Goal: Task Accomplishment & Management: Manage account settings

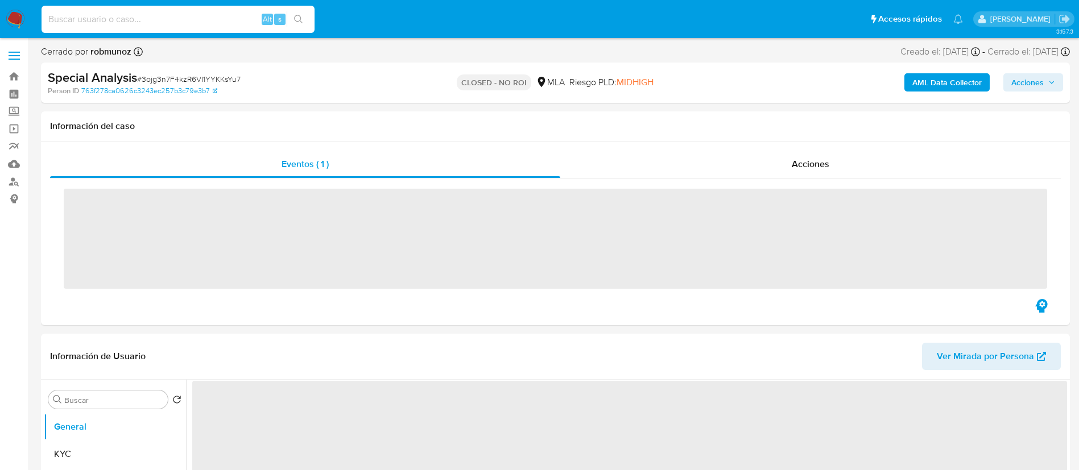
click at [200, 20] on input at bounding box center [178, 19] width 273 height 15
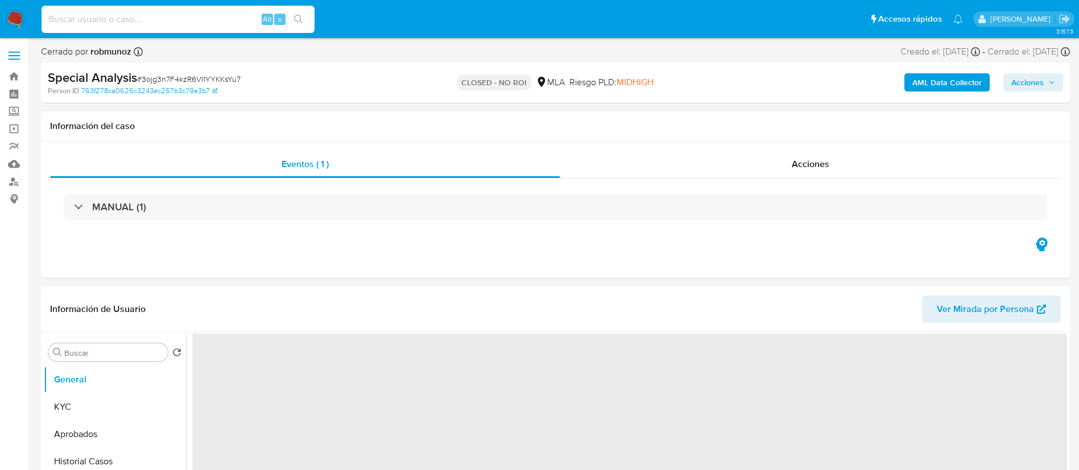
select select "10"
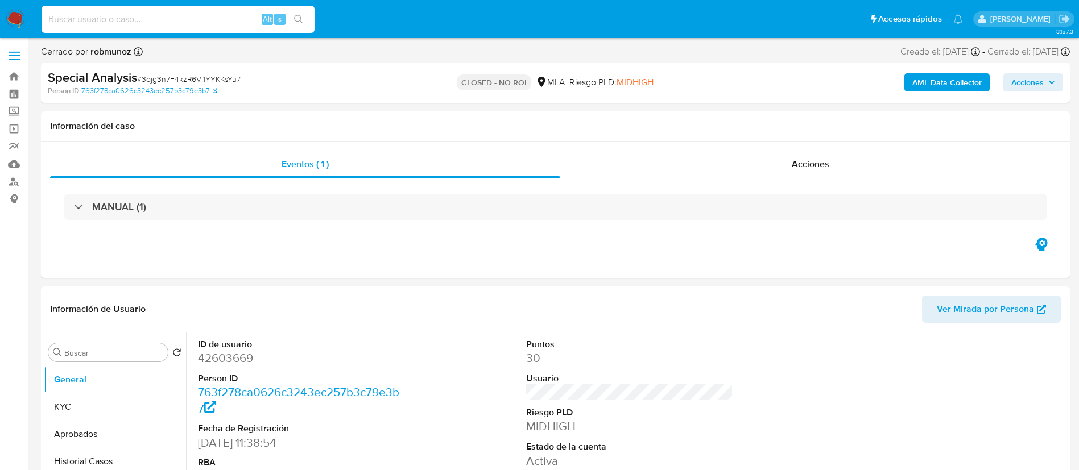
paste input "128109730"
paste input
type input "128109730"
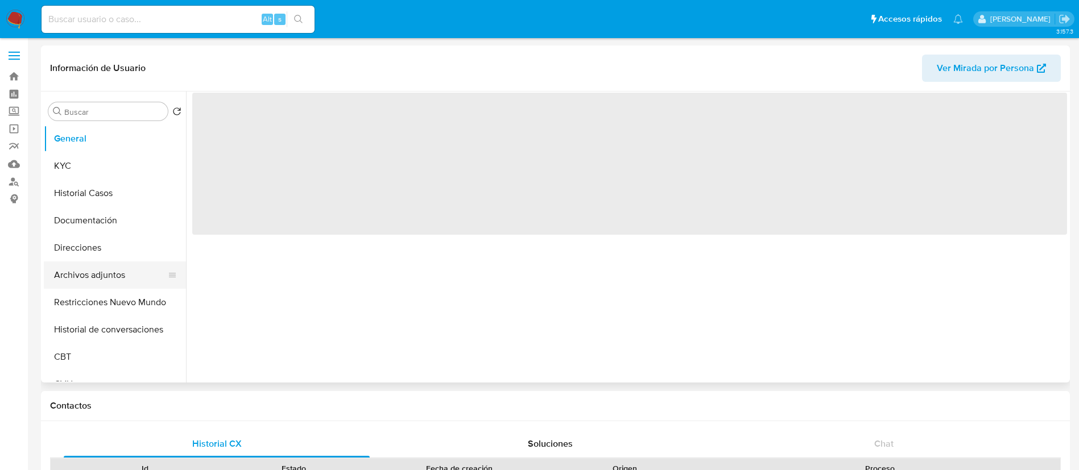
select select "10"
click at [101, 270] on button "Archivos adjuntos" at bounding box center [110, 275] width 133 height 27
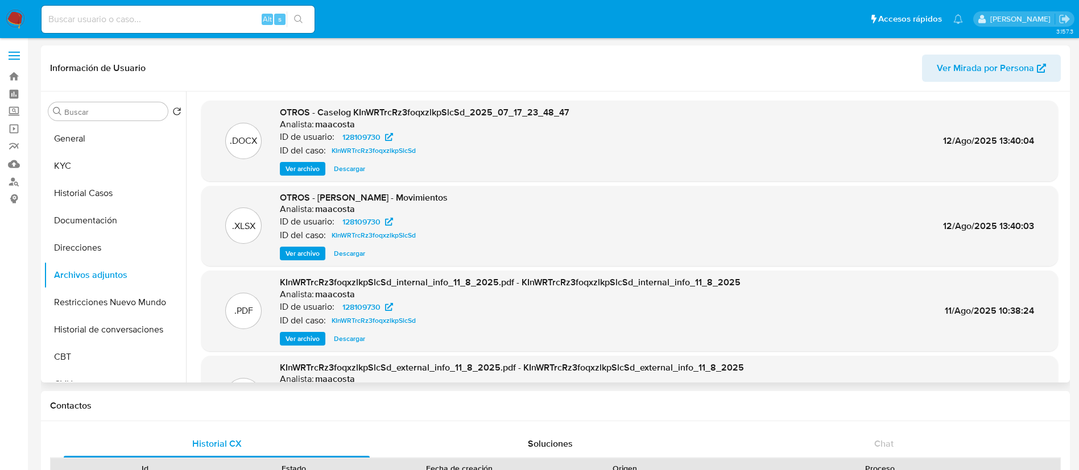
click at [291, 170] on span "Ver archivo" at bounding box center [303, 168] width 34 height 11
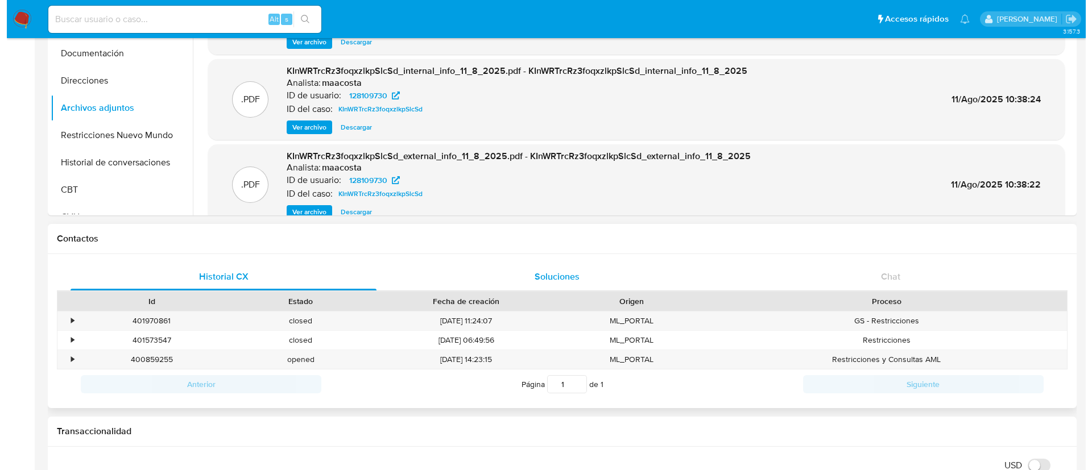
scroll to position [168, 0]
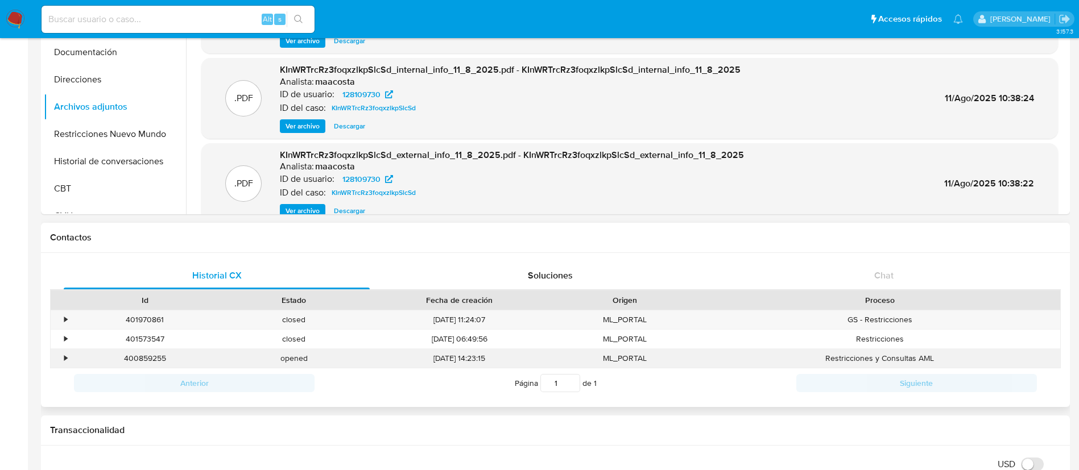
click at [130, 355] on div "400859255" at bounding box center [145, 358] width 149 height 19
copy div "400859255"
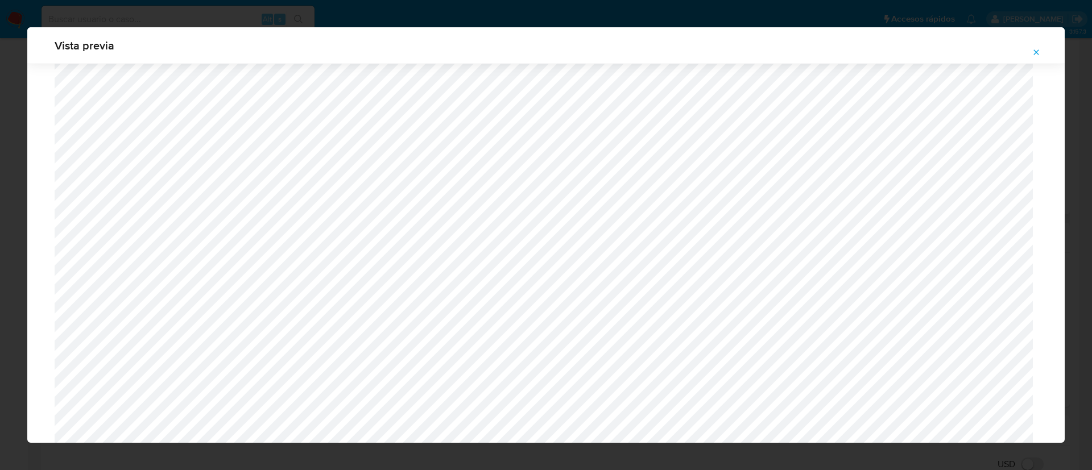
scroll to position [642, 0]
click at [1037, 52] on icon "Attachment preview" at bounding box center [1036, 51] width 5 height 5
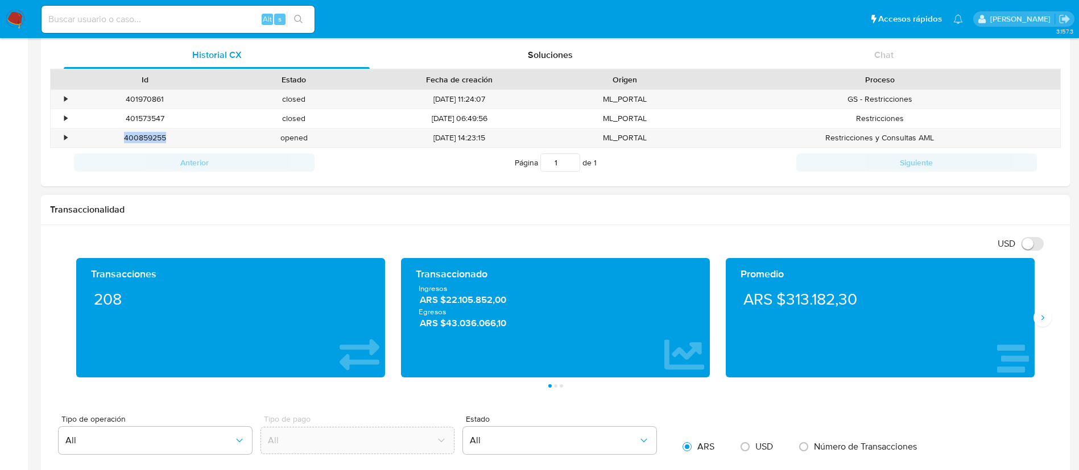
scroll to position [390, 0]
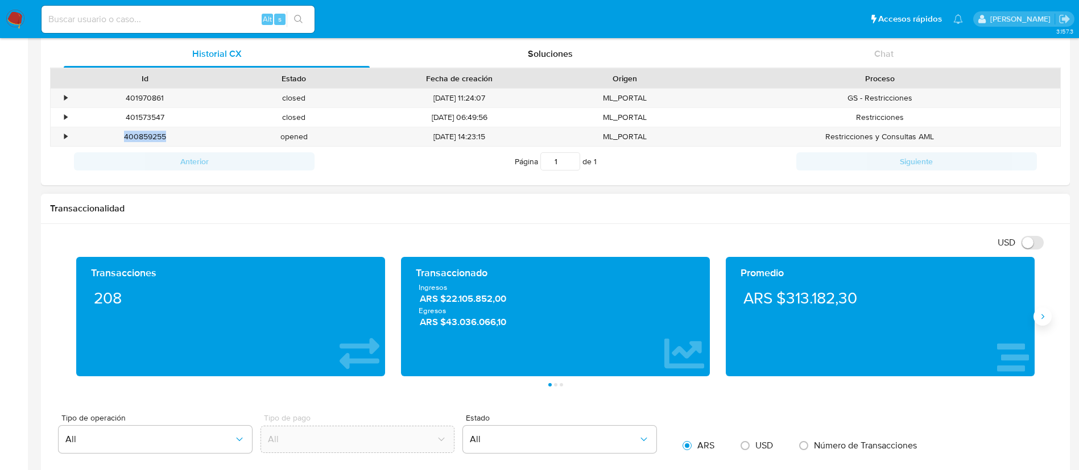
click at [1038, 318] on icon "Siguiente" at bounding box center [1042, 316] width 9 height 9
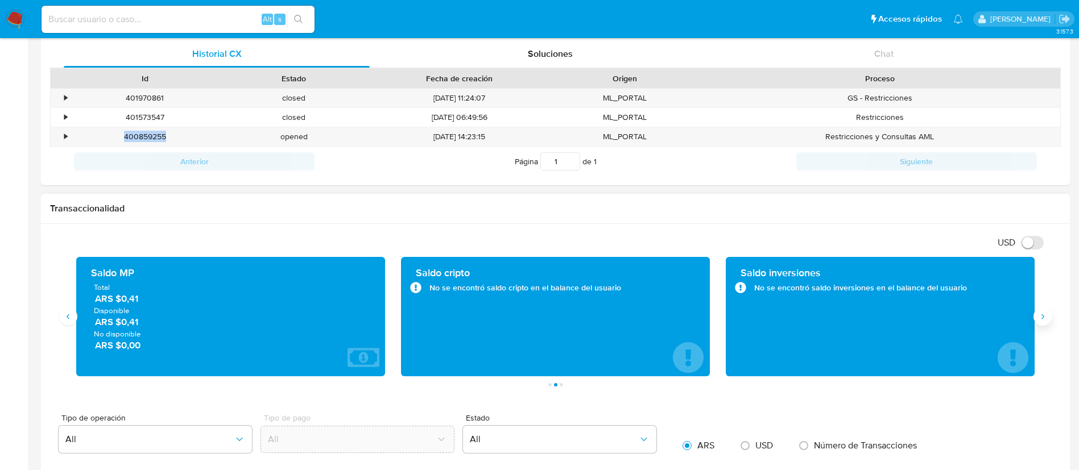
click at [1038, 321] on icon "Siguiente" at bounding box center [1042, 316] width 9 height 9
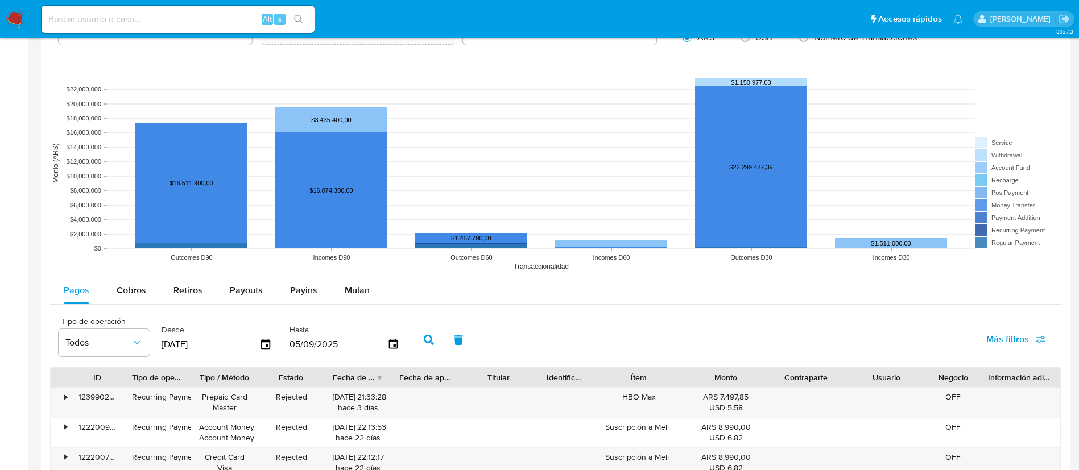
scroll to position [798, 0]
click at [189, 293] on span "Retiros" at bounding box center [187, 290] width 29 height 13
select select "10"
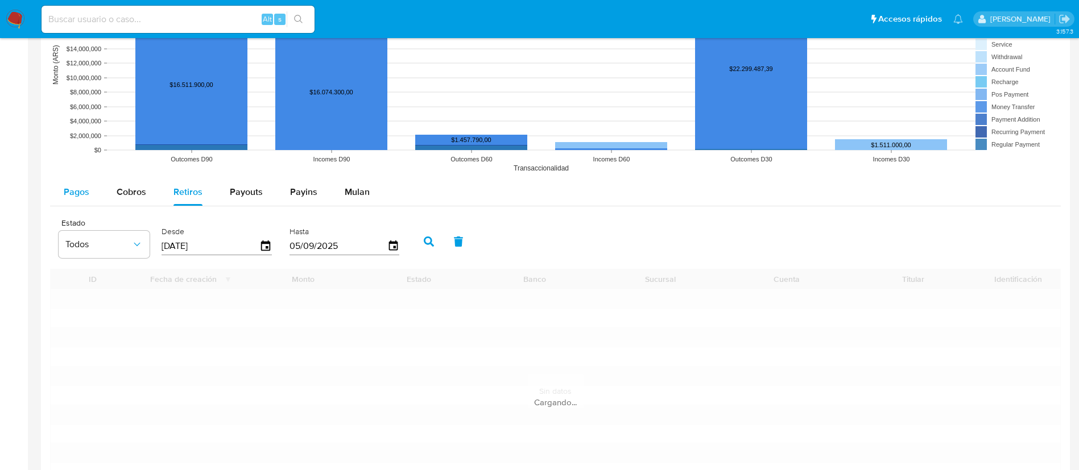
scroll to position [899, 0]
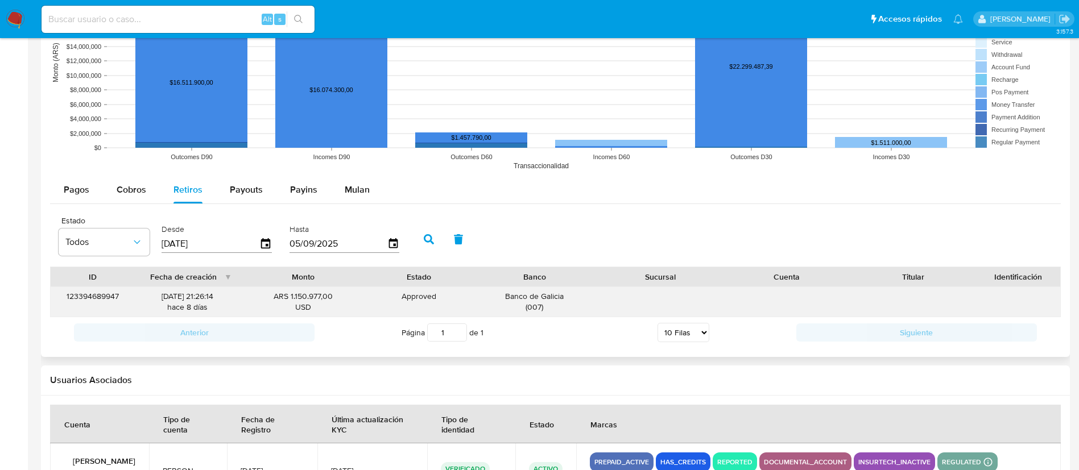
click at [191, 294] on div "27/08/2025 21:26:14 hace 8 días" at bounding box center [187, 302] width 89 height 22
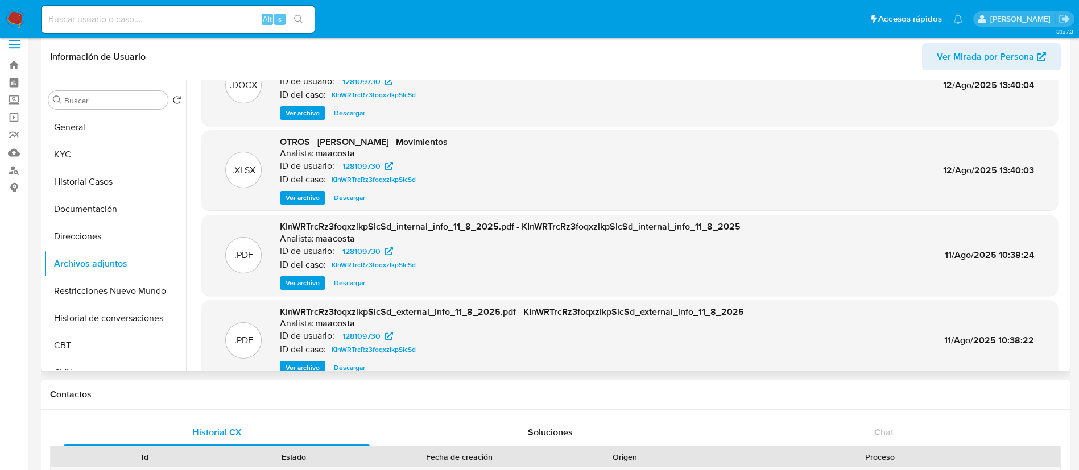
scroll to position [10, 0]
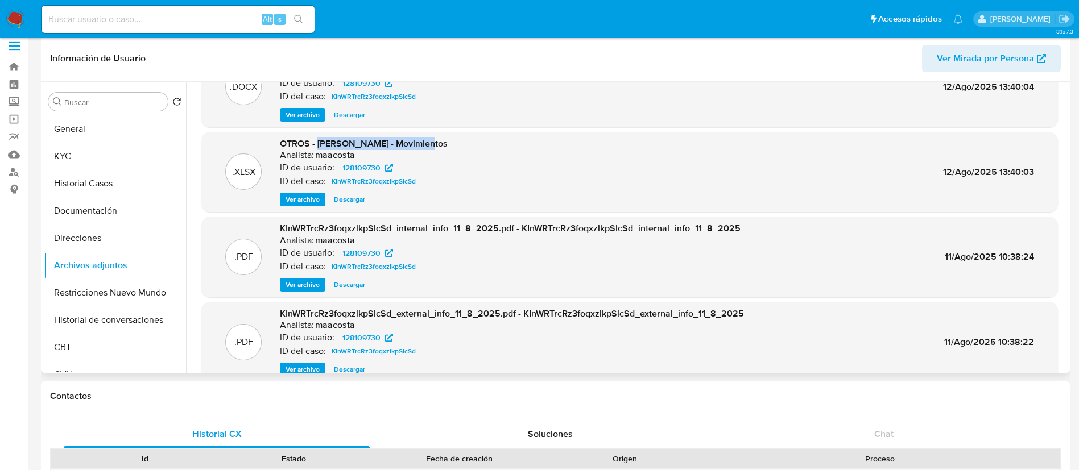
drag, startPoint x: 319, startPoint y: 146, endPoint x: 423, endPoint y: 150, distance: 104.7
click at [423, 150] on span "OTROS - Joaquin Rodrigo Sanchez - Movimientos" at bounding box center [364, 143] width 168 height 13
copy span "Joaquin Rodrigo Sanchez"
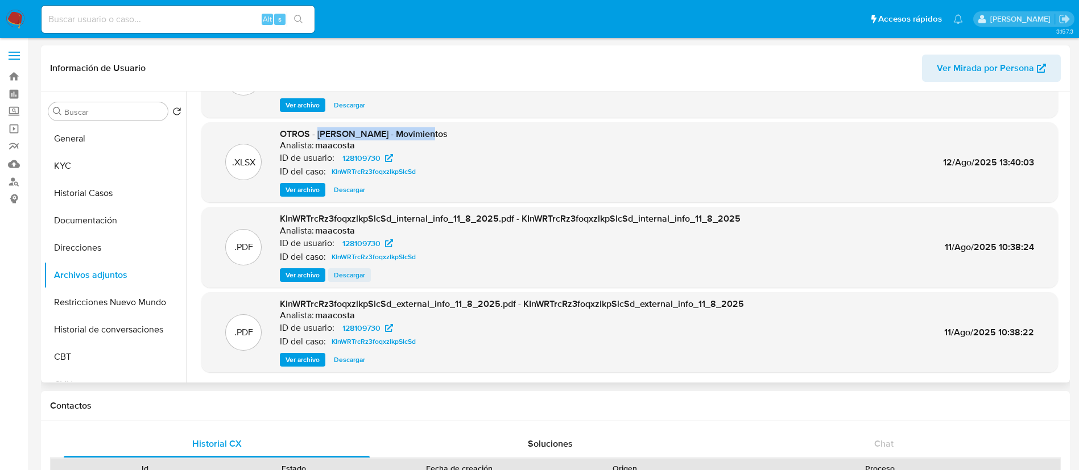
scroll to position [0, 0]
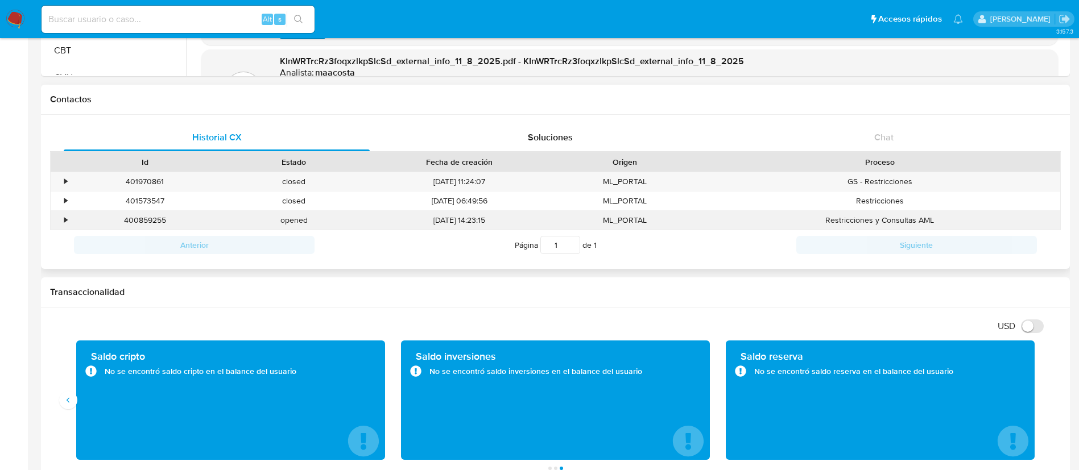
click at [98, 213] on div "400859255" at bounding box center [145, 220] width 149 height 19
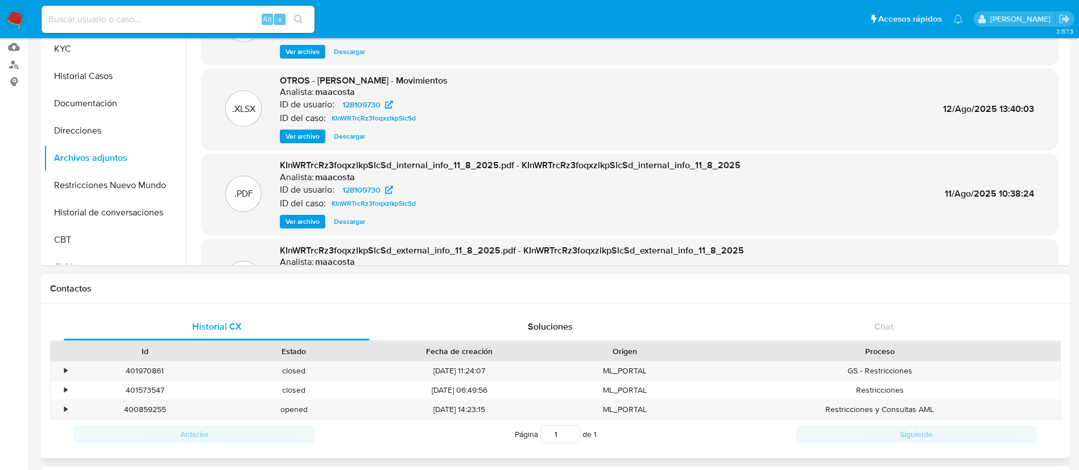
scroll to position [0, 0]
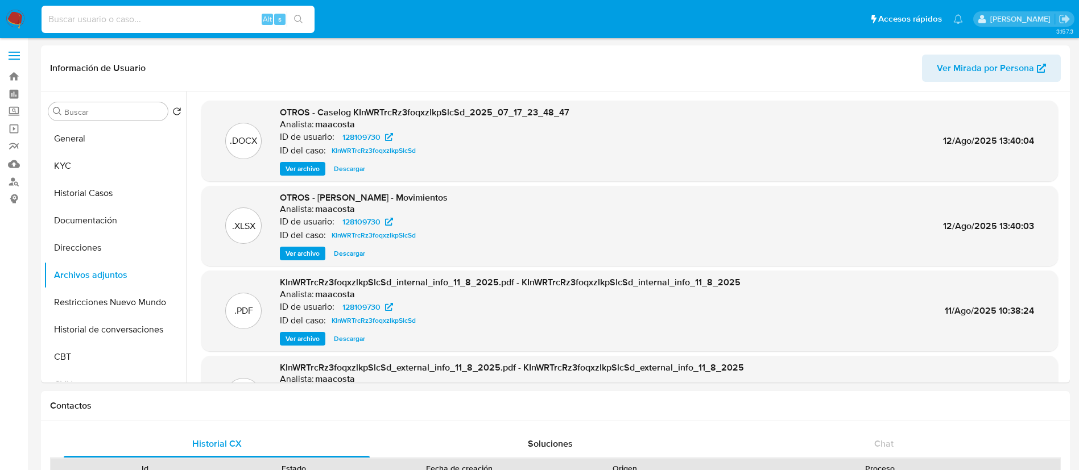
paste input "CIwnjg0NIwM95hnRqlGxj9Ys"
click at [218, 21] on input "CIwnjg0NIwM95hnRqlGxj9Ys" at bounding box center [178, 19] width 273 height 15
type input "CIwnjg0NIwM95hnRqlGxj9Ys"
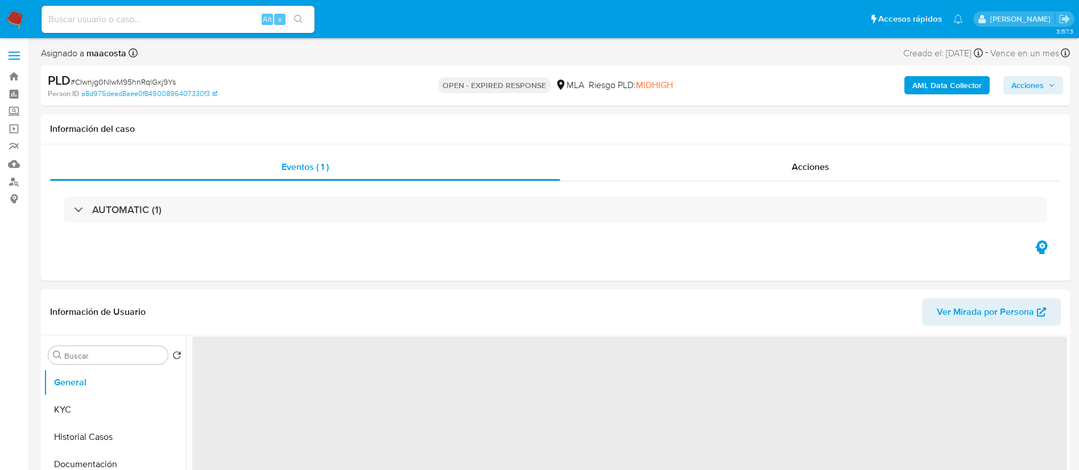
select select "10"
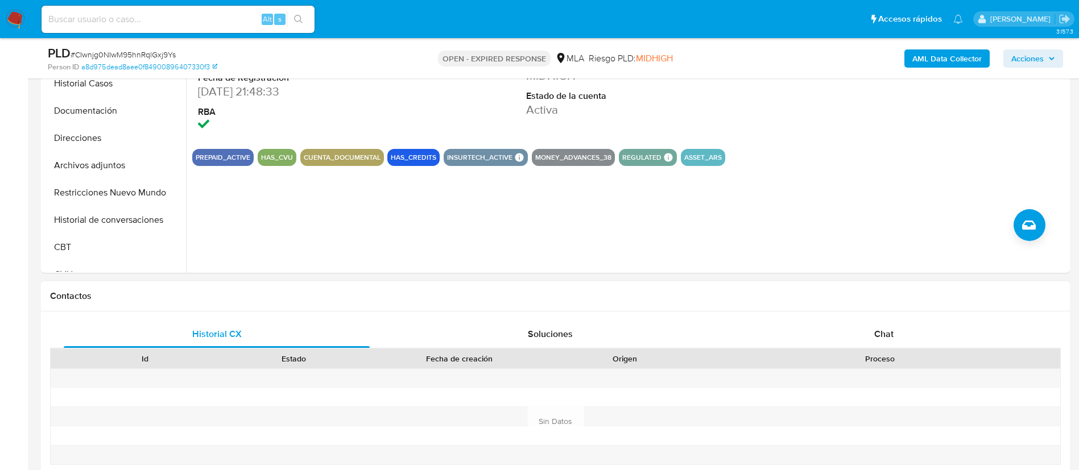
scroll to position [314, 0]
click at [876, 332] on span "Chat" at bounding box center [883, 333] width 19 height 13
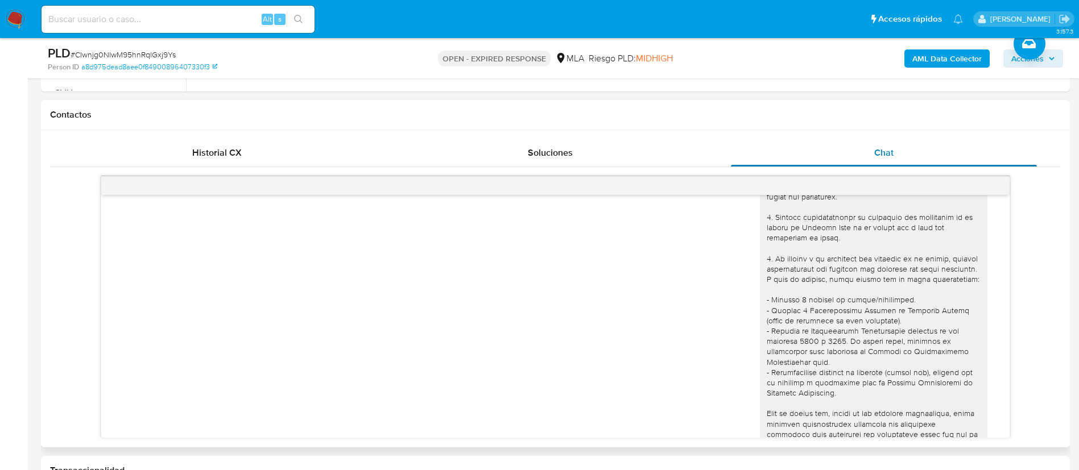
scroll to position [0, 0]
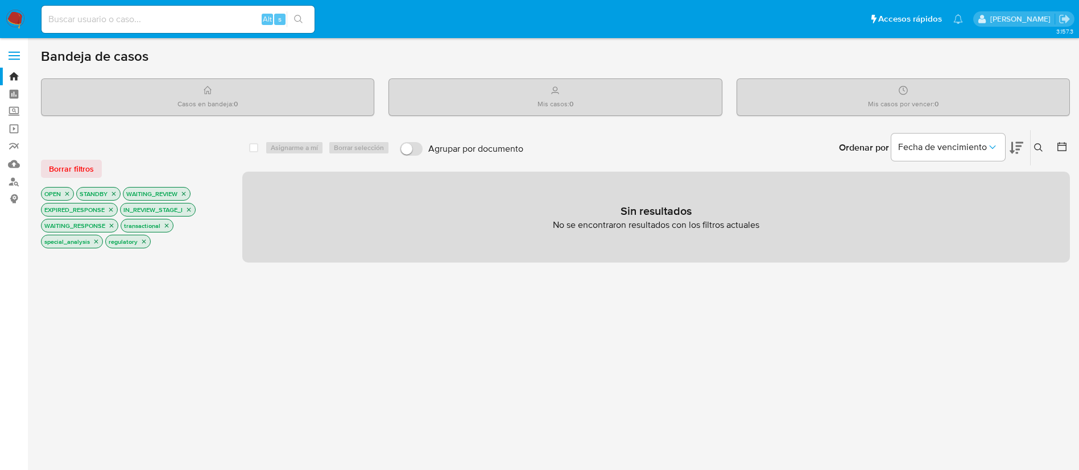
click at [1031, 143] on button at bounding box center [1040, 148] width 19 height 14
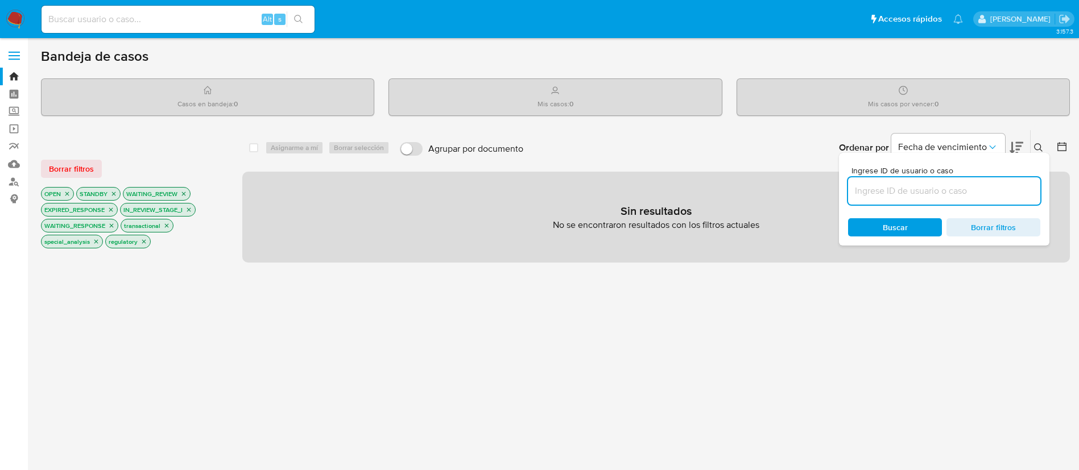
click at [919, 191] on input at bounding box center [944, 191] width 192 height 15
type input "CIwnjg0NIwM95hnRqlGxj9Ys"
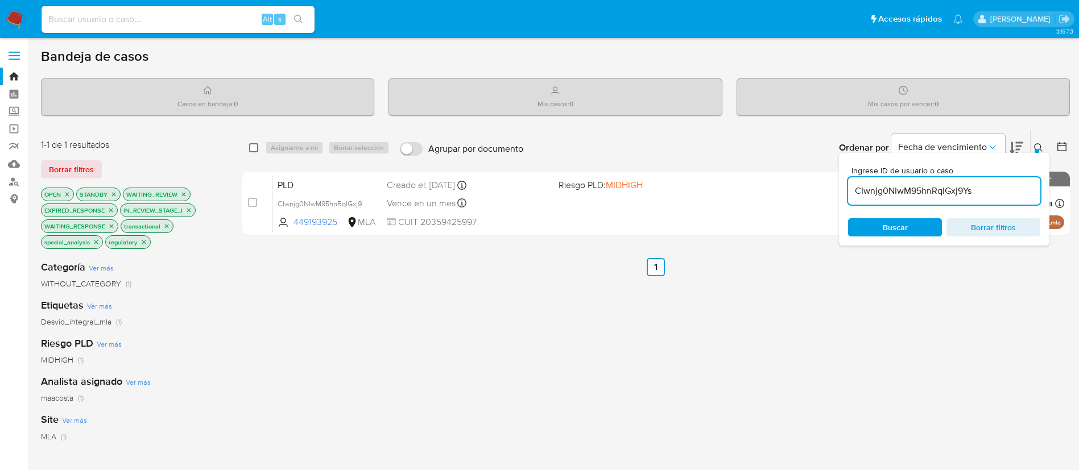
click at [254, 148] on input "checkbox" at bounding box center [253, 147] width 9 height 9
checkbox input "true"
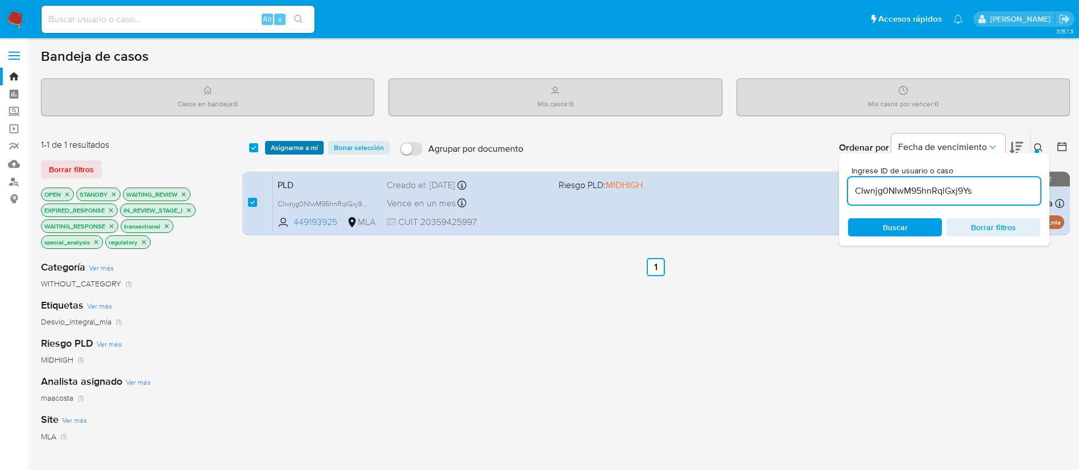
click at [291, 148] on span "Asignarme a mí" at bounding box center [294, 147] width 47 height 11
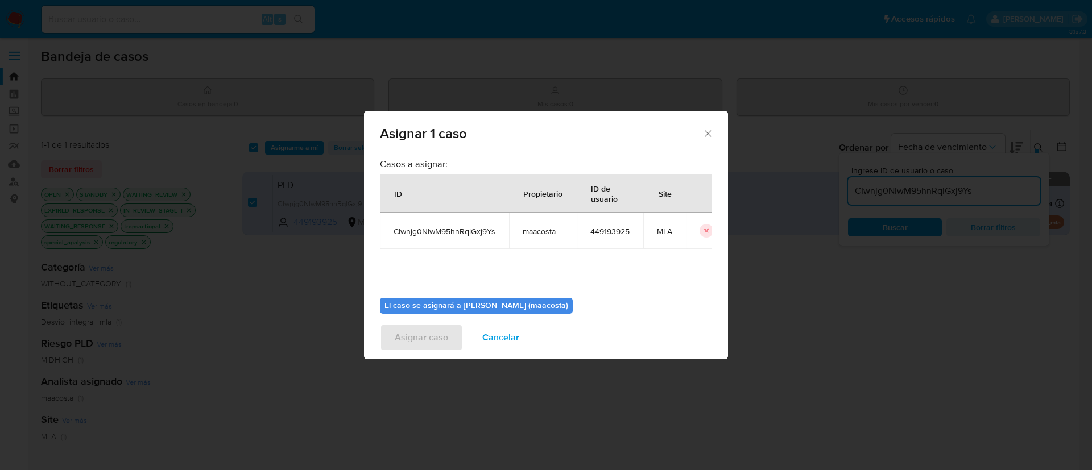
scroll to position [59, 0]
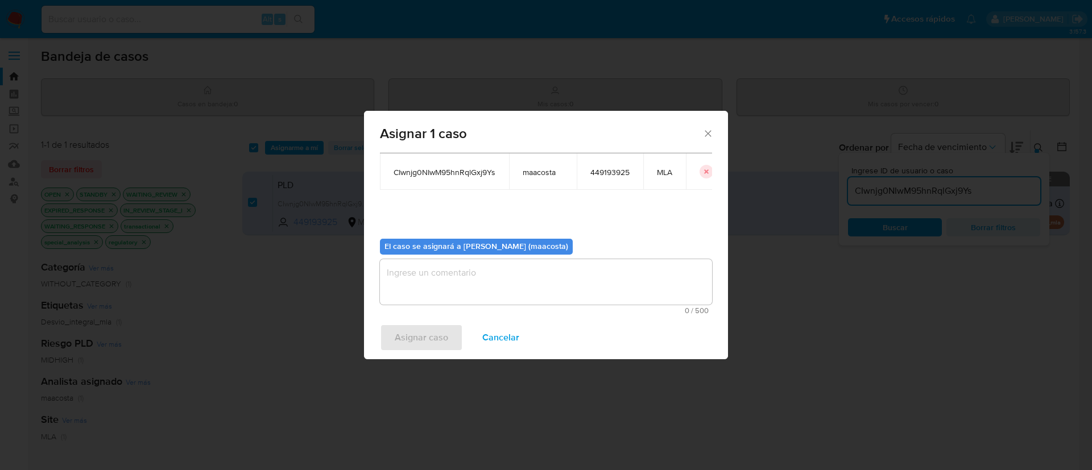
click at [438, 292] on textarea "assign-modal" at bounding box center [546, 282] width 332 height 46
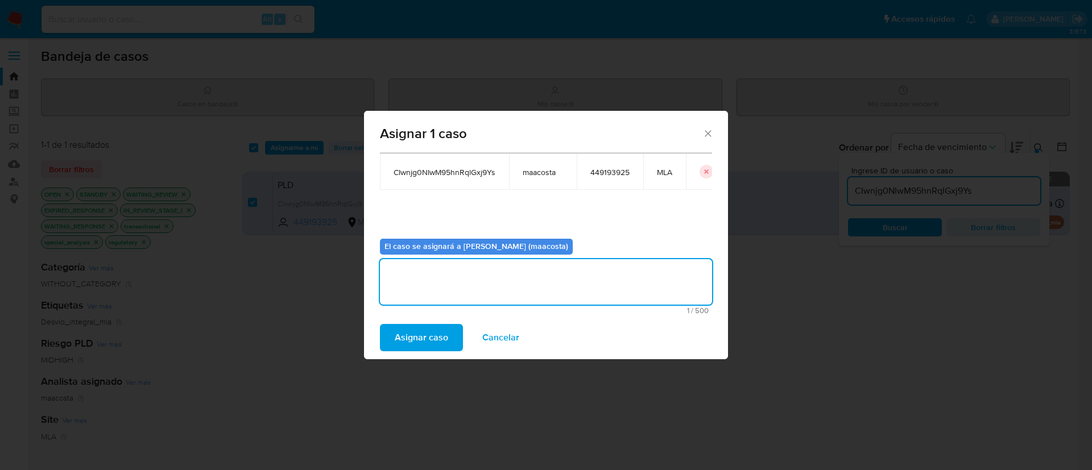
click at [413, 342] on span "Asignar caso" at bounding box center [421, 337] width 53 height 25
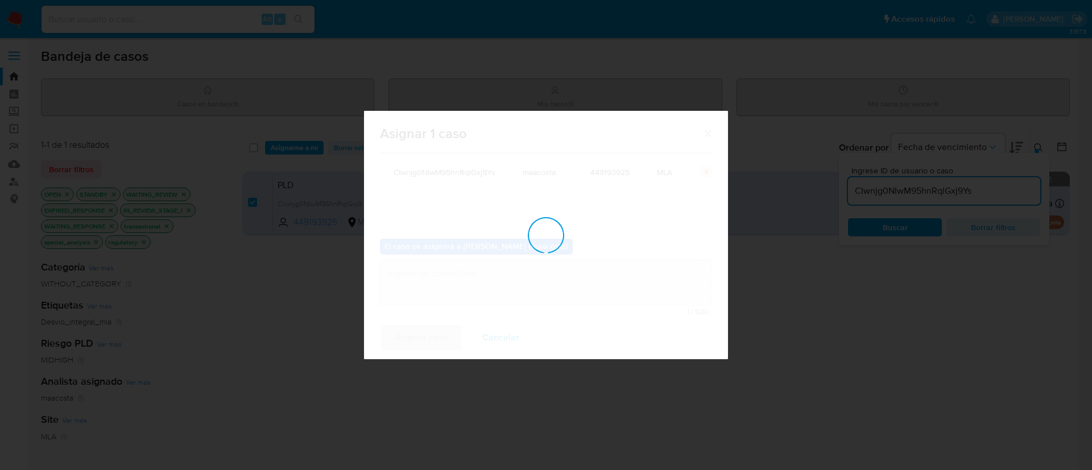
checkbox input "false"
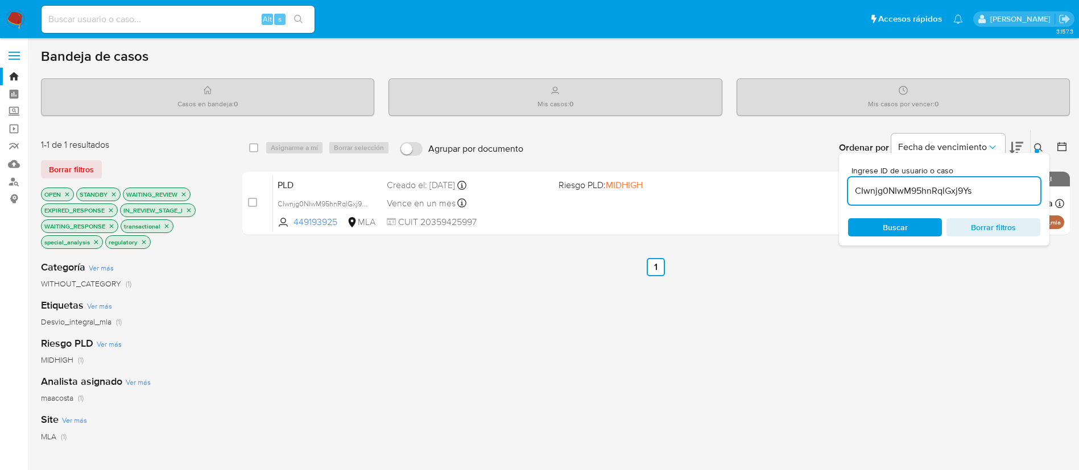
click at [905, 196] on input "CIwnjg0NIwM95hnRqlGxj9Ys" at bounding box center [944, 191] width 192 height 15
paste input "KWT9lgkkOJaAyKhRoqEAcTJc"
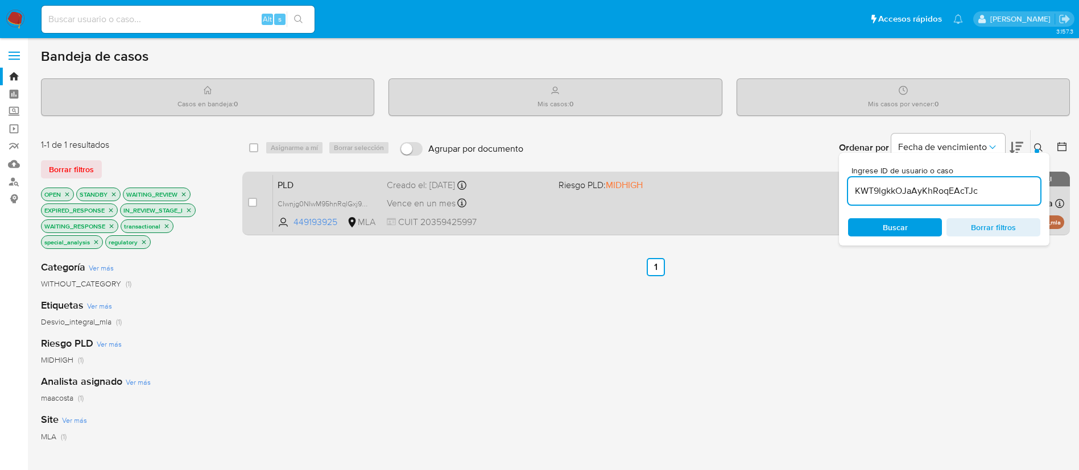
type input "KWT9lgkkOJaAyKhRoqEAcTJc"
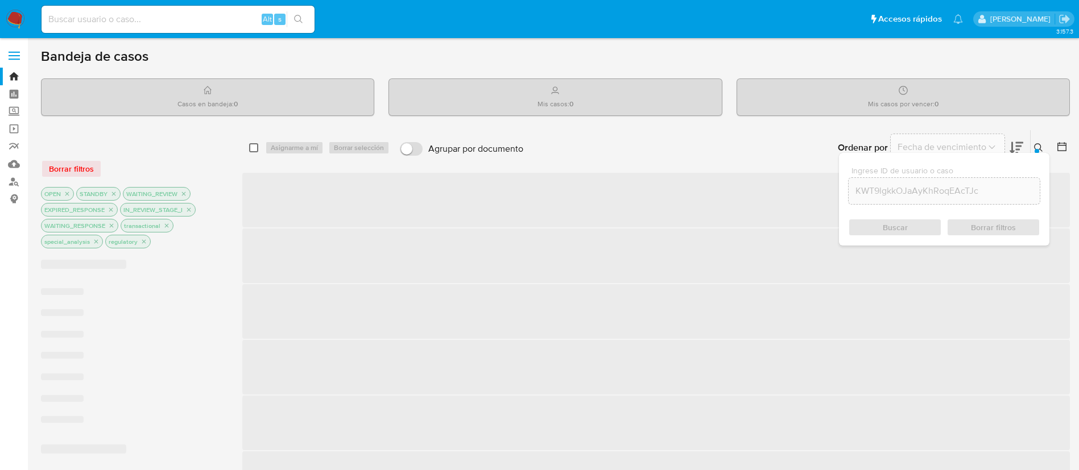
click at [249, 147] on input "checkbox" at bounding box center [253, 147] width 9 height 9
click at [302, 145] on div "Asignarme a mí Borrar selección" at bounding box center [329, 148] width 129 height 14
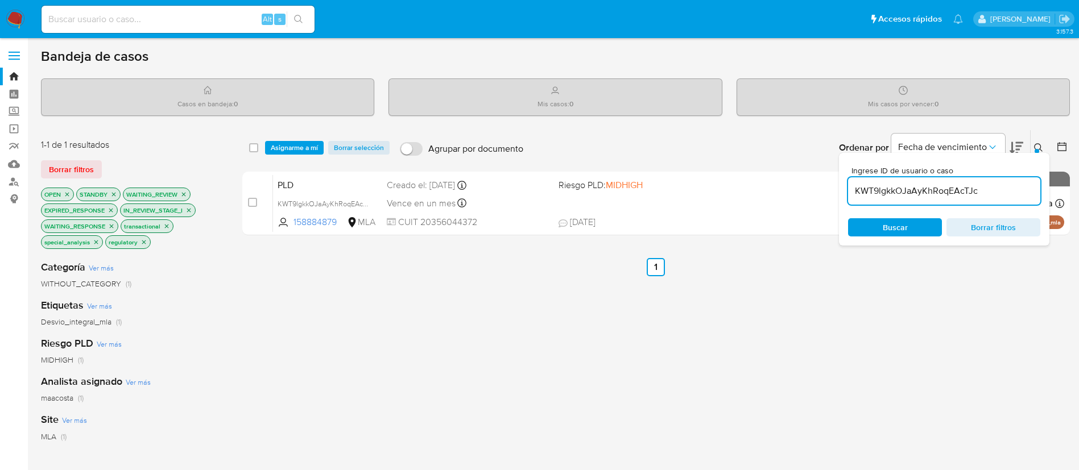
click at [302, 149] on span "Asignarme a mí" at bounding box center [294, 147] width 47 height 11
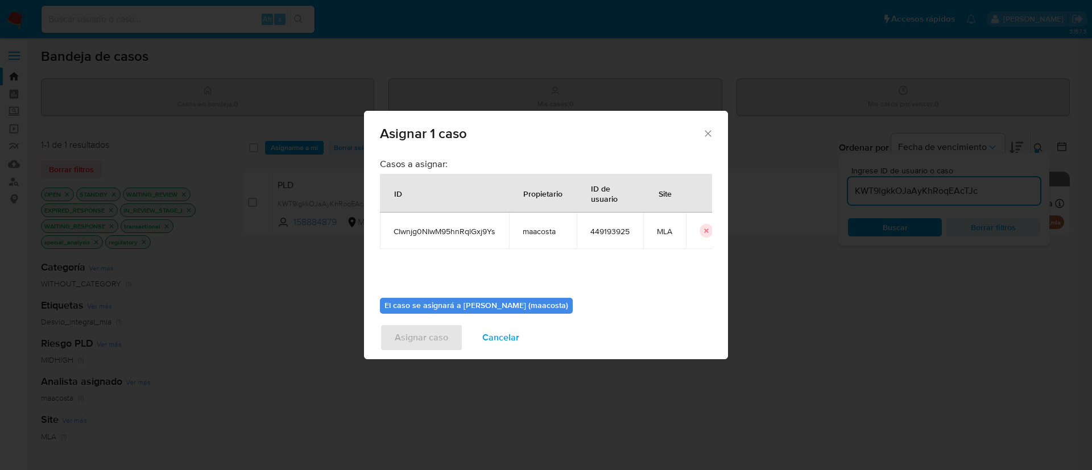
scroll to position [0, 28]
click at [685, 232] on button "icon-button" at bounding box center [692, 231] width 14 height 14
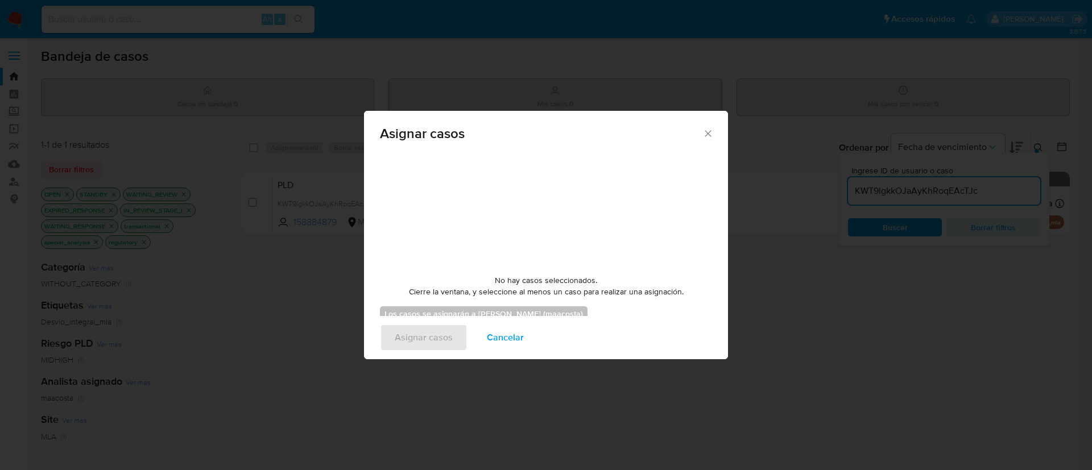
click at [510, 330] on span "Cancelar" at bounding box center [505, 337] width 37 height 25
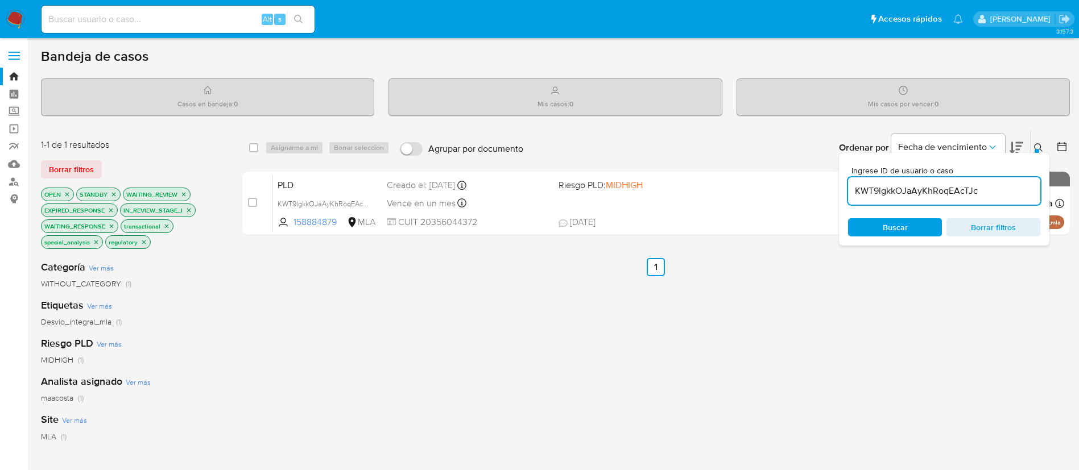
click at [907, 225] on span "Buscar" at bounding box center [895, 227] width 25 height 18
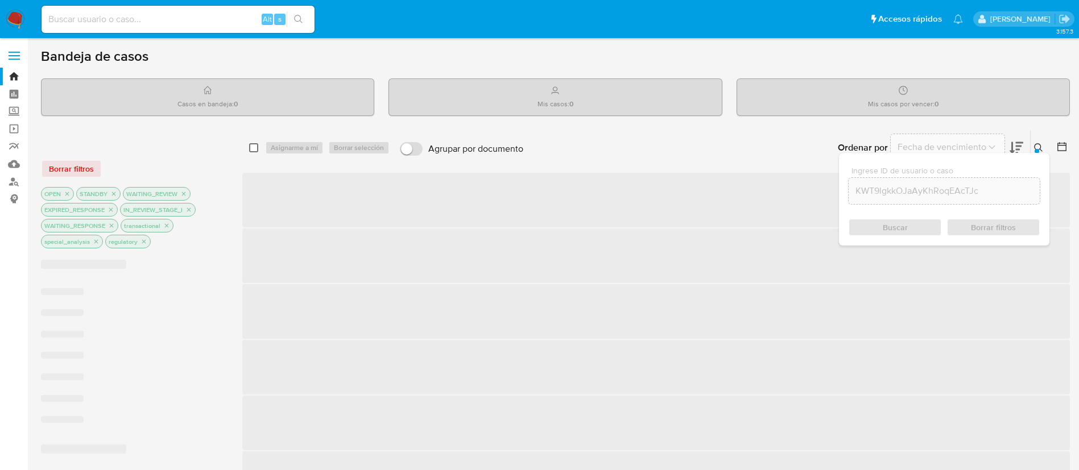
click at [255, 146] on input "checkbox" at bounding box center [253, 147] width 9 height 9
checkbox input "true"
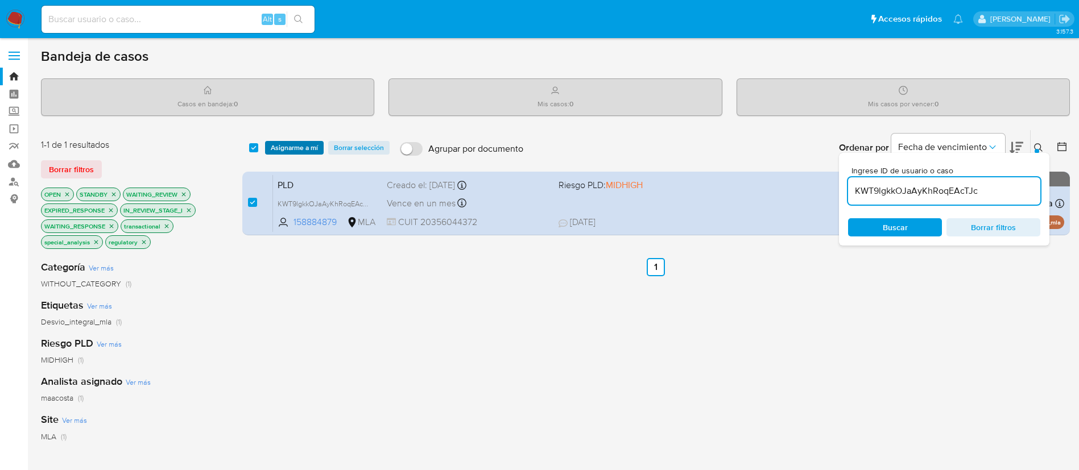
click at [299, 148] on span "Asignarme a mí" at bounding box center [294, 147] width 47 height 11
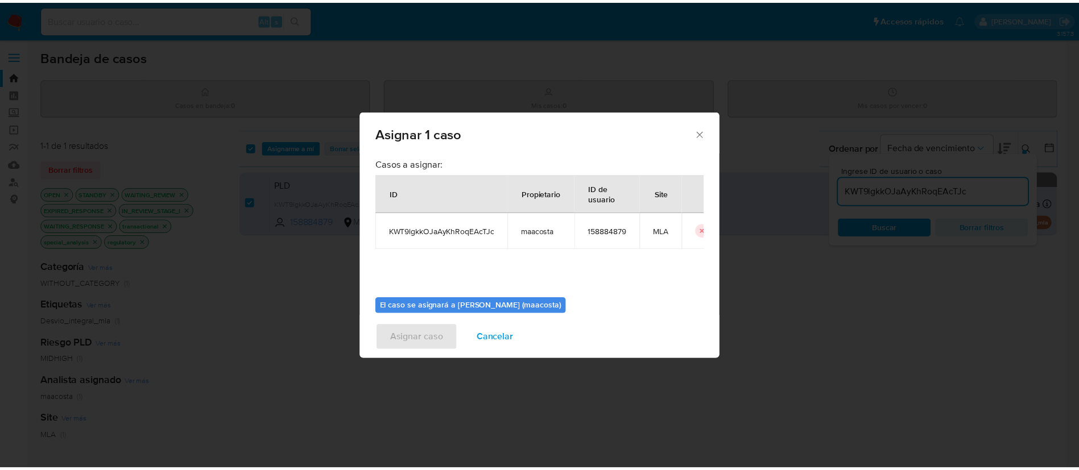
scroll to position [59, 0]
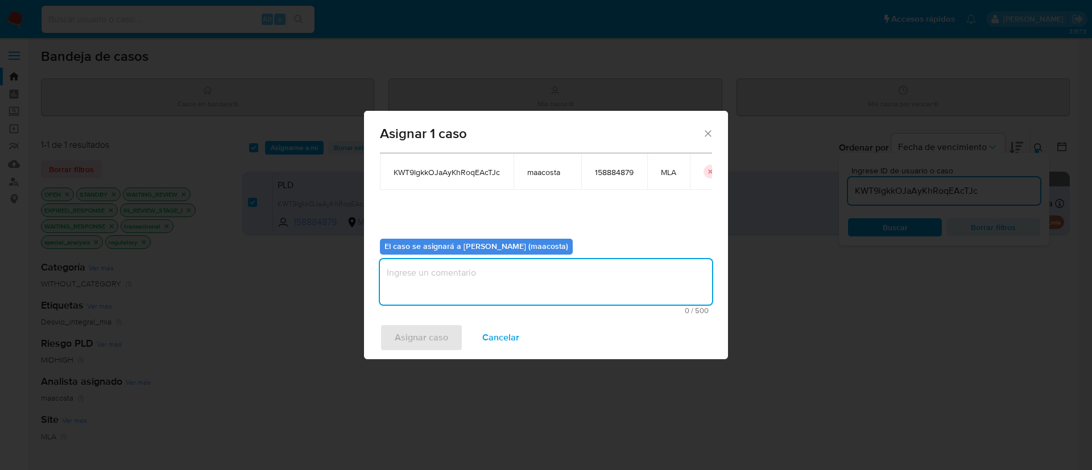
click at [465, 277] on textarea "assign-modal" at bounding box center [546, 282] width 332 height 46
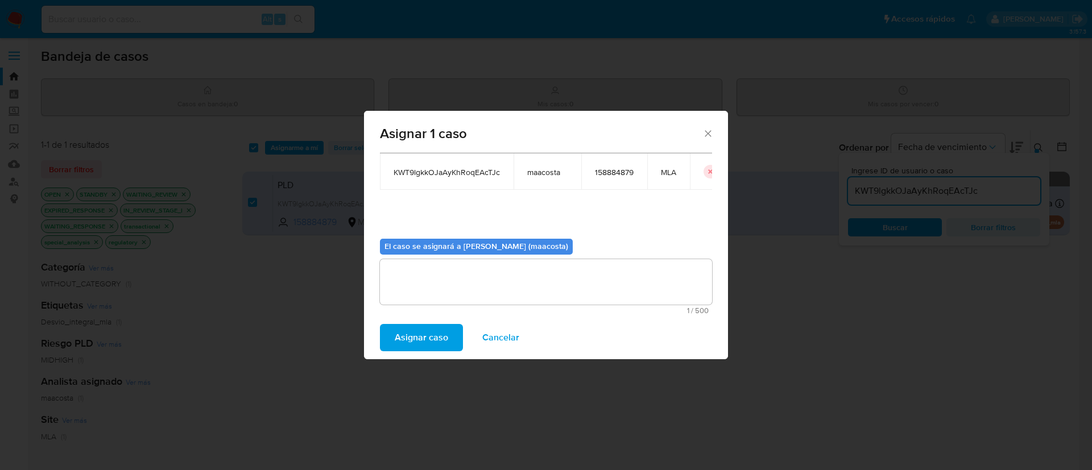
click at [442, 323] on div "Asignar caso Cancelar" at bounding box center [546, 337] width 364 height 43
click at [424, 340] on span "Asignar caso" at bounding box center [421, 337] width 53 height 25
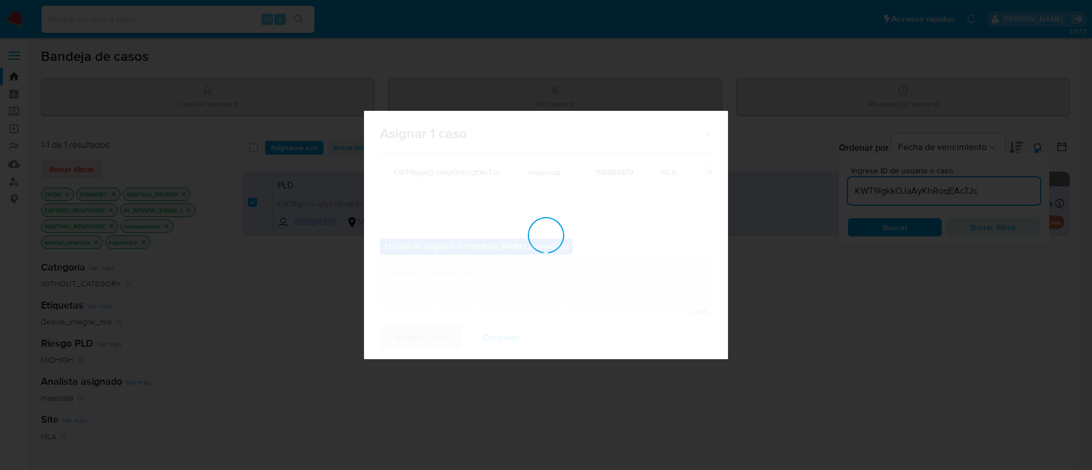
checkbox input "false"
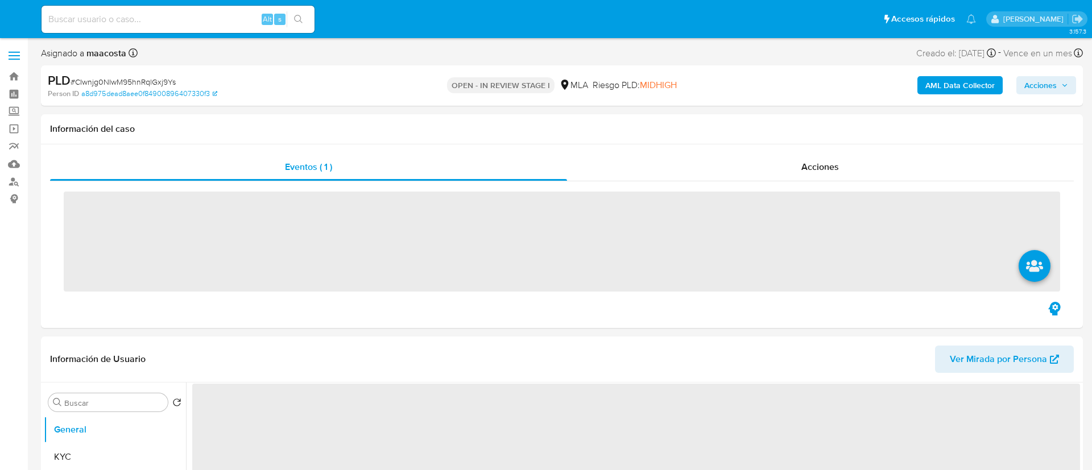
select select "10"
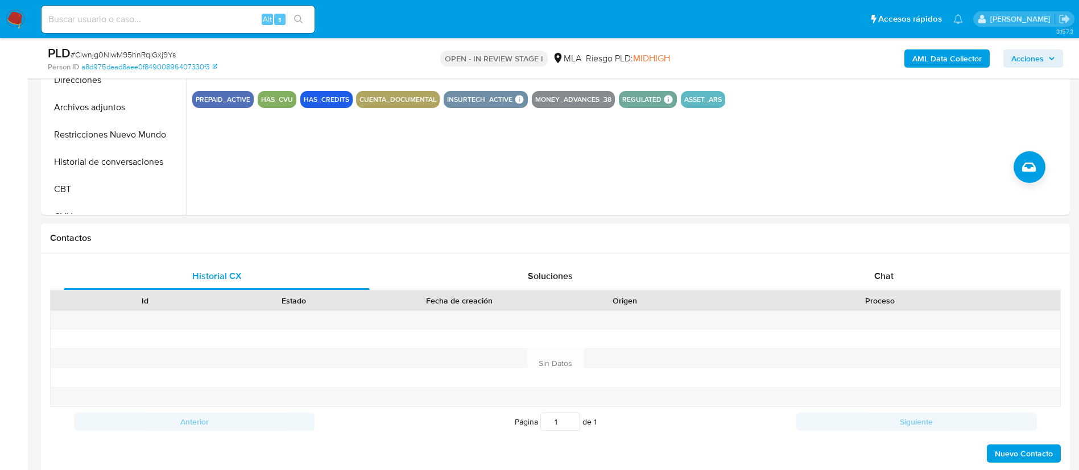
scroll to position [389, 0]
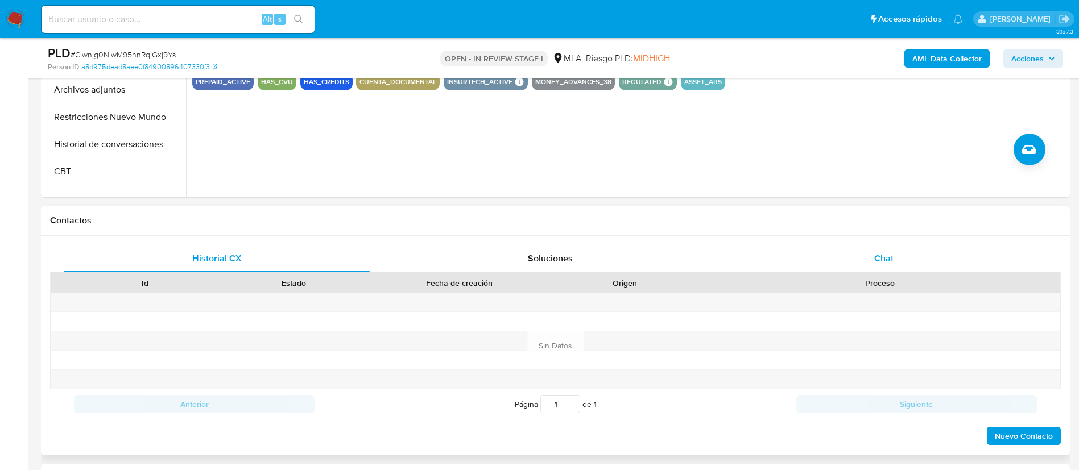
click at [898, 254] on div "Chat" at bounding box center [884, 258] width 306 height 27
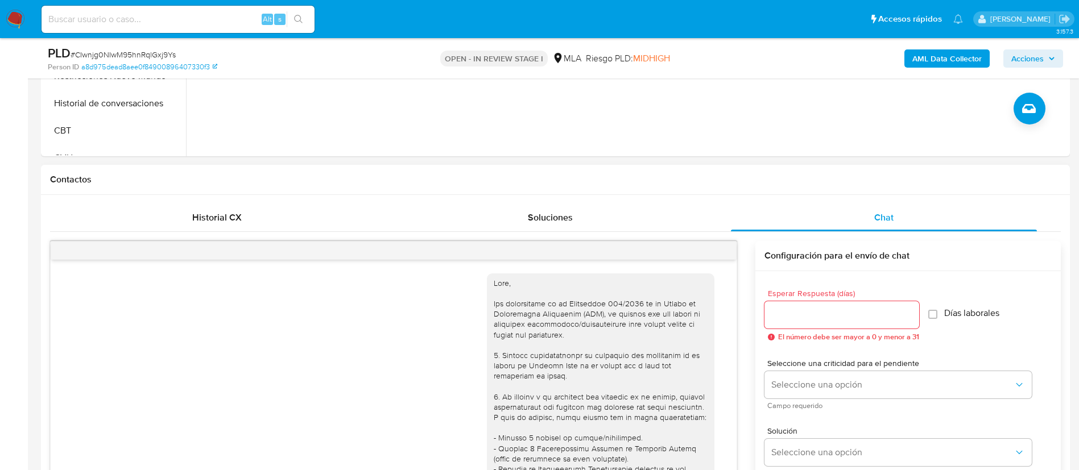
scroll to position [652, 0]
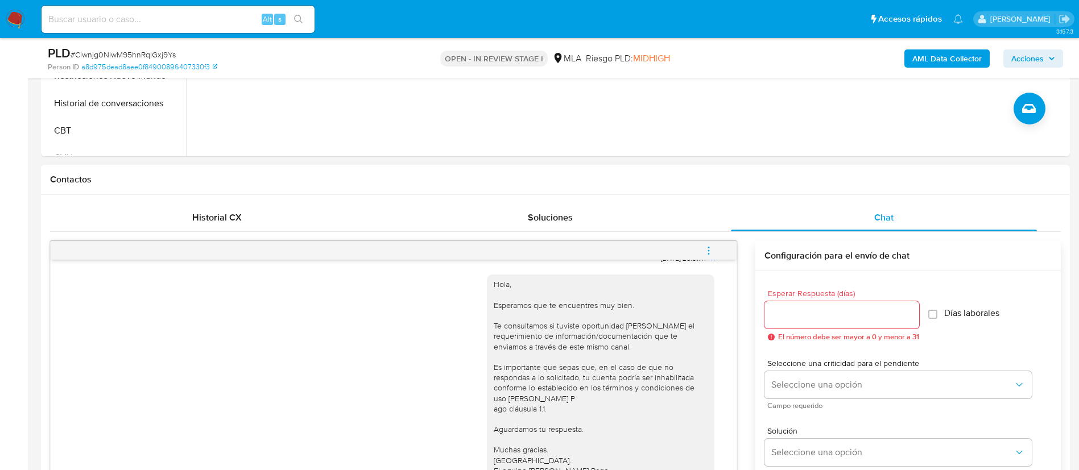
click at [718, 255] on button "menu-action" at bounding box center [709, 250] width 38 height 27
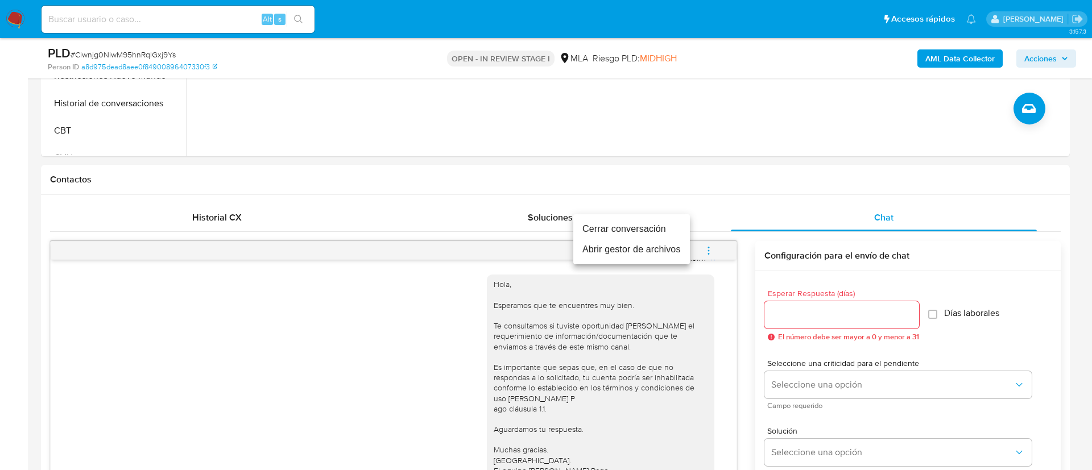
click at [653, 221] on li "Cerrar conversación" at bounding box center [631, 229] width 117 height 20
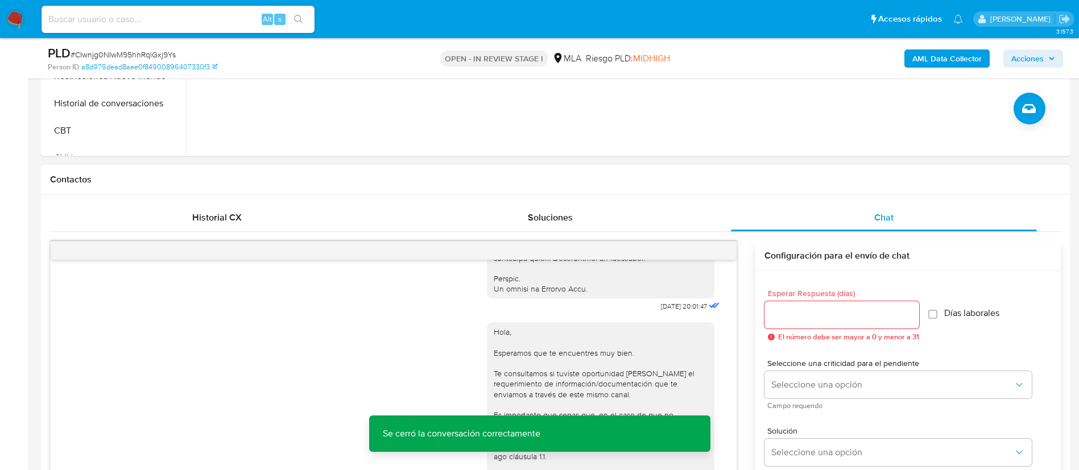
scroll to position [573, 0]
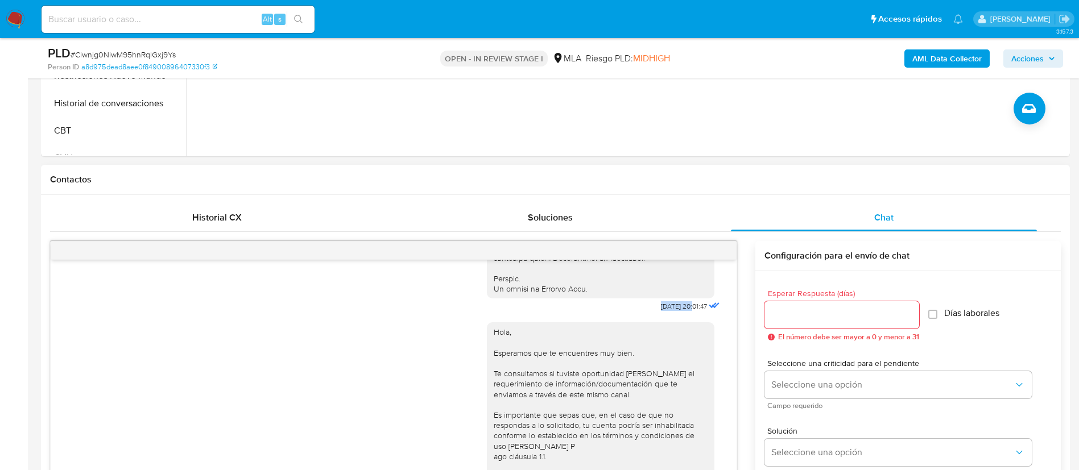
drag, startPoint x: 634, startPoint y: 326, endPoint x: 667, endPoint y: 326, distance: 33.0
click at [667, 315] on div "17/07/2025 20:01:47" at bounding box center [604, 3] width 235 height 623
copy span "17/07/2025"
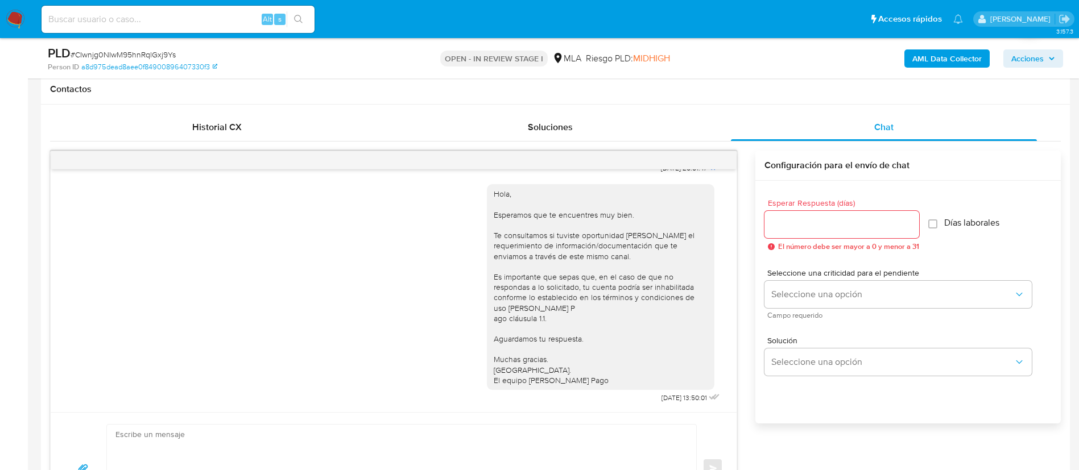
scroll to position [652, 0]
drag, startPoint x: 634, startPoint y: 398, endPoint x: 667, endPoint y: 398, distance: 33.0
click at [667, 398] on div "Hola, Esperamos que te encuentres muy bien. Te consultamos si tuviste oportunid…" at bounding box center [604, 291] width 235 height 230
copy span "21/07/2025"
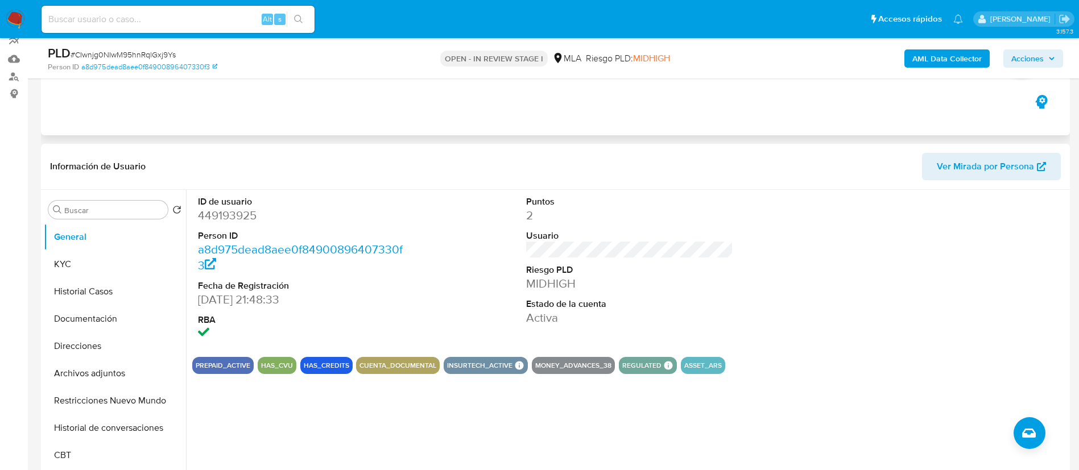
scroll to position [106, 0]
click at [98, 316] on button "Documentación" at bounding box center [110, 318] width 133 height 27
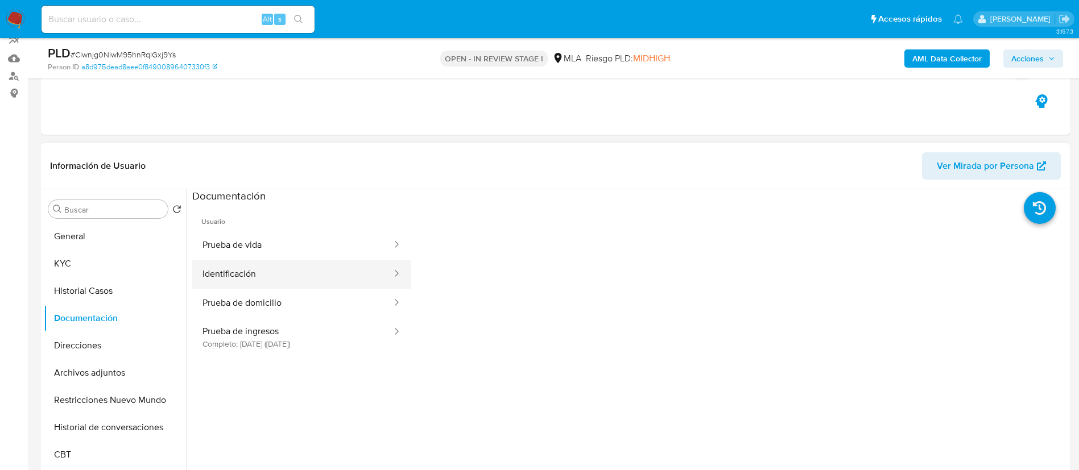
click at [252, 276] on button "Identificación" at bounding box center [292, 274] width 201 height 29
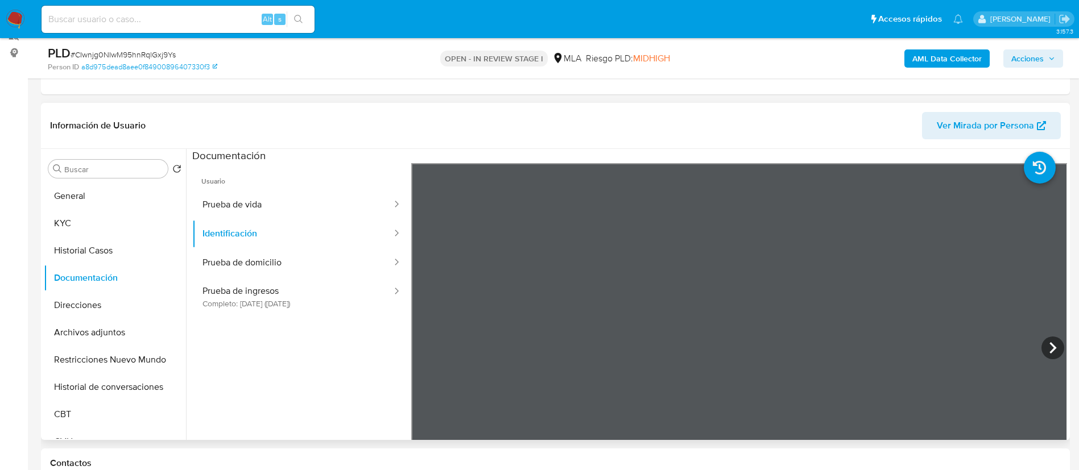
scroll to position [148, 0]
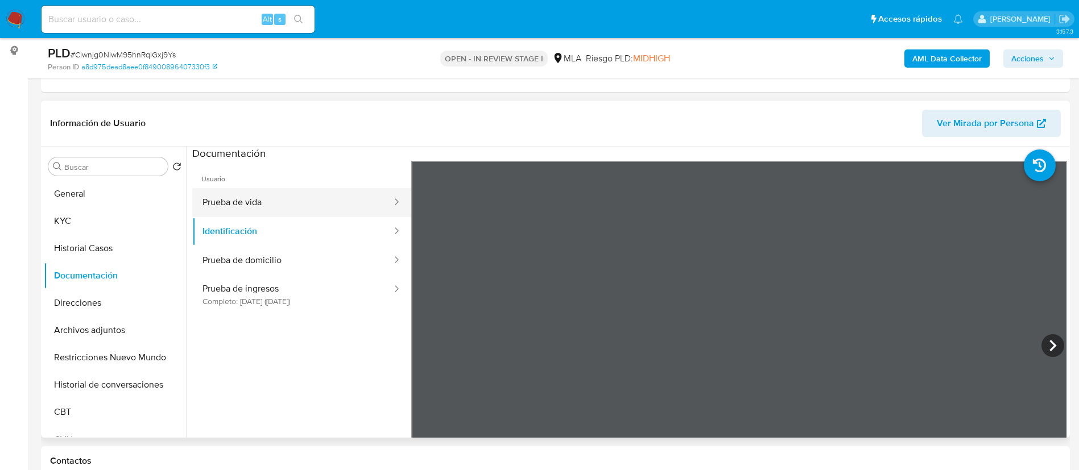
click at [241, 199] on button "Prueba de vida" at bounding box center [292, 202] width 201 height 29
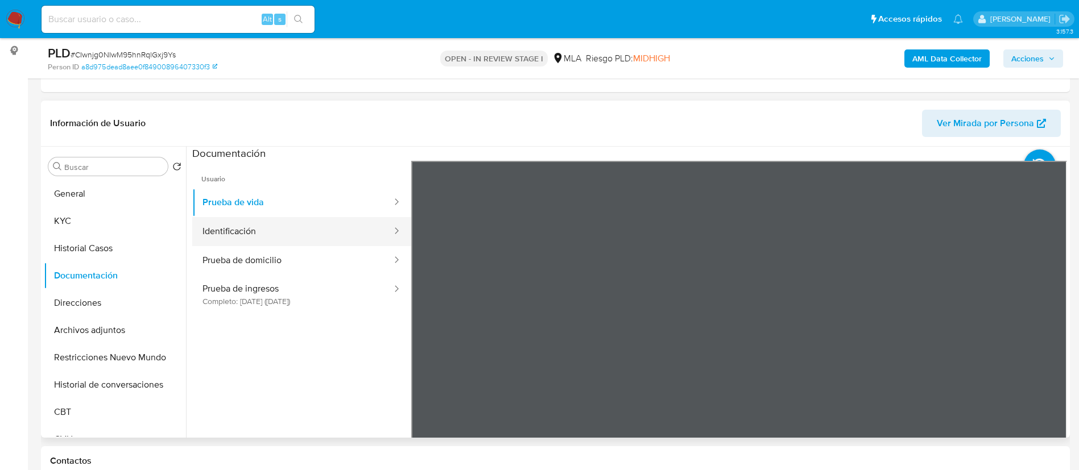
click at [222, 229] on button "Identificación" at bounding box center [292, 231] width 201 height 29
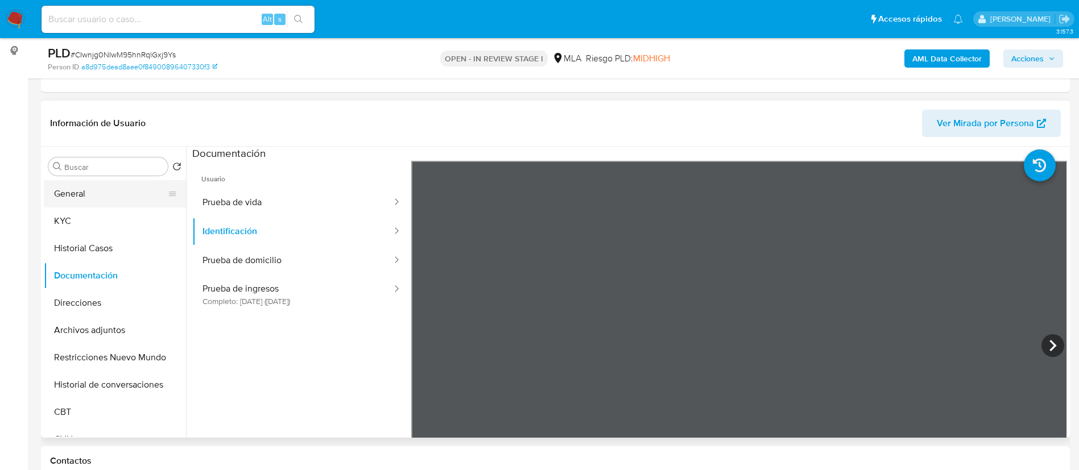
click at [118, 205] on button "General" at bounding box center [110, 193] width 133 height 27
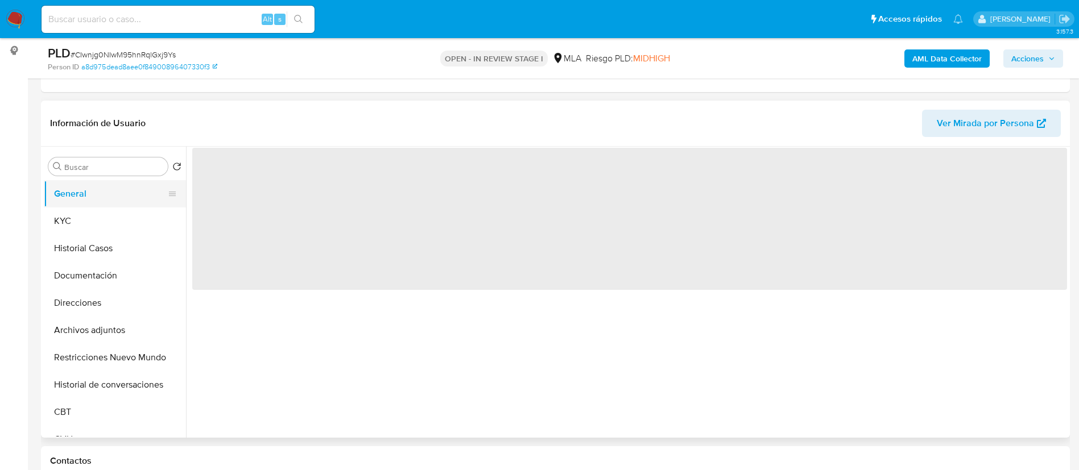
click at [119, 197] on button "General" at bounding box center [110, 193] width 133 height 27
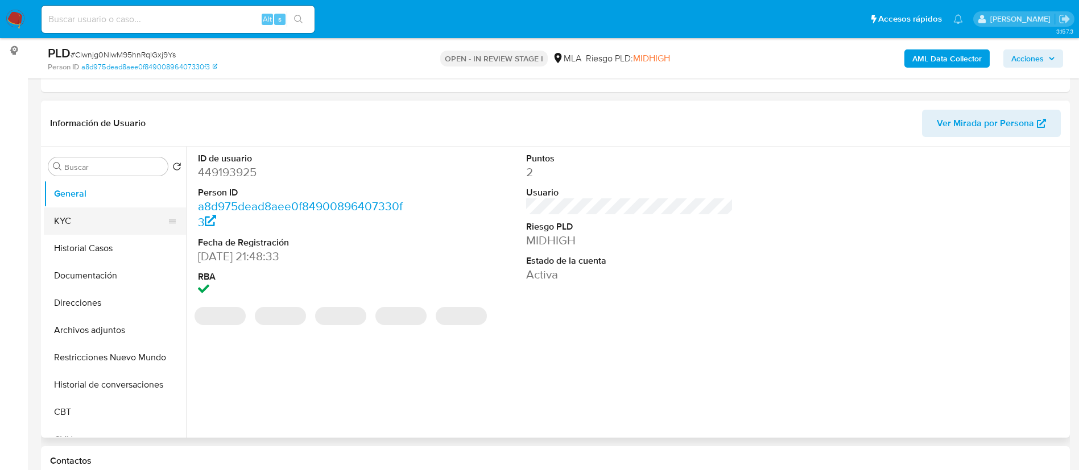
click at [92, 216] on button "KYC" at bounding box center [110, 221] width 133 height 27
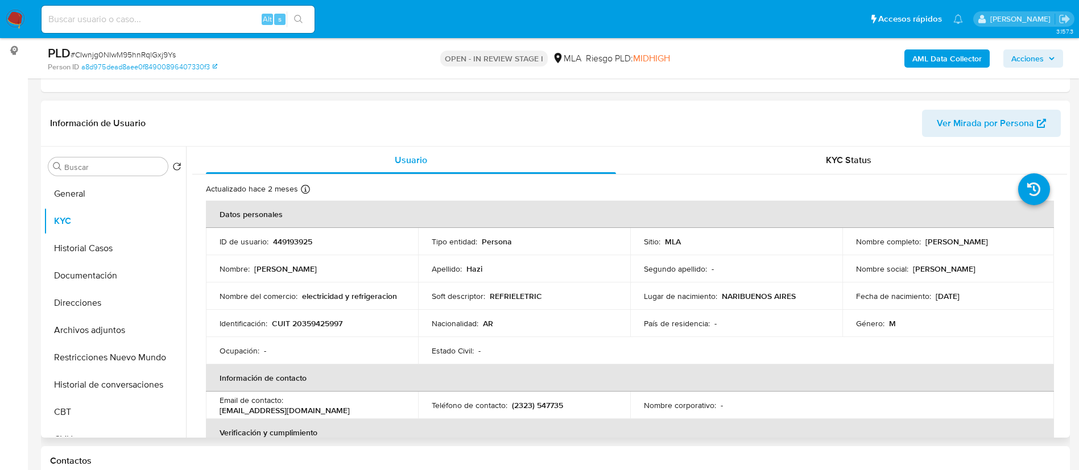
click at [981, 240] on p "Jonathan Ivan Hazi" at bounding box center [956, 242] width 63 height 10
copy p "Hazi"
click at [286, 311] on td "Identificación : CUIT 20359425997" at bounding box center [312, 323] width 212 height 27
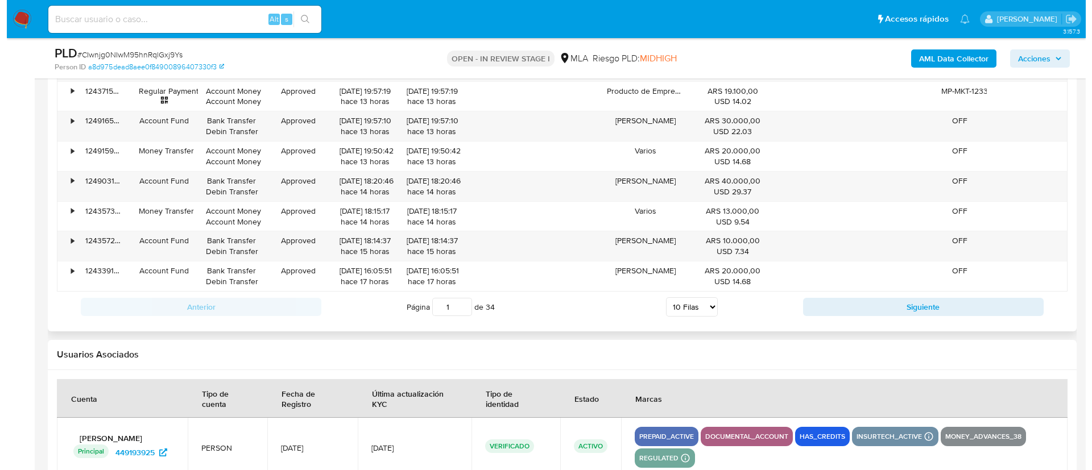
scroll to position [2032, 0]
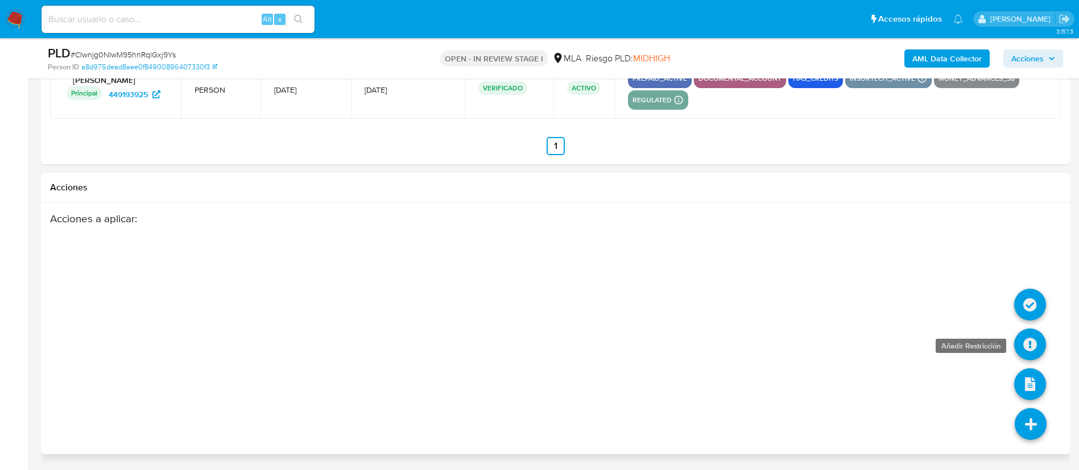
click at [1035, 347] on icon at bounding box center [1030, 345] width 32 height 32
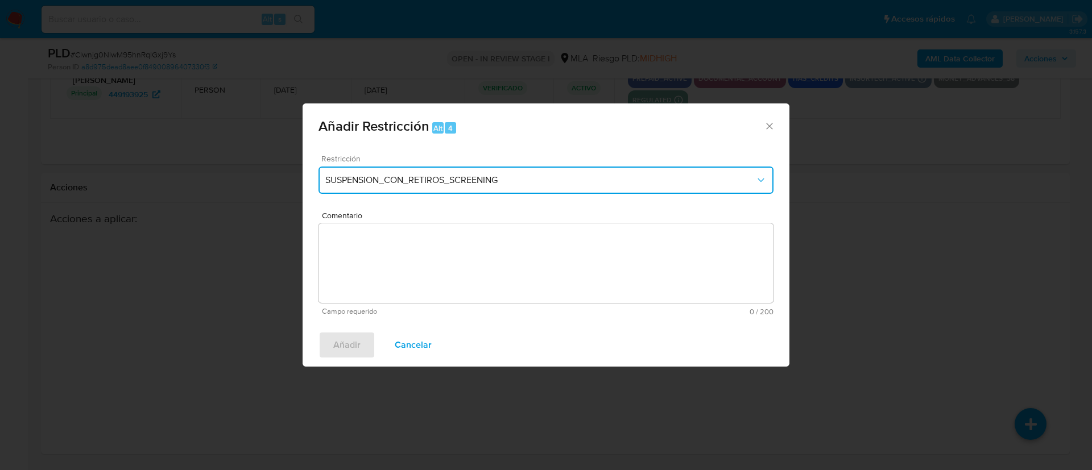
click at [576, 172] on button "SUSPENSION_CON_RETIROS_SCREENING" at bounding box center [546, 180] width 455 height 27
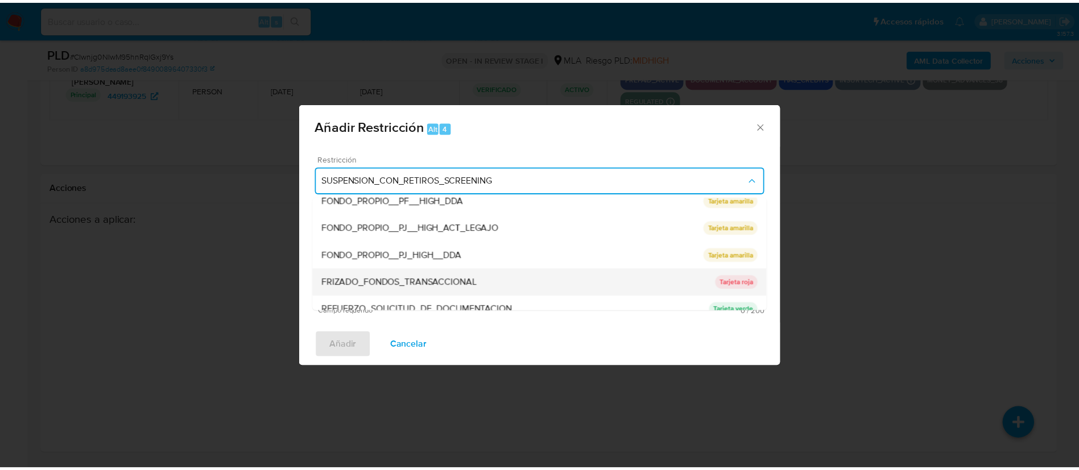
scroll to position [241, 0]
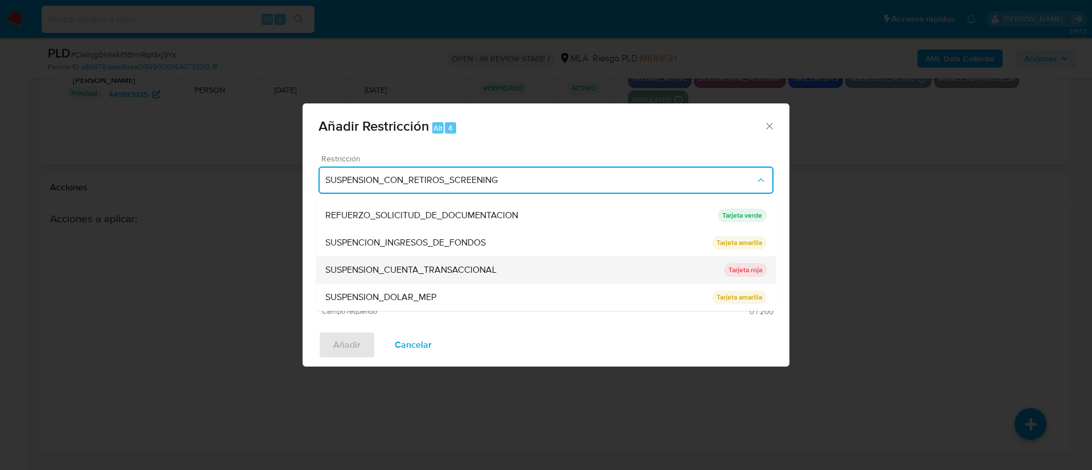
click at [363, 270] on span "SUSPENSION_CUENTA_TRANSACCIONAL" at bounding box center [410, 269] width 171 height 11
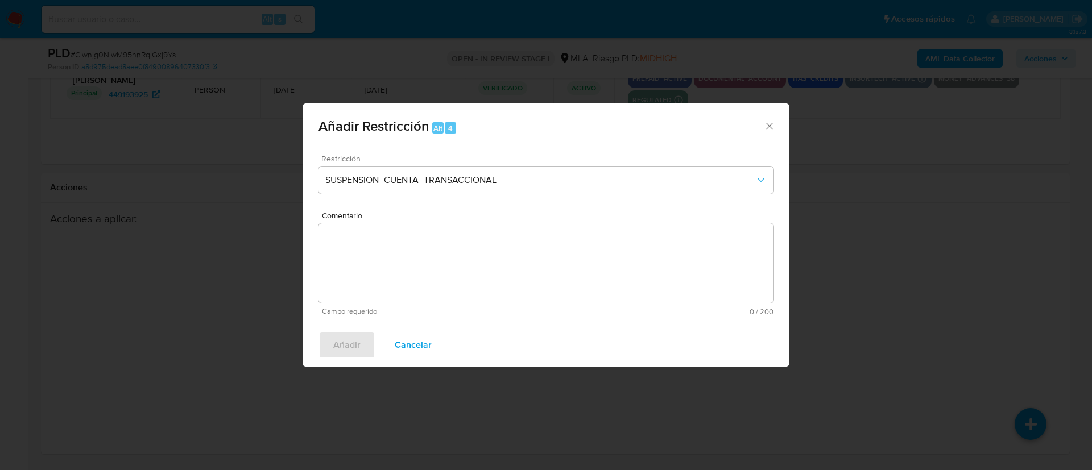
click at [363, 270] on textarea "Comentario" at bounding box center [546, 264] width 455 height 80
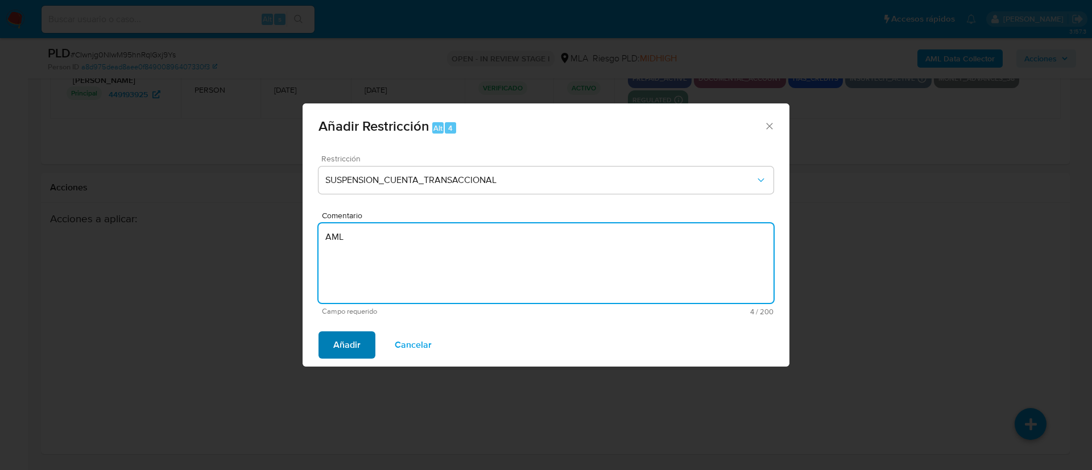
type textarea "AML"
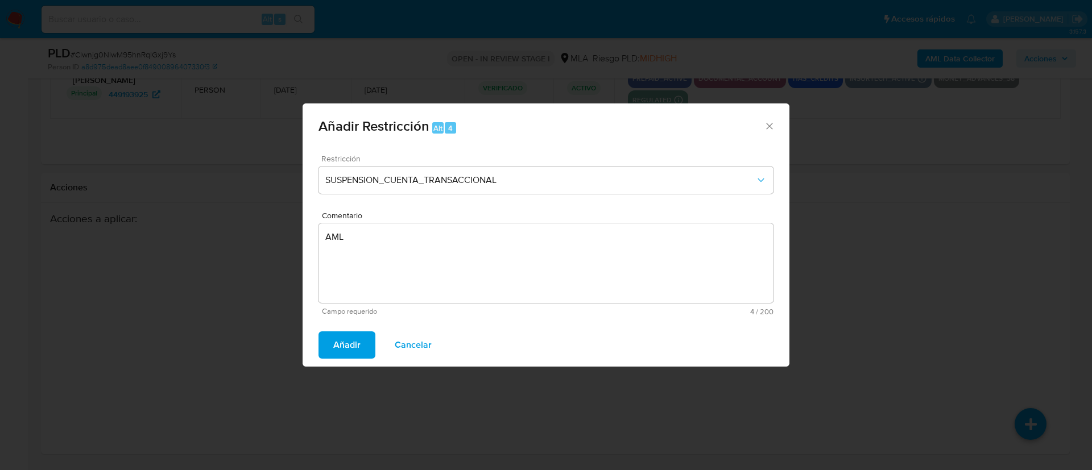
click at [344, 340] on span "Añadir" at bounding box center [346, 345] width 27 height 25
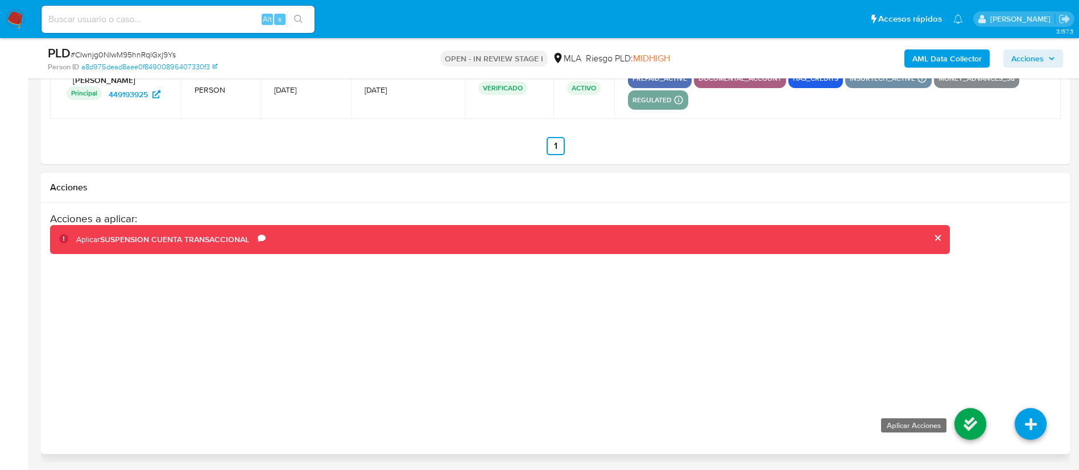
click at [982, 435] on icon at bounding box center [970, 424] width 32 height 32
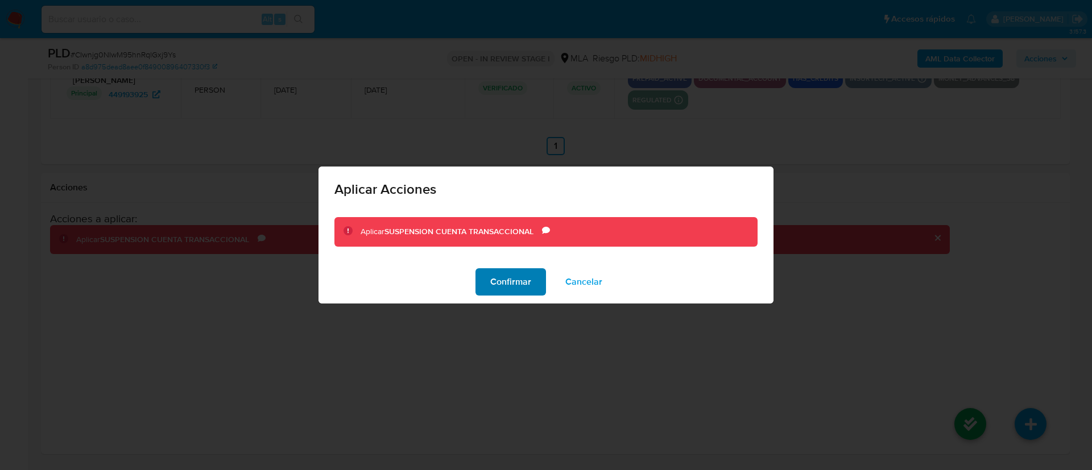
click at [523, 288] on span "Confirmar" at bounding box center [510, 282] width 41 height 25
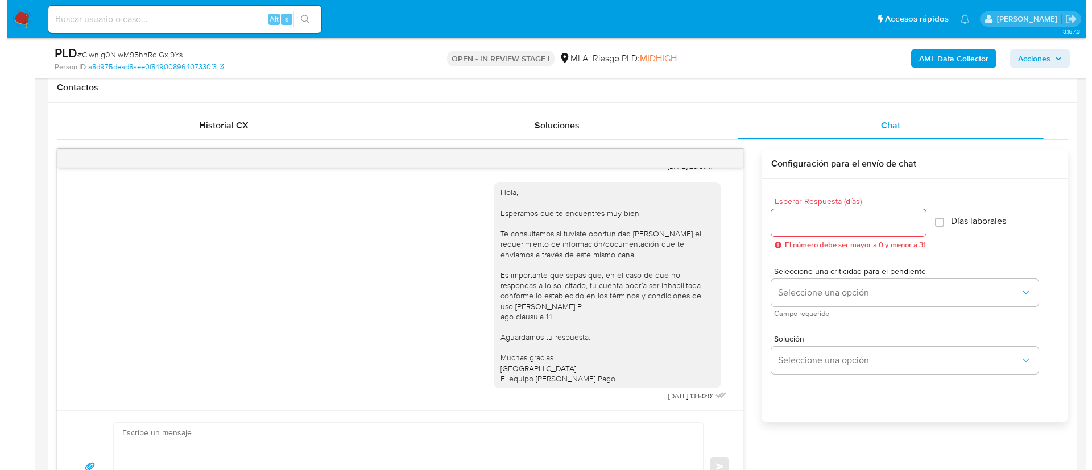
scroll to position [183, 0]
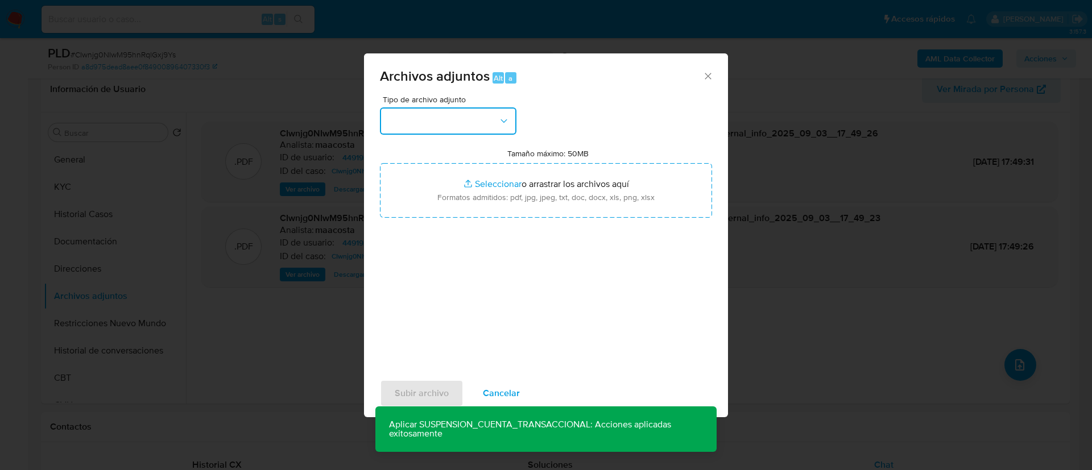
click at [471, 113] on button "button" at bounding box center [448, 121] width 137 height 27
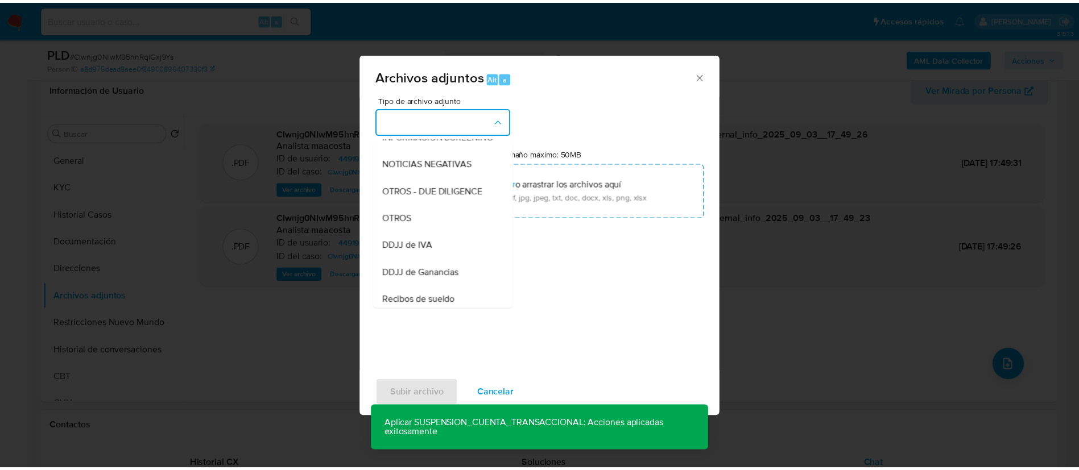
scroll to position [153, 0]
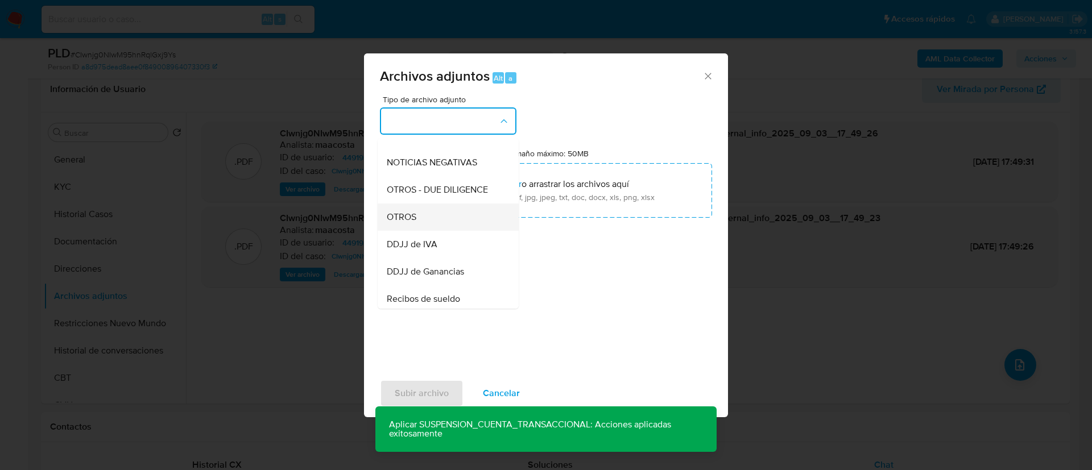
click at [409, 223] on span "OTROS" at bounding box center [402, 217] width 30 height 11
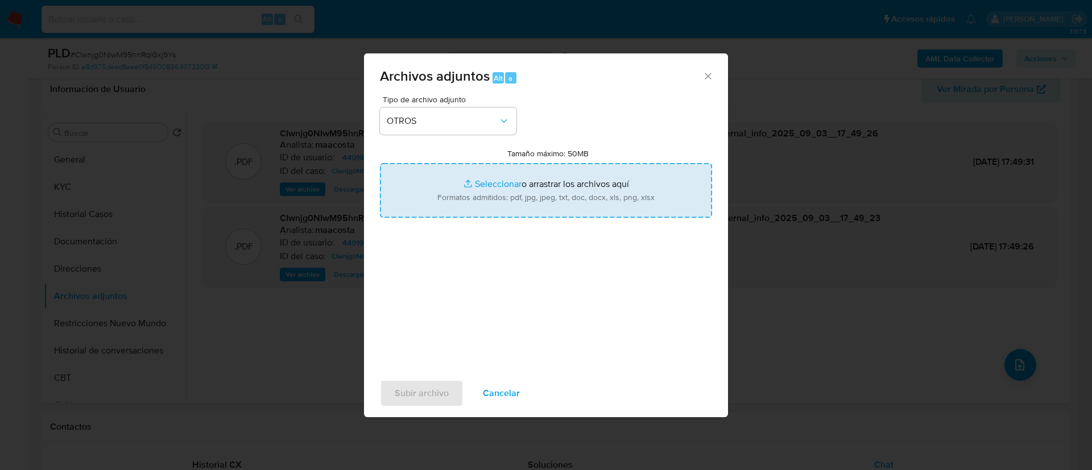
type input "C:\fakepath\Caselog CIwnjg0NIwM95hnRqlGxj9Ys_2025_07_18_00_43_09.docx"
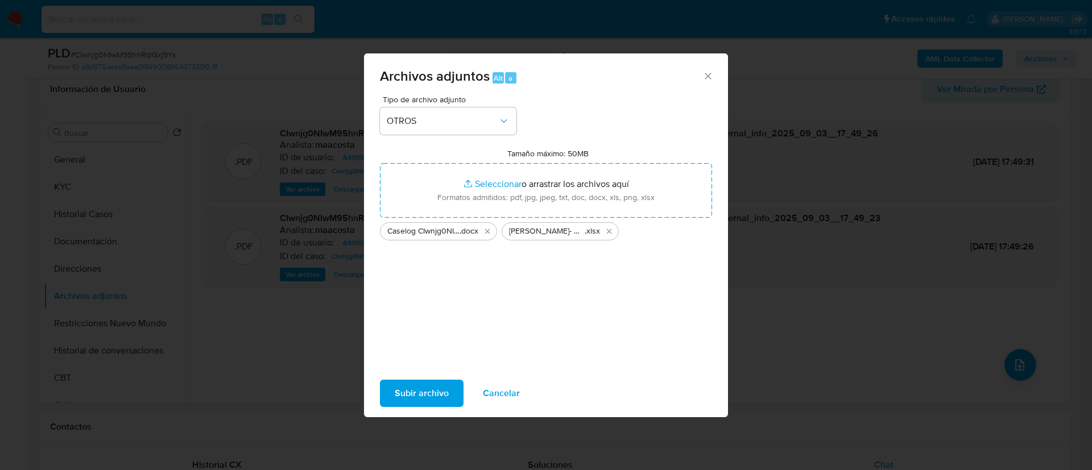
click at [417, 392] on span "Subir archivo" at bounding box center [422, 393] width 54 height 25
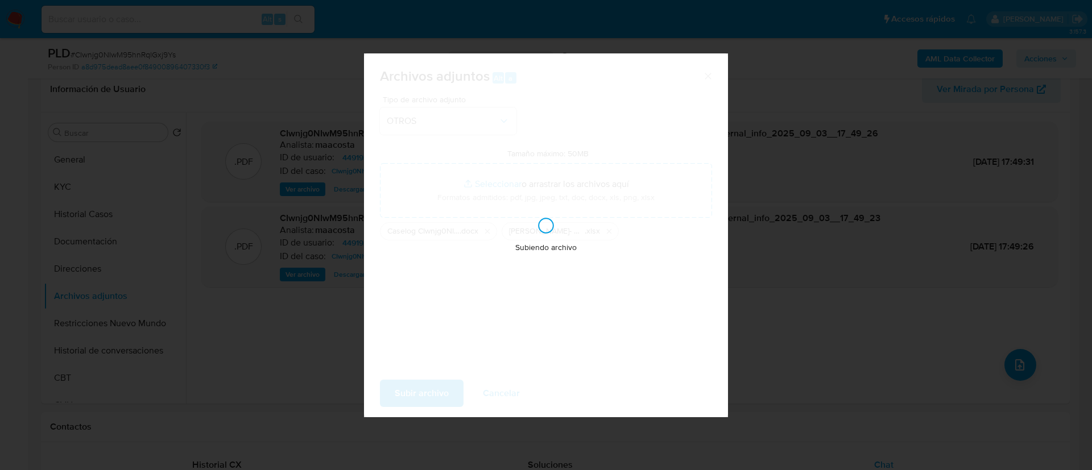
click at [416, 391] on div "Subiendo archivo" at bounding box center [546, 235] width 364 height 364
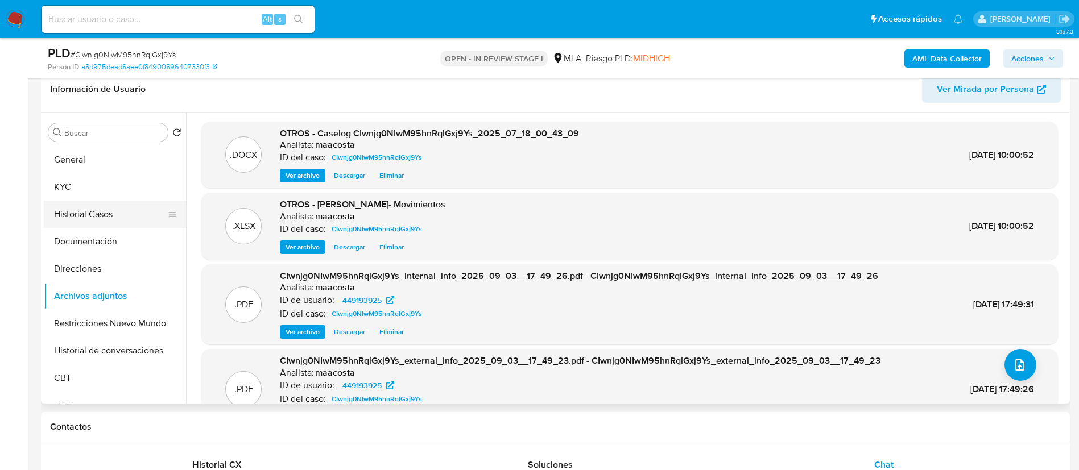
click at [105, 208] on button "Historial Casos" at bounding box center [110, 214] width 133 height 27
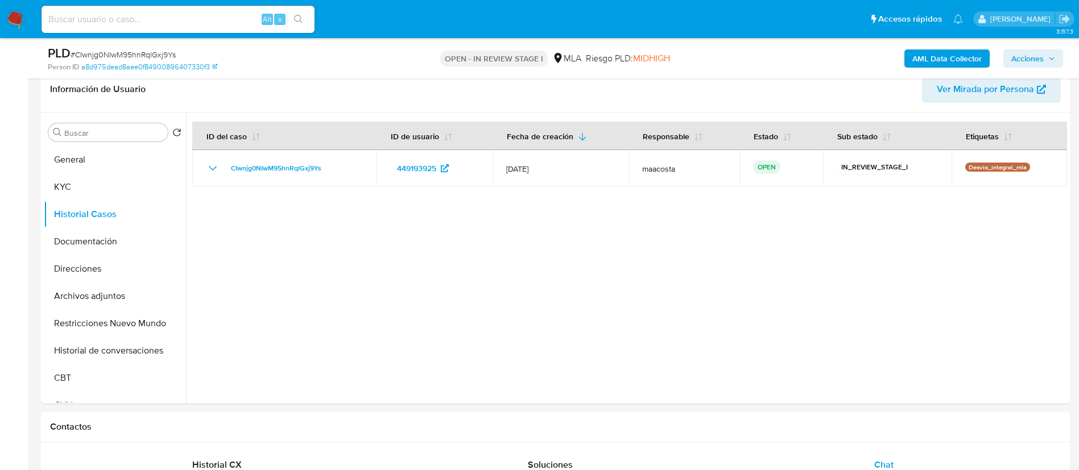
click at [1028, 52] on span "Acciones" at bounding box center [1027, 58] width 32 height 18
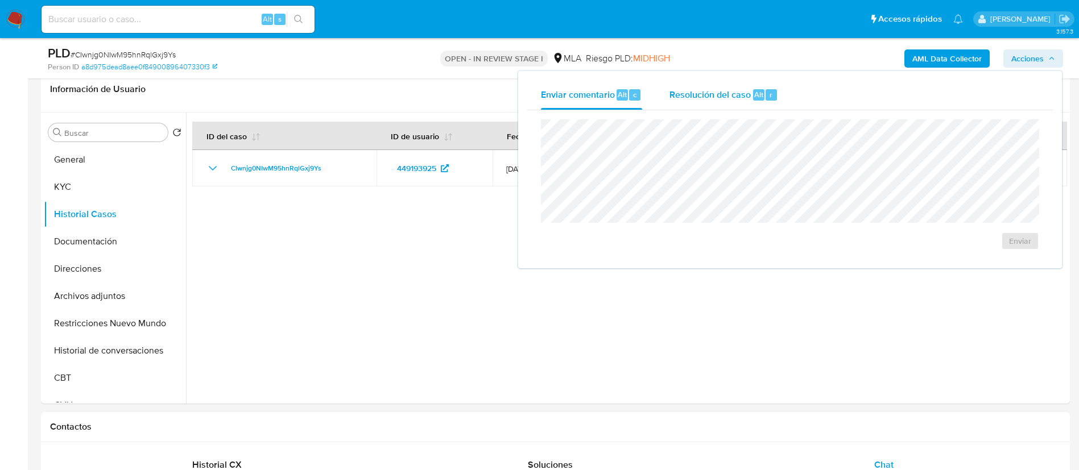
click at [721, 93] on span "Resolución del caso" at bounding box center [709, 94] width 81 height 13
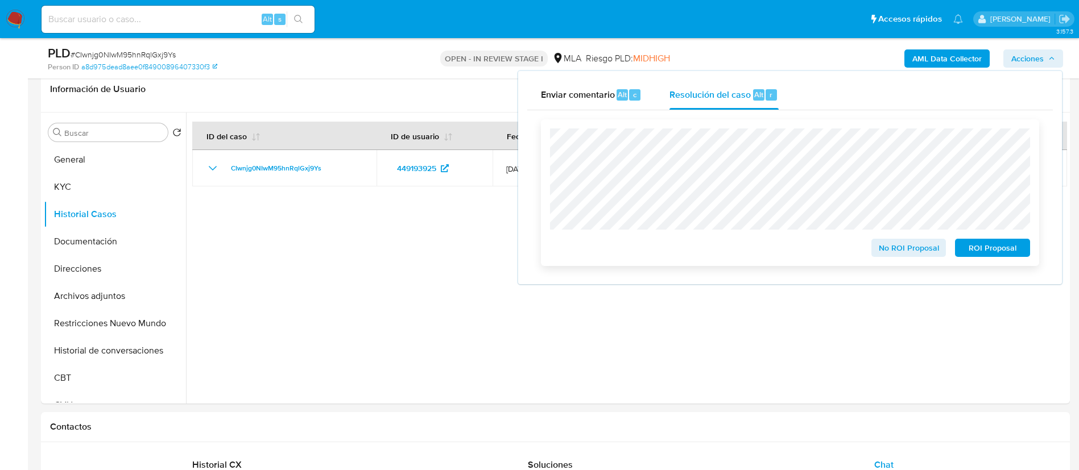
click at [985, 255] on span "ROI Proposal" at bounding box center [992, 248] width 59 height 16
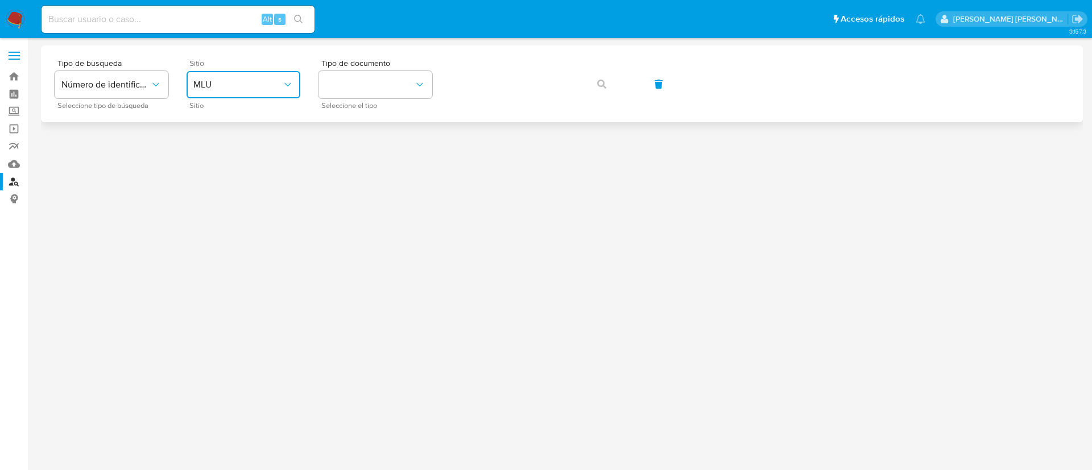
click at [253, 93] on button "MLU" at bounding box center [244, 84] width 114 height 27
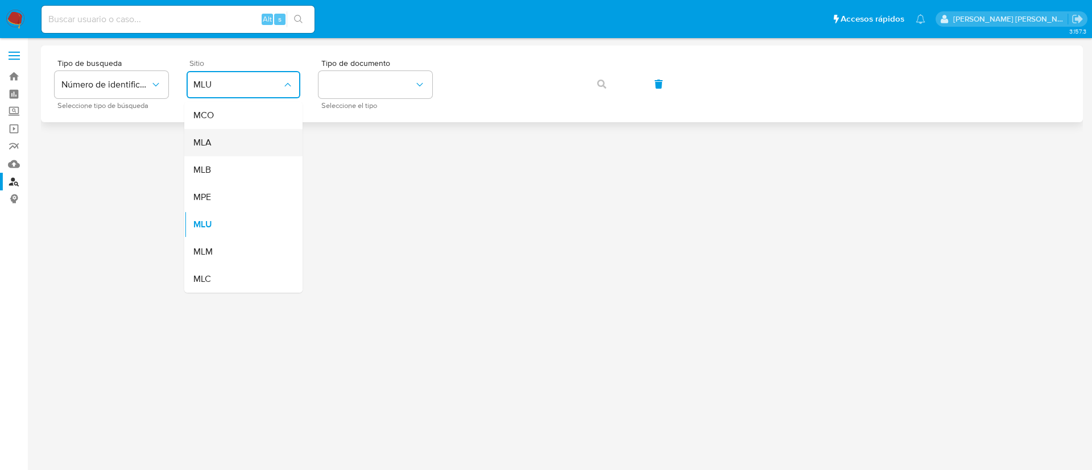
click at [234, 149] on div "MLA" at bounding box center [239, 142] width 93 height 27
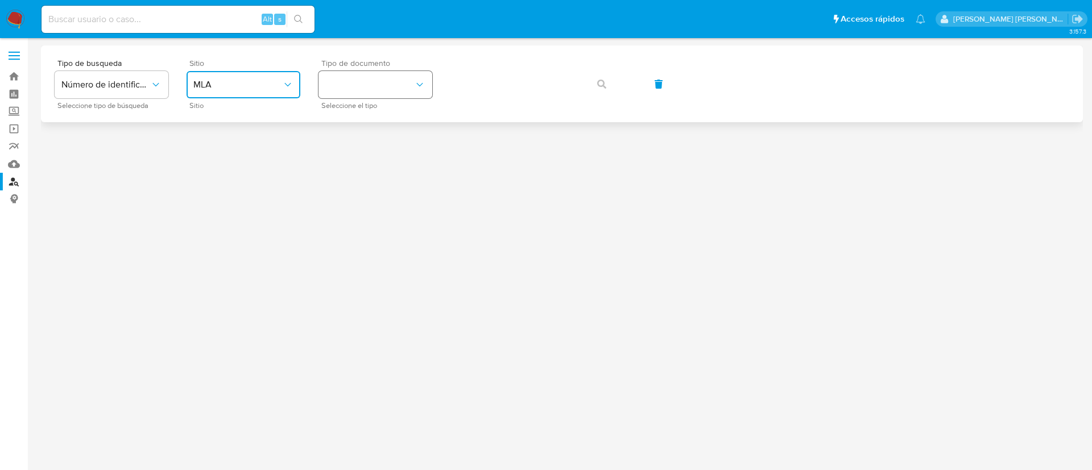
click at [363, 98] on button "identificationType" at bounding box center [376, 84] width 114 height 27
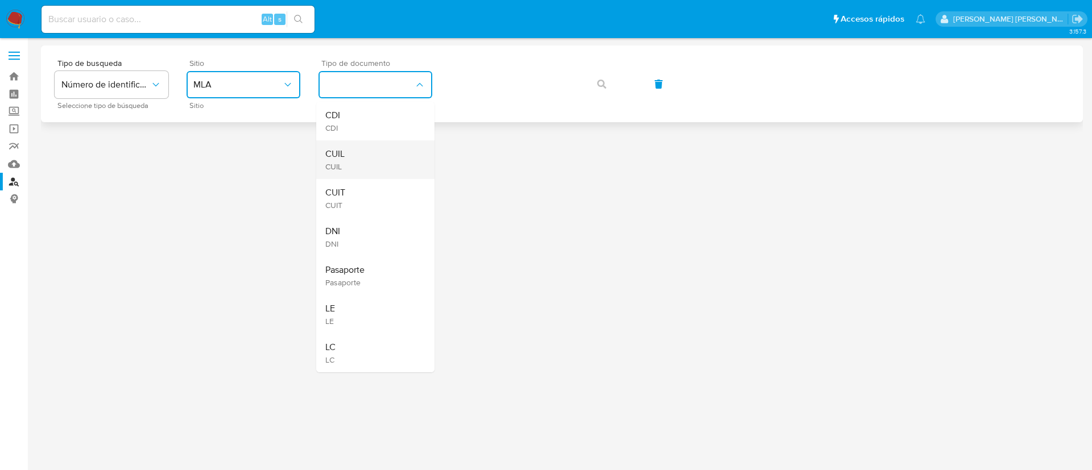
click at [352, 159] on div "CUIL CUIL" at bounding box center [371, 159] width 93 height 39
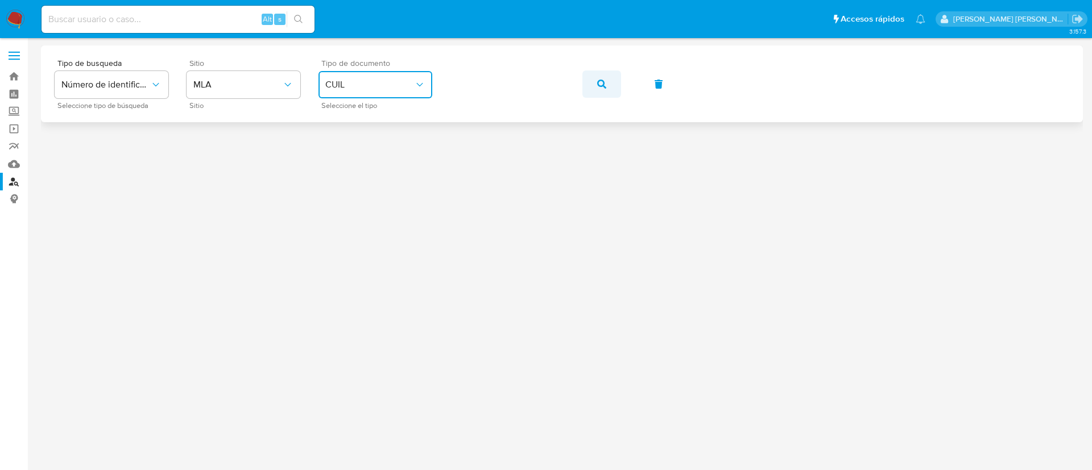
click at [611, 75] on button "button" at bounding box center [601, 84] width 39 height 27
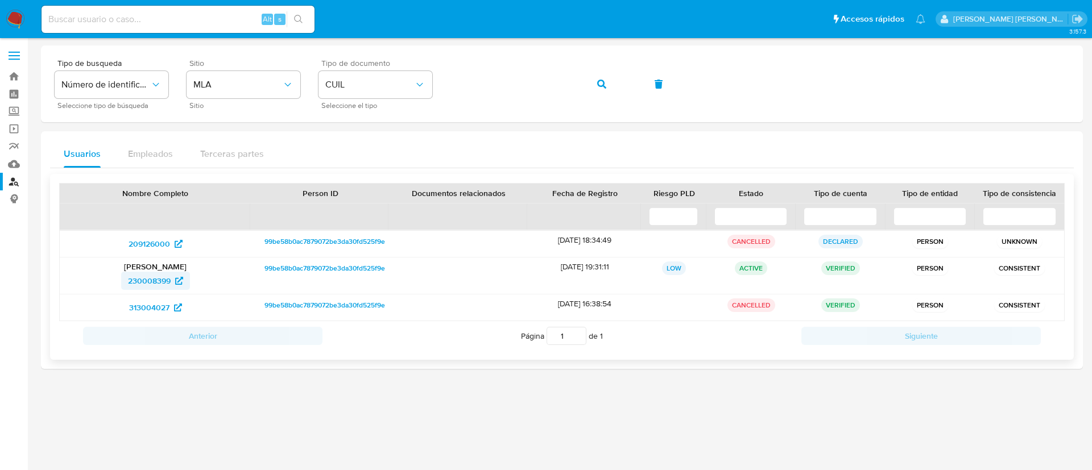
click at [159, 283] on span "230008399" at bounding box center [149, 281] width 43 height 18
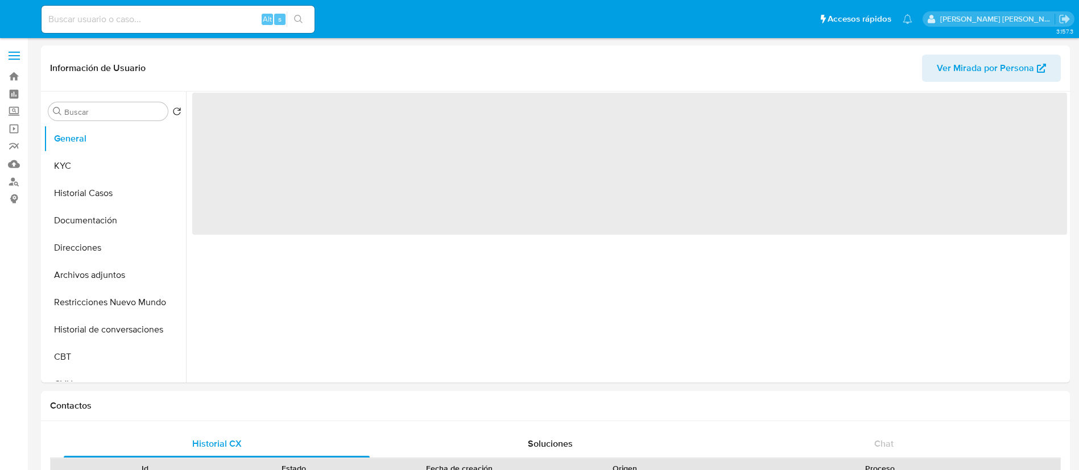
select select "10"
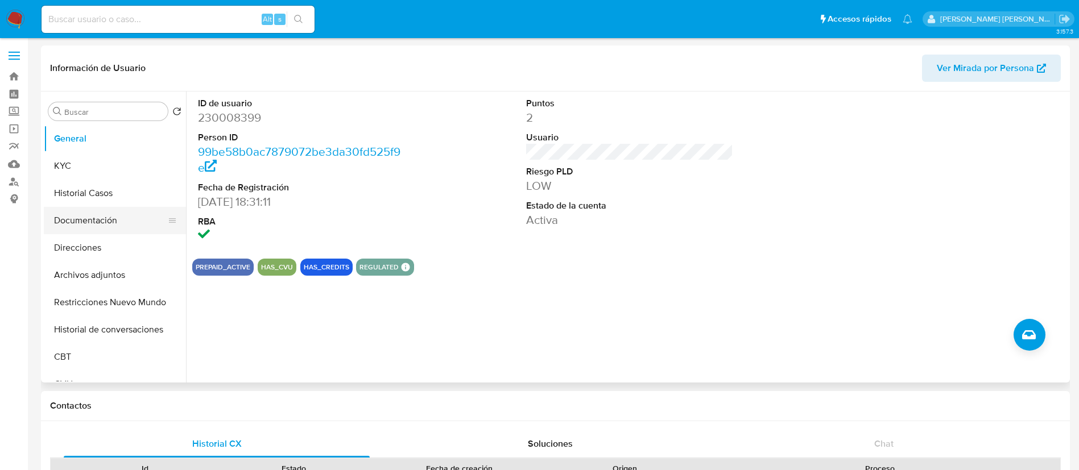
click at [75, 225] on button "Documentación" at bounding box center [110, 220] width 133 height 27
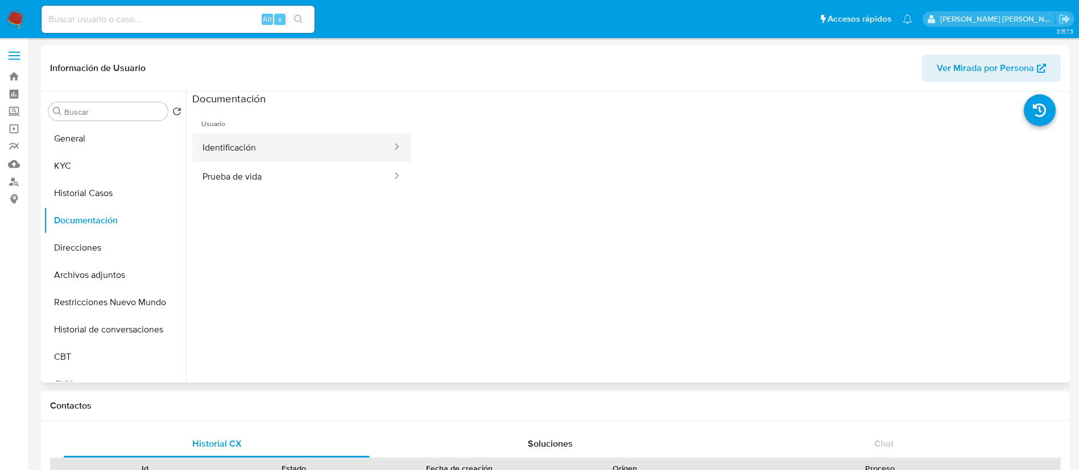
click at [269, 151] on button "Identificación" at bounding box center [292, 147] width 201 height 29
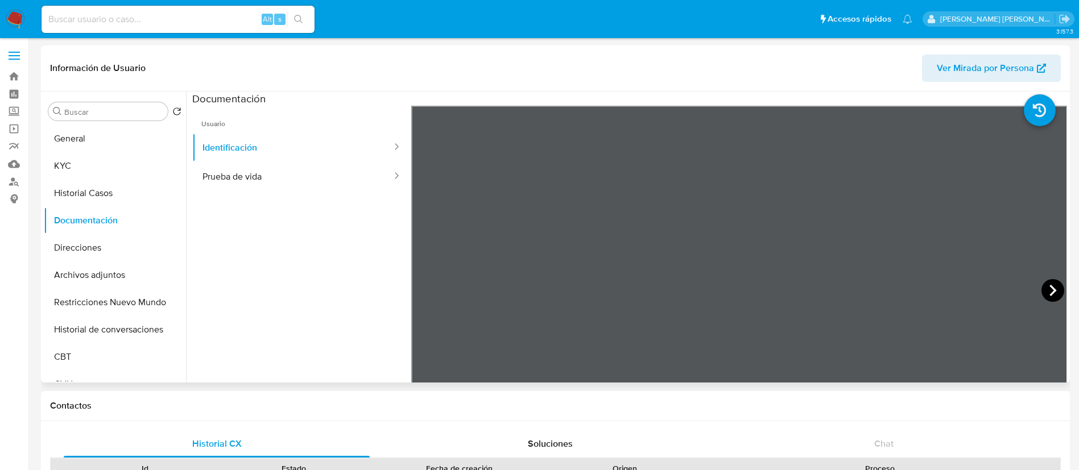
click at [1042, 291] on icon at bounding box center [1052, 290] width 23 height 23
click at [280, 173] on button "Prueba de vida" at bounding box center [292, 176] width 201 height 29
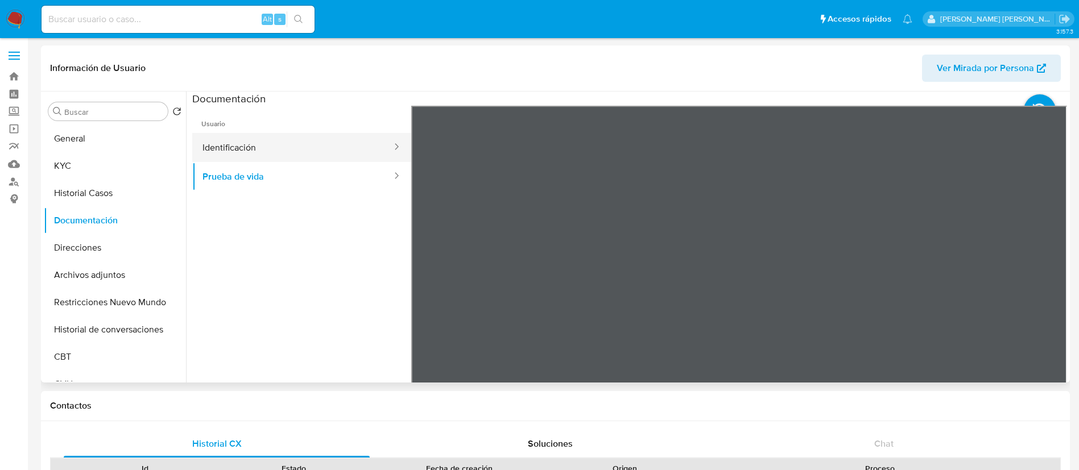
click at [271, 144] on button "Identificación" at bounding box center [292, 147] width 201 height 29
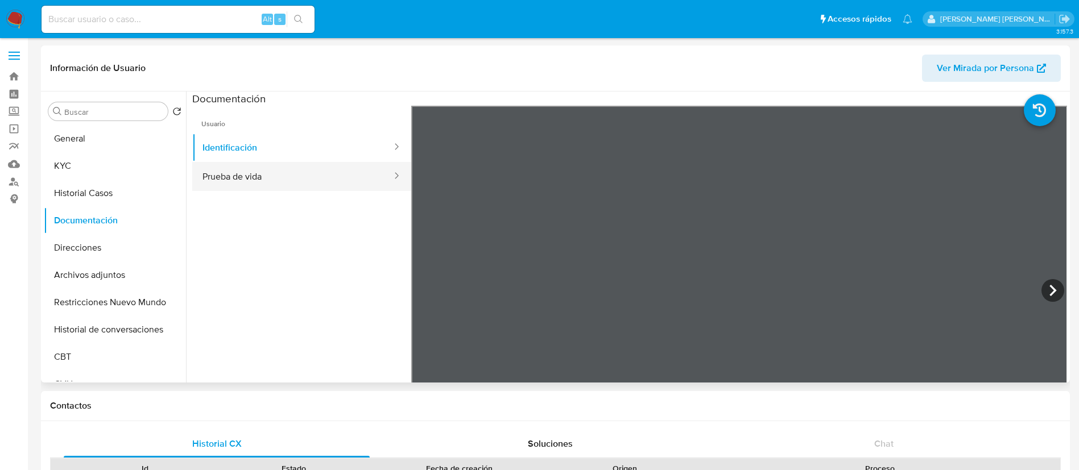
click at [275, 179] on button "Prueba de vida" at bounding box center [292, 176] width 201 height 29
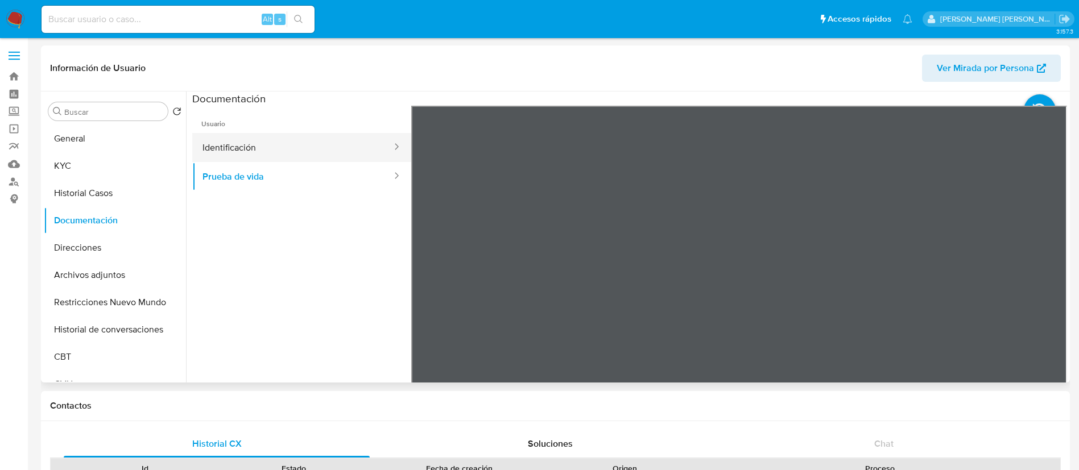
click at [266, 146] on button "Identificación" at bounding box center [292, 147] width 201 height 29
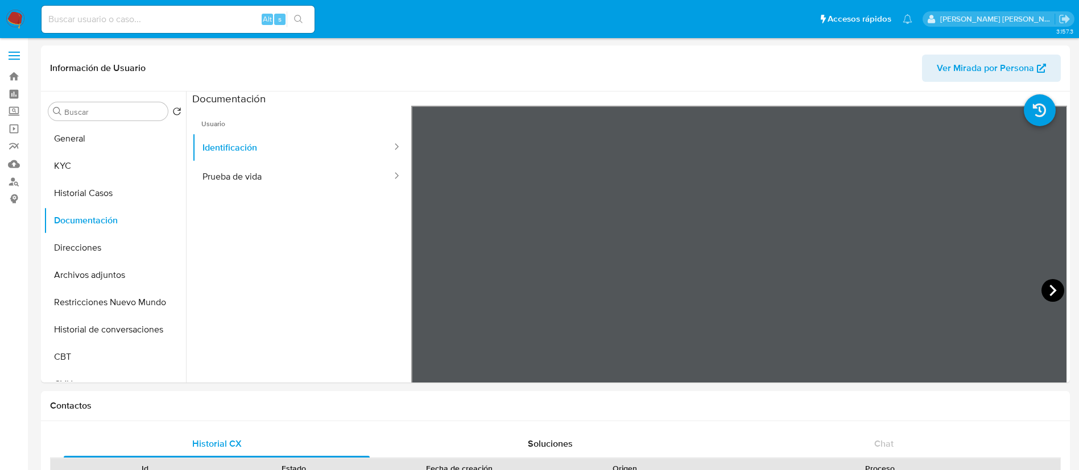
click at [1044, 288] on icon at bounding box center [1052, 290] width 23 height 23
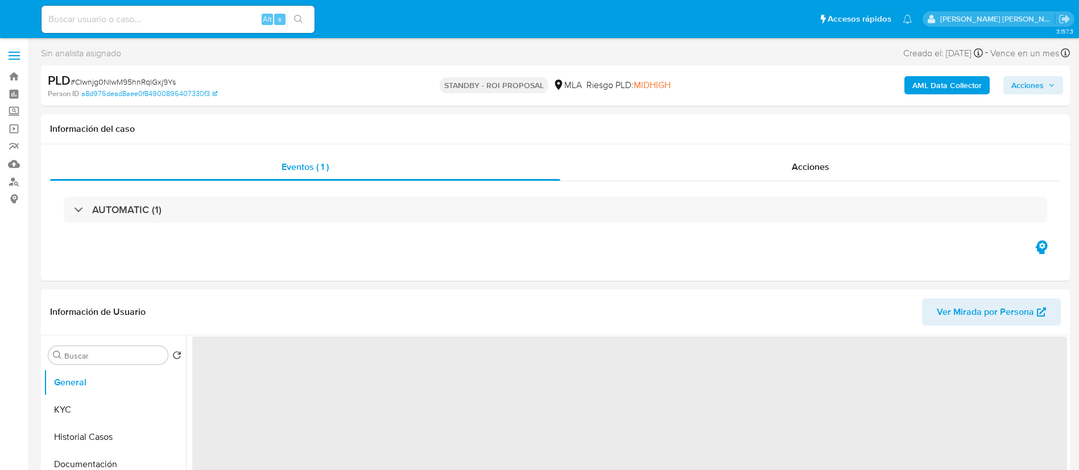
select select "10"
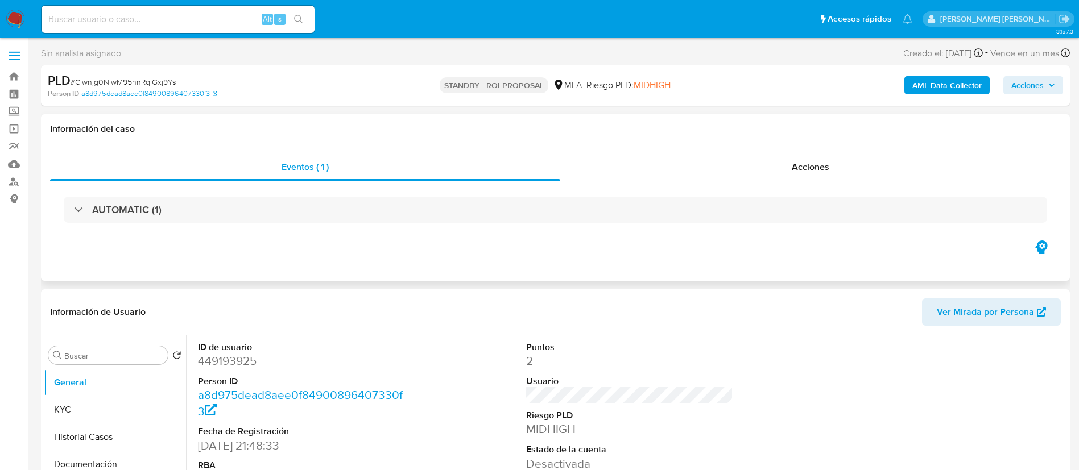
scroll to position [46, 0]
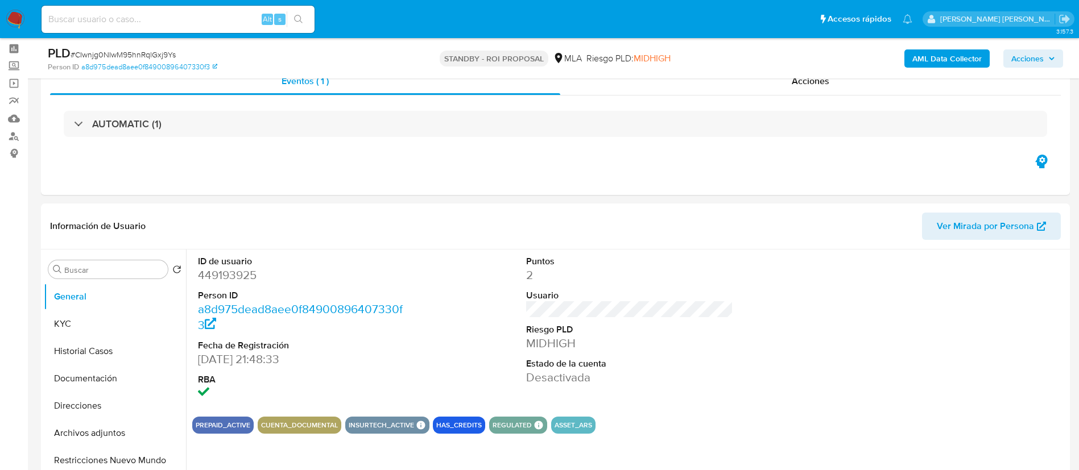
click at [218, 16] on input at bounding box center [178, 19] width 273 height 15
paste input "KWT9lgkkOJaAyKhRoqEAcTJc"
type input "KWT9lgkkOJaAyKhRoqEAcTJc"
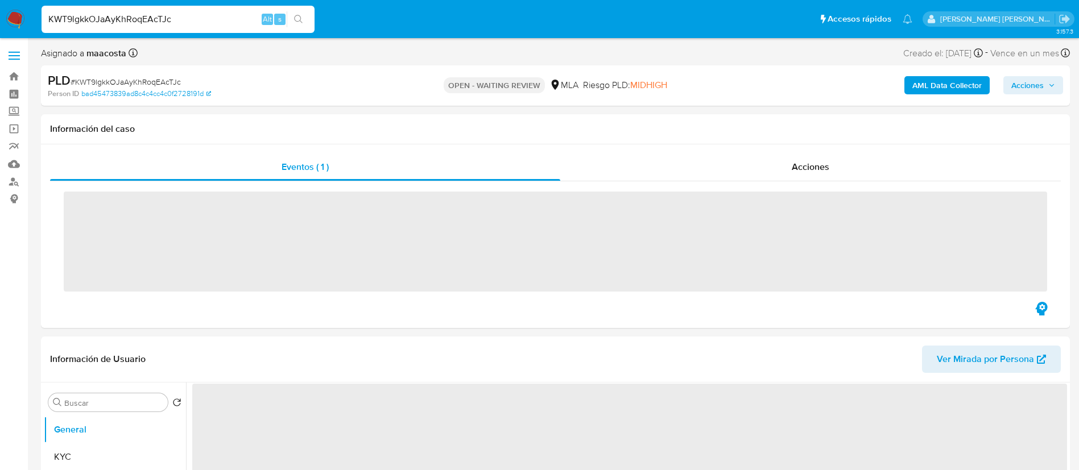
select select "10"
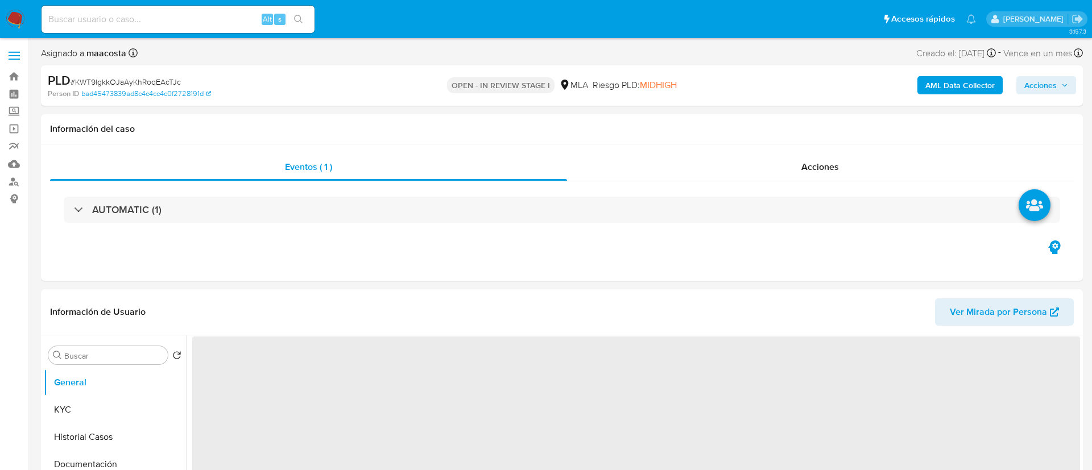
select select "10"
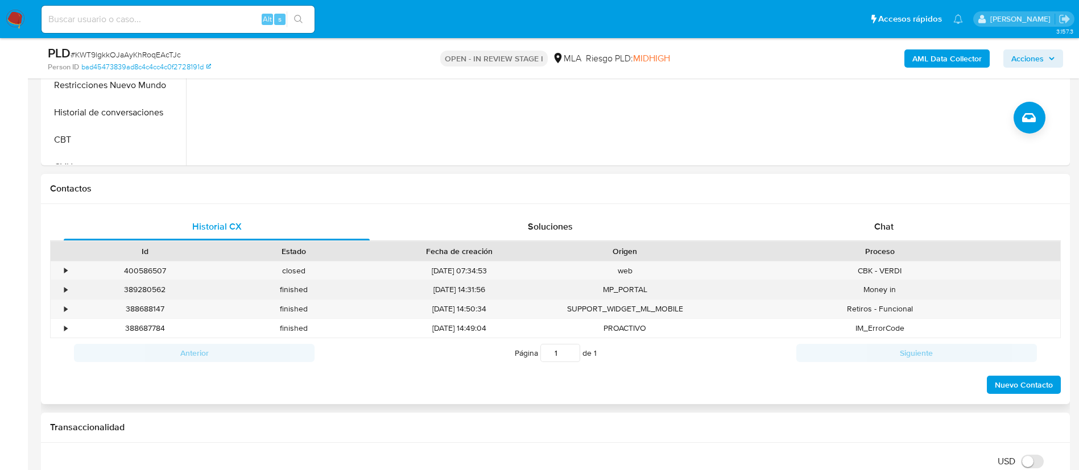
scroll to position [437, 0]
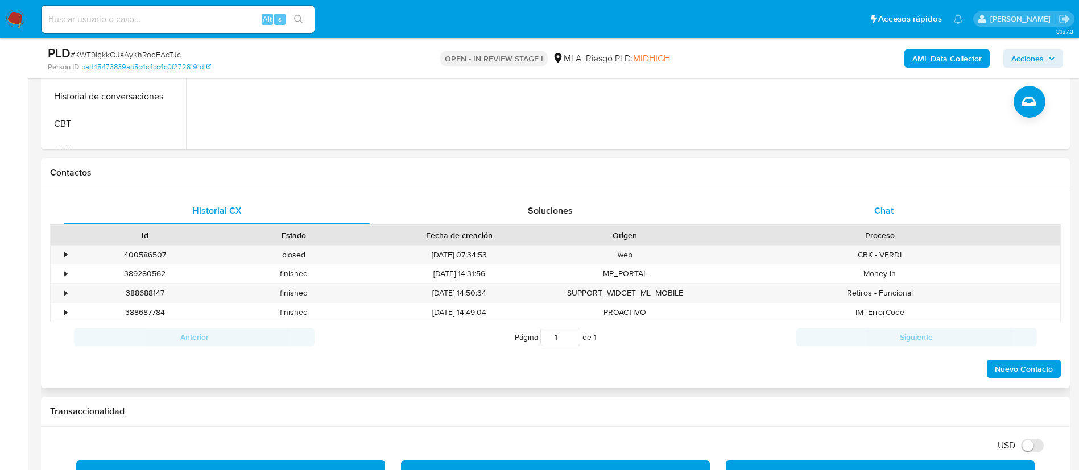
click at [896, 200] on div "Chat" at bounding box center [884, 210] width 306 height 27
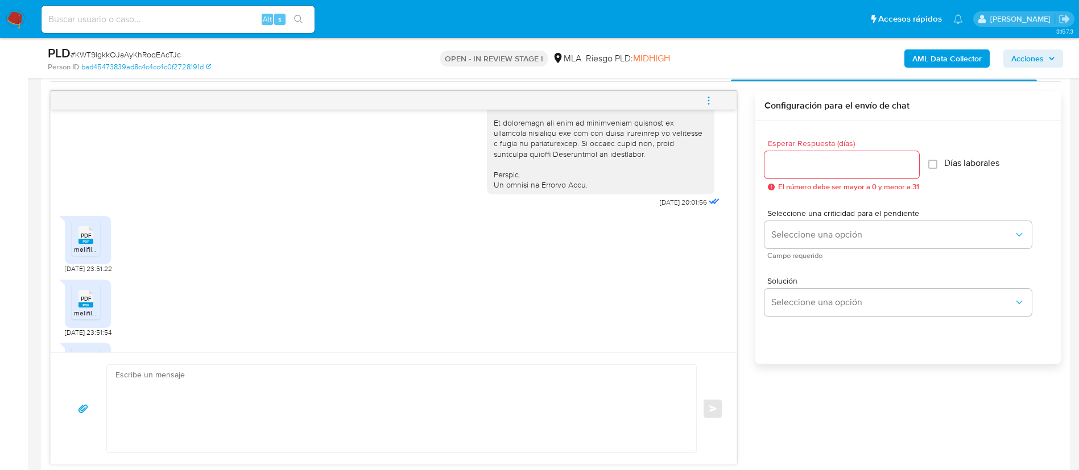
scroll to position [565, 0]
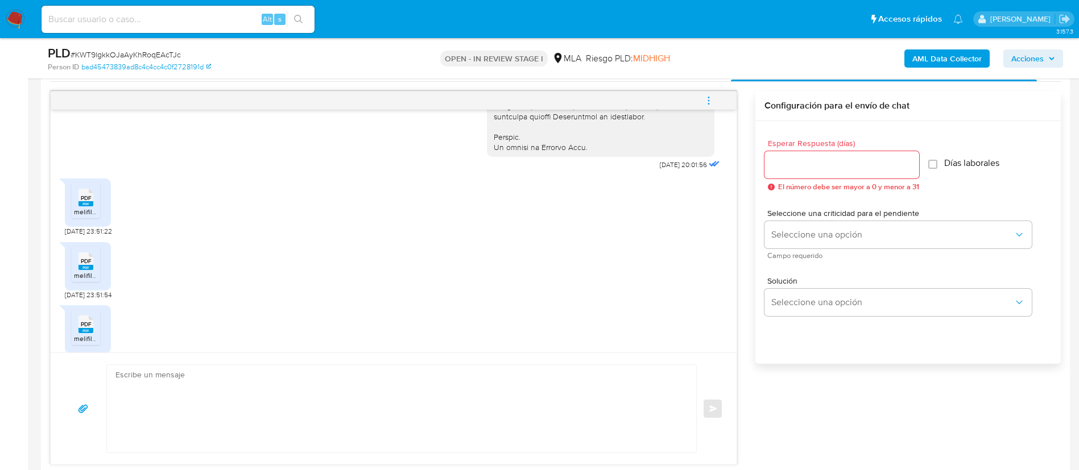
click at [94, 208] on div "PDF PDF" at bounding box center [86, 196] width 24 height 22
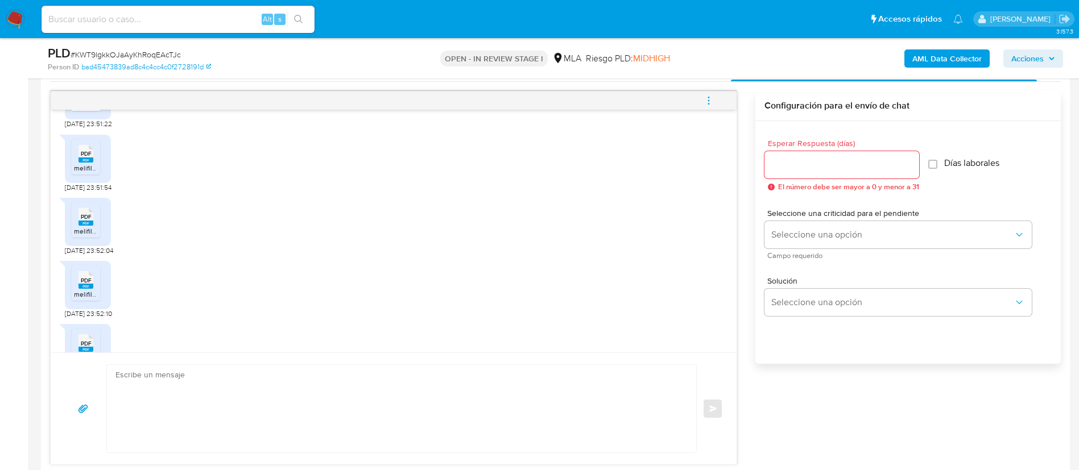
scroll to position [688, 0]
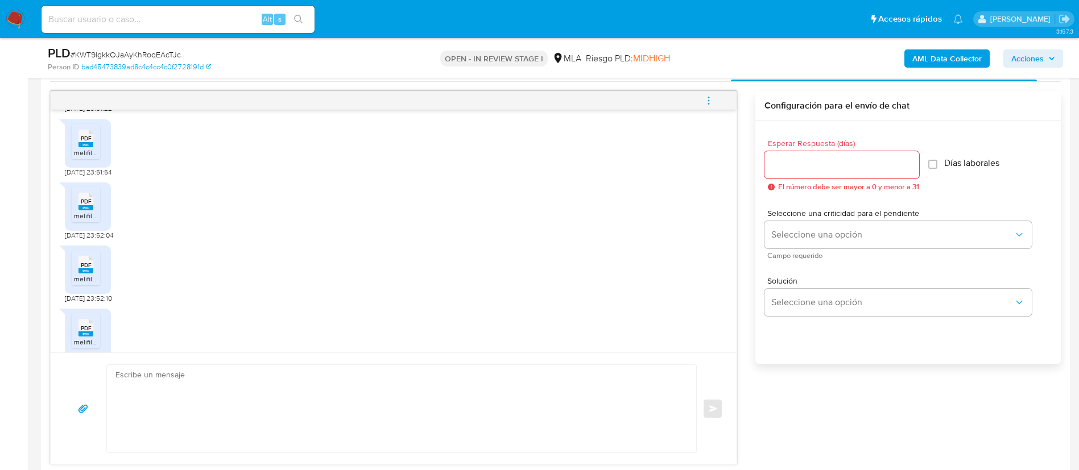
click at [89, 158] on span "melifile8689708372226211984.pdf" at bounding box center [126, 153] width 105 height 10
click at [83, 205] on span "PDF" at bounding box center [86, 201] width 11 height 7
click at [86, 274] on rect at bounding box center [85, 270] width 15 height 5
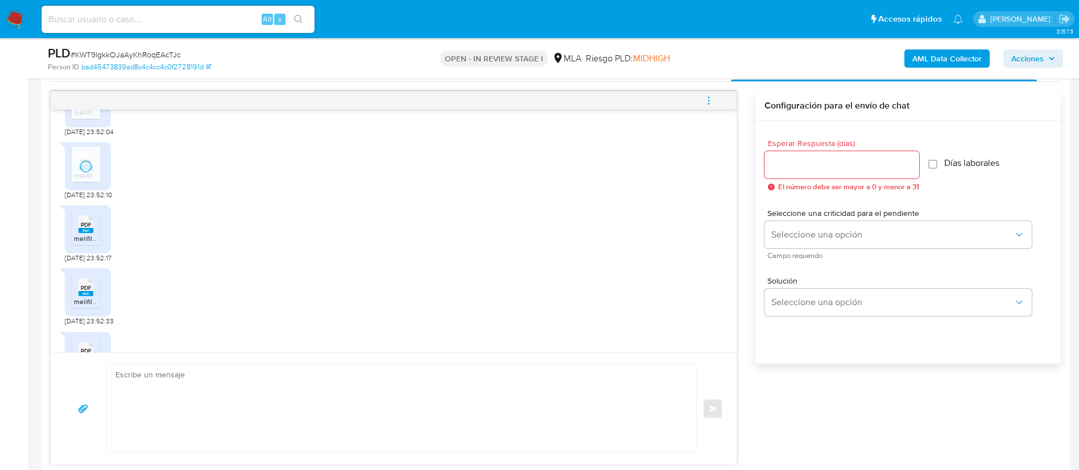
scroll to position [793, 0]
click at [90, 227] on span "PDF" at bounding box center [86, 223] width 11 height 7
click at [84, 290] on span "PDF" at bounding box center [86, 286] width 11 height 7
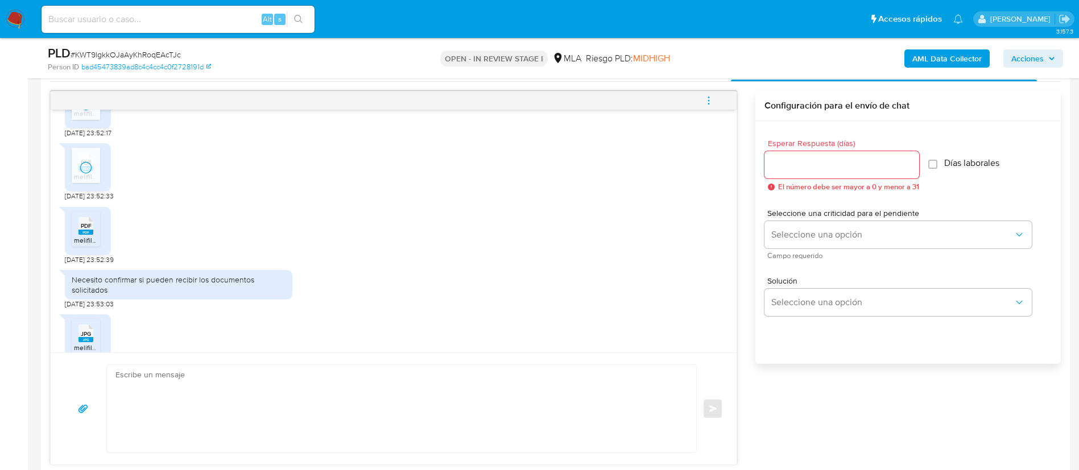
scroll to position [917, 0]
click at [88, 229] on span "PDF" at bounding box center [86, 224] width 11 height 7
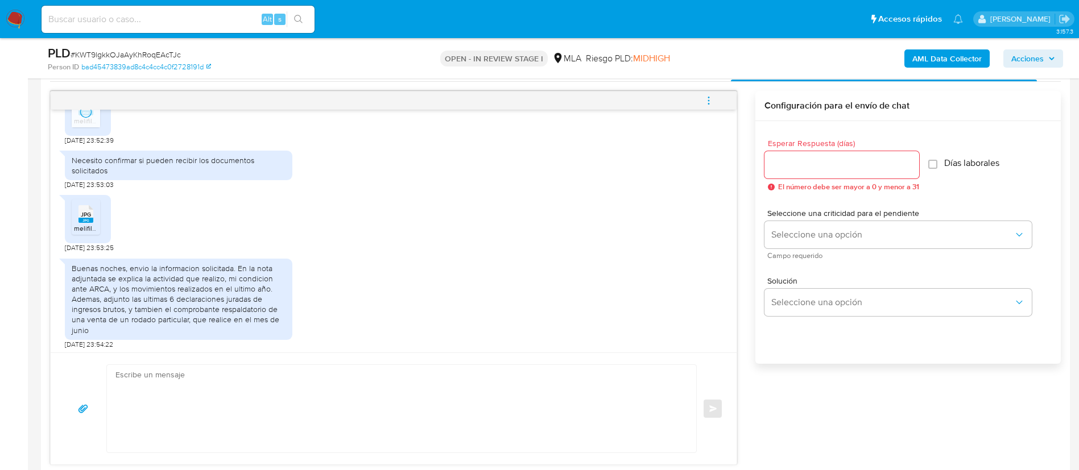
scroll to position [1049, 0]
click at [86, 216] on span "JPG" at bounding box center [86, 212] width 10 height 7
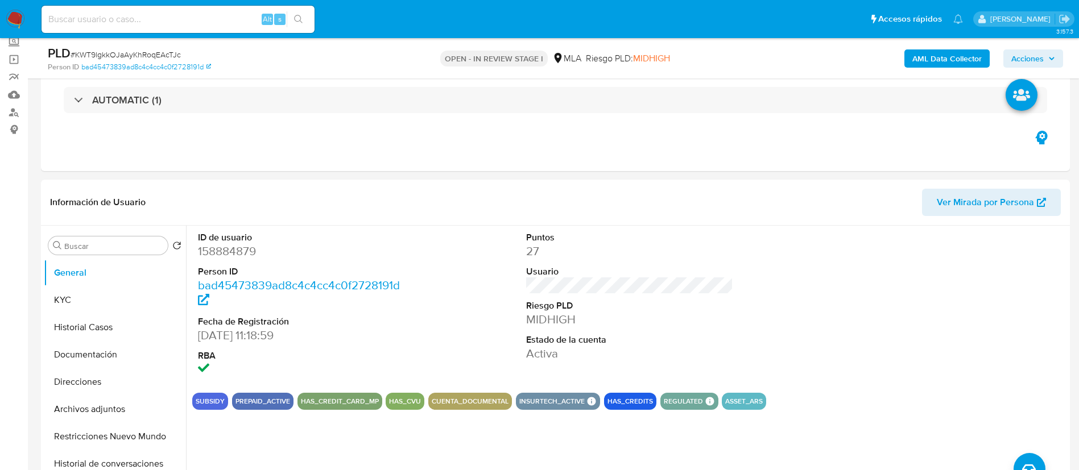
scroll to position [53, 0]
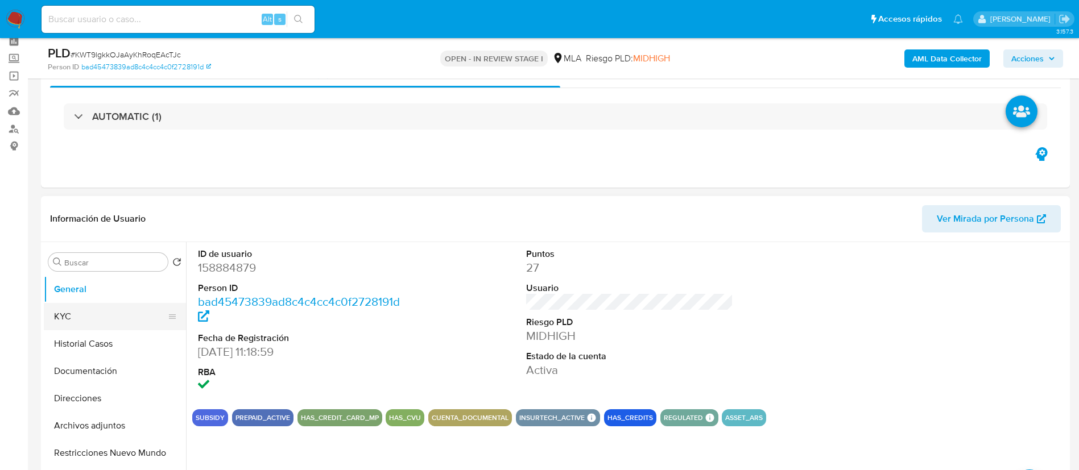
click at [76, 309] on button "KYC" at bounding box center [110, 316] width 133 height 27
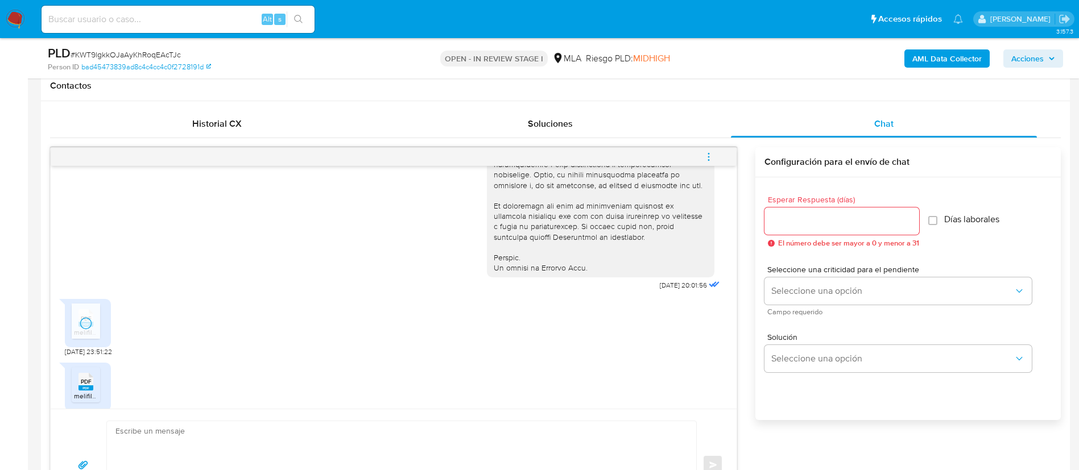
scroll to position [458, 0]
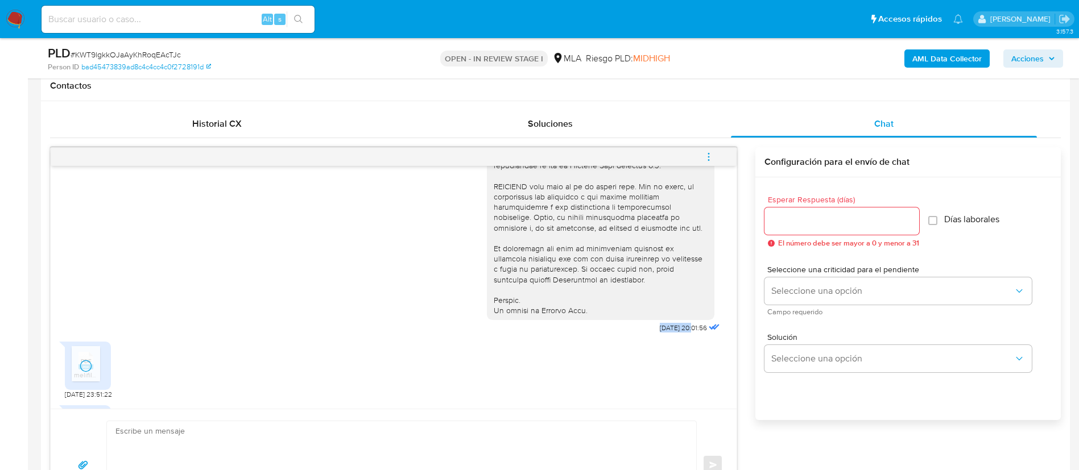
drag, startPoint x: 631, startPoint y: 342, endPoint x: 666, endPoint y: 348, distance: 35.7
click at [666, 337] on div "17/07/2025 20:01:56" at bounding box center [604, 25] width 235 height 623
copy div "17/07/2025"
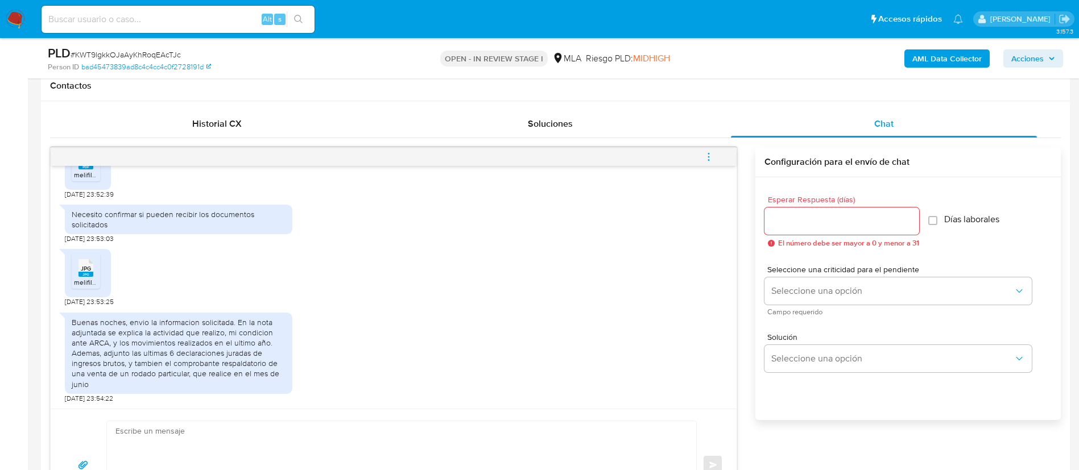
scroll to position [1059, 0]
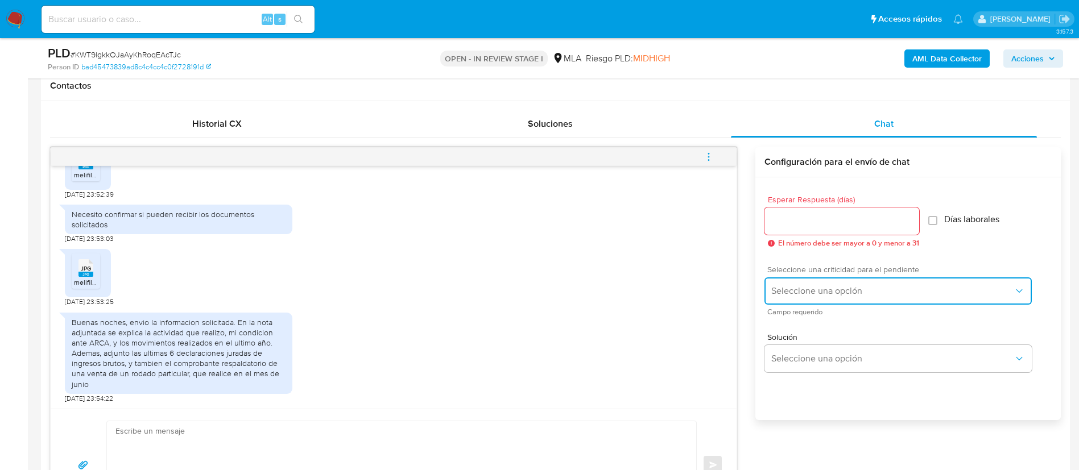
click at [799, 292] on span "Seleccione una opción" at bounding box center [892, 291] width 242 height 11
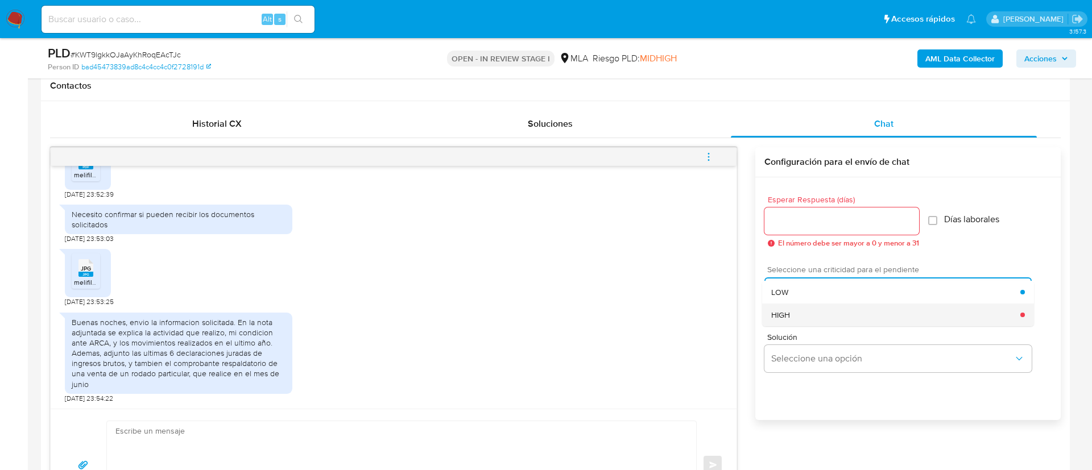
click at [792, 309] on div "HIGH" at bounding box center [895, 315] width 249 height 23
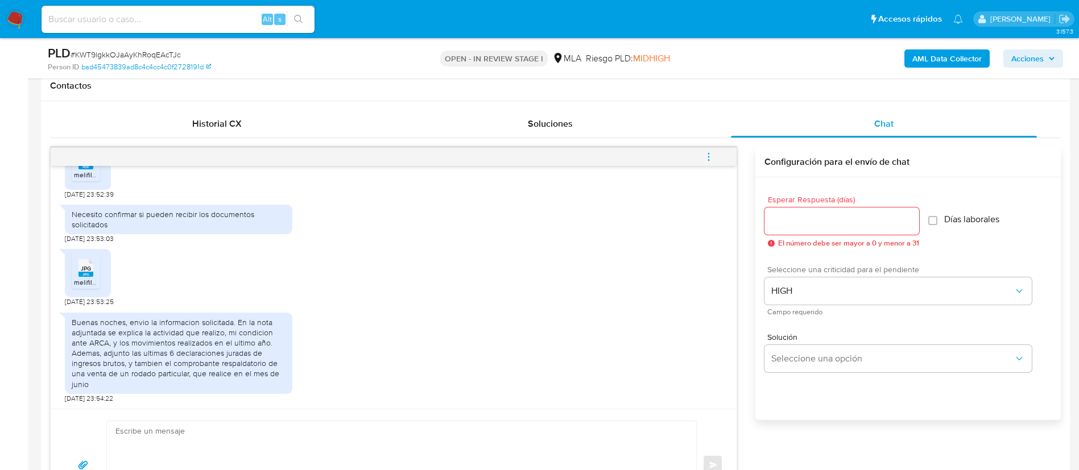
click at [796, 237] on div "Esperar Respuesta (días) El número debe ser mayor a 0 y menor a 31" at bounding box center [841, 222] width 155 height 52
click at [781, 216] on input "Esperar Respuesta (días)" at bounding box center [841, 221] width 155 height 15
type input "1"
click at [293, 435] on textarea at bounding box center [398, 465] width 567 height 88
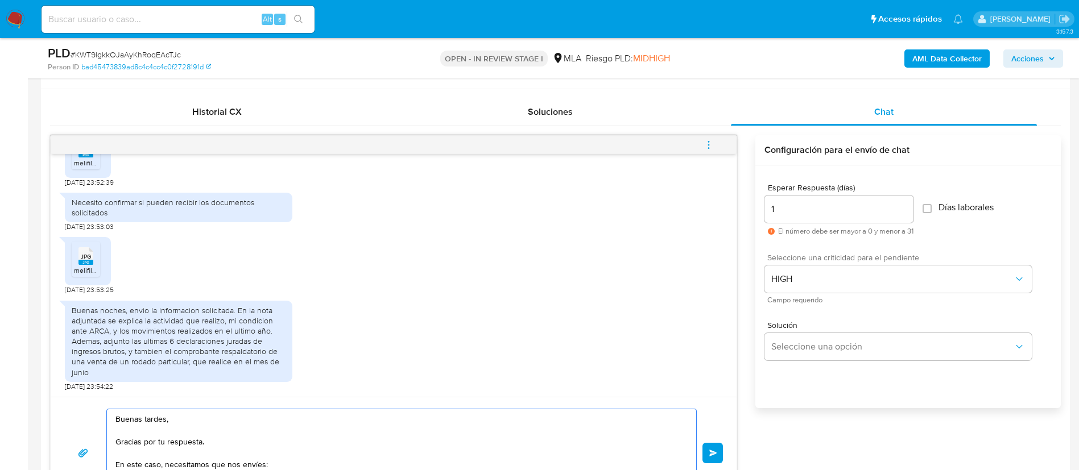
scroll to position [547, 0]
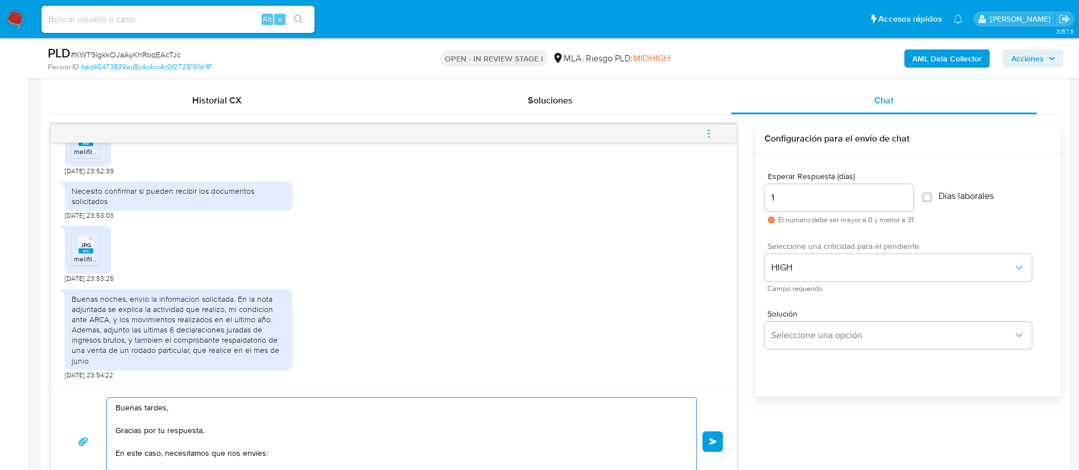
paste textarea "- Resumen de Comprobantes Electrónicos emitidos de los períodos 2024 y 2025 Si …"
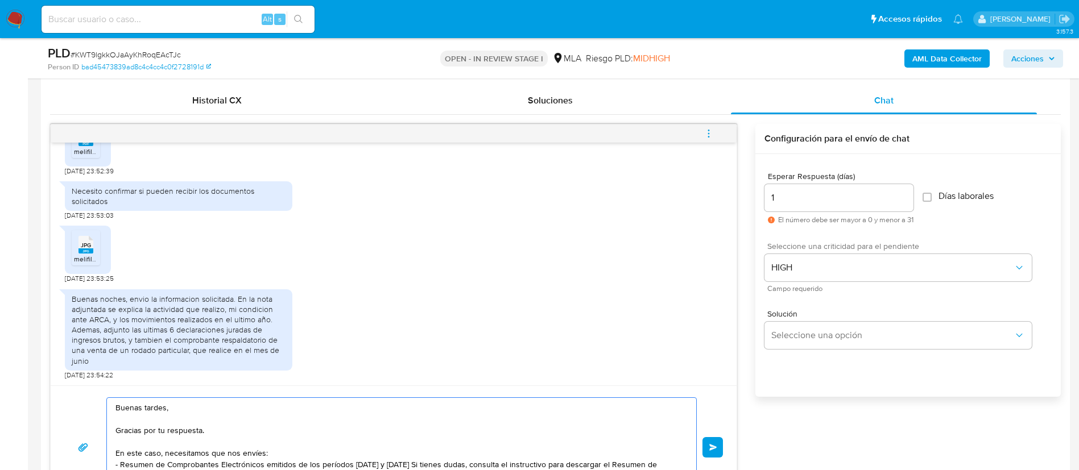
scroll to position [570, 0]
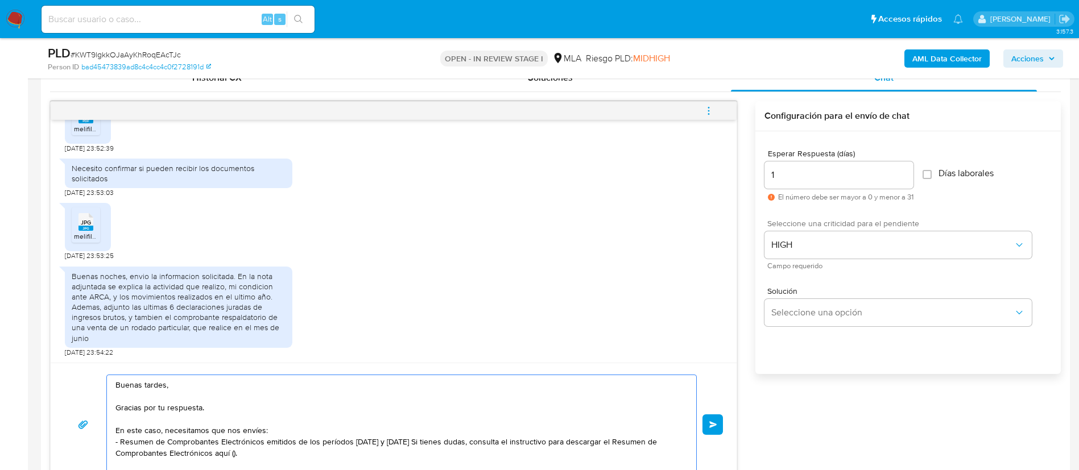
paste textarea "https://www.mercadopago.com.ar/ayuda/30181"
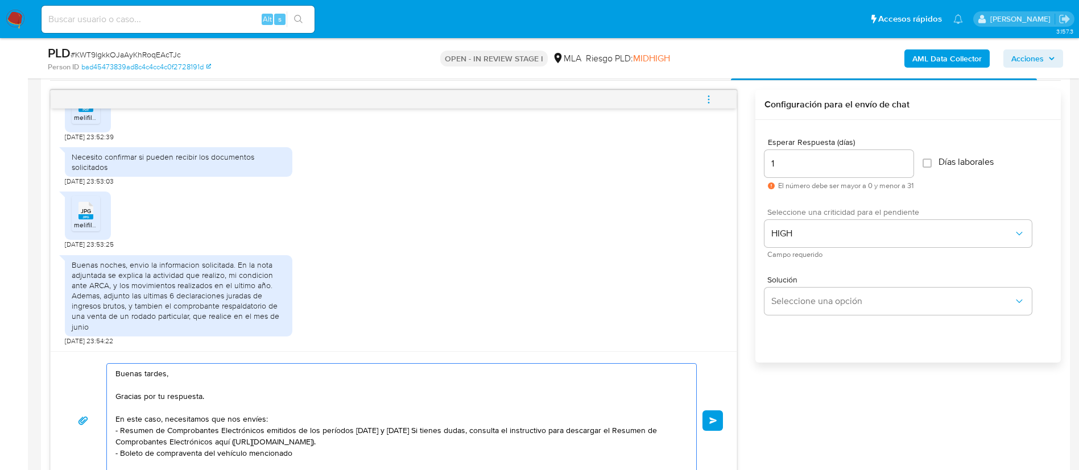
scroll to position [589, 0]
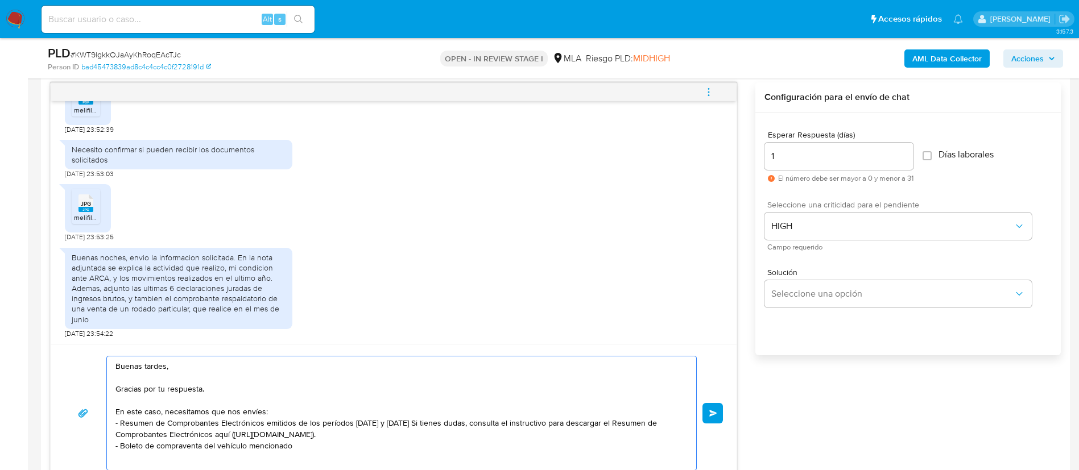
paste textarea "Proporciona el vínculo con las siguientes contrapartes con las que operaste, el…"
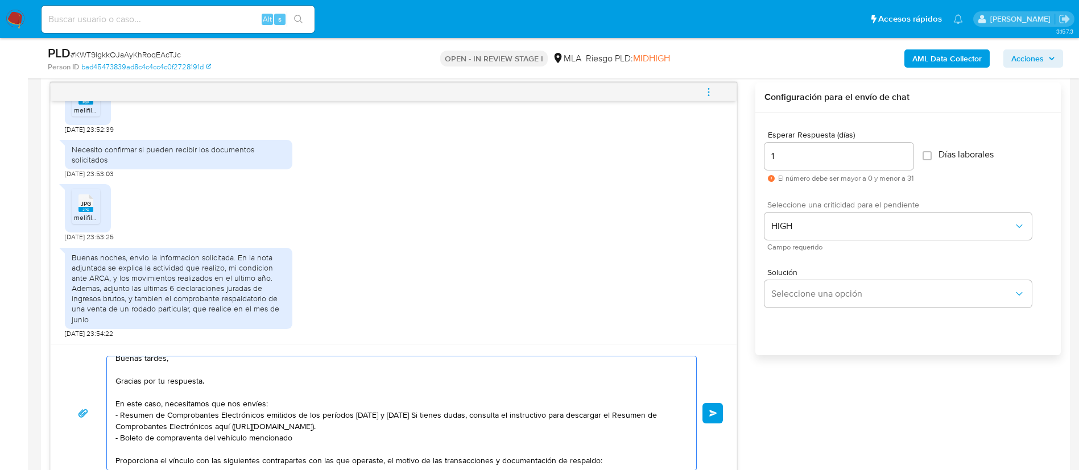
scroll to position [31, 0]
paste textarea "- Patto Gisela - 27287994449 (ACTIVIDAD: Servicios personales n.c.p.) , de quie…"
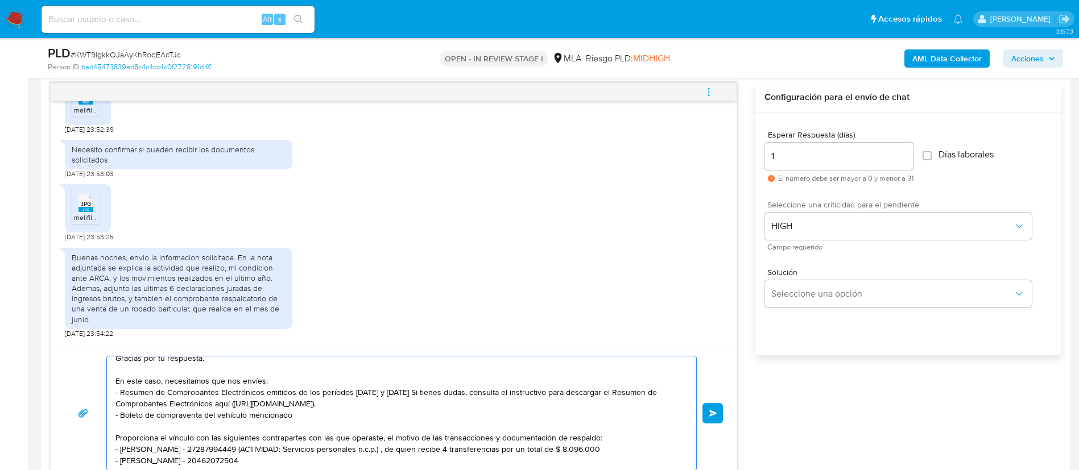
scroll to position [38, 0]
drag, startPoint x: 220, startPoint y: 441, endPoint x: 586, endPoint y: 440, distance: 366.3
click at [586, 440] on textarea "Buenas tardes, Gracias por tu respuesta. En este caso, necesitamos que nos enví…" at bounding box center [398, 414] width 567 height 114
paste textarea "- Karen Yamila Danoviz - CUIT 27357539434 (SIN ACTIVIDAD) , a quien le envía 46…"
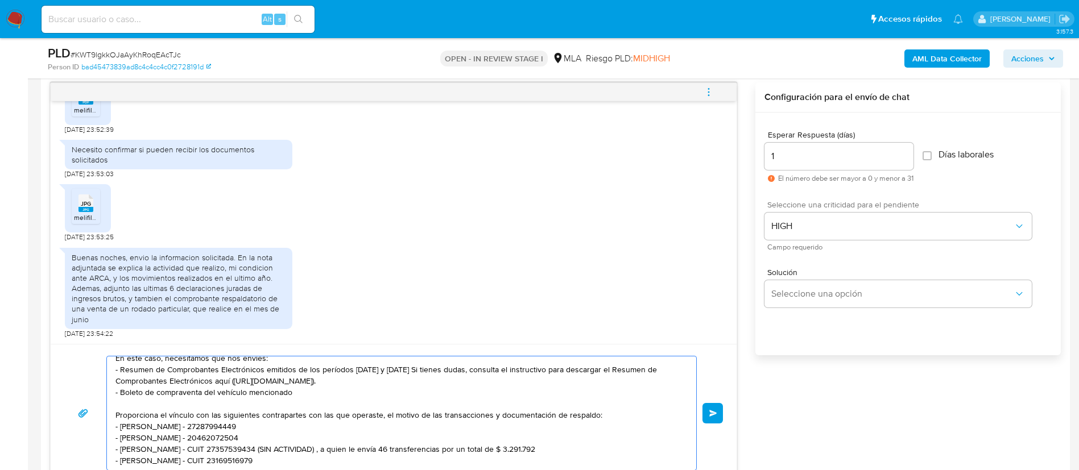
scroll to position [61, 0]
click at [269, 440] on textarea "Buenas tardes, Gracias por tu respuesta. En este caso, necesitamos que nos enví…" at bounding box center [398, 414] width 567 height 114
click at [268, 452] on textarea "Buenas tardes, Gracias por tu respuesta. En este caso, necesitamos que nos enví…" at bounding box center [398, 414] width 567 height 114
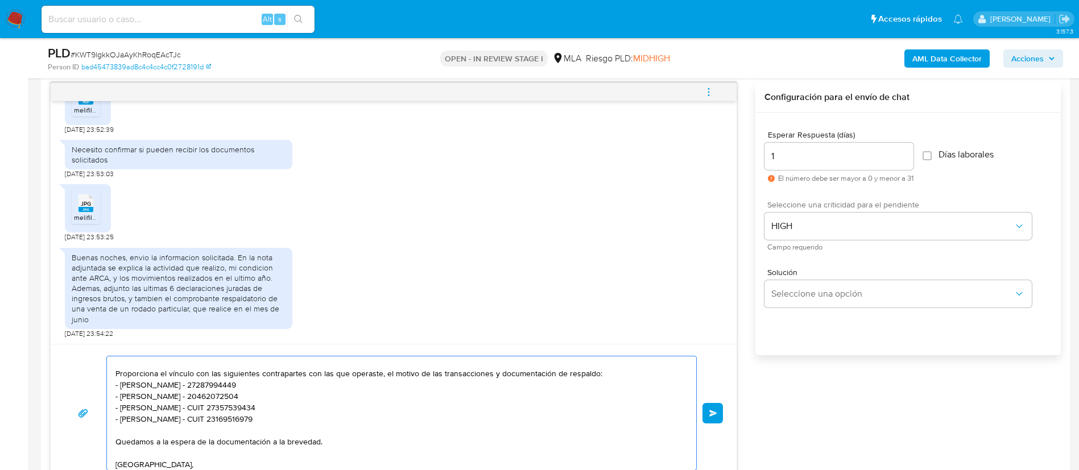
scroll to position [106, 0]
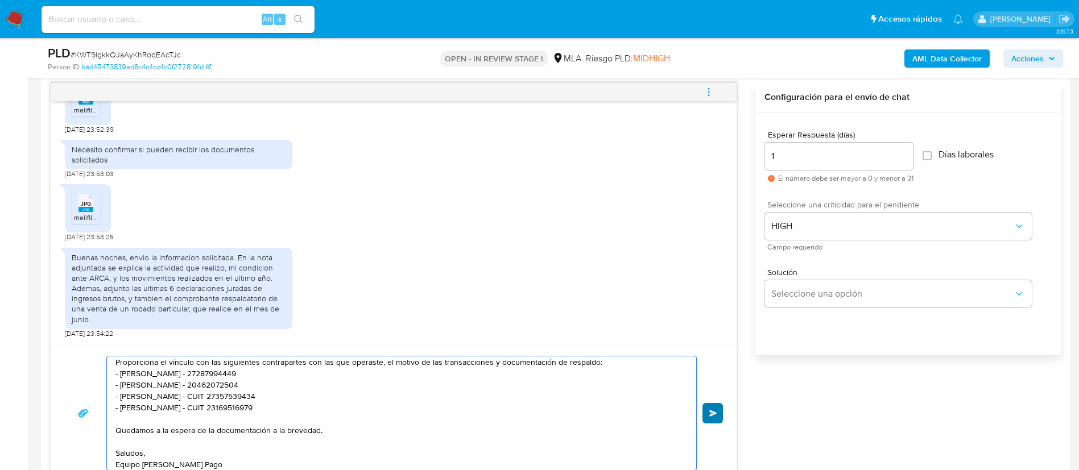
type textarea "Buenas tardes, Gracias por tu respuesta. En este caso, necesitamos que nos enví…"
click at [716, 417] on button "Enviar" at bounding box center [712, 413] width 20 height 20
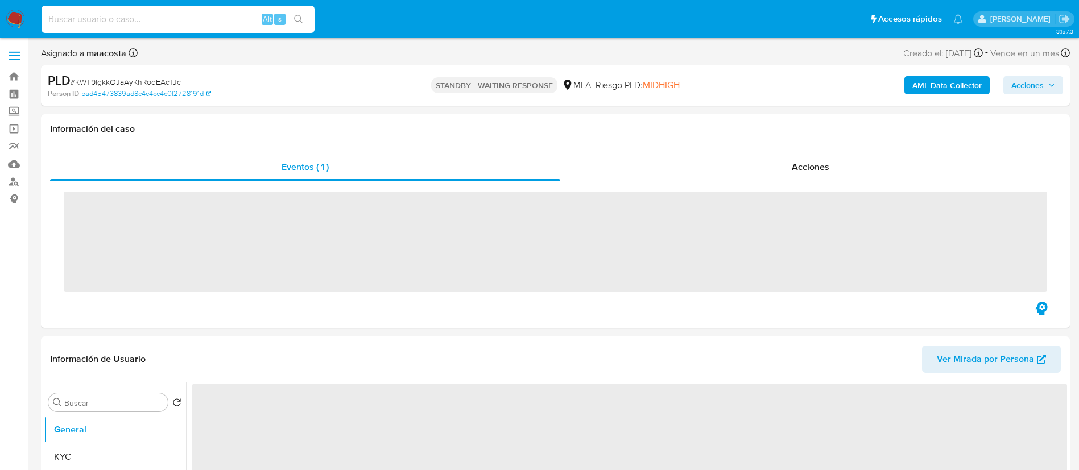
click at [221, 21] on input at bounding box center [178, 19] width 273 height 15
paste input "id53HfTGBRNfj71UoynfxQzI"
type input "id53HfTGBRNfj71UoynfxQzI"
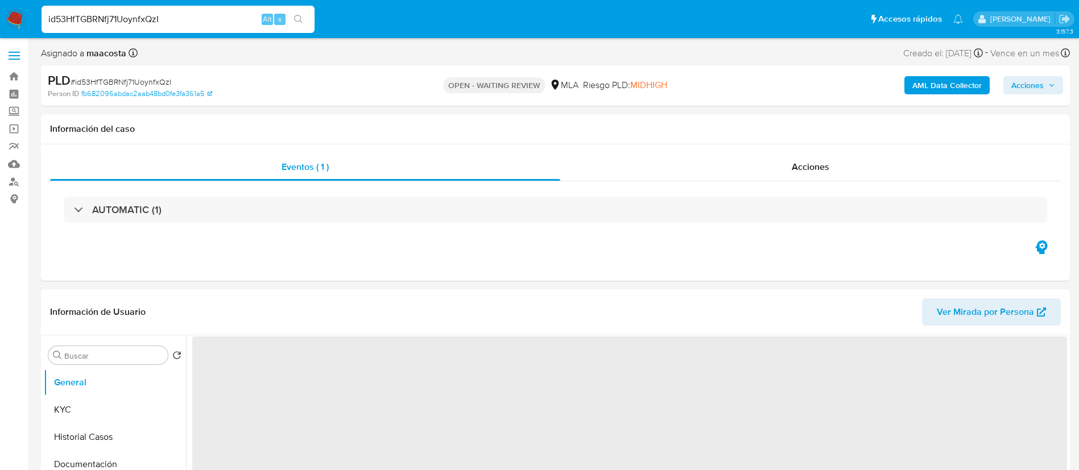
select select "10"
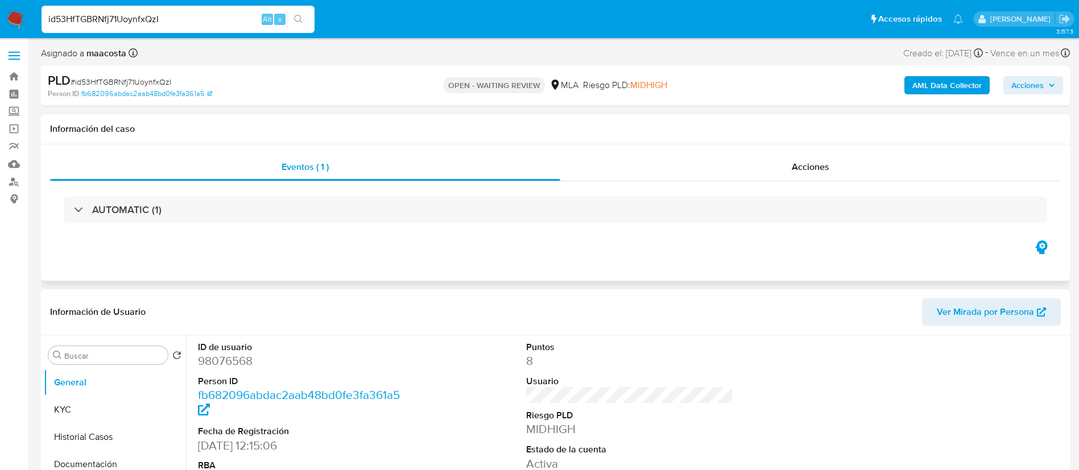
click at [176, 270] on div "Eventos ( 1 ) Acciones AUTOMATIC (1)" at bounding box center [555, 212] width 1029 height 137
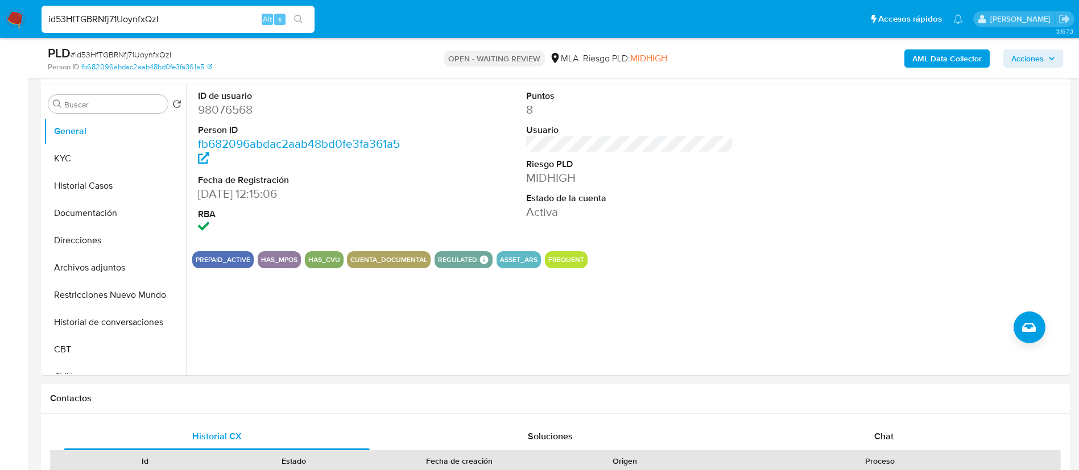
scroll to position [212, 0]
click at [101, 160] on button "KYC" at bounding box center [110, 157] width 133 height 27
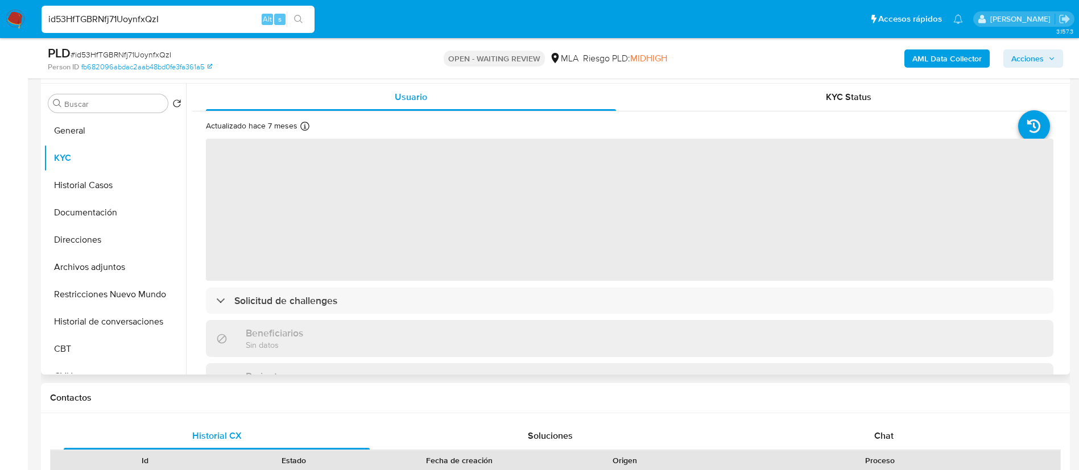
scroll to position [2, 0]
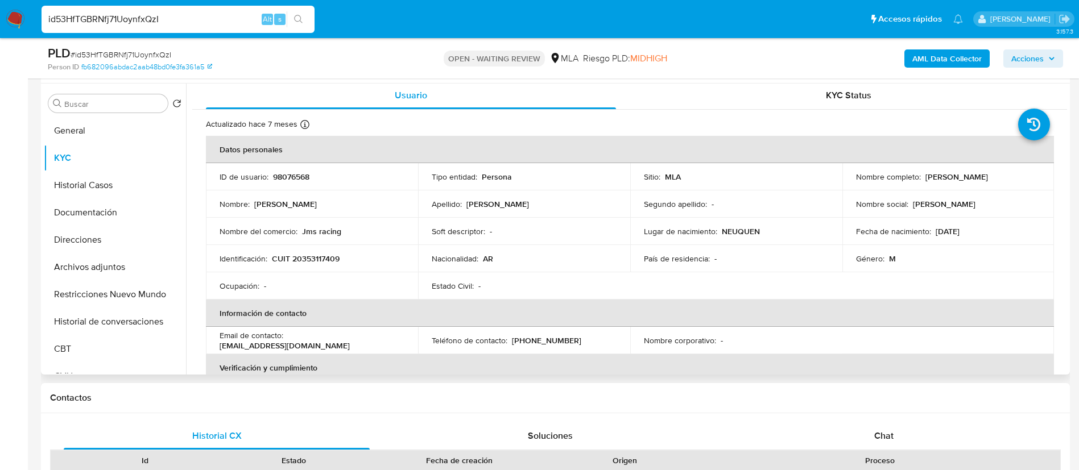
click at [319, 256] on p "CUIT 20353117409" at bounding box center [306, 259] width 68 height 10
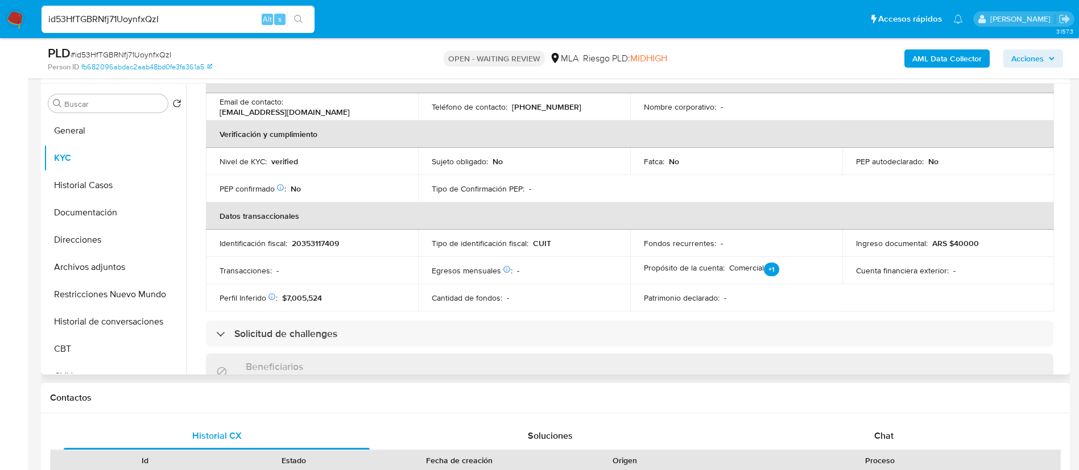
scroll to position [283, 0]
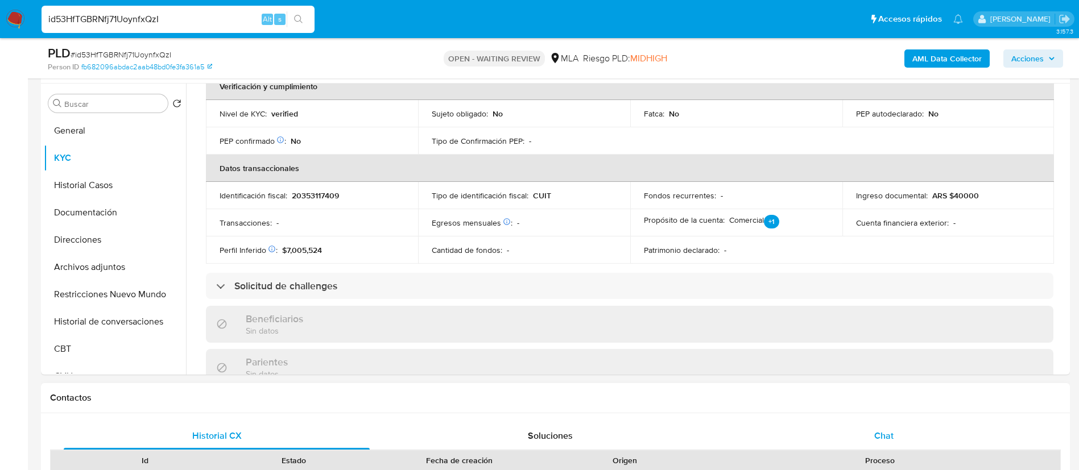
click at [898, 447] on div "Chat" at bounding box center [884, 436] width 306 height 27
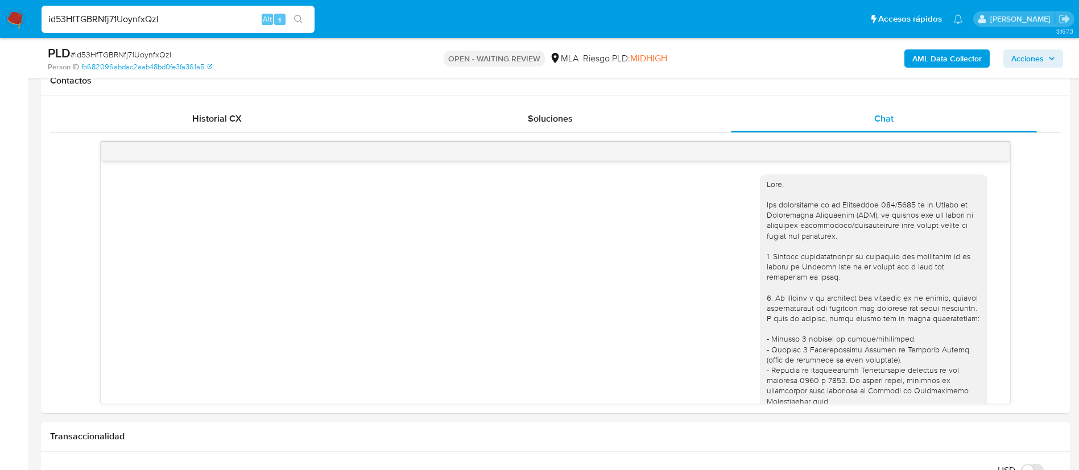
scroll to position [496, 0]
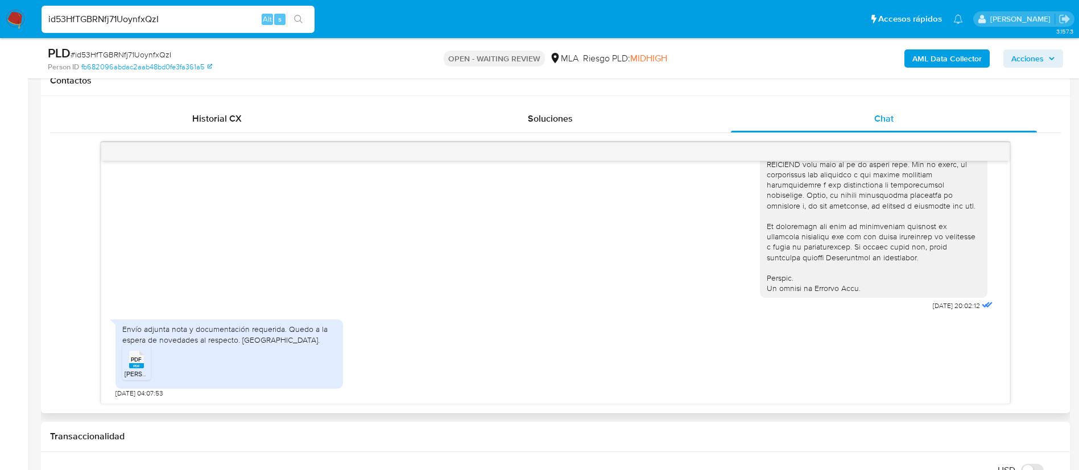
click at [127, 365] on div "PDF PDF" at bounding box center [137, 359] width 24 height 22
click at [194, 326] on div "Envío adjunta nota y documentación requerida. Quedo a la espera [PERSON_NAME] a…" at bounding box center [229, 334] width 214 height 20
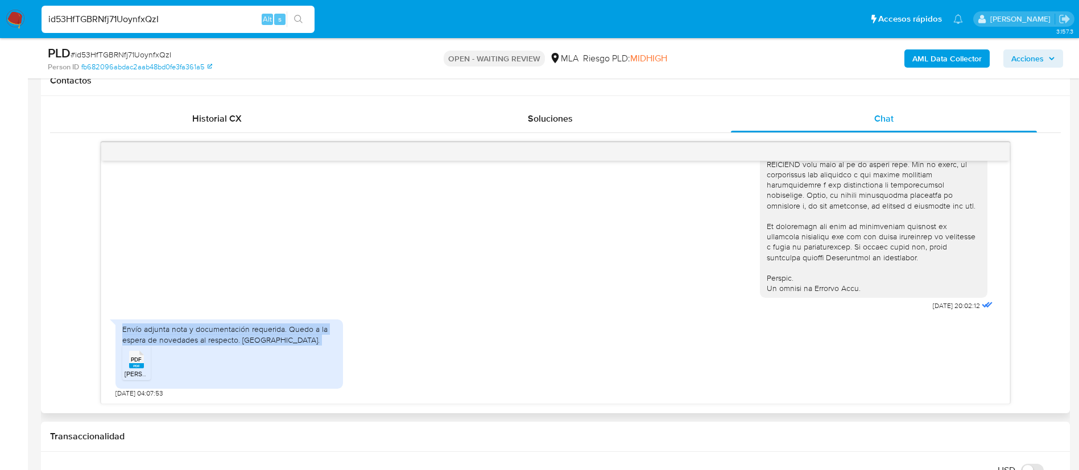
click at [194, 326] on div "Envío adjunta nota y documentación requerida. Quedo a la espera [PERSON_NAME] a…" at bounding box center [229, 334] width 214 height 20
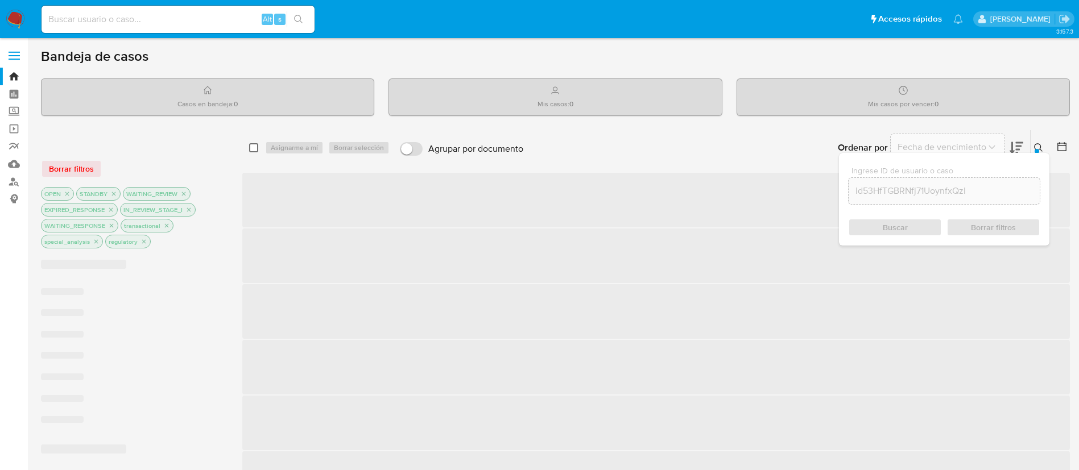
click at [253, 151] on input "checkbox" at bounding box center [253, 147] width 9 height 9
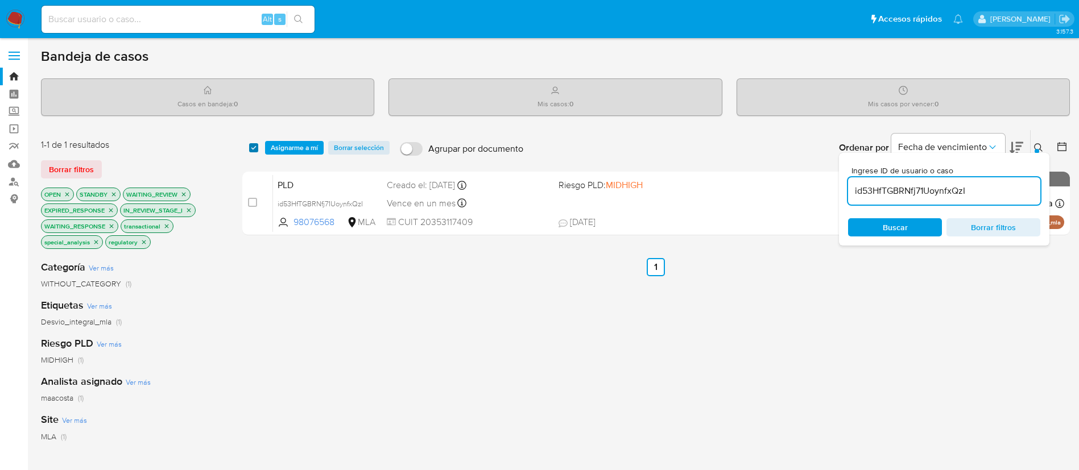
click at [257, 148] on input "checkbox" at bounding box center [253, 147] width 9 height 9
checkbox input "true"
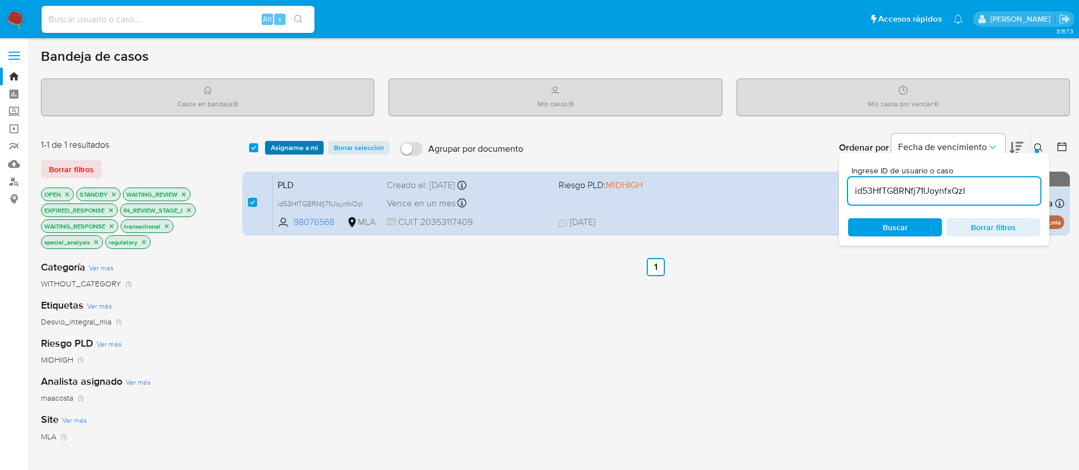
click at [306, 147] on span "Asignarme a mí" at bounding box center [294, 147] width 47 height 11
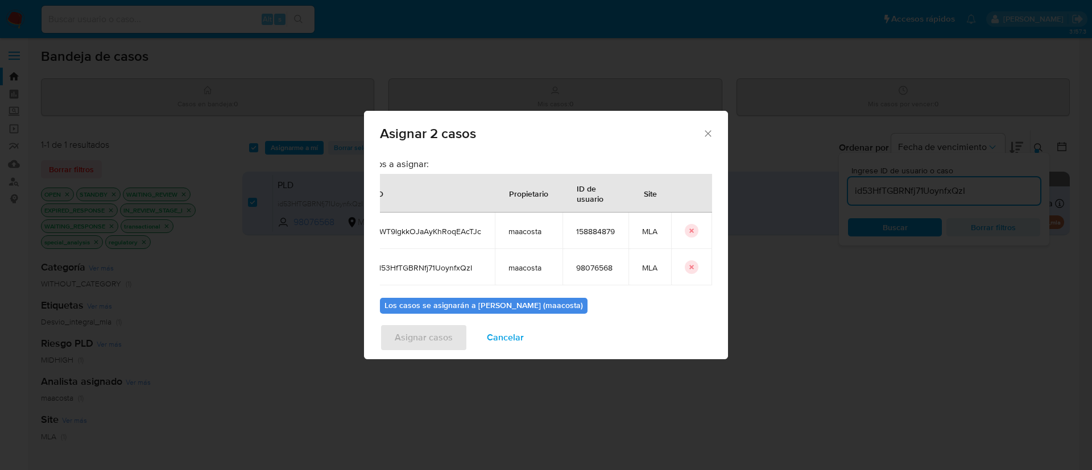
click at [688, 231] on icon "icon-button" at bounding box center [691, 231] width 7 height 7
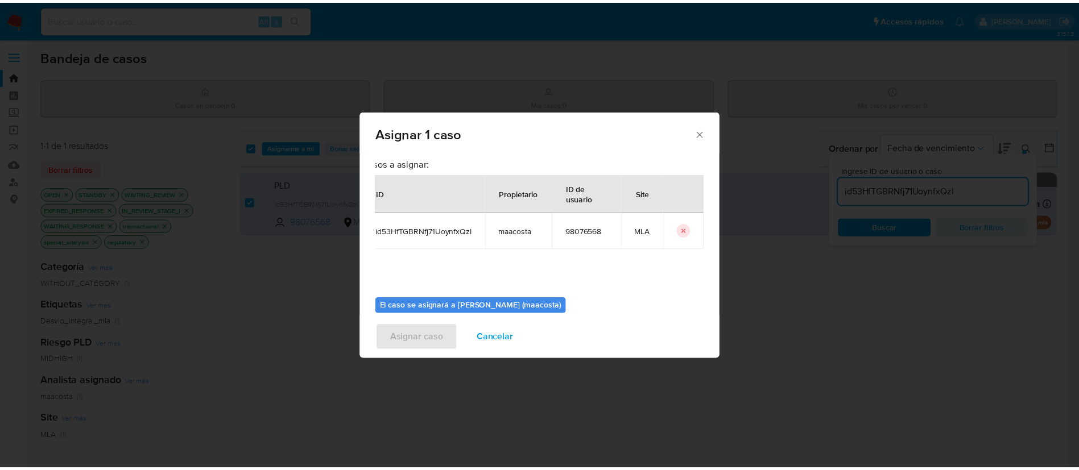
scroll to position [59, 0]
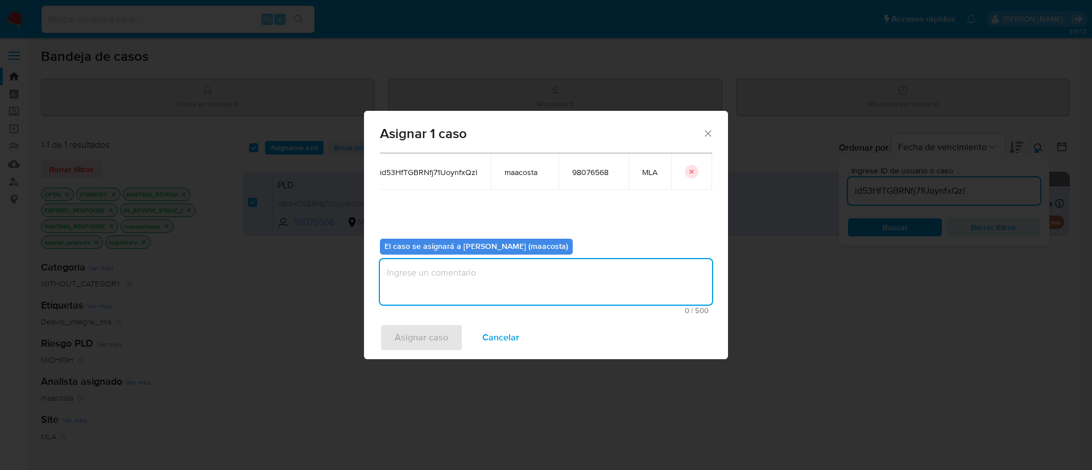
click at [440, 300] on textarea "assign-modal" at bounding box center [546, 282] width 332 height 46
click at [419, 346] on span "Asignar caso" at bounding box center [421, 337] width 53 height 25
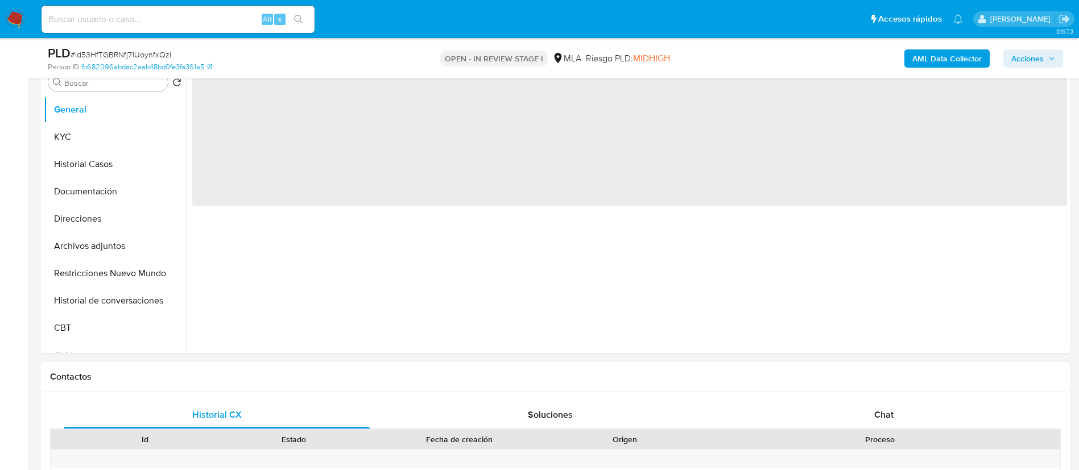
scroll to position [295, 0]
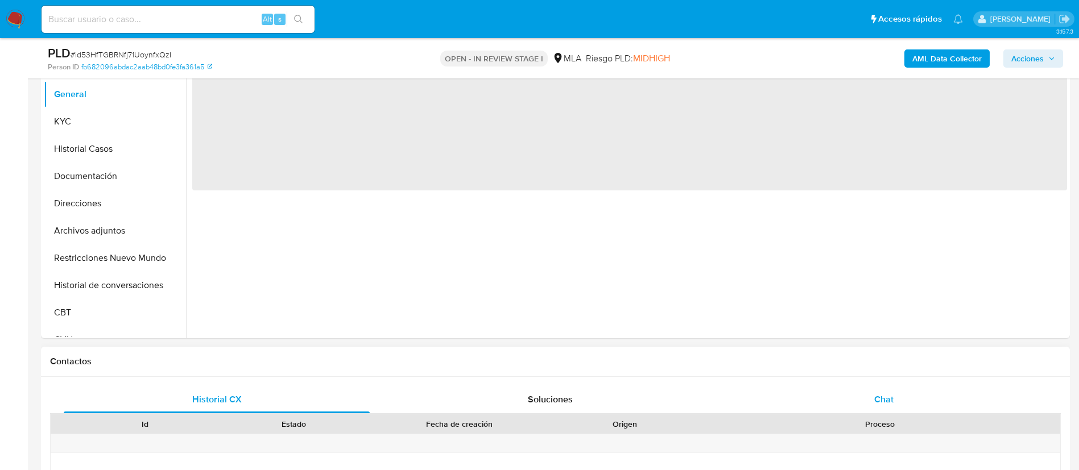
click at [873, 394] on div "Chat" at bounding box center [884, 399] width 306 height 27
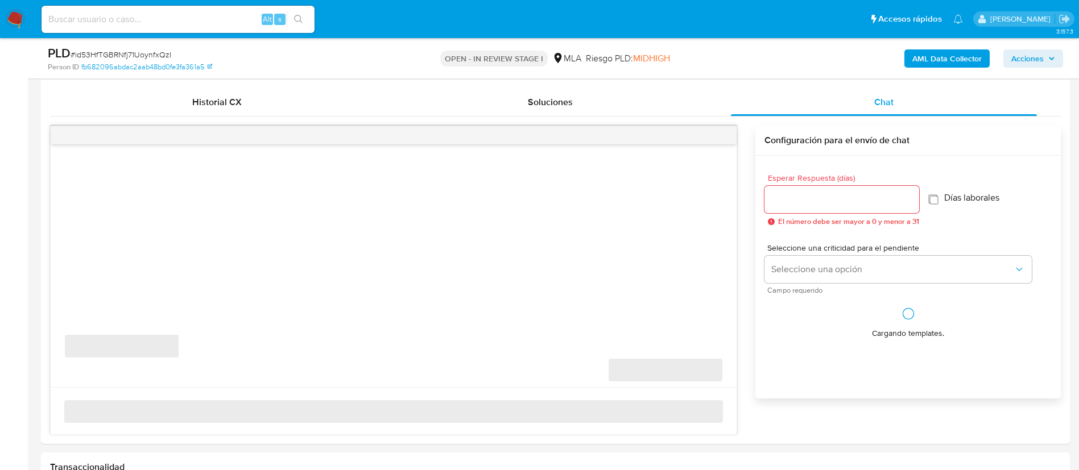
scroll to position [546, 0]
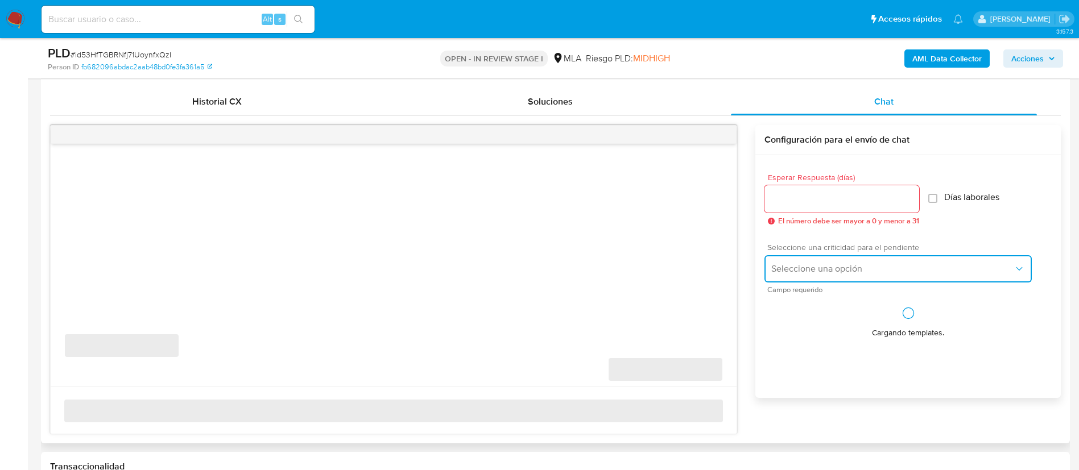
click at [796, 267] on span "Seleccione una opción" at bounding box center [892, 268] width 242 height 11
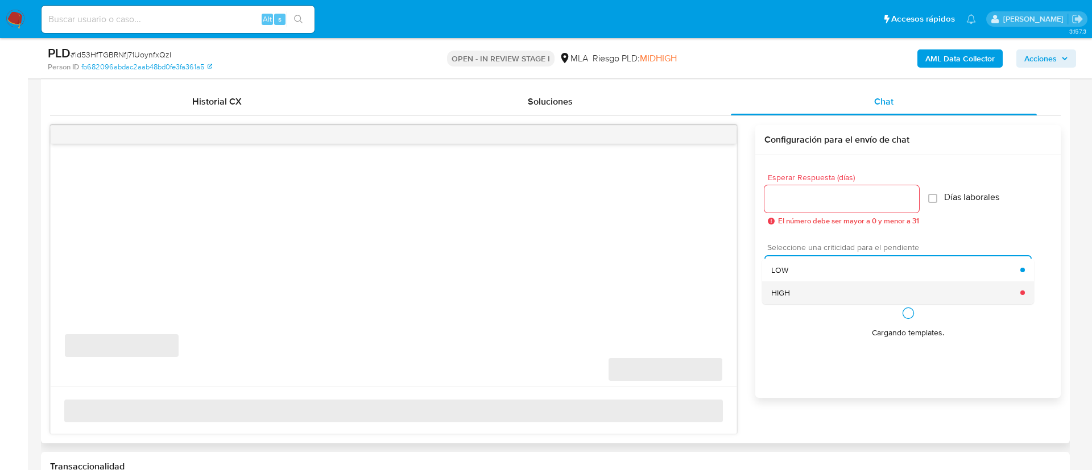
click at [787, 292] on span "HIGH" at bounding box center [780, 293] width 19 height 10
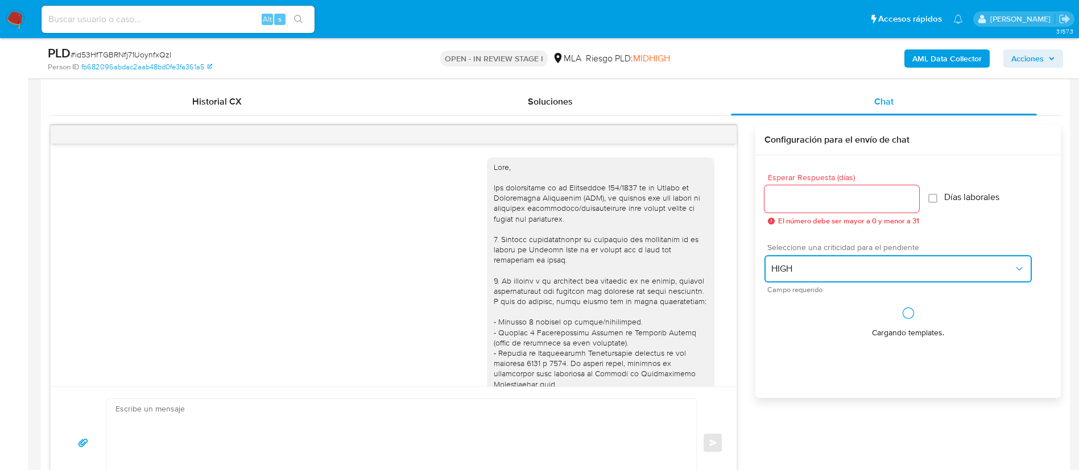
scroll to position [496, 0]
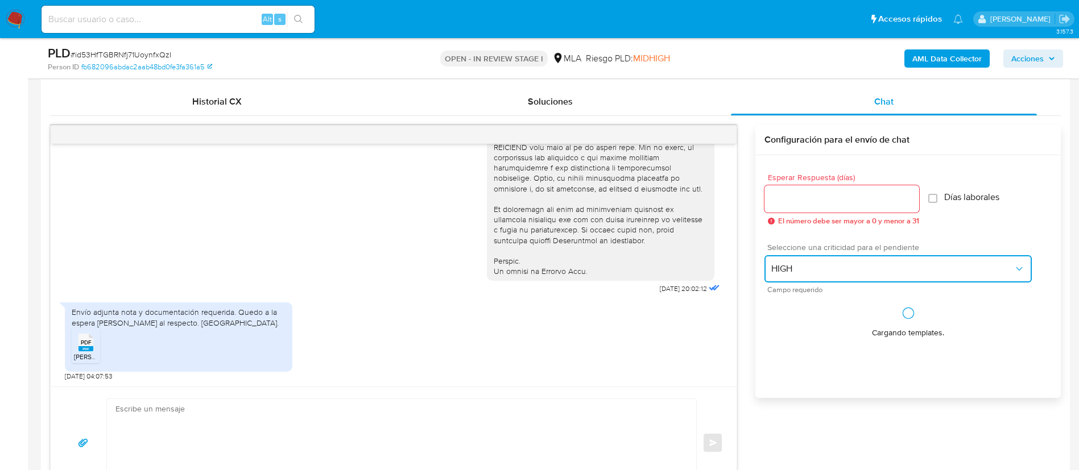
select select "10"
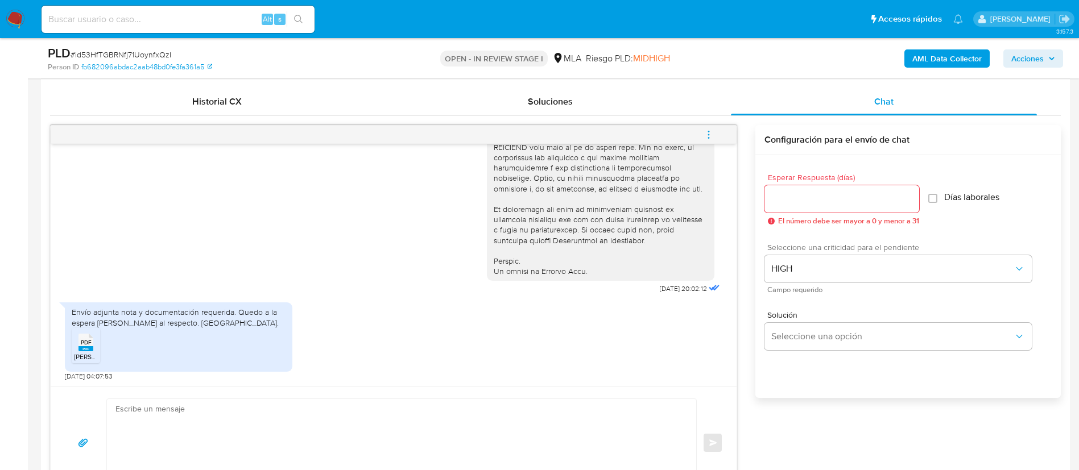
click at [791, 200] on input "Esperar Respuesta (días)" at bounding box center [841, 199] width 155 height 15
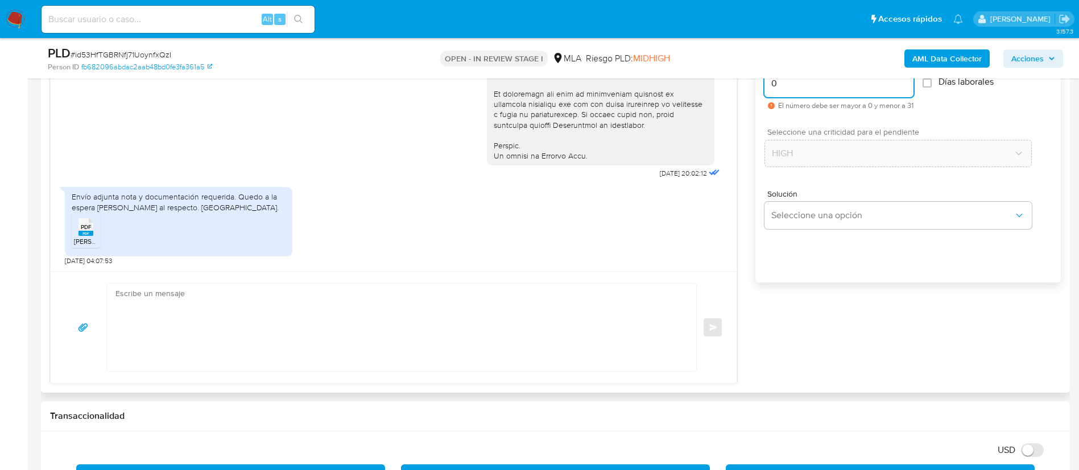
scroll to position [662, 0]
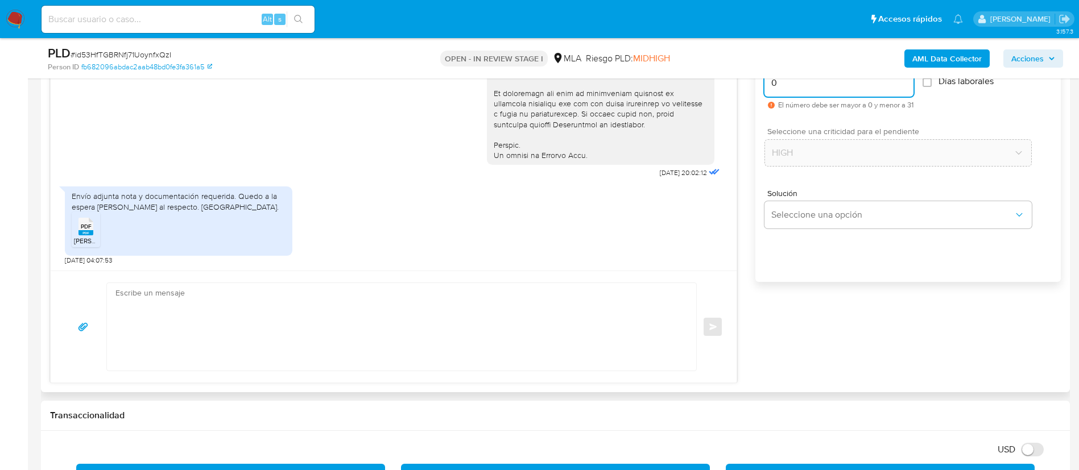
type input "0"
click at [616, 315] on textarea at bounding box center [398, 327] width 567 height 88
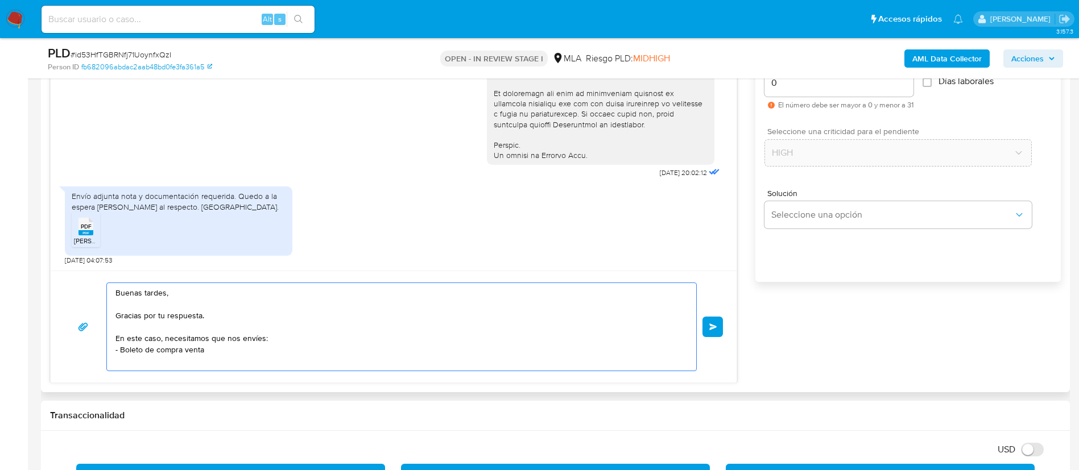
click at [188, 352] on textarea "Buenas tardes, Gracias por tu respuesta. En este caso, necesitamos que nos enví…" at bounding box center [398, 327] width 567 height 88
drag, startPoint x: 224, startPoint y: 340, endPoint x: 284, endPoint y: 338, distance: 60.9
click at [284, 338] on textarea "Buenas tardes, Gracias por tu respuesta. En este caso, necesitamos que nos enví…" at bounding box center [398, 327] width 567 height 88
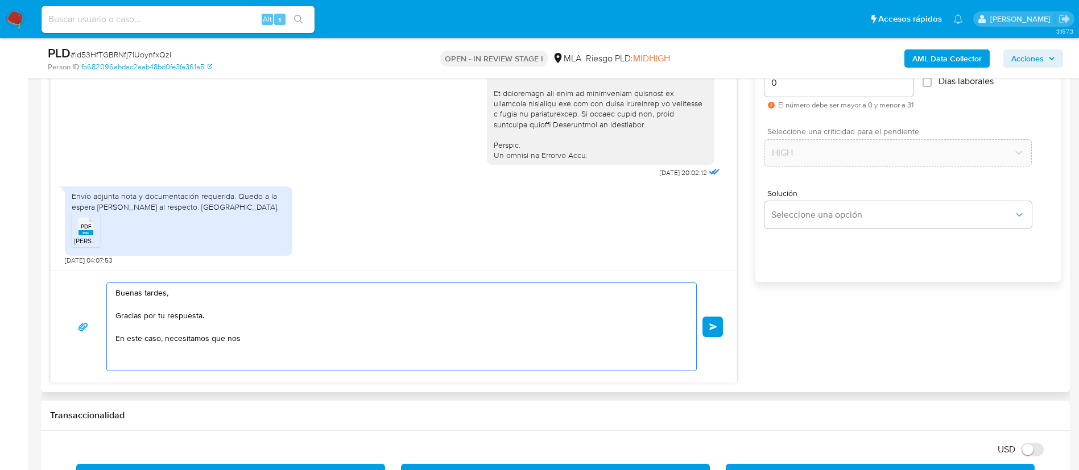
paste textarea "Proporciona el vínculo con las siguientes contrapartes con las que operaste, el…"
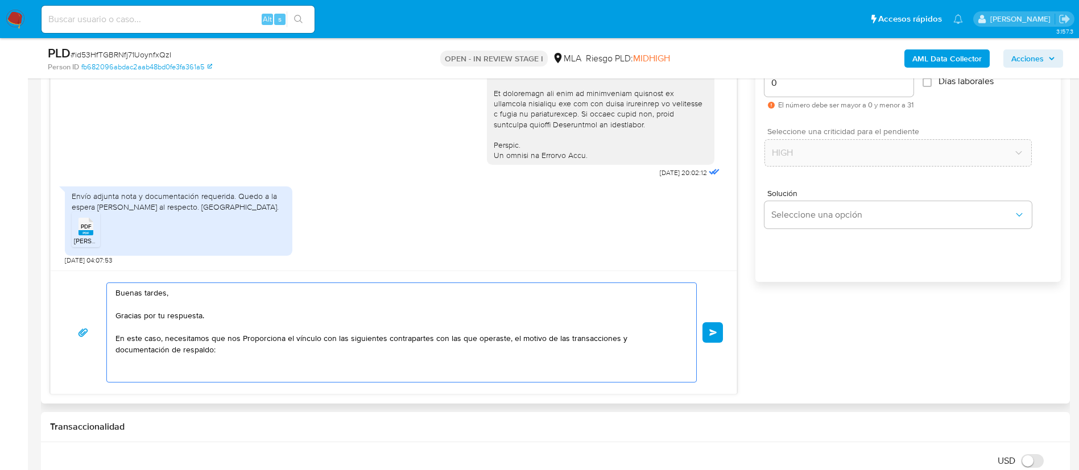
click at [277, 341] on textarea "Buenas tardes, Gracias por tu respuesta. En este caso, necesitamos que nos Prop…" at bounding box center [398, 332] width 567 height 99
click at [279, 351] on textarea "Buenas tardes, Gracias por tu respuesta. En este caso, necesitamos que nos prop…" at bounding box center [398, 332] width 567 height 99
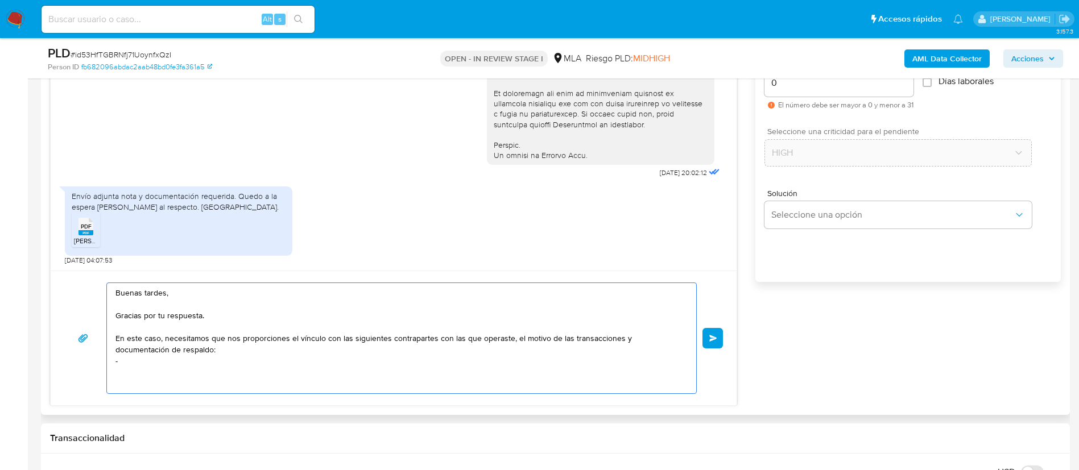
paste textarea "20439474042 Matias Ezequiel Fernandez"
click at [153, 359] on textarea "Buenas tardes, Gracias por tu respuesta. En este caso, necesitamos que nos prop…" at bounding box center [398, 340] width 567 height 114
paste textarea "20439474042"
paste textarea "20427101240 Jose Mallid Jalil"
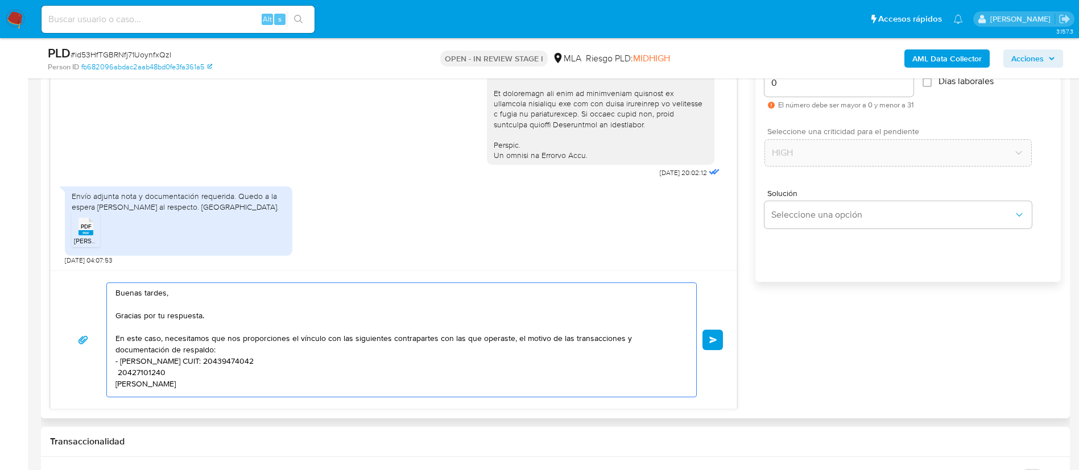
scroll to position [4, 0]
click at [129, 365] on textarea "Buenas tardes, Gracias por tu respuesta. En este caso, necesitamos que nos prop…" at bounding box center [398, 340] width 567 height 114
paste textarea "20427101240"
paste textarea "- F 458 Sa - CUIL 30712109315 (ACTIVIDAD: Alquiler de automóviles sin conductor…"
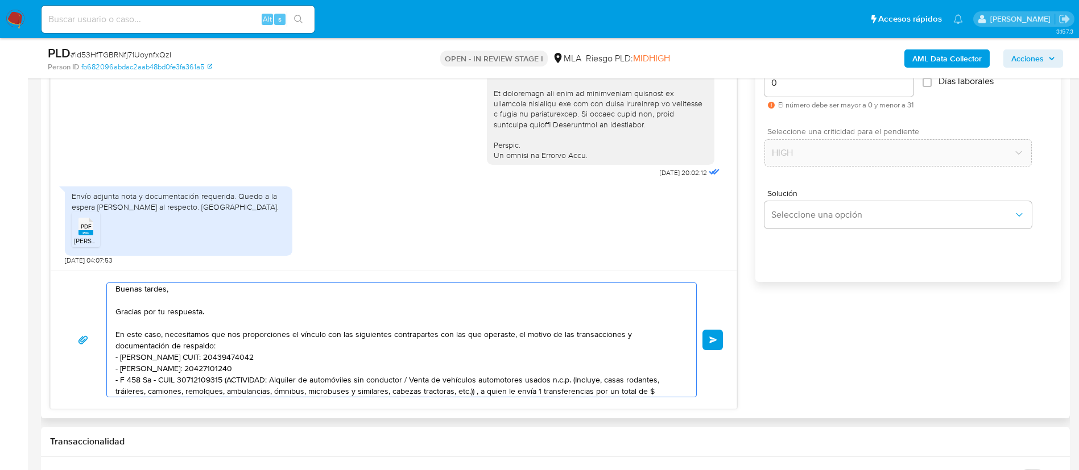
scroll to position [38, 0]
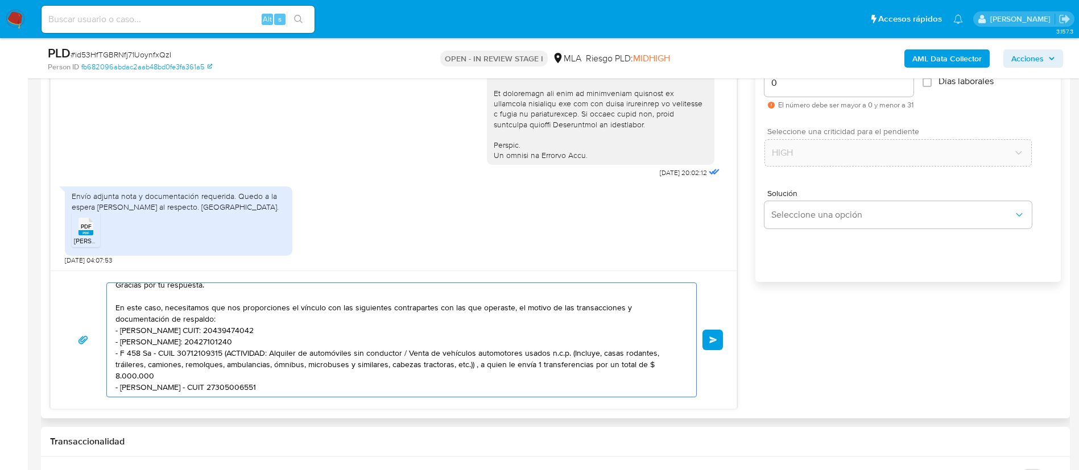
drag, startPoint x: 223, startPoint y: 348, endPoint x: 233, endPoint y: 367, distance: 21.6
click at [233, 367] on textarea "Buenas tardes, Gracias por tu respuesta. En este caso, necesitamos que nos prop…" at bounding box center [398, 340] width 567 height 114
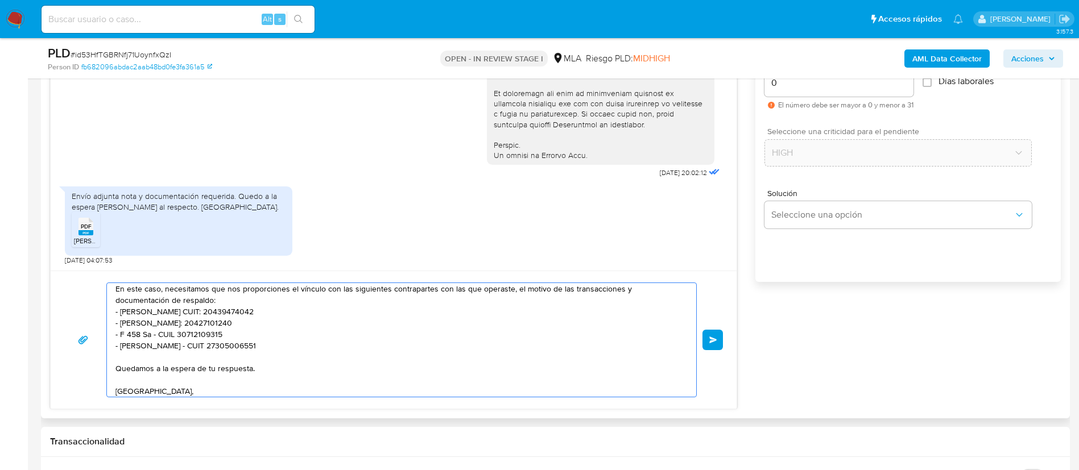
scroll to position [61, 0]
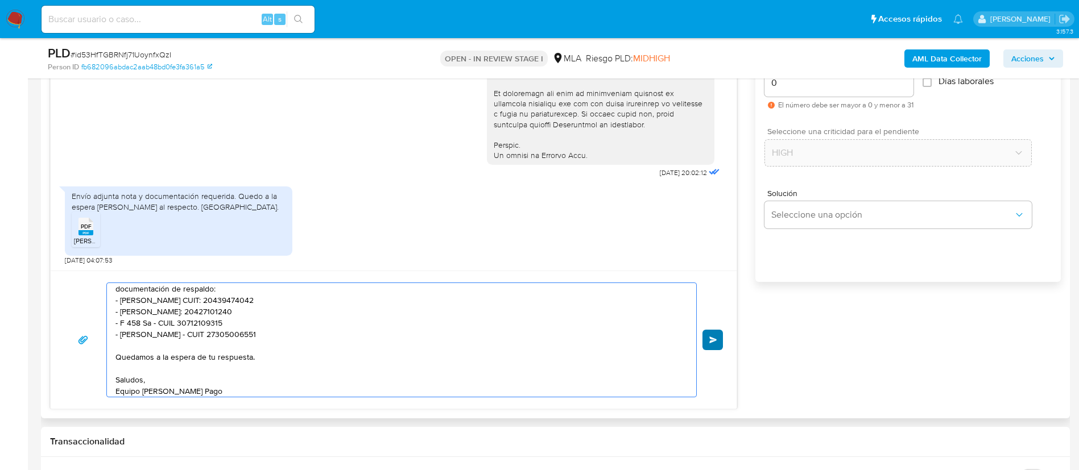
type textarea "Buenas tardes, Gracias por tu respuesta. En este caso, necesitamos que nos prop…"
drag, startPoint x: 714, startPoint y: 340, endPoint x: 721, endPoint y: 431, distance: 90.7
click at [717, 332] on button "Enviar" at bounding box center [712, 340] width 20 height 20
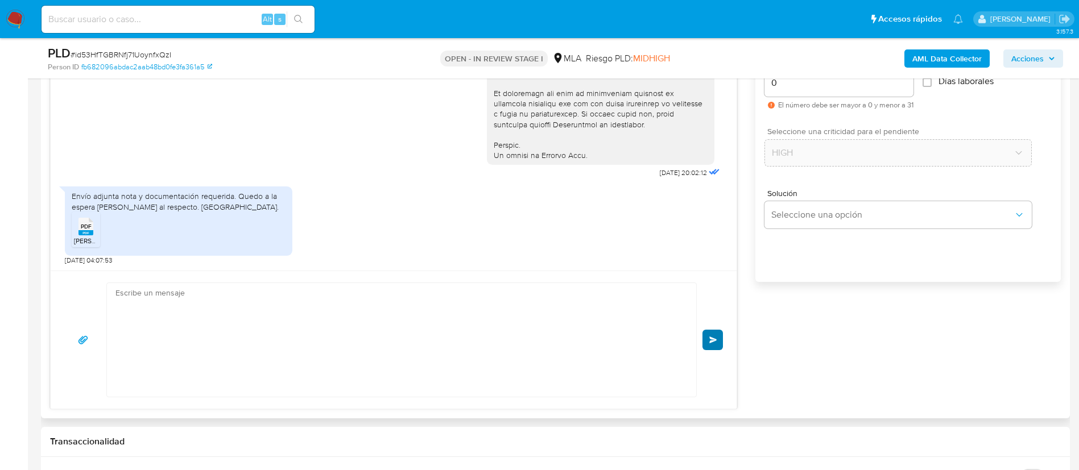
scroll to position [726, 0]
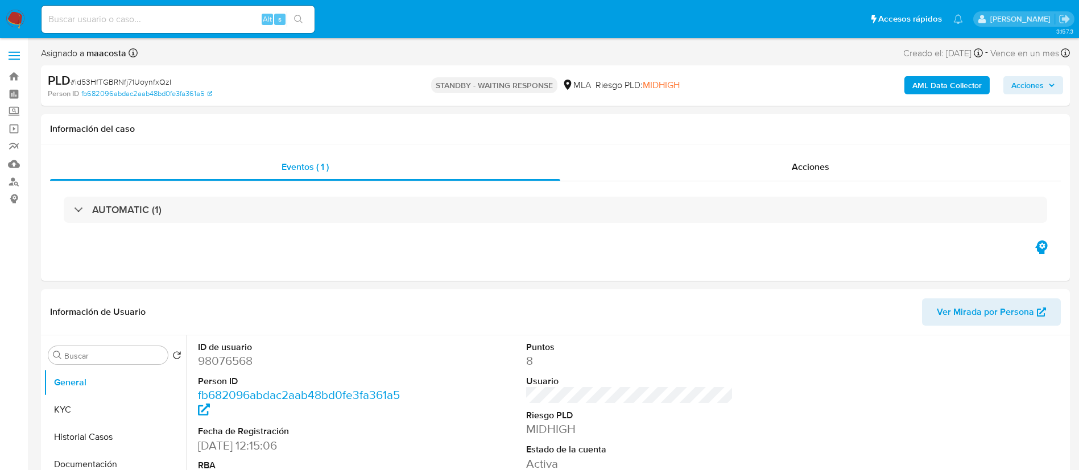
paste input "L4i0j0RSGIUHOUsbKxB1F9TS"
click at [175, 21] on input "L4i0j0RSGIUHOUsbKxB1F9TS" at bounding box center [178, 19] width 273 height 15
type input "L4i0j0RSGIUHOUsbKxB1F9TS"
select select "10"
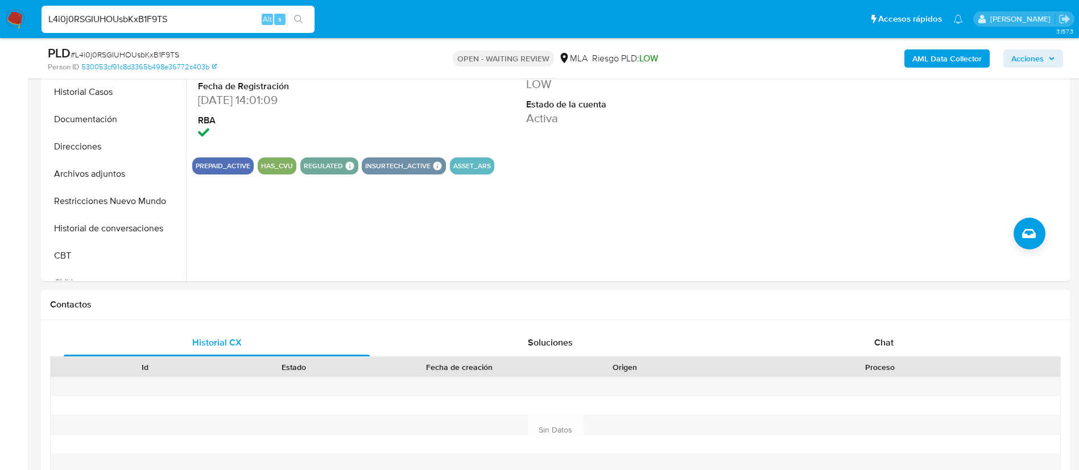
scroll to position [341, 0]
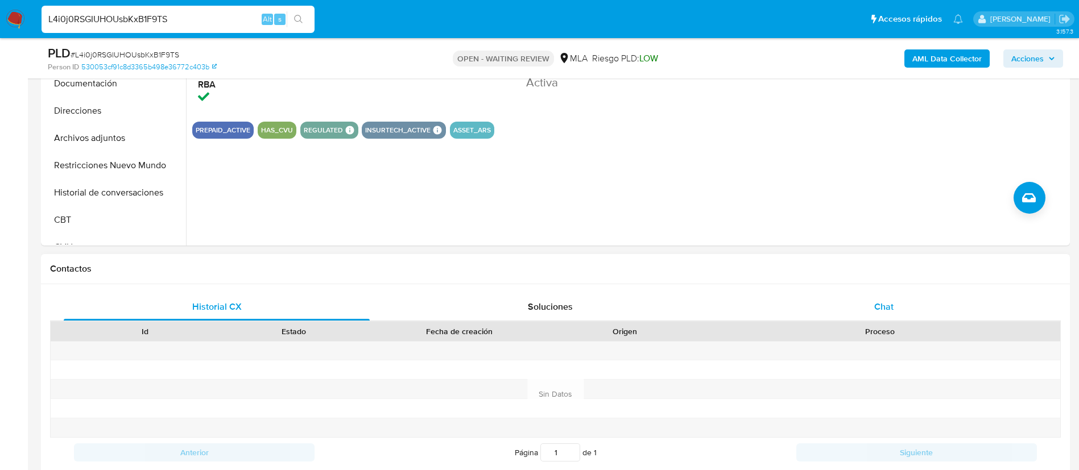
click at [900, 307] on div "Chat" at bounding box center [884, 306] width 306 height 27
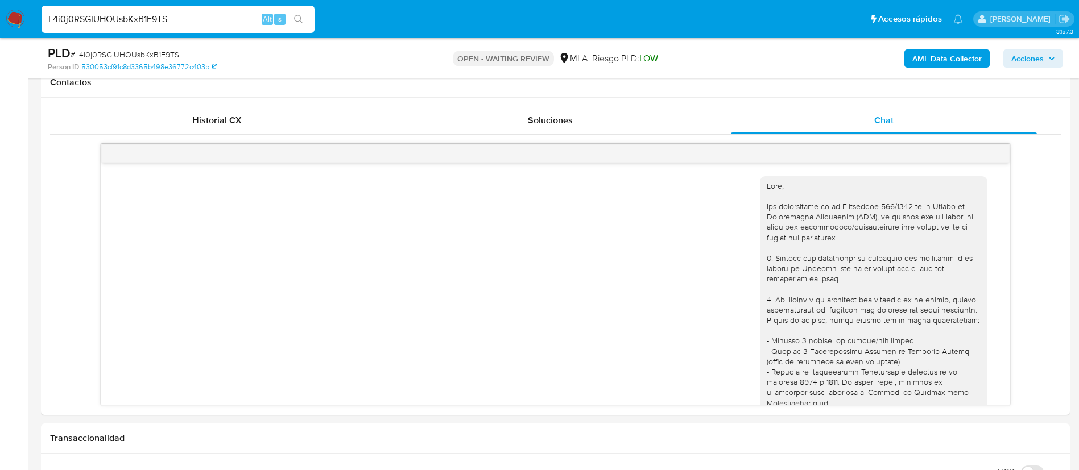
scroll to position [861, 0]
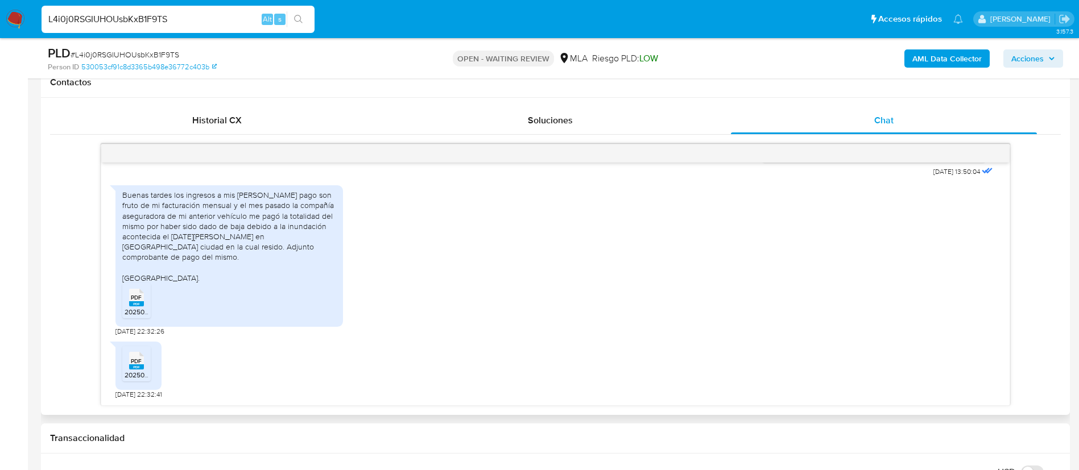
click at [148, 296] on div "PDF PDF" at bounding box center [137, 297] width 24 height 22
click at [144, 359] on div "PDF PDF" at bounding box center [137, 360] width 24 height 22
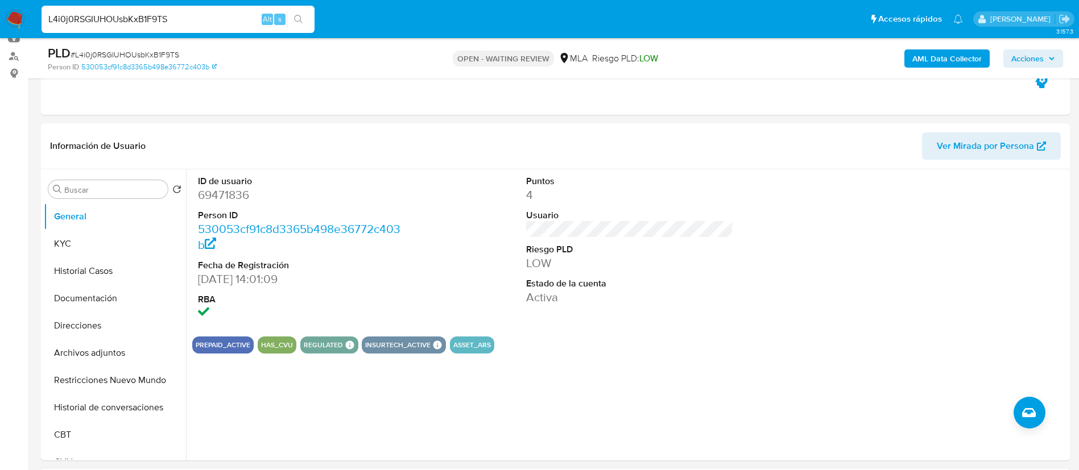
scroll to position [115, 0]
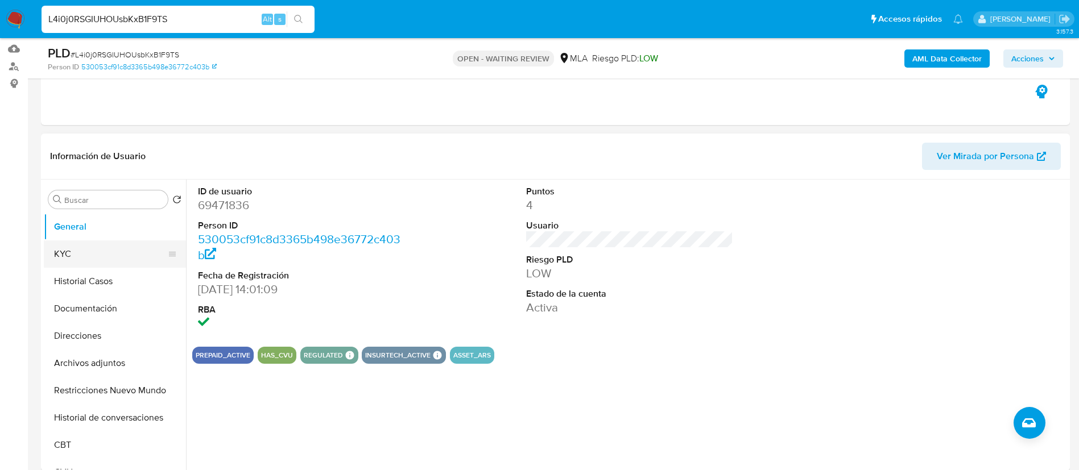
click at [82, 253] on button "KYC" at bounding box center [110, 254] width 133 height 27
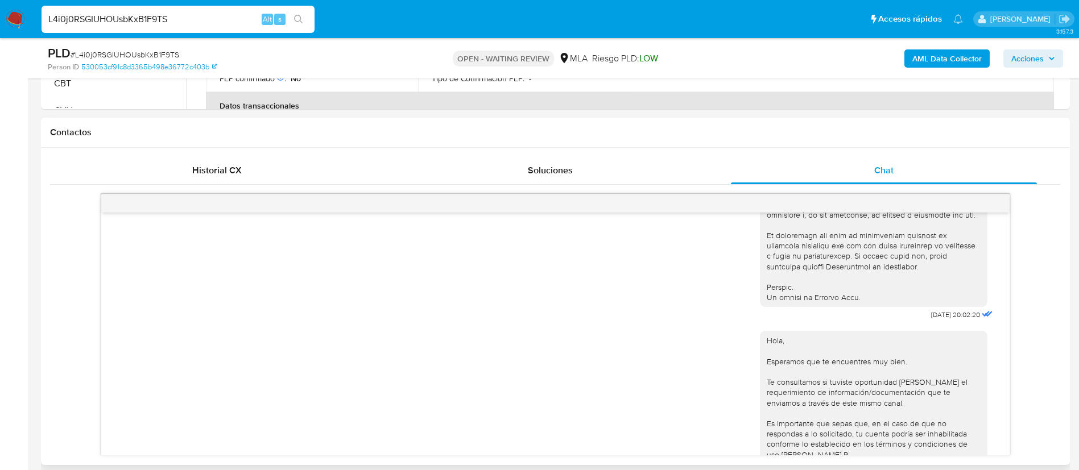
scroll to position [499, 0]
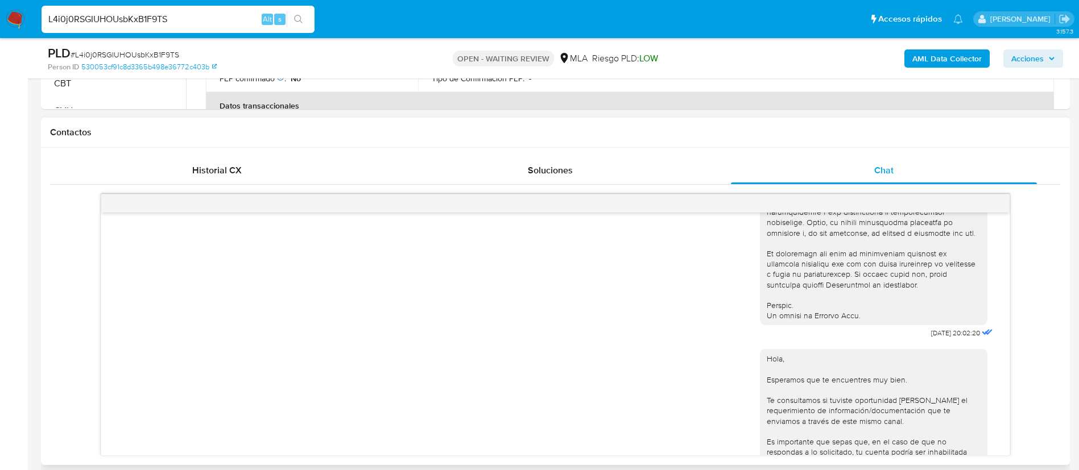
click at [900, 342] on div "[DATE] 20:02:20" at bounding box center [877, 30] width 235 height 623
copy div "[DATE] 20:02:20"
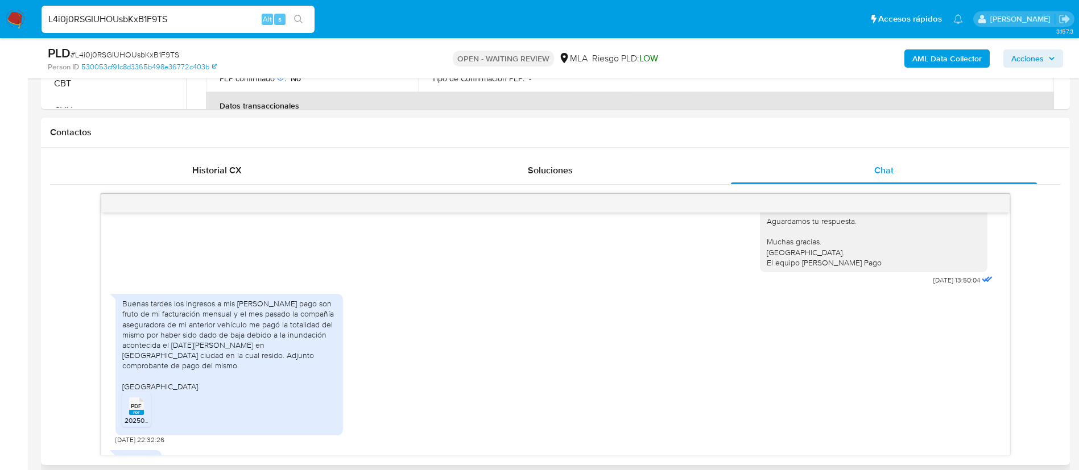
scroll to position [797, 0]
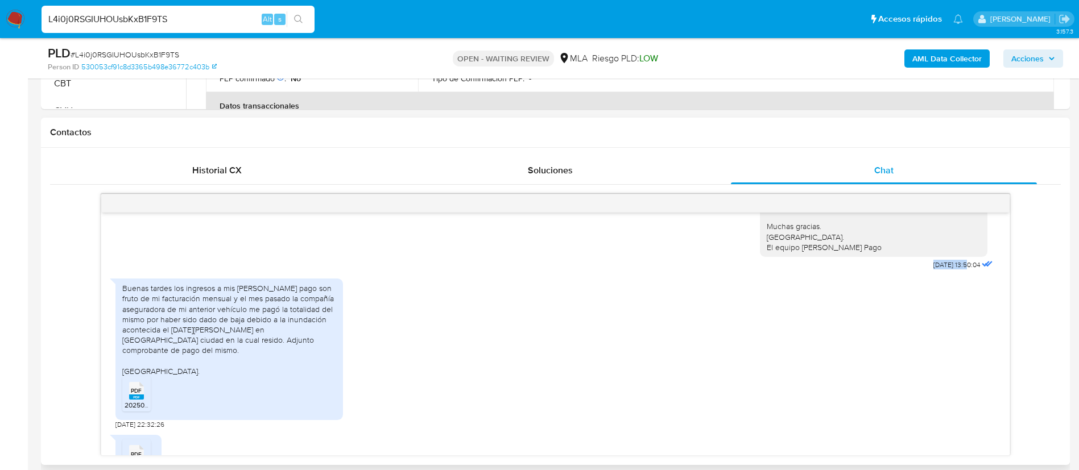
drag, startPoint x: 905, startPoint y: 297, endPoint x: 942, endPoint y: 299, distance: 37.6
click at [942, 273] on div "Hola, Esperamos que te encuentres muy bien. Te consultamos si tuviste oportunid…" at bounding box center [877, 158] width 235 height 230
copy span "[DATE]"
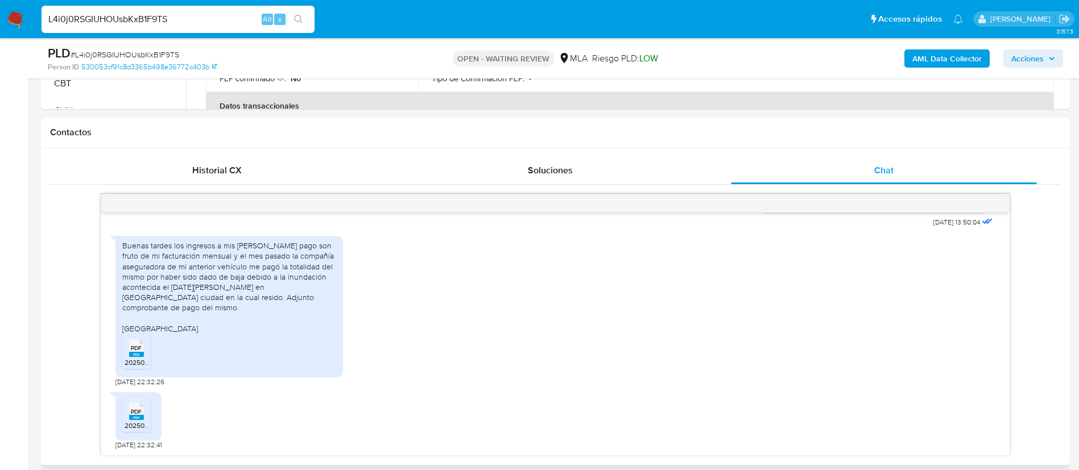
scroll to position [842, 0]
click at [280, 303] on div "Buenas tardes los ingresos a mis [PERSON_NAME] pago son fruto de mi facturación…" at bounding box center [229, 286] width 214 height 93
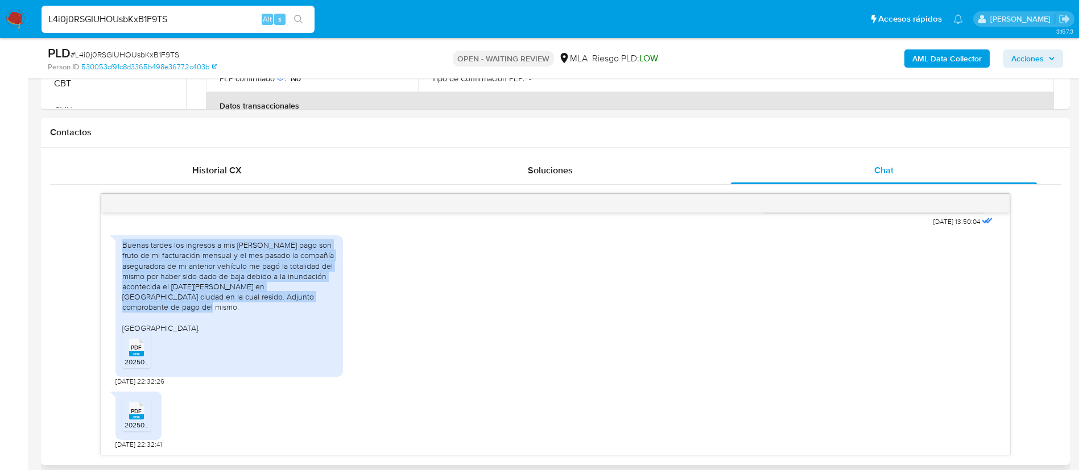
click at [280, 303] on div "Buenas tardes los ingresos a mis [PERSON_NAME] pago son fruto de mi facturación…" at bounding box center [229, 286] width 214 height 93
copy div "Buenas tardes los ingresos a mis [PERSON_NAME] pago son fruto de mi facturación…"
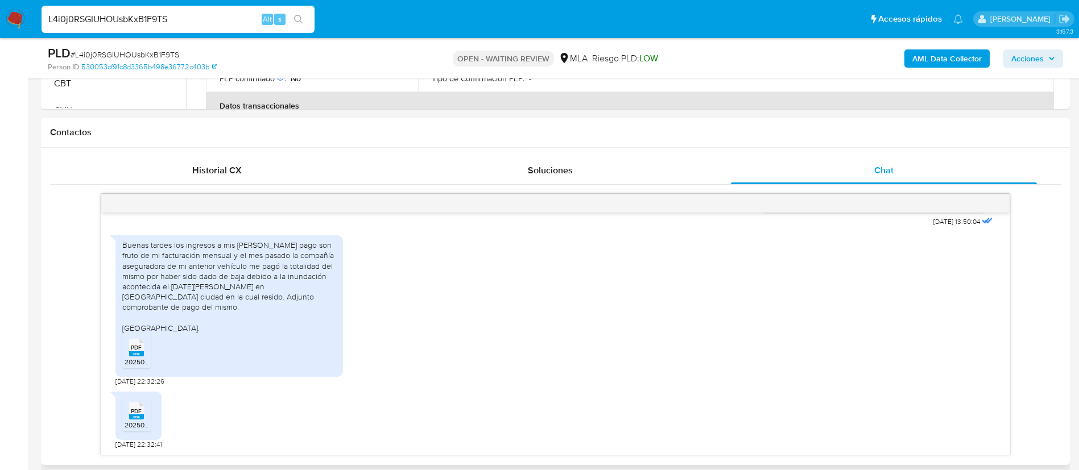
scroll to position [861, 0]
click at [470, 192] on div "[DATE] 20:02:20 Hola, Esperamos que te encuentres muy bien. Te consultamos si t…" at bounding box center [555, 320] width 1011 height 271
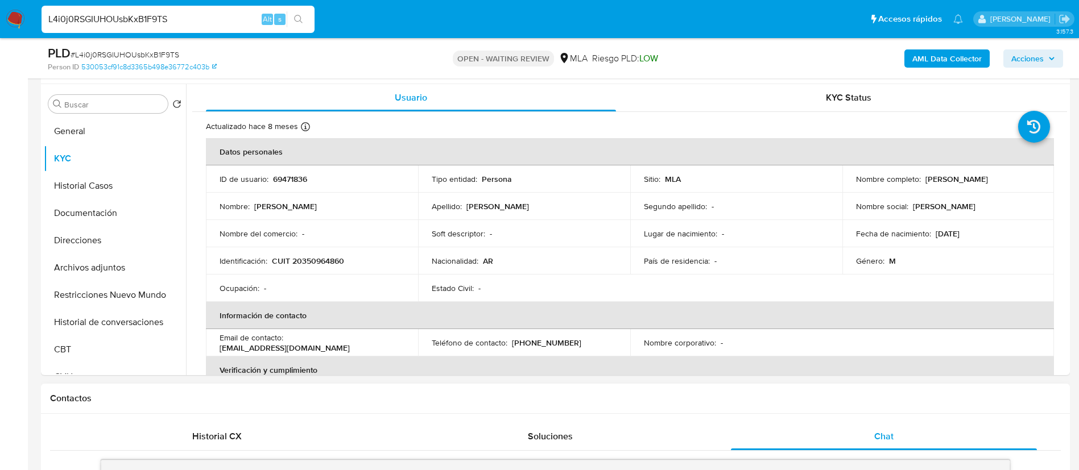
scroll to position [1, 0]
click at [233, 238] on td "Nombre del comercio : -" at bounding box center [312, 232] width 212 height 27
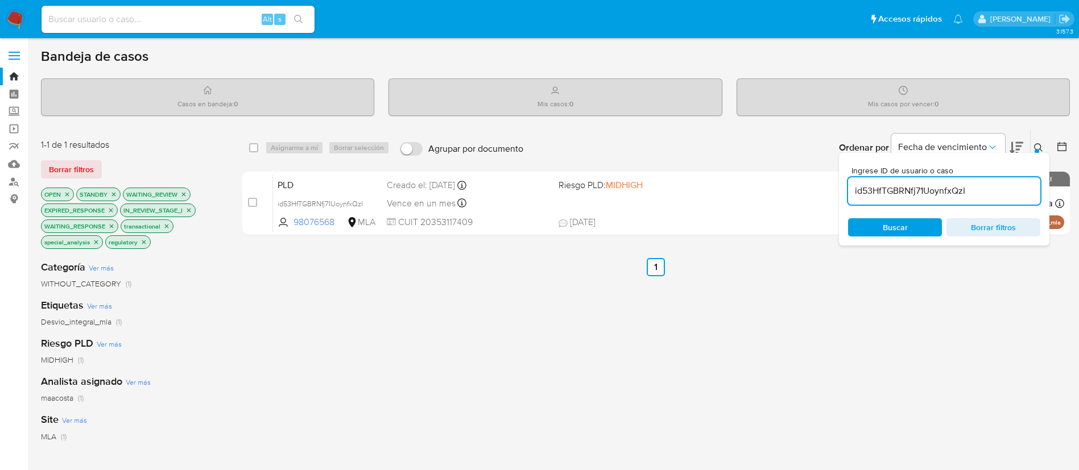
click at [920, 194] on input "id53HfTGBRNfj71UoynfxQzI" at bounding box center [944, 191] width 192 height 15
type input "L4i0j0RSGIUHOUsbKxB1F9TS"
click at [250, 148] on input "checkbox" at bounding box center [253, 147] width 9 height 9
checkbox input "true"
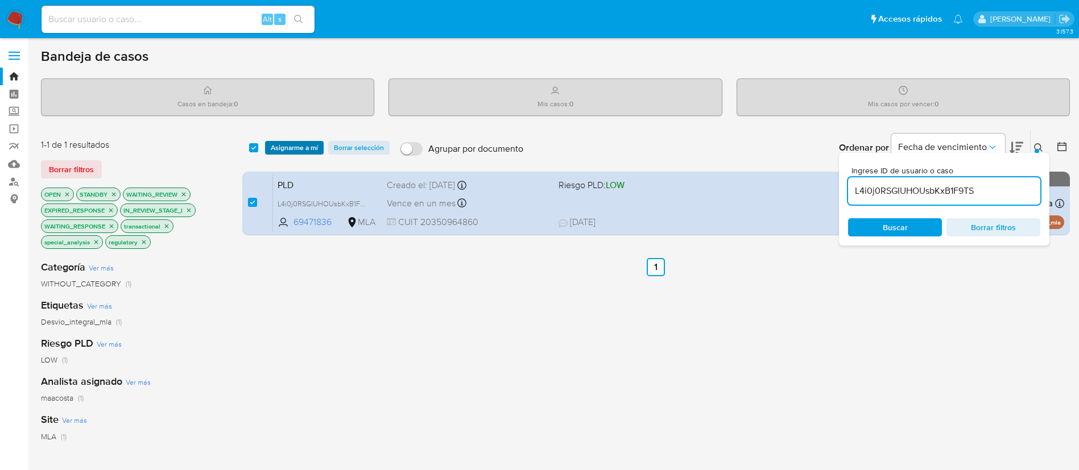
click at [302, 149] on span "Asignarme a mí" at bounding box center [294, 147] width 47 height 11
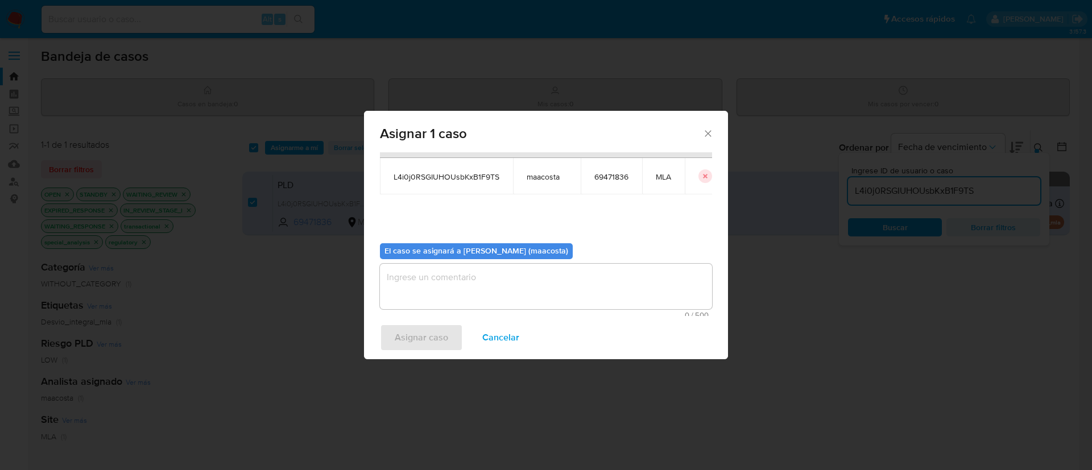
scroll to position [57, 0]
click at [499, 300] on textarea "assign-modal" at bounding box center [546, 284] width 332 height 46
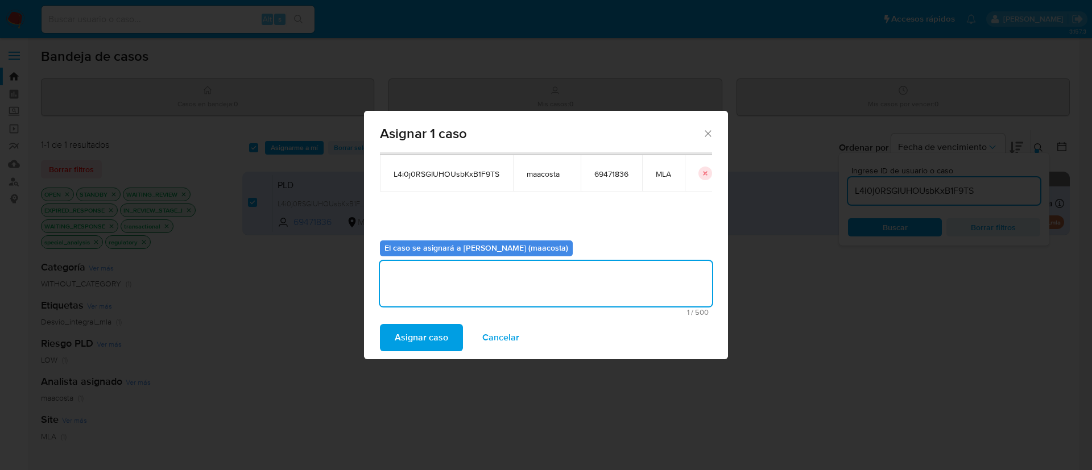
click at [427, 329] on span "Asignar caso" at bounding box center [421, 337] width 53 height 25
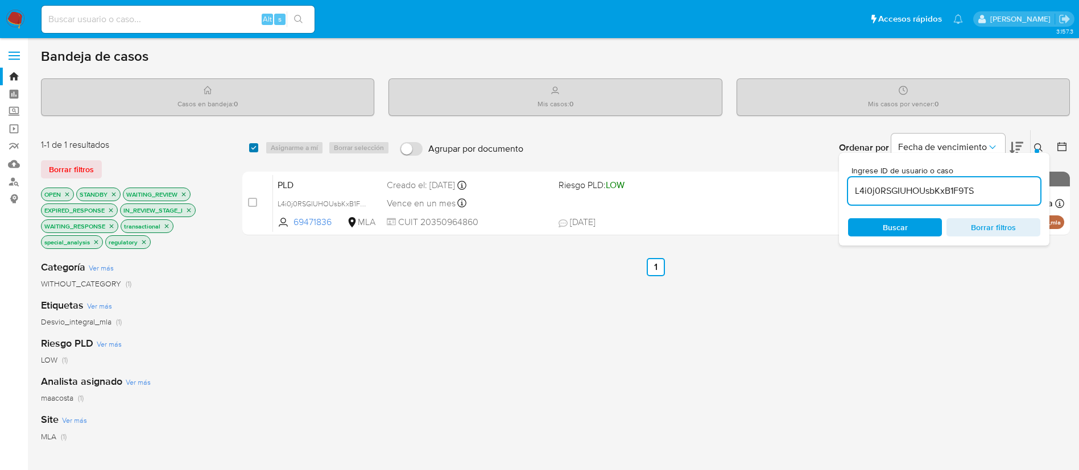
click at [249, 145] on input "checkbox" at bounding box center [253, 147] width 9 height 9
checkbox input "true"
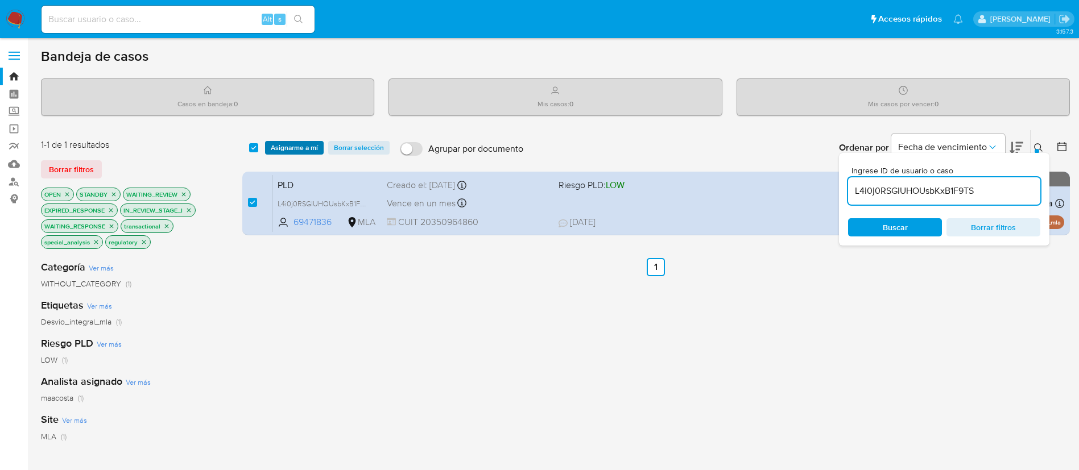
click at [301, 142] on span "Asignarme a mí" at bounding box center [294, 147] width 47 height 11
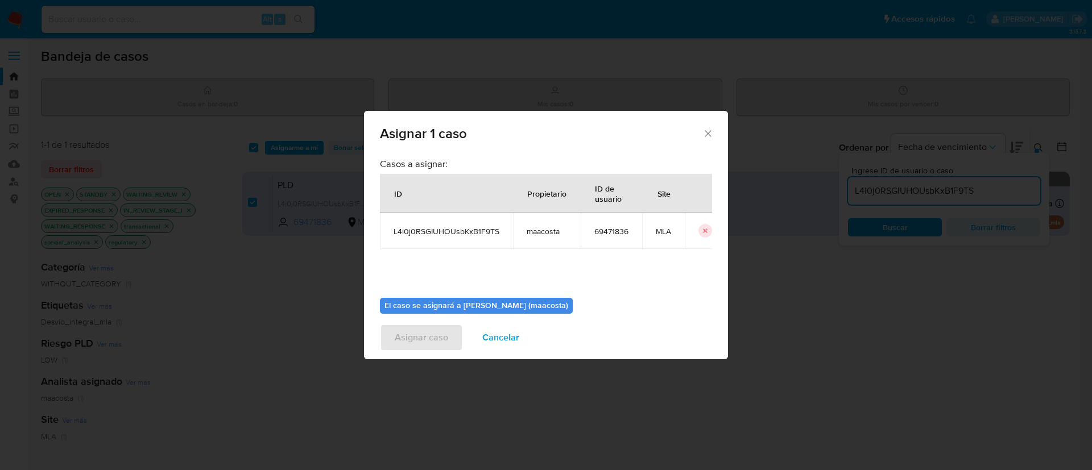
scroll to position [59, 0]
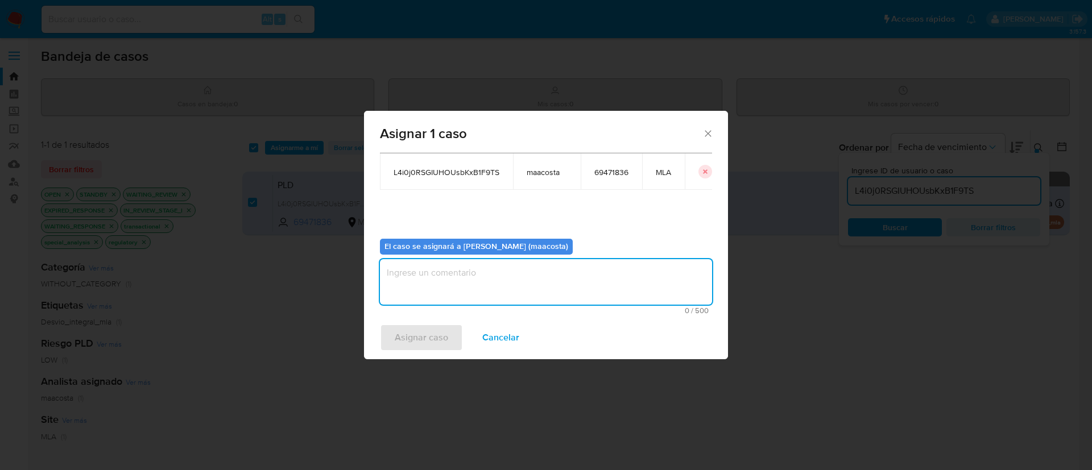
click at [449, 283] on textarea "assign-modal" at bounding box center [546, 282] width 332 height 46
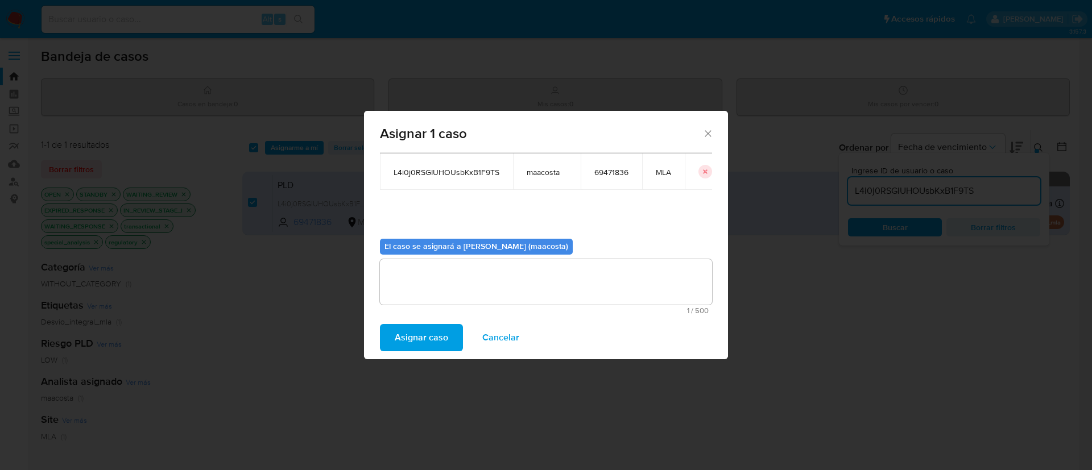
click at [423, 328] on span "Asignar caso" at bounding box center [421, 337] width 53 height 25
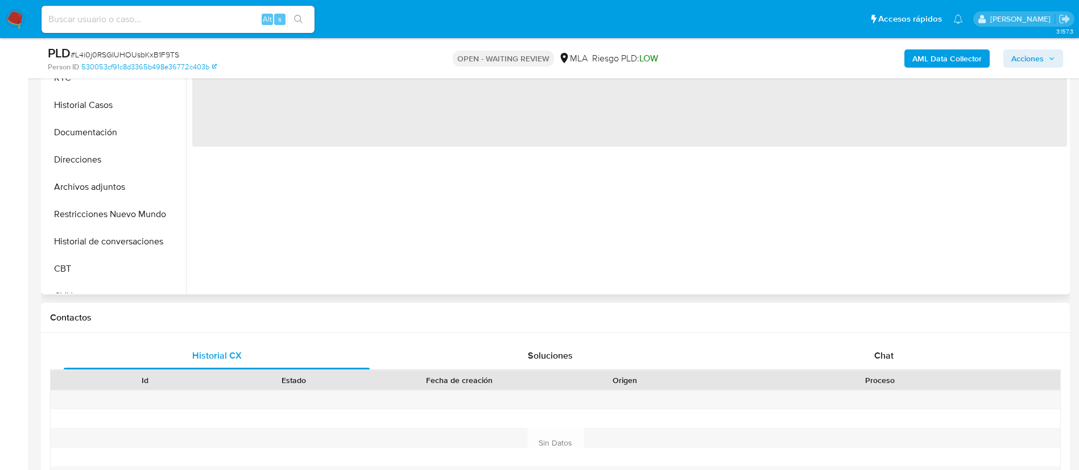
scroll to position [255, 0]
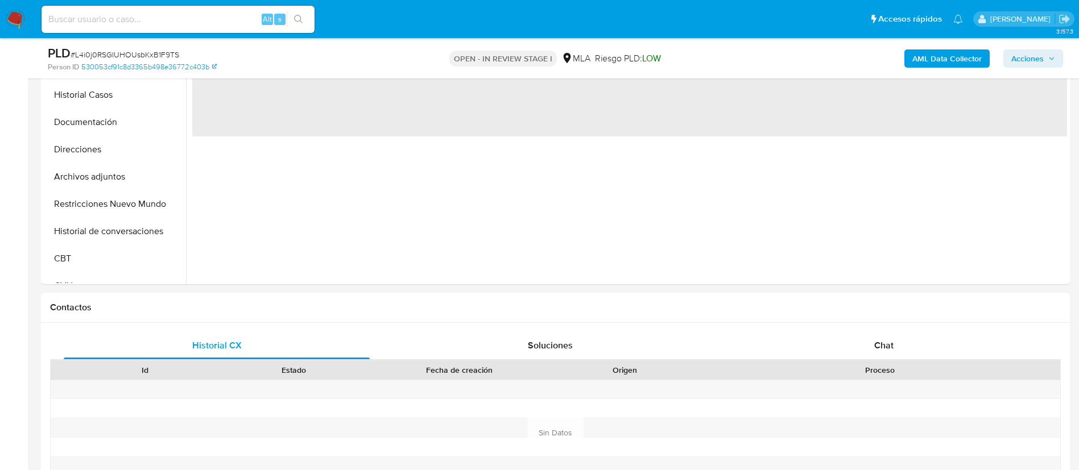
scroll to position [399, 0]
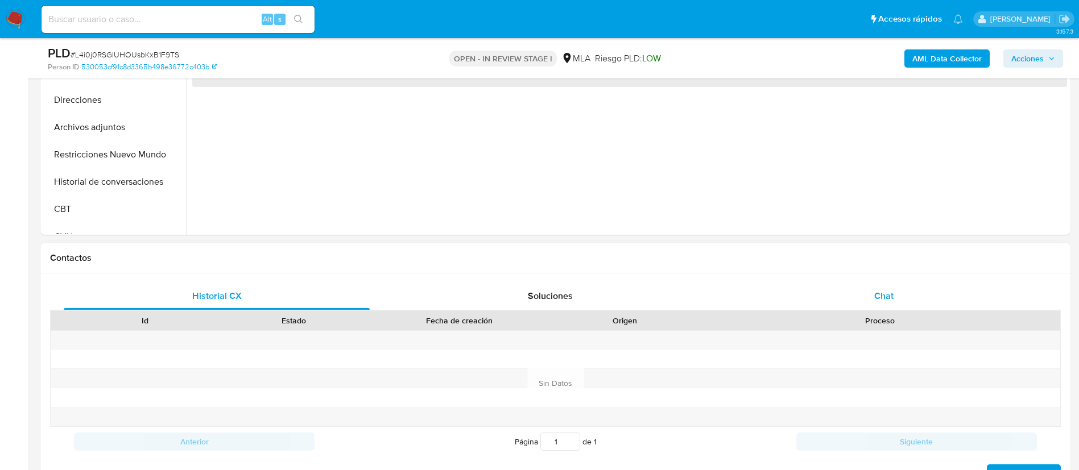
click at [883, 285] on div "Chat" at bounding box center [884, 296] width 306 height 27
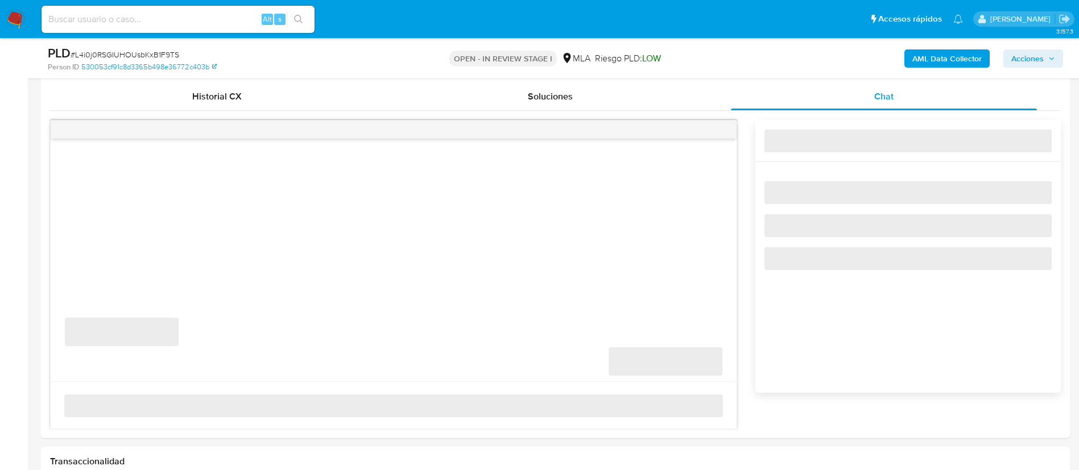
scroll to position [618, 0]
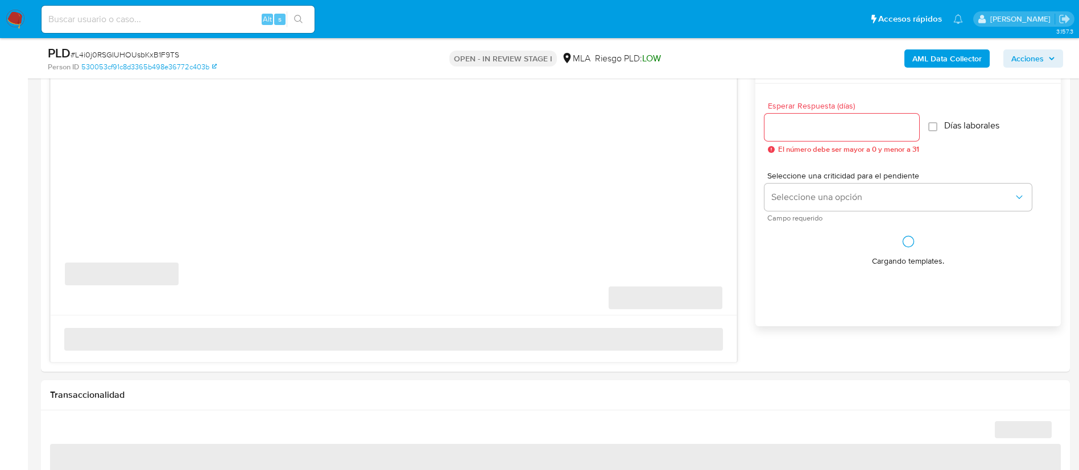
select select "10"
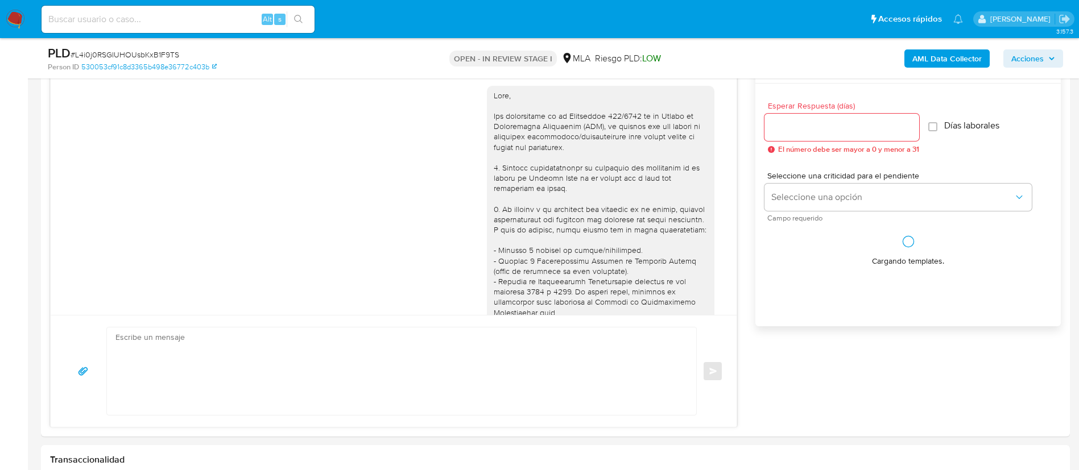
scroll to position [861, 0]
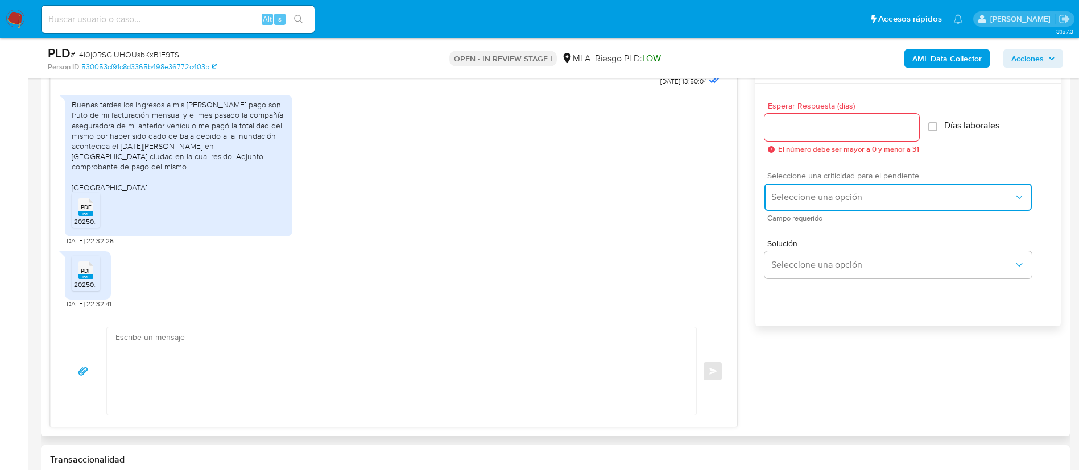
click at [802, 197] on span "Seleccione una opción" at bounding box center [892, 197] width 242 height 11
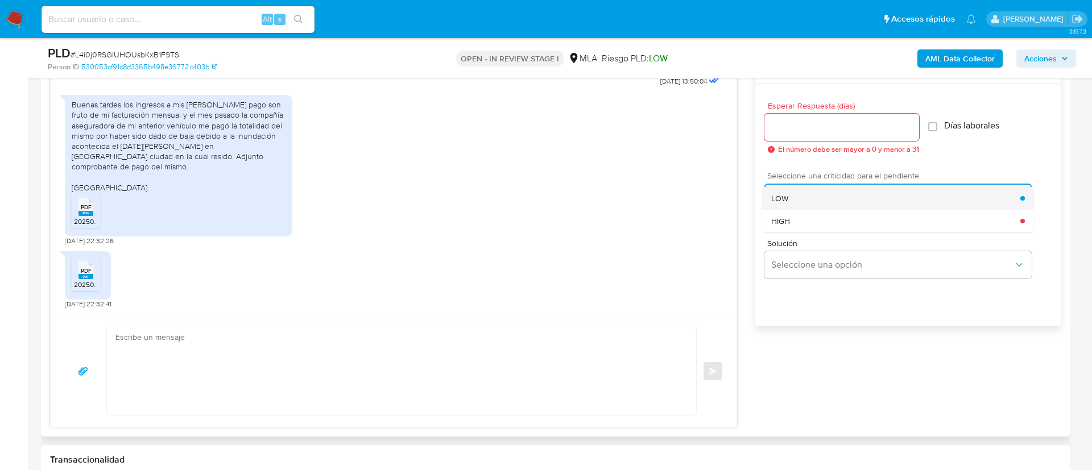
click at [779, 200] on span "LOW" at bounding box center [779, 198] width 17 height 10
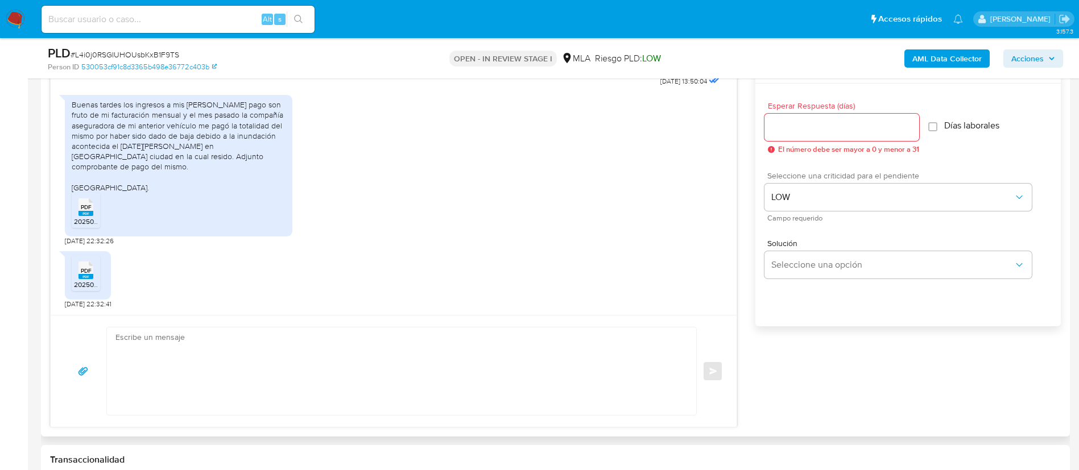
click at [787, 138] on div at bounding box center [841, 127] width 155 height 27
click at [785, 132] on input "Esperar Respuesta (días)" at bounding box center [841, 127] width 155 height 15
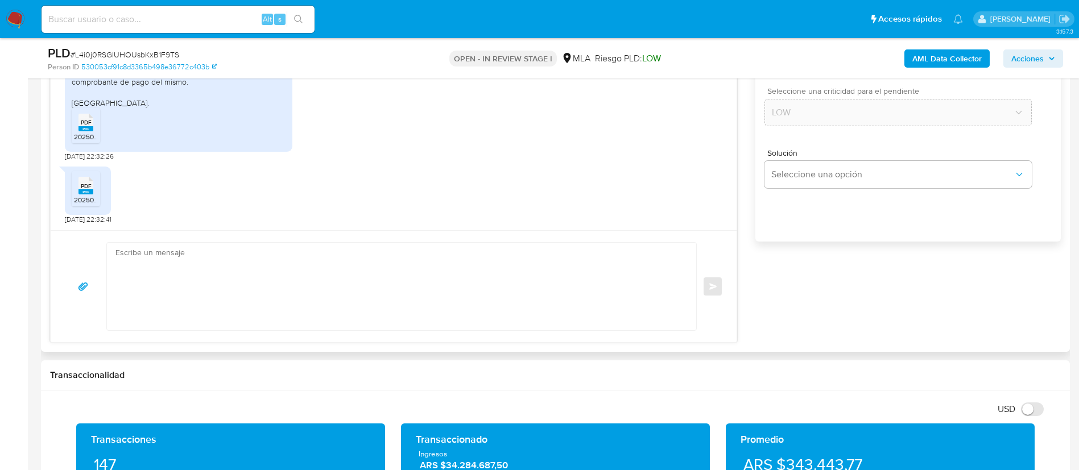
scroll to position [715, 0]
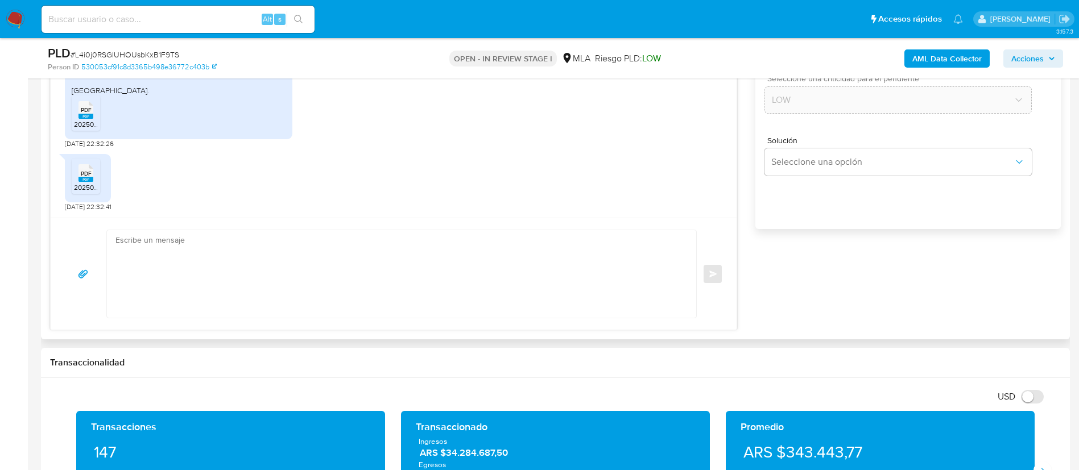
type input "0"
click at [578, 283] on textarea at bounding box center [398, 274] width 567 height 88
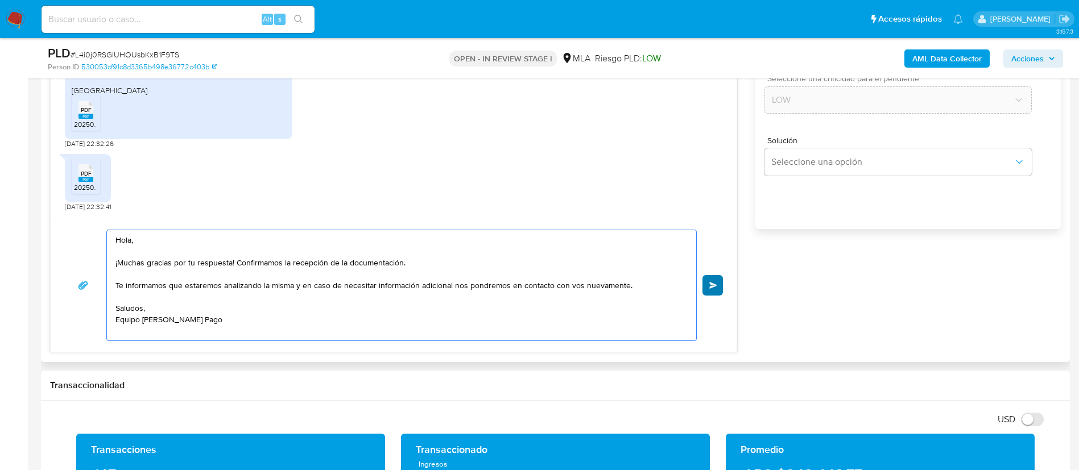
type textarea "Hola, ¡Muchas gracias por tu respuesta! Confirmamos la recepción de la document…"
click at [710, 279] on button "Enviar" at bounding box center [712, 285] width 20 height 20
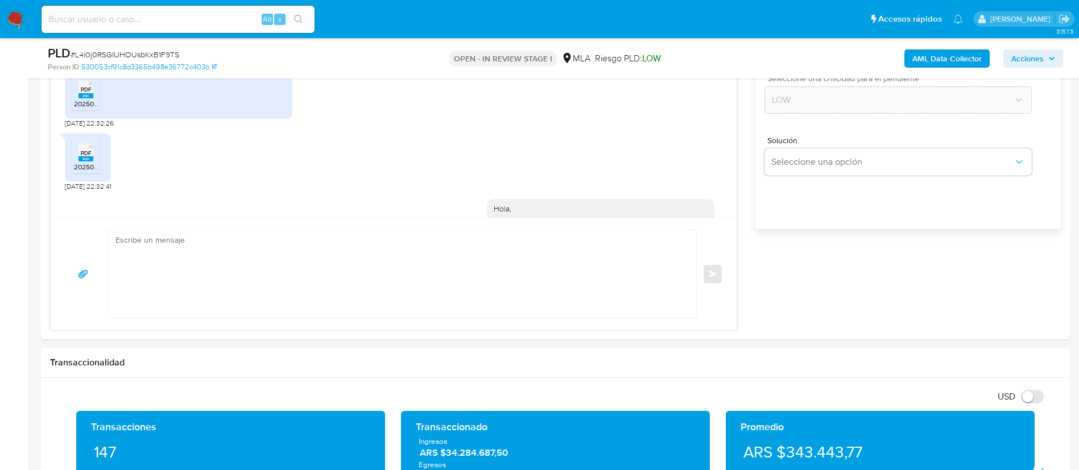
scroll to position [1008, 0]
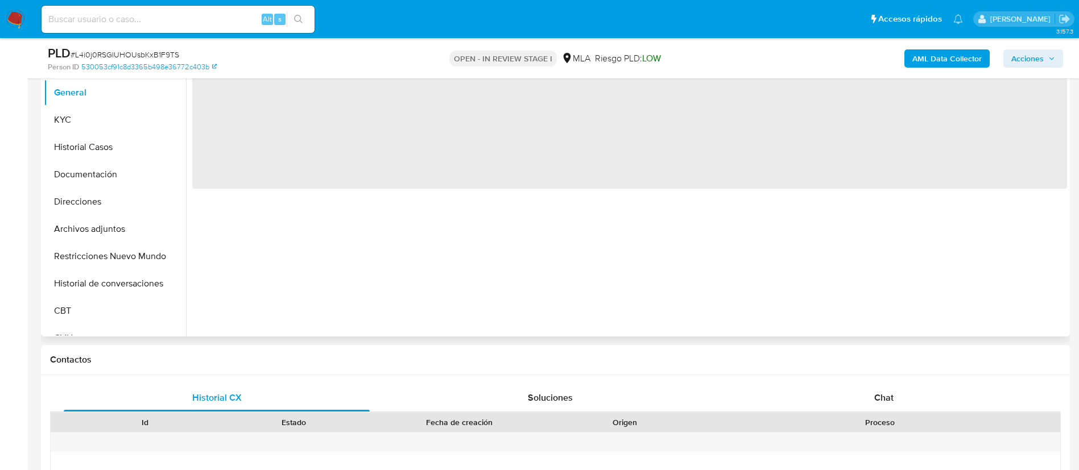
scroll to position [299, 0]
click at [870, 392] on div "Chat" at bounding box center [884, 396] width 306 height 27
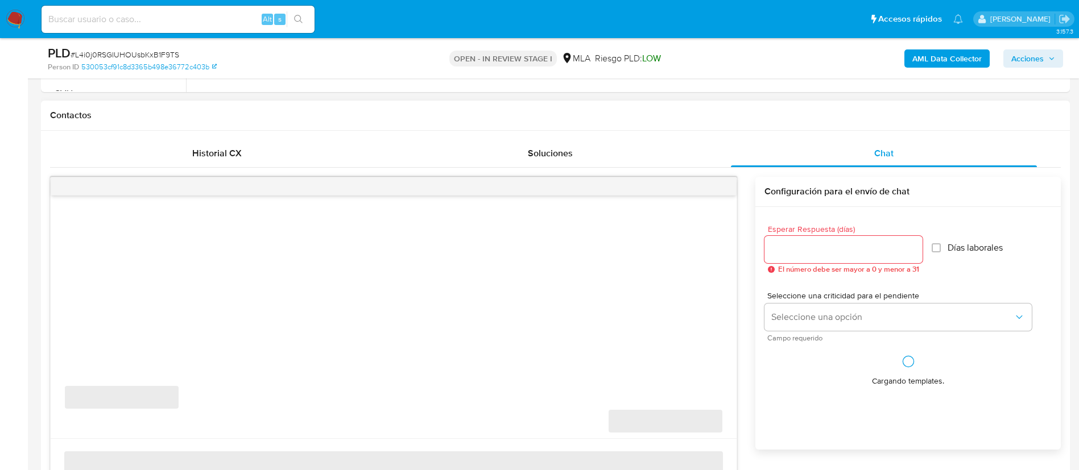
scroll to position [495, 0]
select select "10"
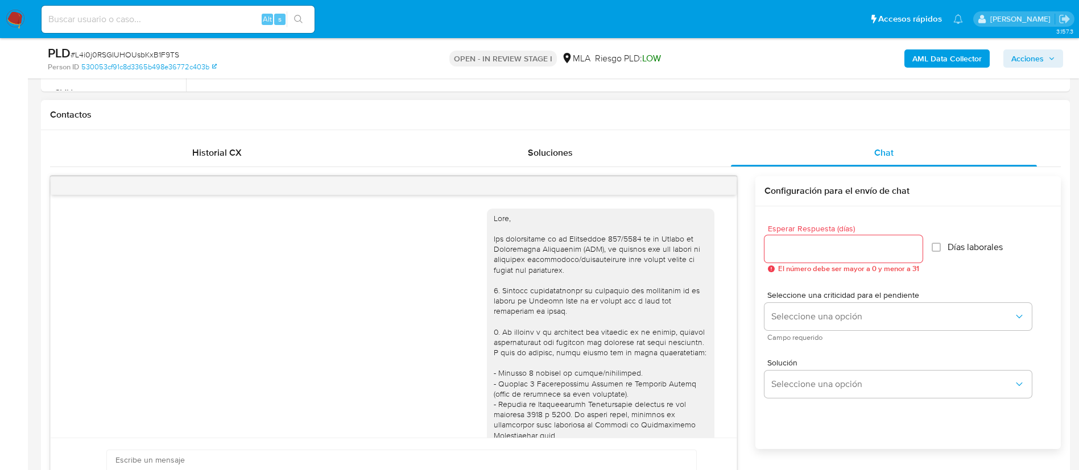
scroll to position [1008, 0]
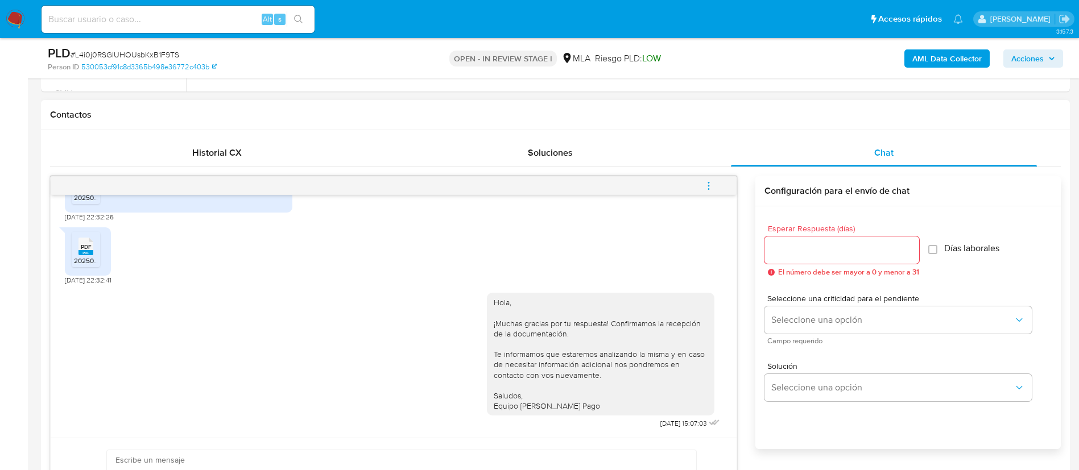
click at [715, 185] on button "menu-action" at bounding box center [709, 185] width 38 height 27
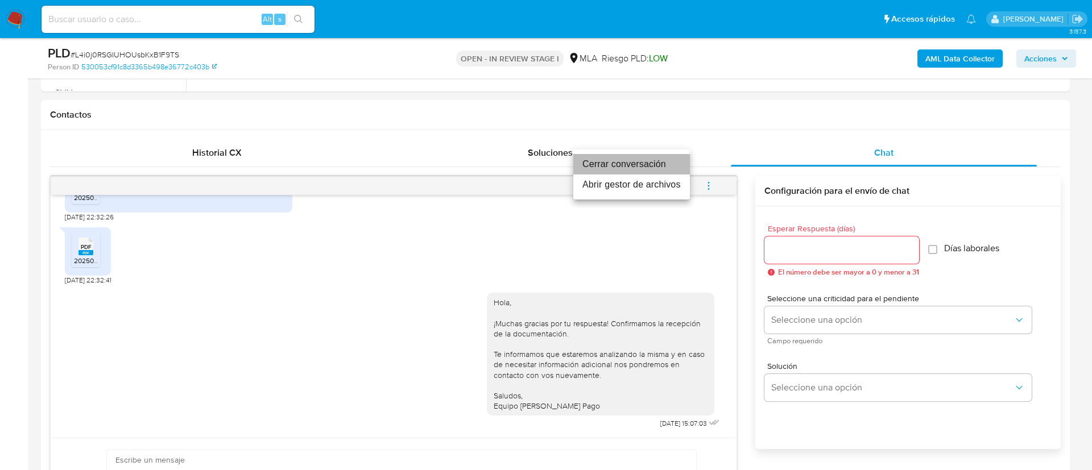
click at [628, 168] on li "Cerrar conversación" at bounding box center [631, 164] width 117 height 20
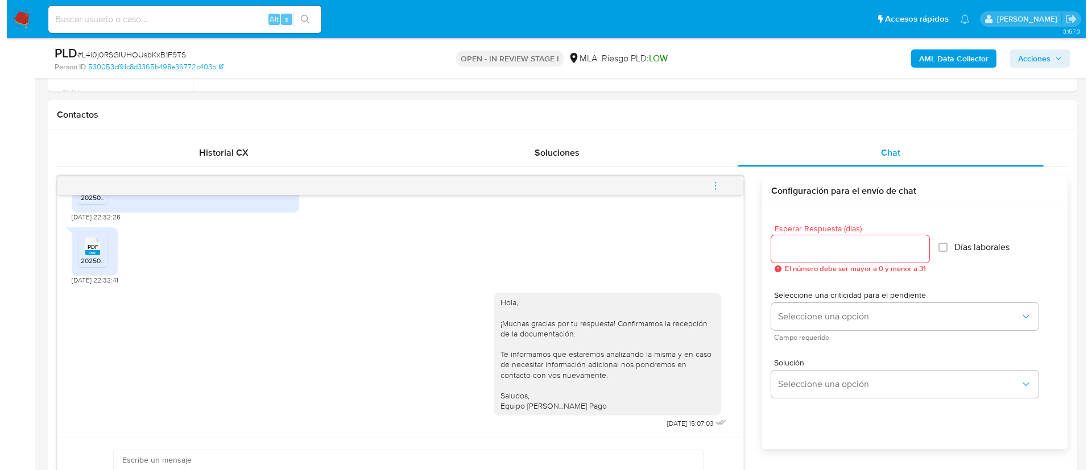
scroll to position [183, 0]
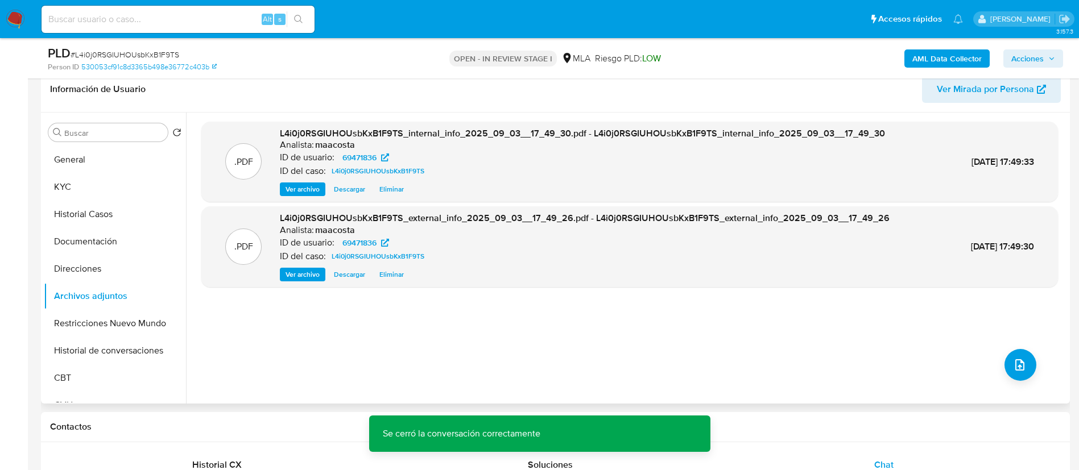
click at [1024, 380] on div ".PDF L4i0j0RSGIUHOUsbKxB1F9TS_internal_info_2025_09_03__17_49_30.pdf - L4i0j0RS…" at bounding box center [629, 258] width 857 height 273
click at [1020, 372] on button "upload-file" at bounding box center [1020, 365] width 32 height 32
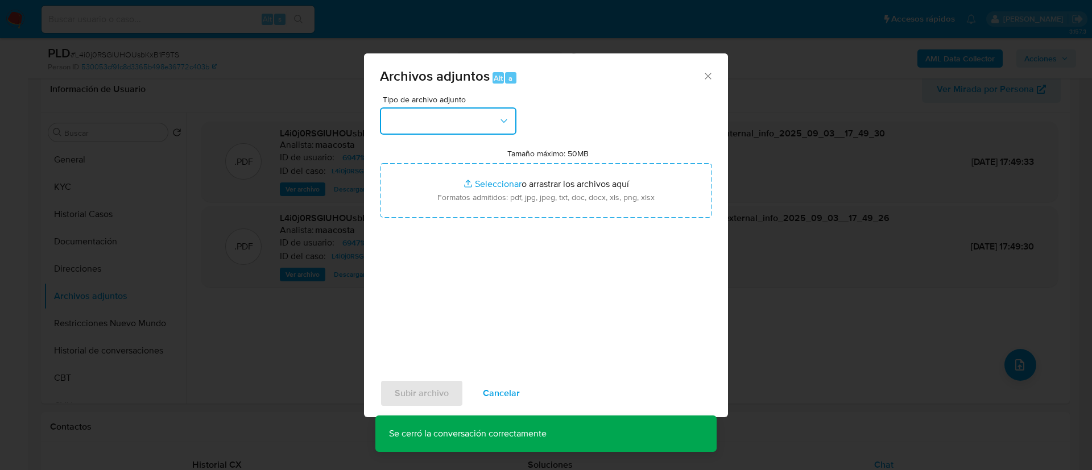
click at [477, 114] on button "button" at bounding box center [448, 121] width 137 height 27
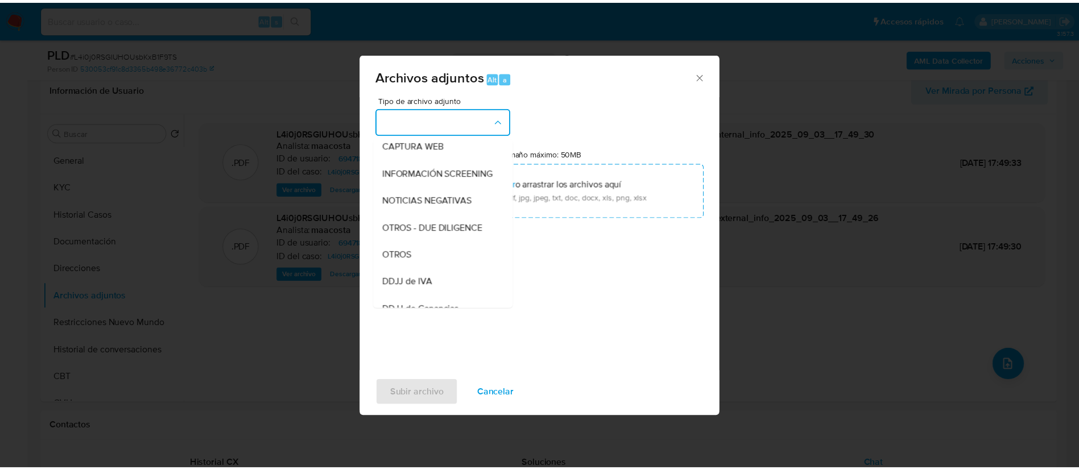
scroll to position [117, 0]
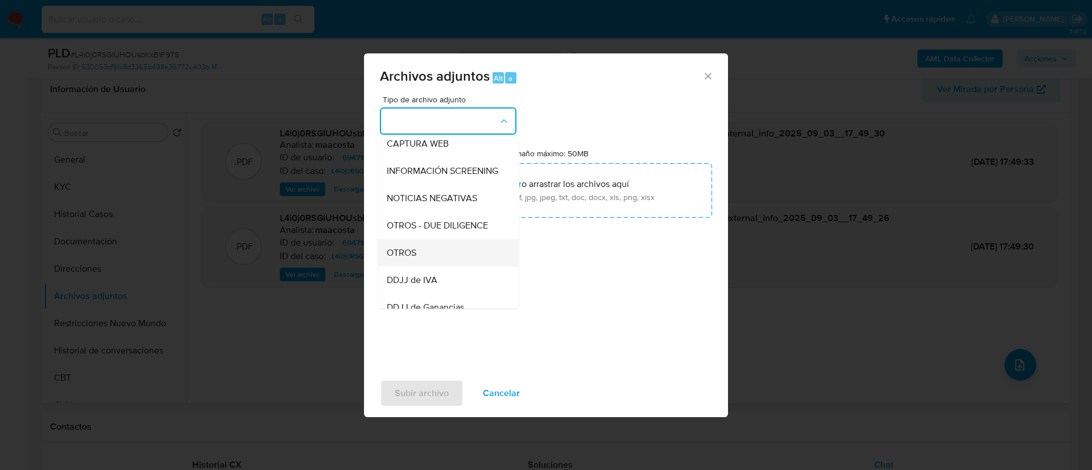
click at [419, 257] on div "OTROS" at bounding box center [445, 252] width 116 height 27
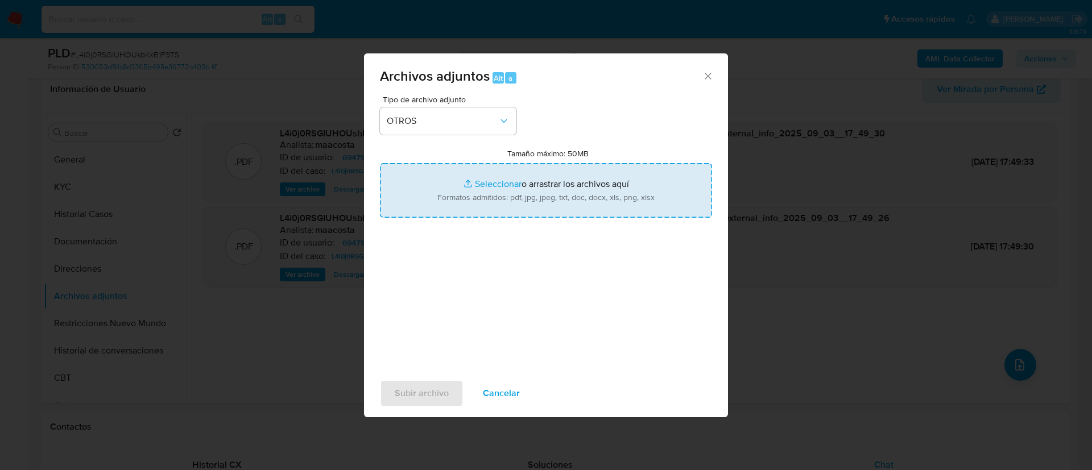
type input "C:\fakepath\Caselog L4i0j0RSGIUHOUsbKxB1F9TS_2025_07_18_01_12_55.docx"
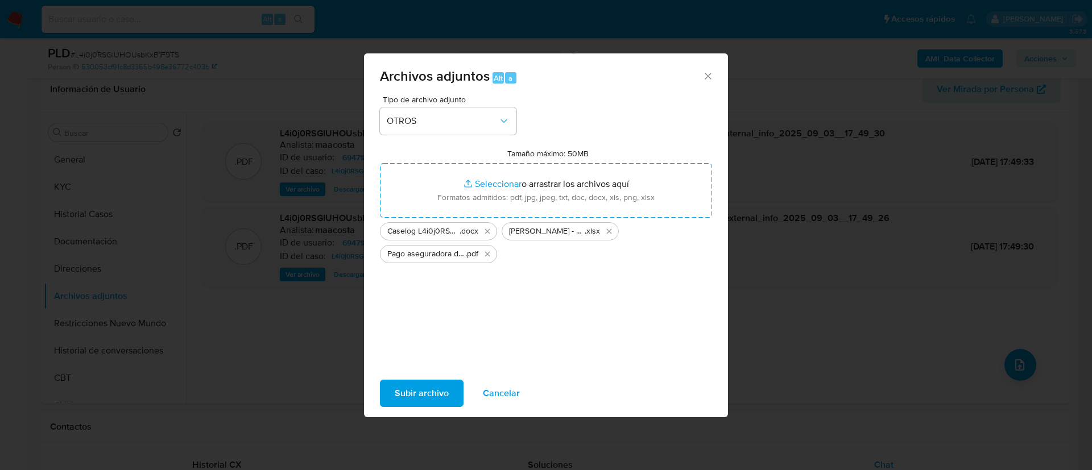
click at [439, 395] on span "Subir archivo" at bounding box center [422, 393] width 54 height 25
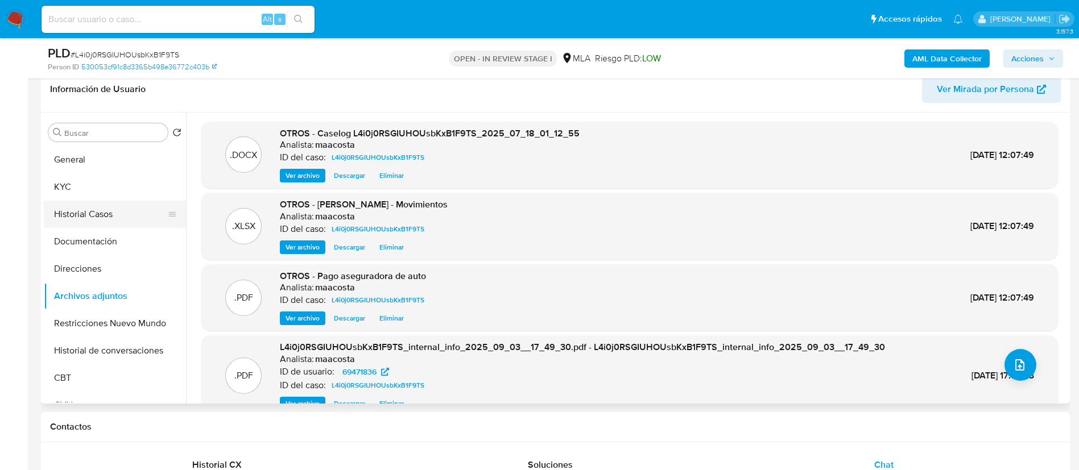
click at [96, 220] on button "Historial Casos" at bounding box center [110, 214] width 133 height 27
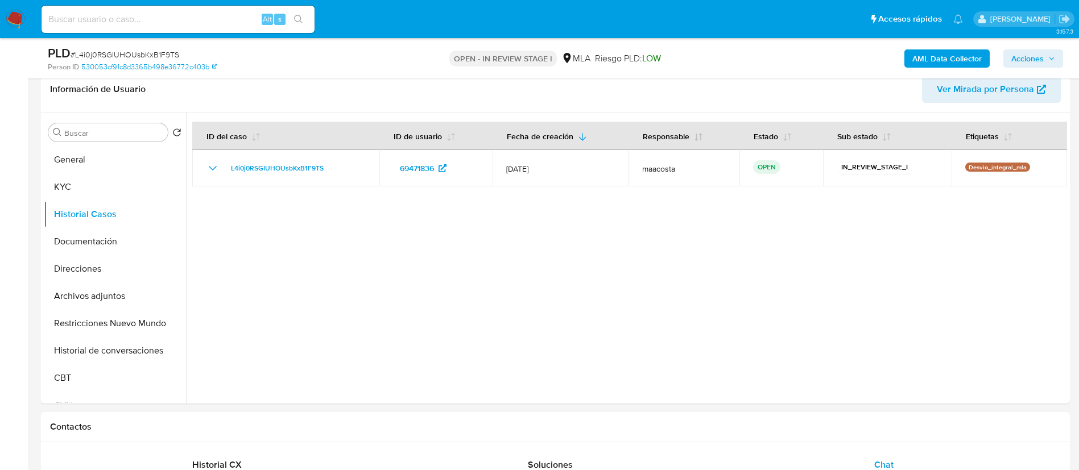
click at [1047, 67] on button "Acciones" at bounding box center [1033, 58] width 60 height 18
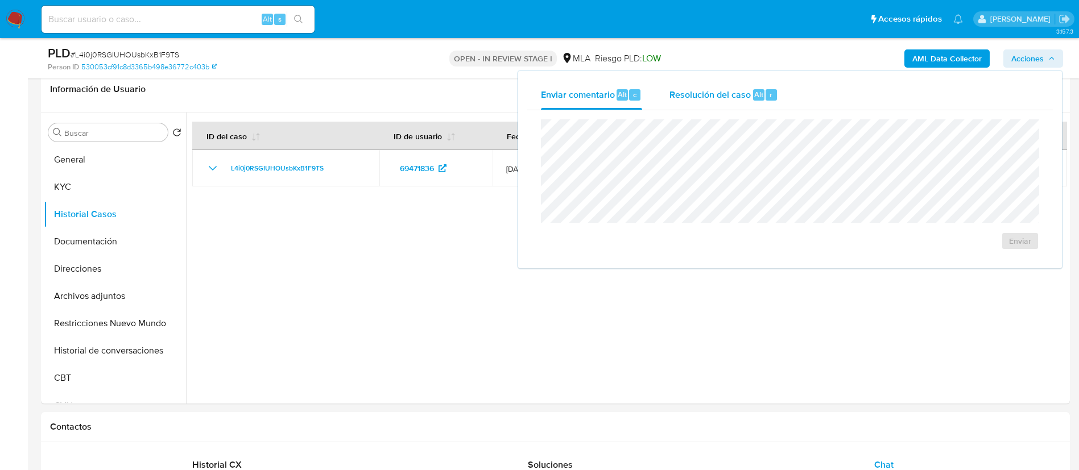
click at [756, 92] on span "Alt" at bounding box center [758, 94] width 9 height 11
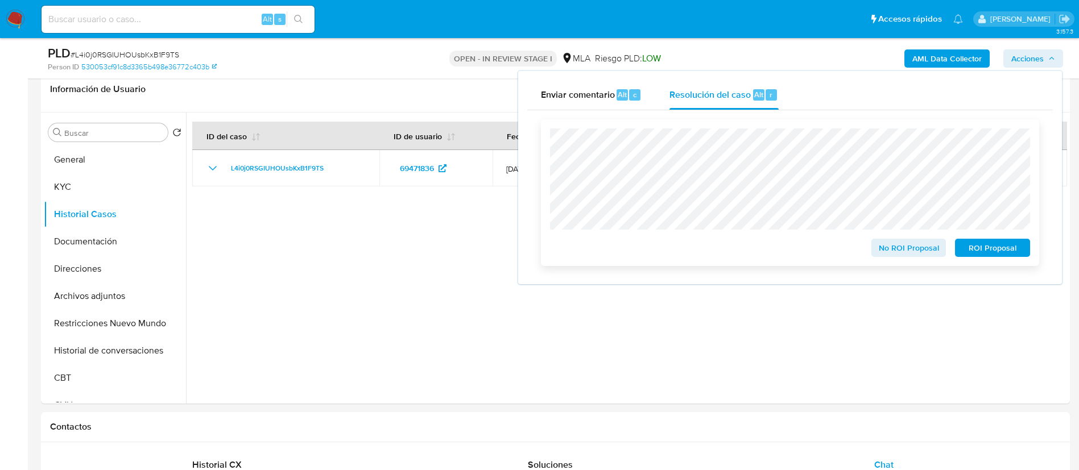
click at [880, 246] on span "No ROI Proposal" at bounding box center [908, 248] width 59 height 16
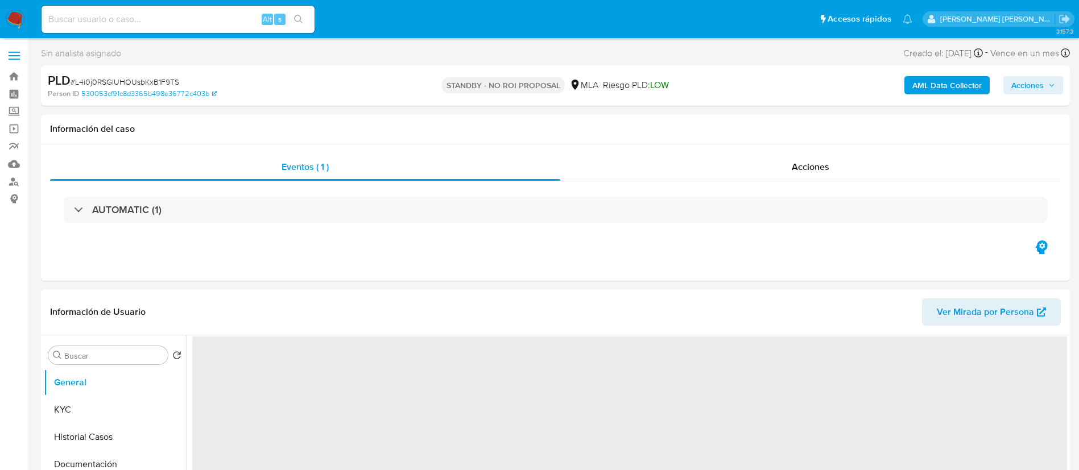
select select "10"
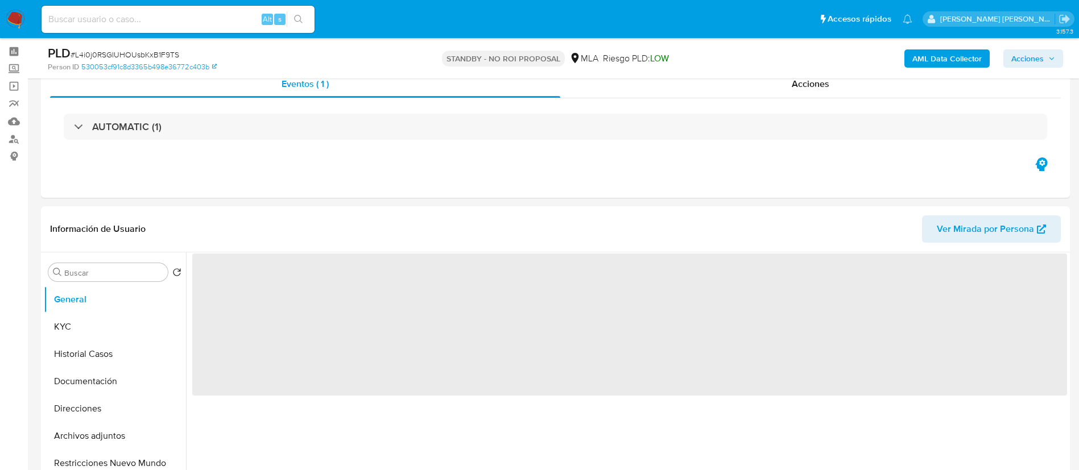
scroll to position [46, 0]
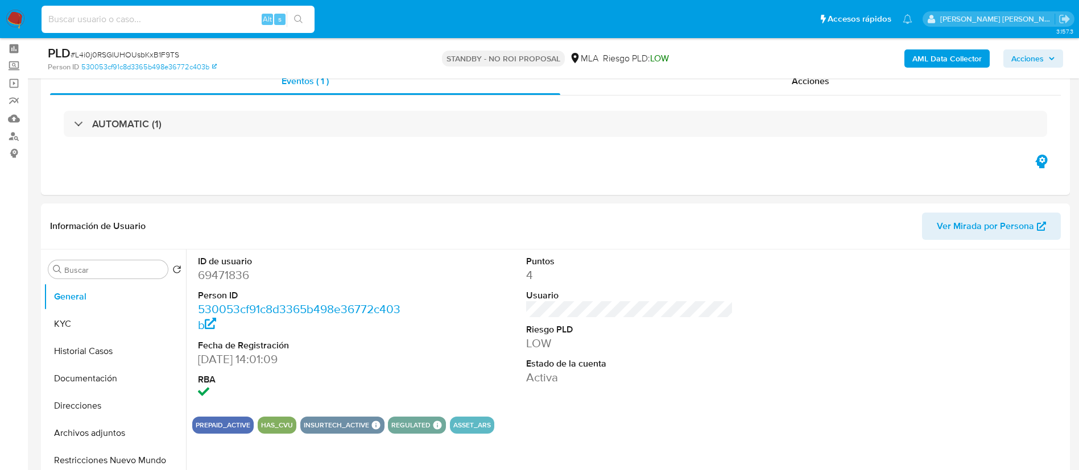
paste input "ou8l6FD8q1X0Lu52VkeqVrOw"
click at [204, 14] on input "ou8l6FD8q1X0Lu52VkeqVrOw" at bounding box center [178, 19] width 273 height 15
type input "ou8l6FD8q1X0Lu52VkeqVrOw"
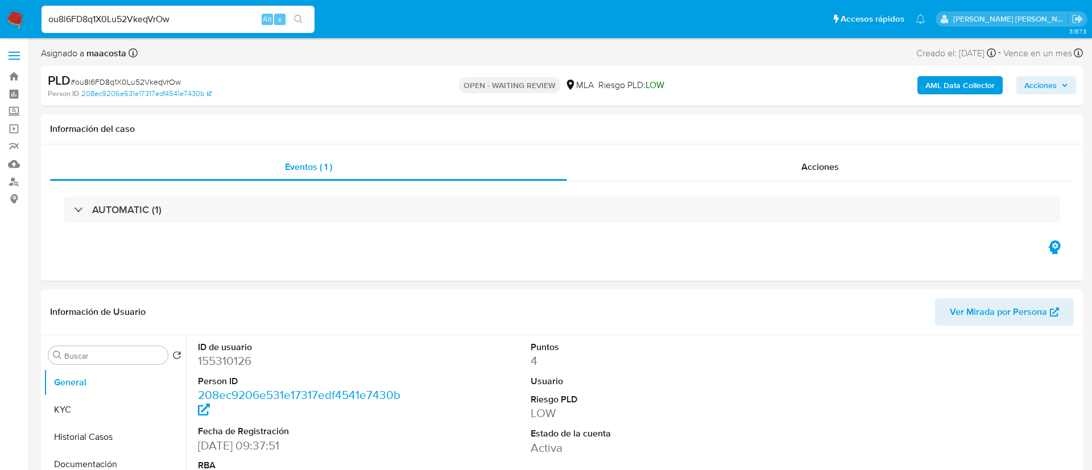
select select "10"
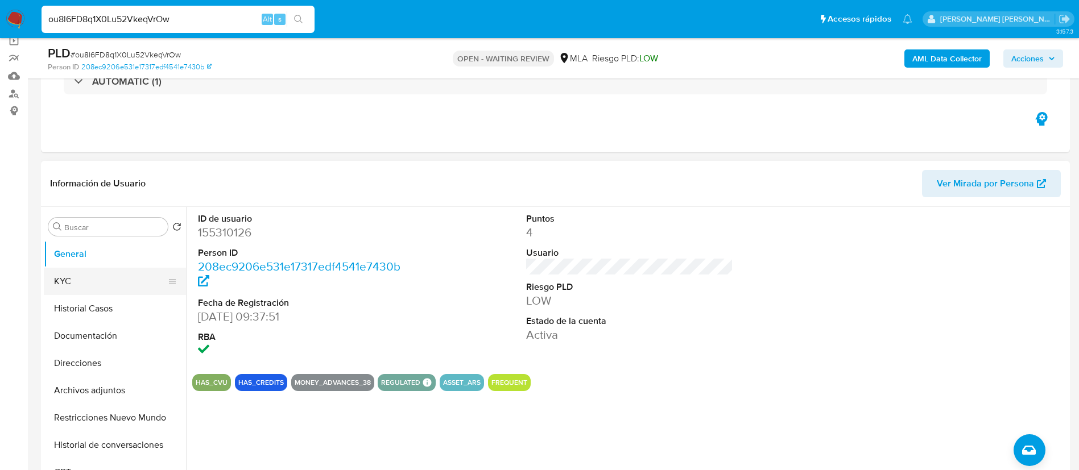
scroll to position [89, 0]
click at [112, 276] on button "KYC" at bounding box center [110, 280] width 133 height 27
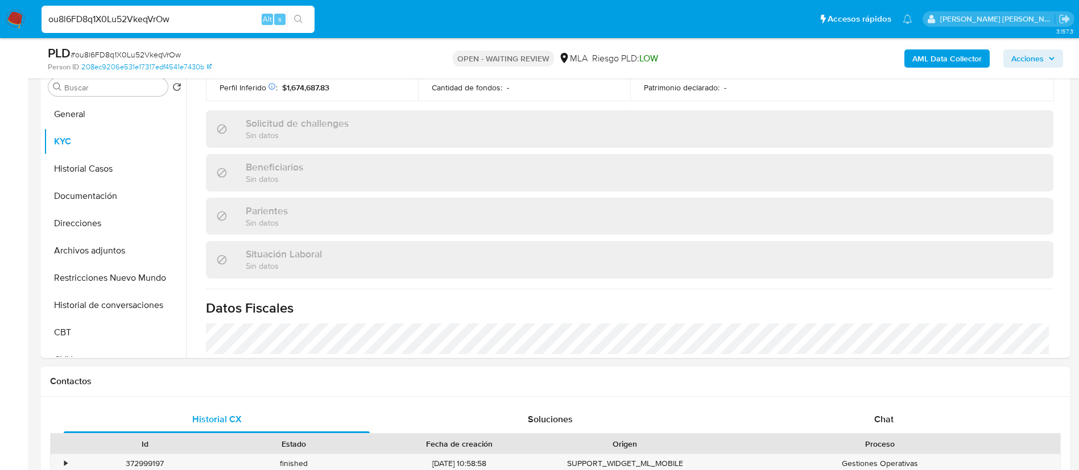
scroll to position [621, 0]
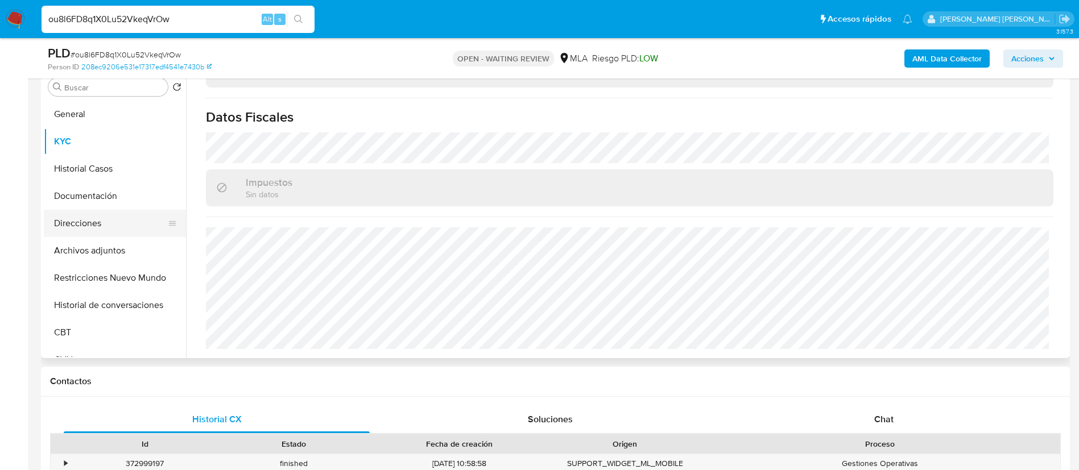
click at [111, 220] on button "Direcciones" at bounding box center [110, 223] width 133 height 27
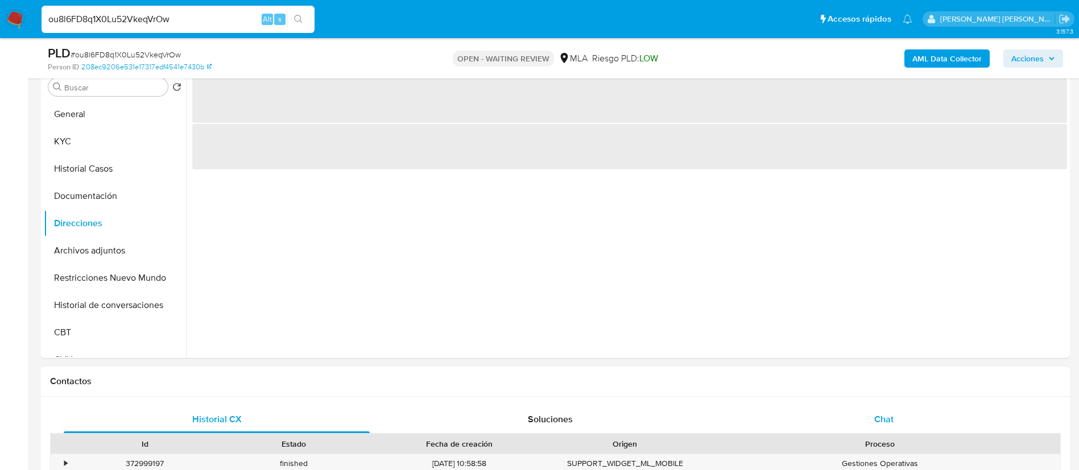
click at [879, 416] on span "Chat" at bounding box center [883, 419] width 19 height 13
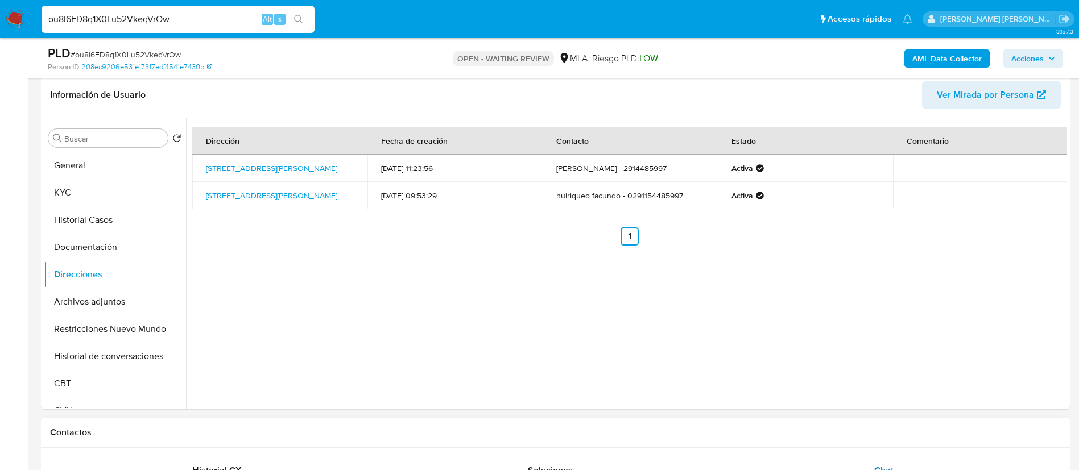
scroll to position [475, 0]
click at [293, 195] on link "Calle 3 463, Pedro Luro, Buenos Aires, 8148, Argentina 463" at bounding box center [271, 195] width 131 height 11
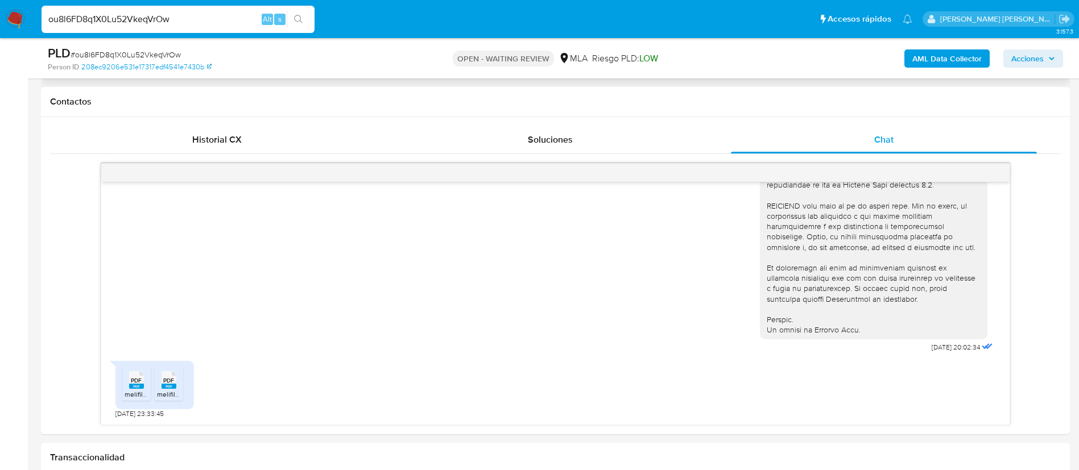
scroll to position [508, 0]
click at [126, 393] on span "melifile8657848314216050417.pdf" at bounding box center [176, 394] width 102 height 10
click at [169, 392] on span "melifile957887145552351556.pdf" at bounding box center [207, 394] width 101 height 10
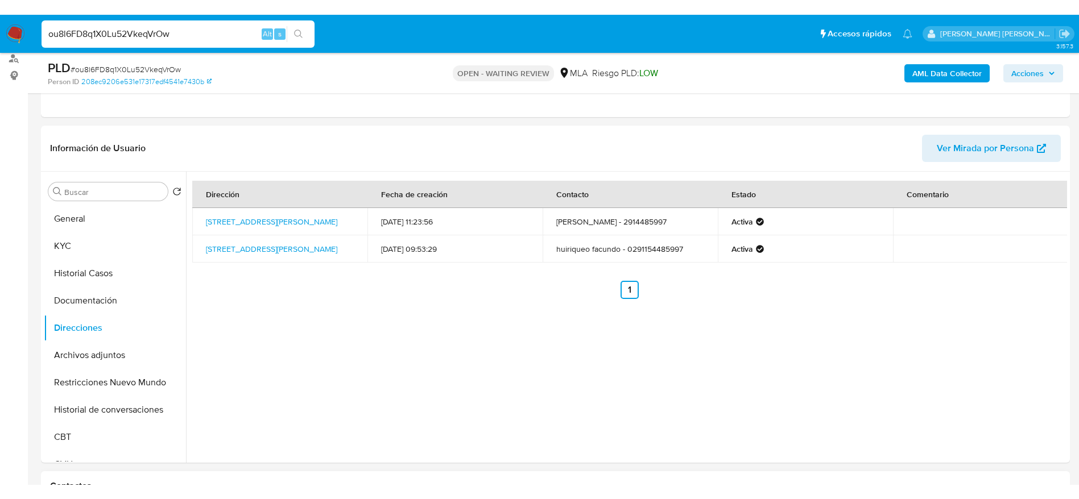
scroll to position [122, 0]
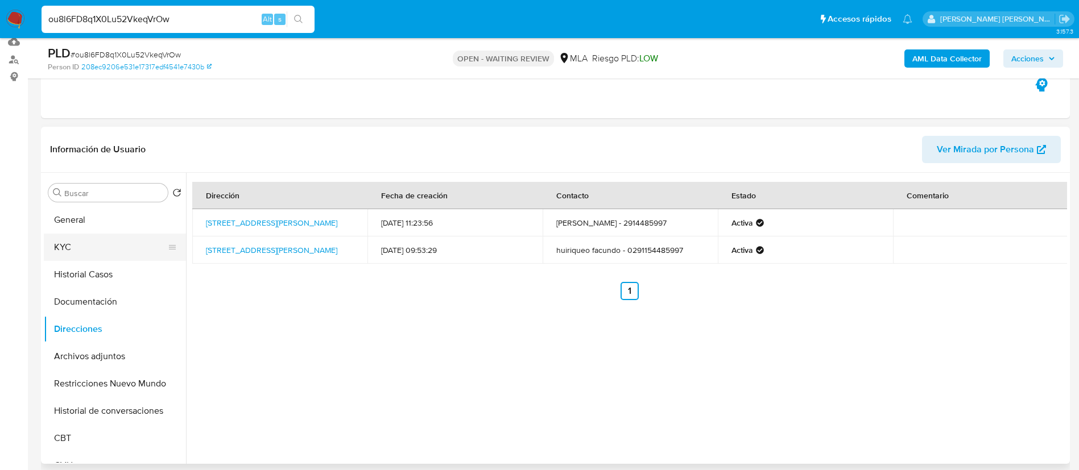
click at [69, 249] on button "KYC" at bounding box center [110, 247] width 133 height 27
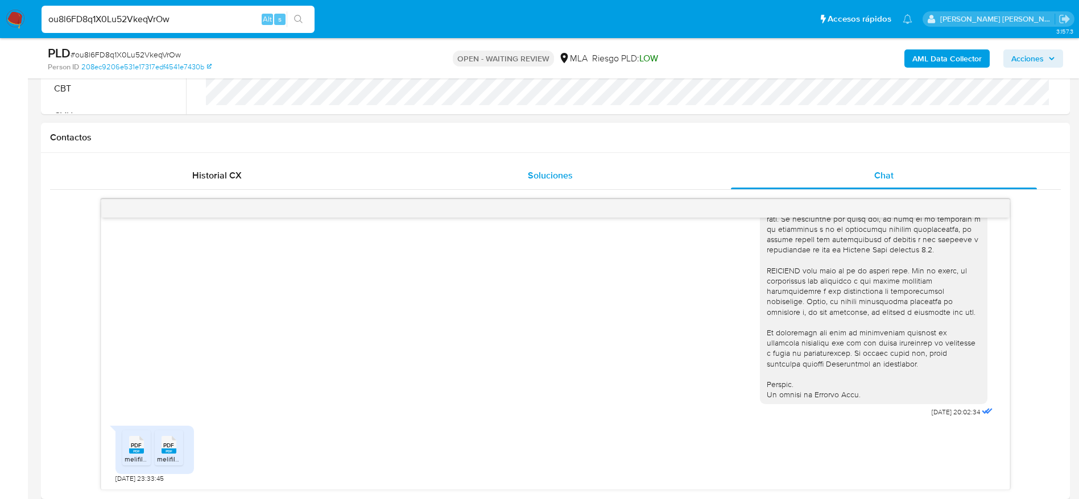
scroll to position [474, 0]
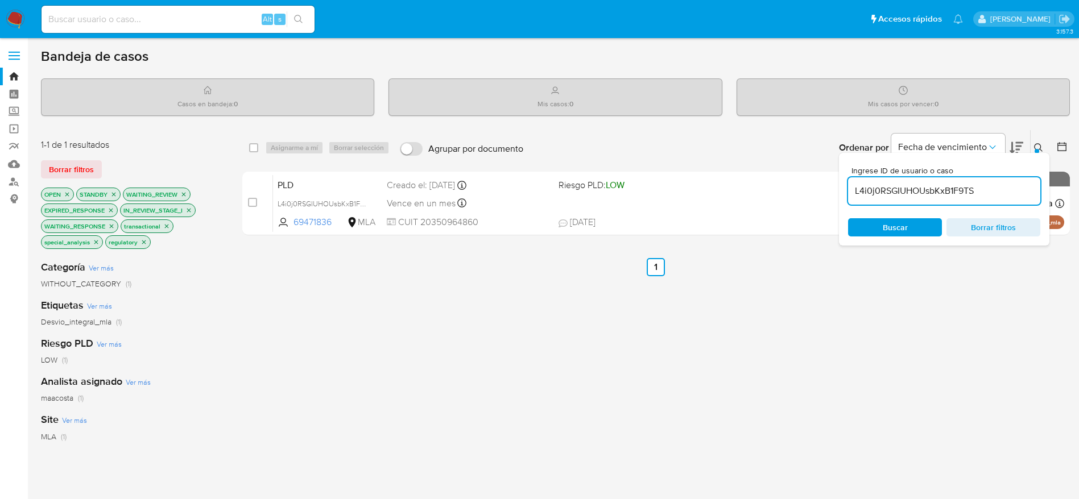
paste input "ou8l6FD8q1X0Lu52VkeqVrOw"
click at [878, 184] on input "L4i0j0RSGIUHOUsbKxB1F9TS" at bounding box center [944, 191] width 192 height 15
type input "ou8l6FD8q1X0Lu52VkeqVrOw"
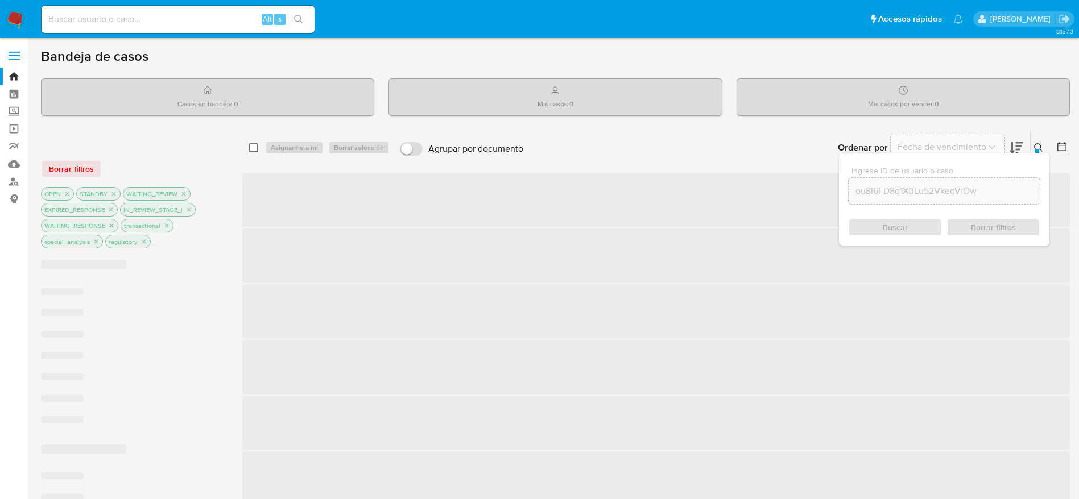
click at [252, 148] on input "checkbox" at bounding box center [253, 147] width 9 height 9
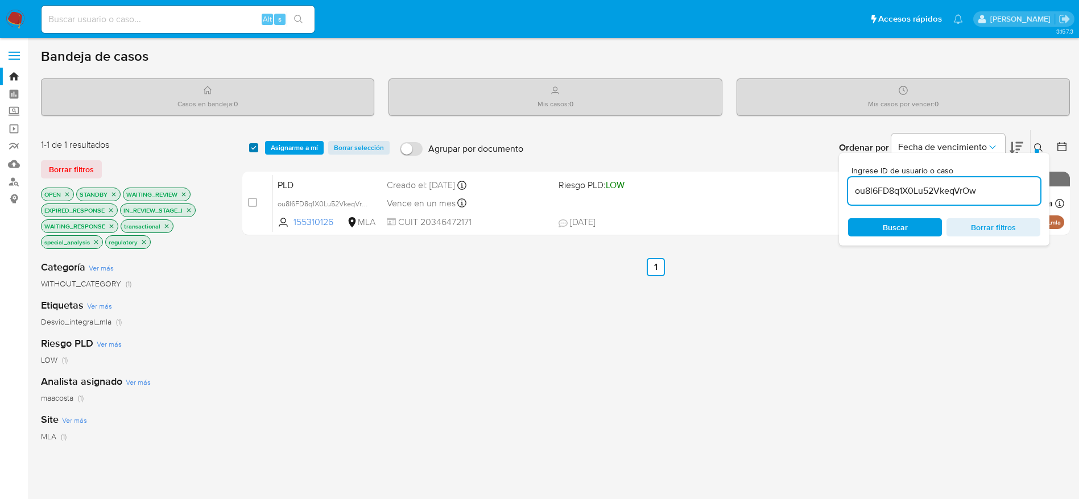
click at [254, 147] on input "checkbox" at bounding box center [253, 147] width 9 height 9
checkbox input "true"
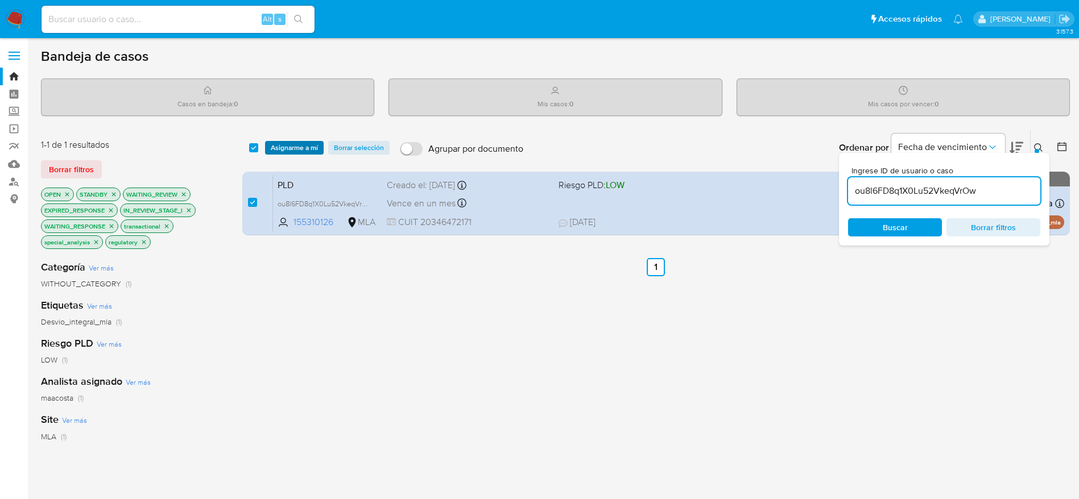
click at [283, 146] on span "Asignarme a mí" at bounding box center [294, 147] width 47 height 11
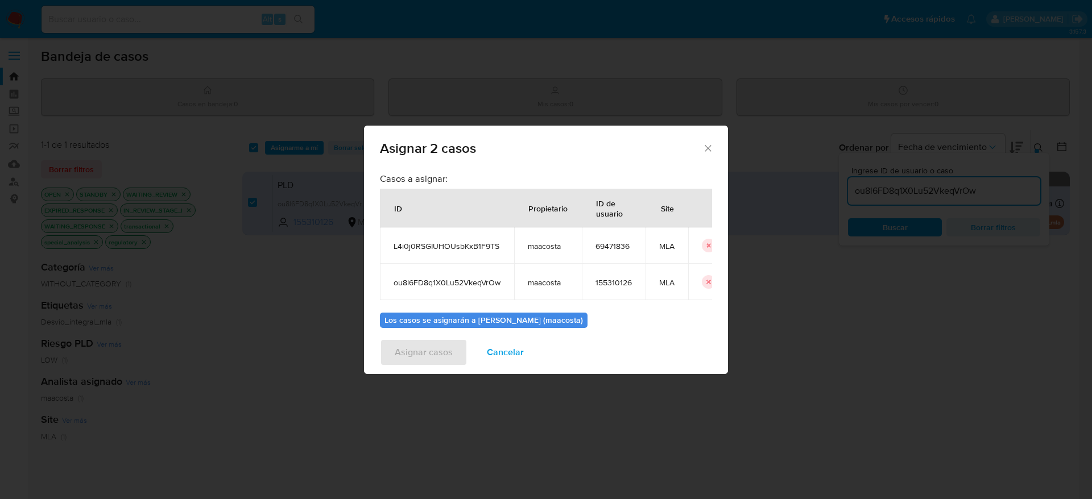
scroll to position [0, 30]
click at [688, 244] on icon "icon-button" at bounding box center [691, 245] width 7 height 7
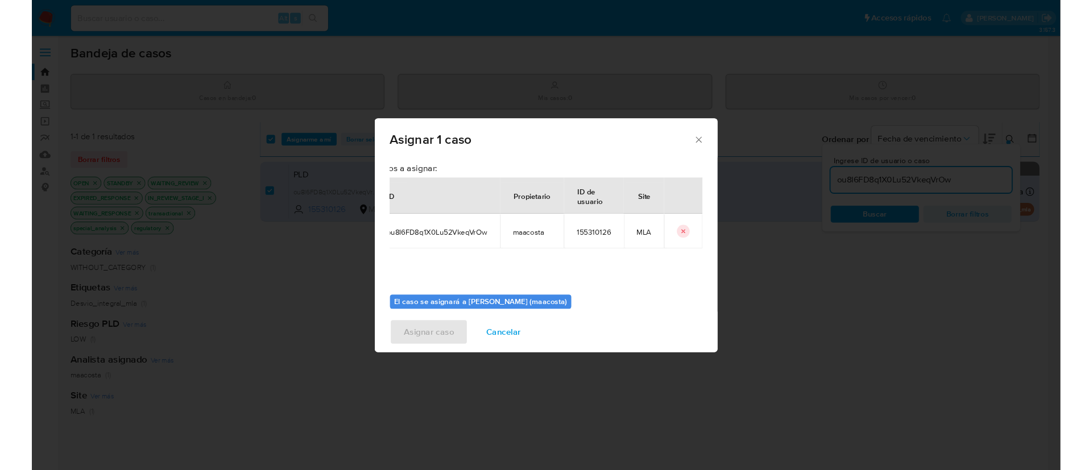
scroll to position [59, 0]
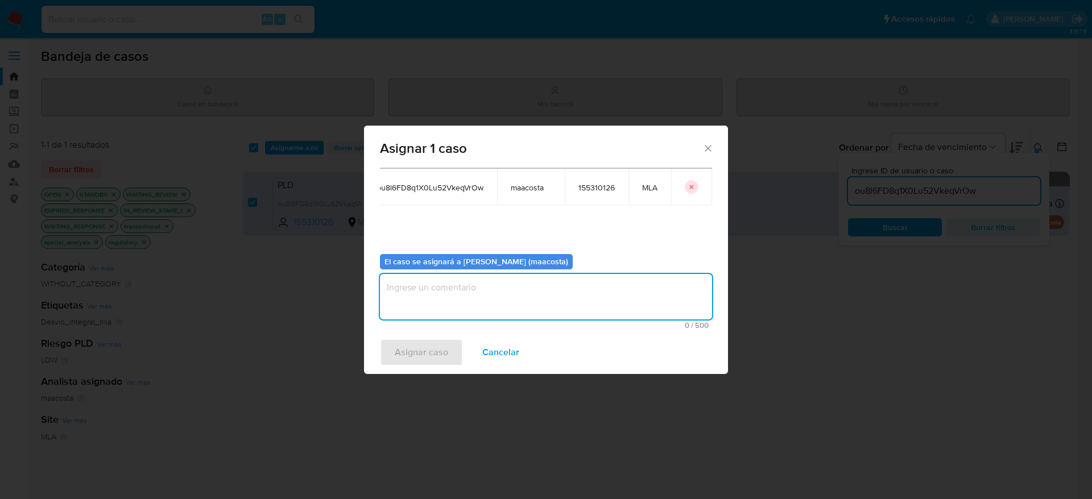
click at [598, 296] on textarea "assign-modal" at bounding box center [546, 297] width 332 height 46
click at [420, 353] on span "Asignar caso" at bounding box center [421, 352] width 53 height 25
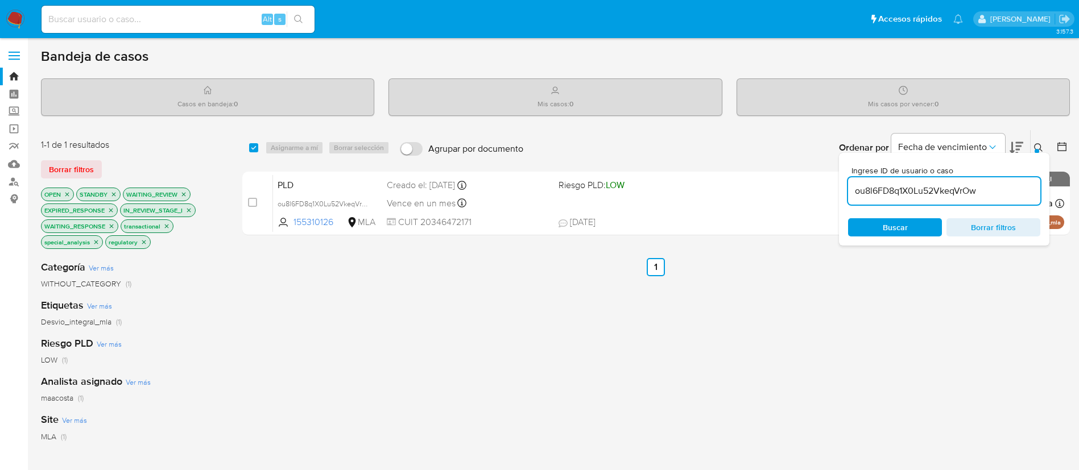
click at [250, 152] on div "select-all-cases-checkbox" at bounding box center [253, 147] width 9 height 11
click at [255, 148] on input "checkbox" at bounding box center [253, 147] width 9 height 9
checkbox input "true"
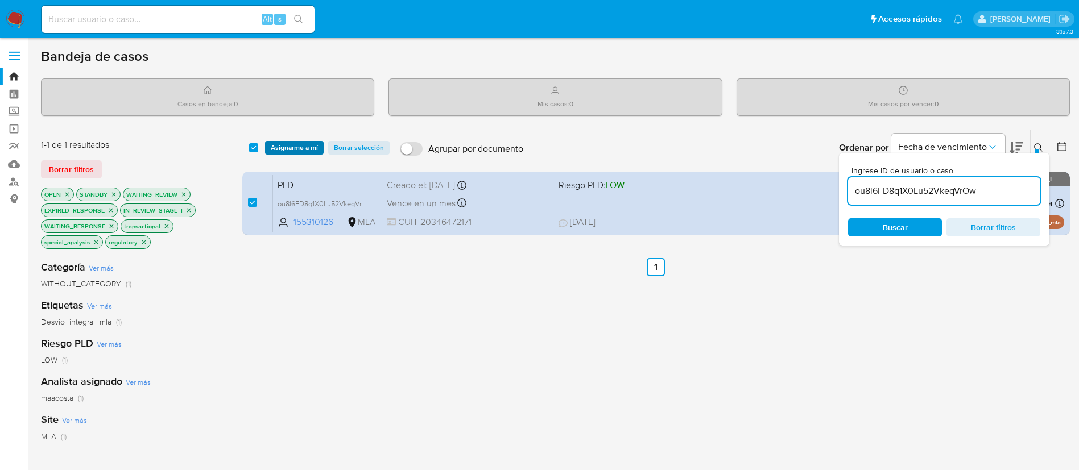
click at [286, 150] on span "Asignarme a mí" at bounding box center [294, 147] width 47 height 11
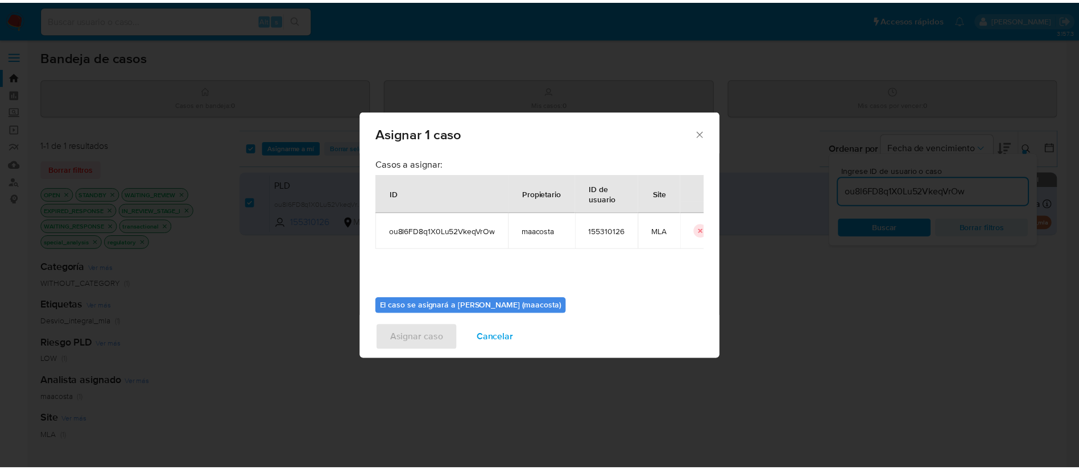
scroll to position [59, 0]
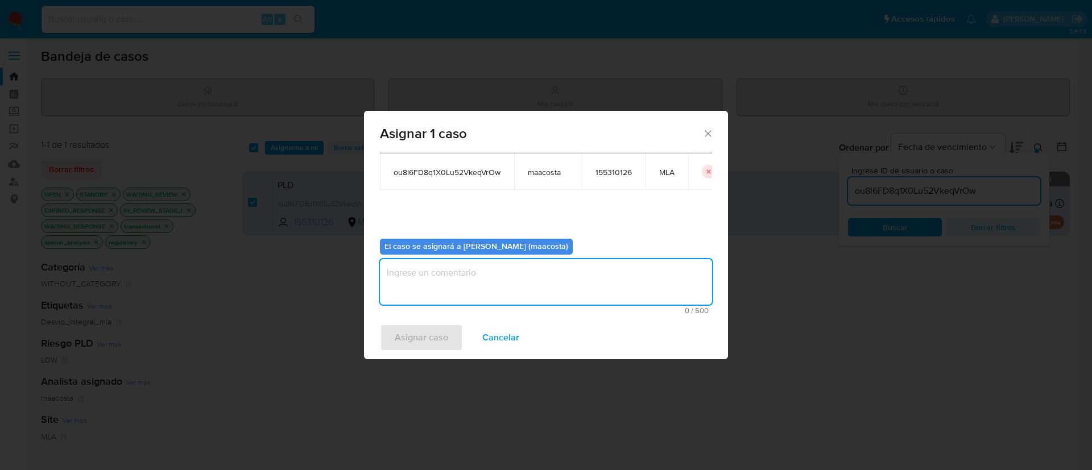
click at [476, 293] on textarea "assign-modal" at bounding box center [546, 282] width 332 height 46
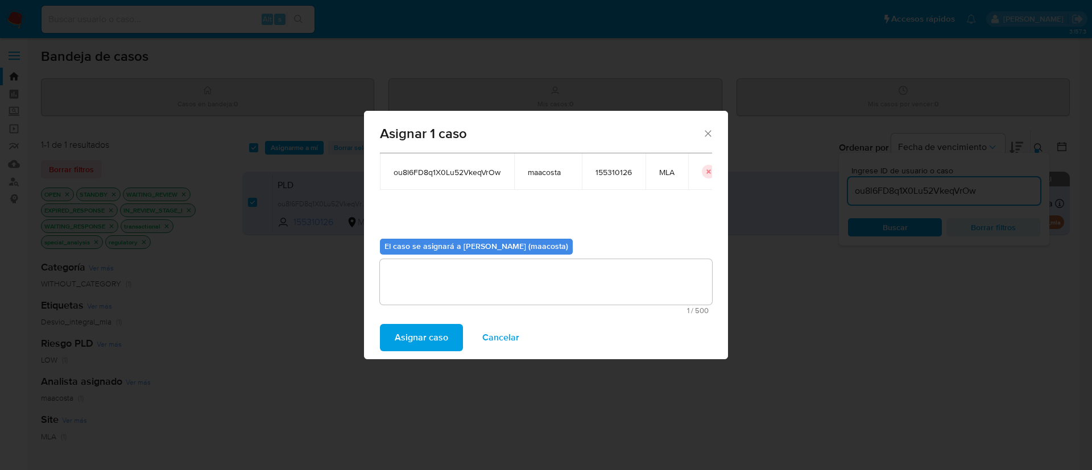
click at [411, 334] on span "Asignar caso" at bounding box center [421, 337] width 53 height 25
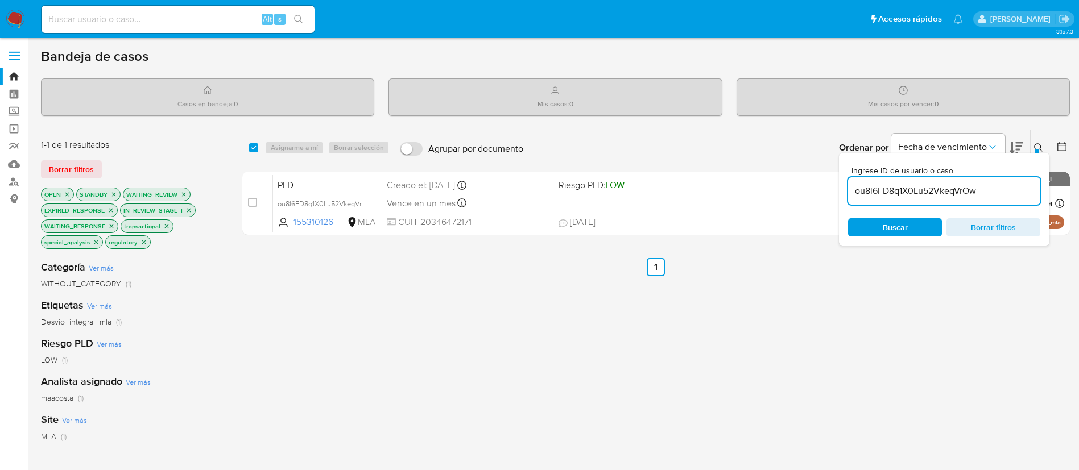
click at [1040, 325] on div "select-all-cases-checkbox Asignarme a mí Borrar selección Agrupar por documento…" at bounding box center [656, 411] width 828 height 563
click at [1040, 151] on icon at bounding box center [1038, 147] width 9 height 9
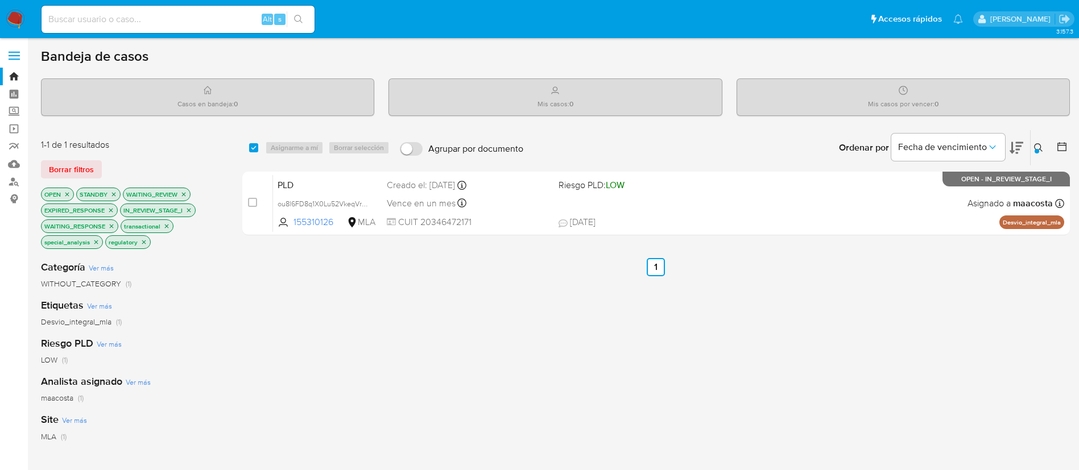
click at [1040, 146] on icon at bounding box center [1038, 147] width 9 height 9
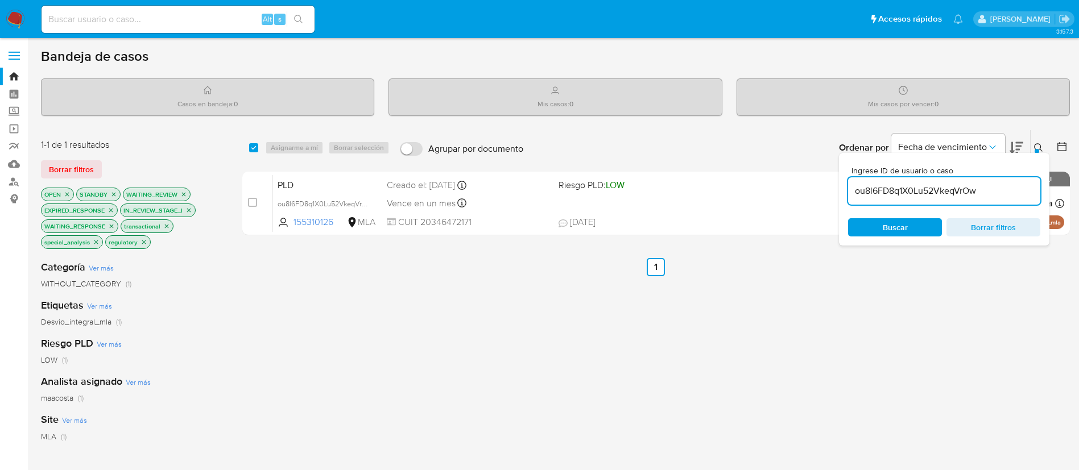
click at [985, 194] on input "ou8l6FD8q1X0Lu52VkeqVrOw" at bounding box center [944, 191] width 192 height 15
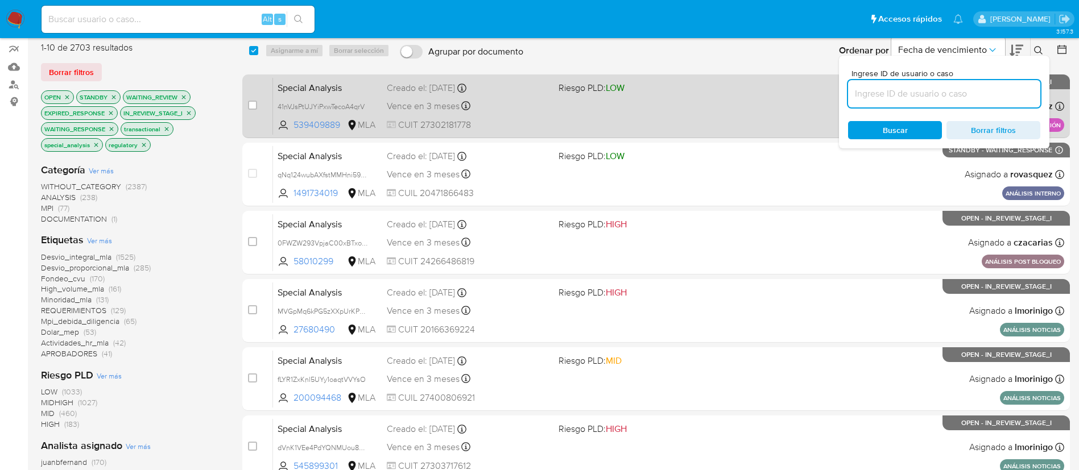
scroll to position [94, 0]
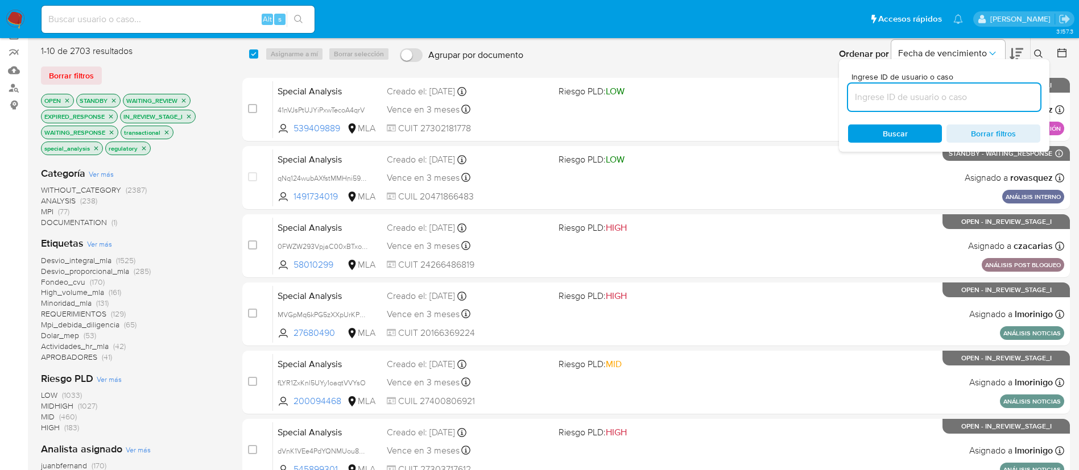
click at [1064, 52] on icon at bounding box center [1061, 52] width 11 height 11
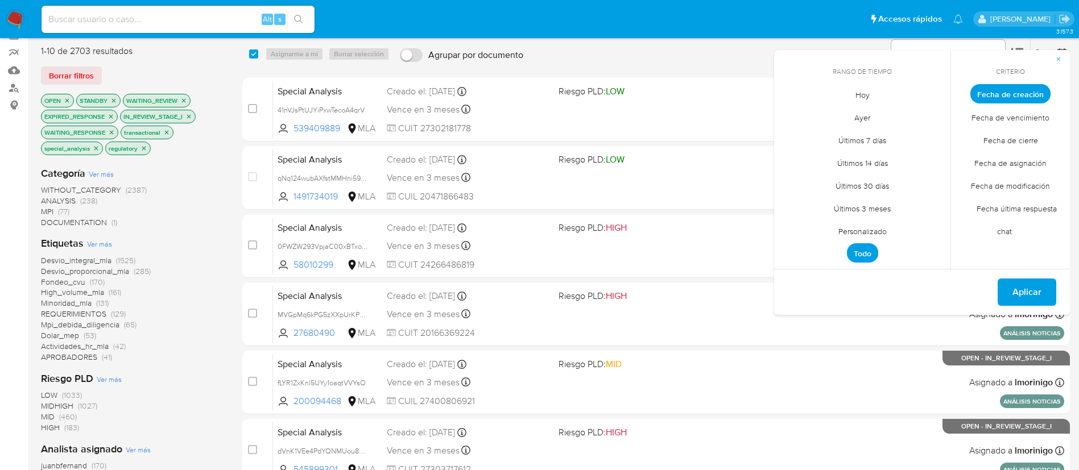
click at [849, 232] on span "Personalizado" at bounding box center [862, 231] width 72 height 23
click at [787, 117] on icon "Mes anterior" at bounding box center [792, 115] width 14 height 14
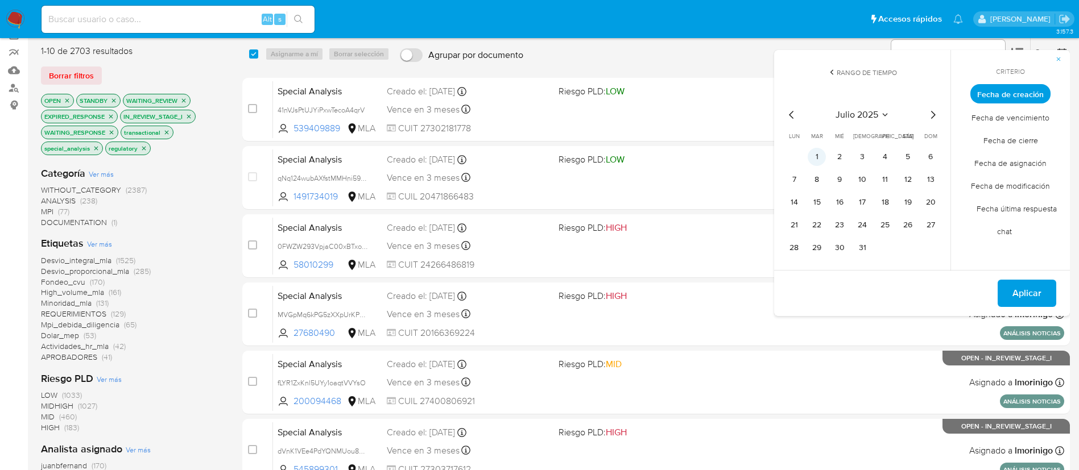
click at [818, 155] on button "1" at bounding box center [817, 157] width 18 height 18
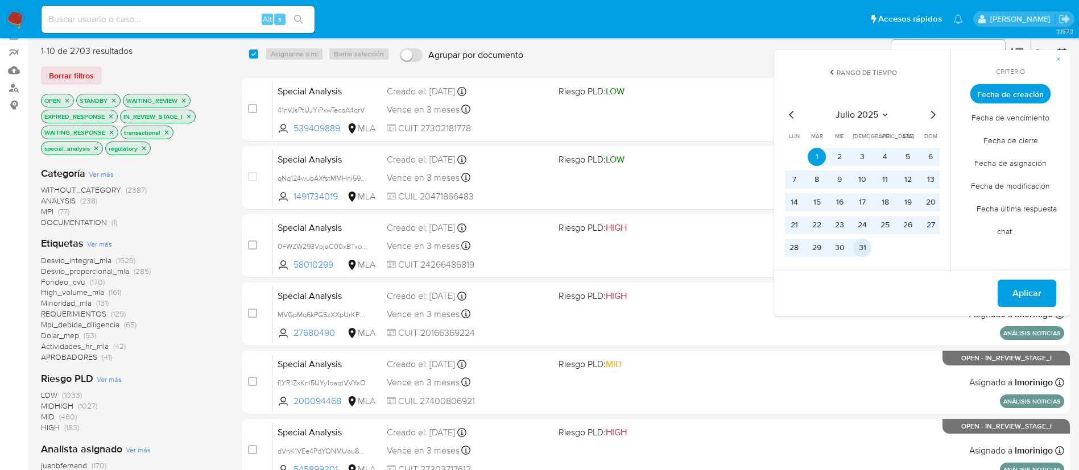
click at [868, 250] on button "31" at bounding box center [862, 248] width 18 height 18
click at [1044, 297] on button "Aplicar" at bounding box center [1027, 293] width 59 height 27
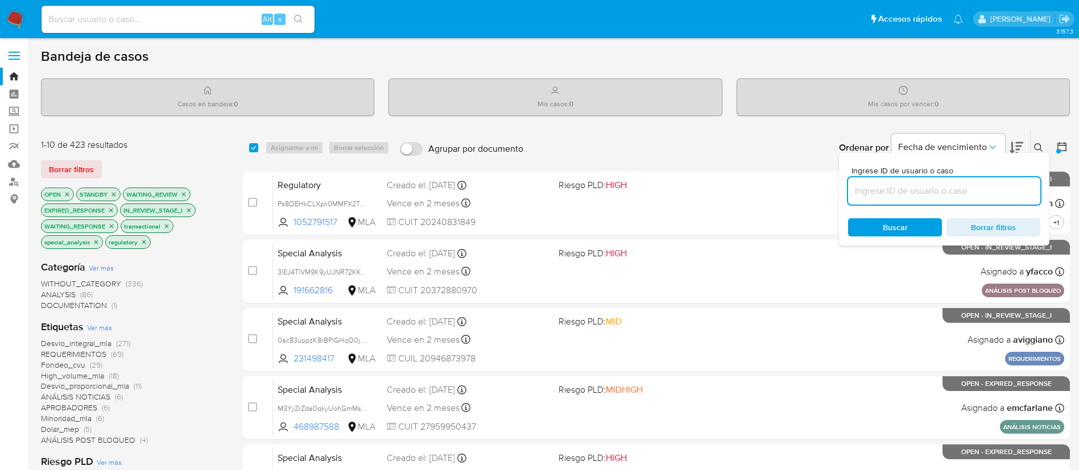
click at [1059, 144] on icon at bounding box center [1061, 146] width 11 height 11
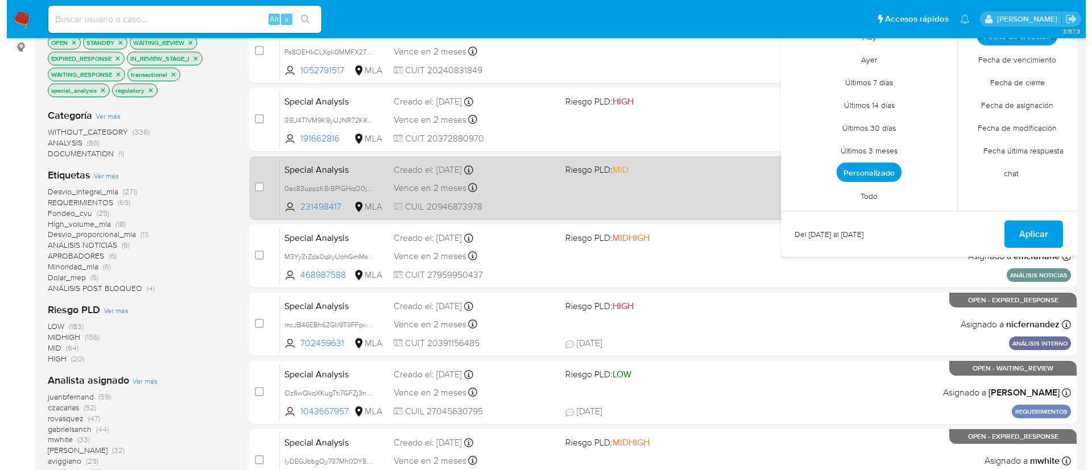
scroll to position [156, 0]
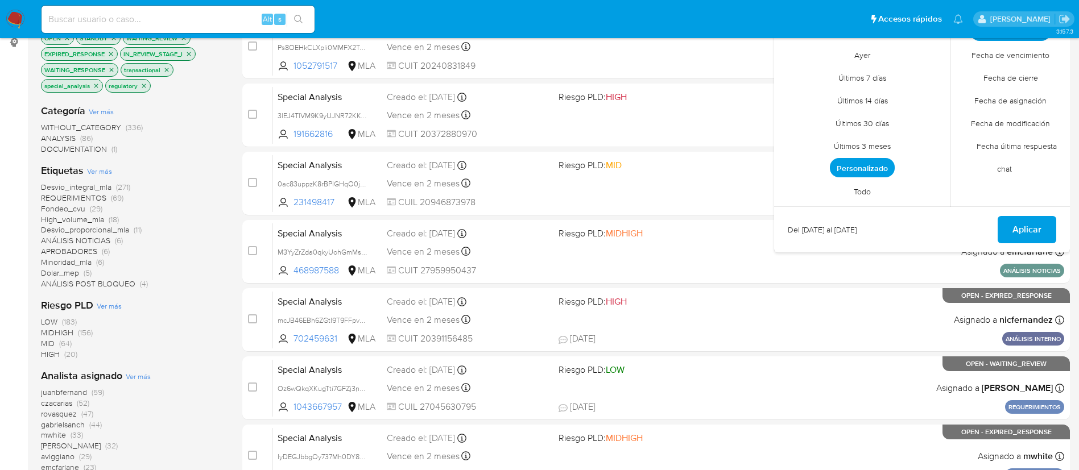
click at [140, 377] on span "Ver más" at bounding box center [138, 376] width 25 height 10
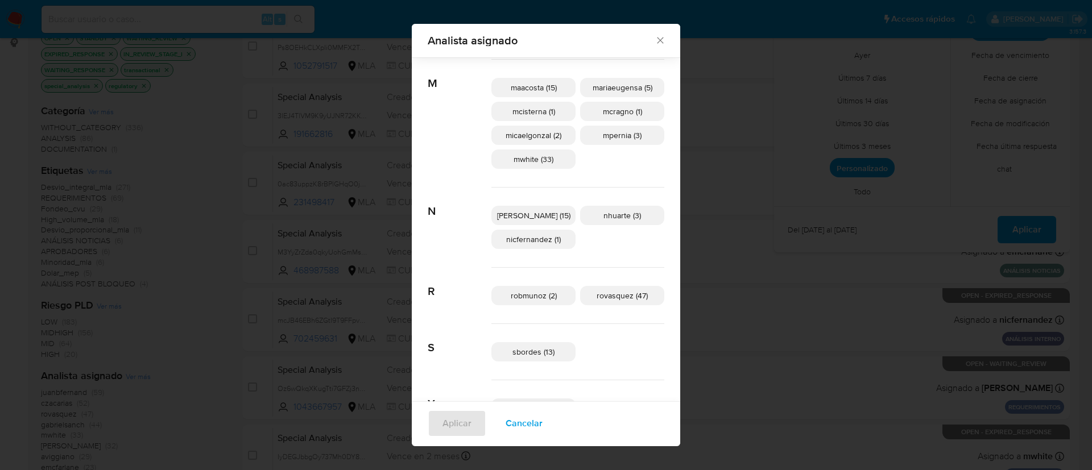
scroll to position [436, 0]
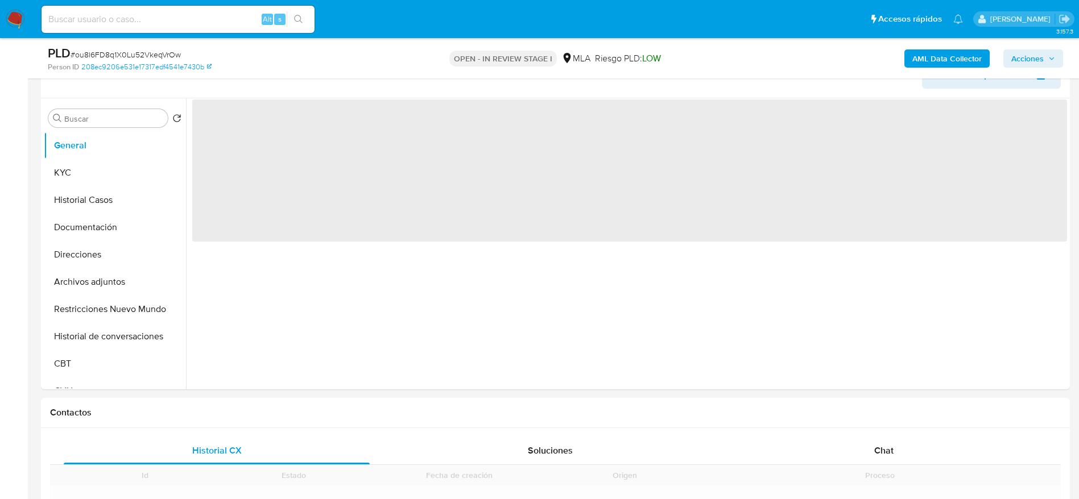
scroll to position [253, 0]
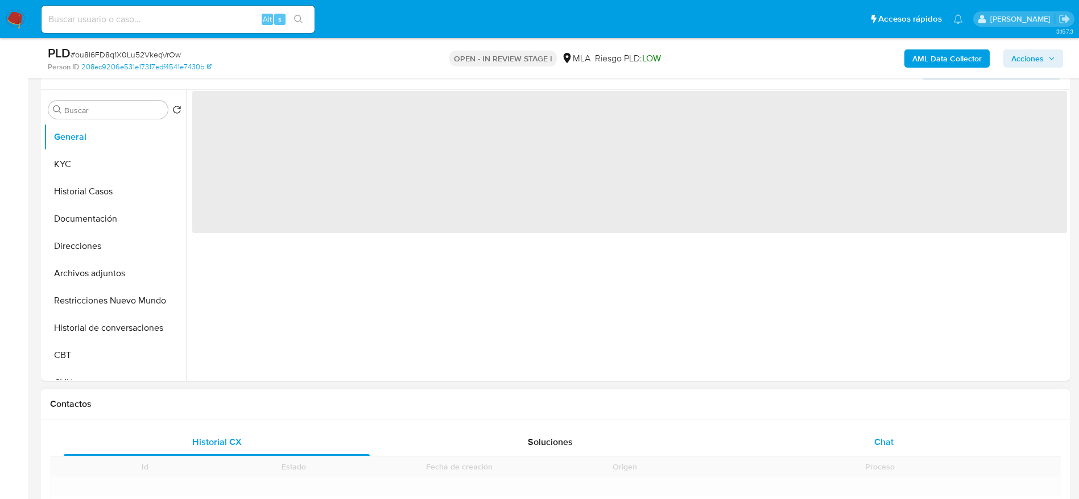
click at [879, 441] on span "Chat" at bounding box center [883, 442] width 19 height 13
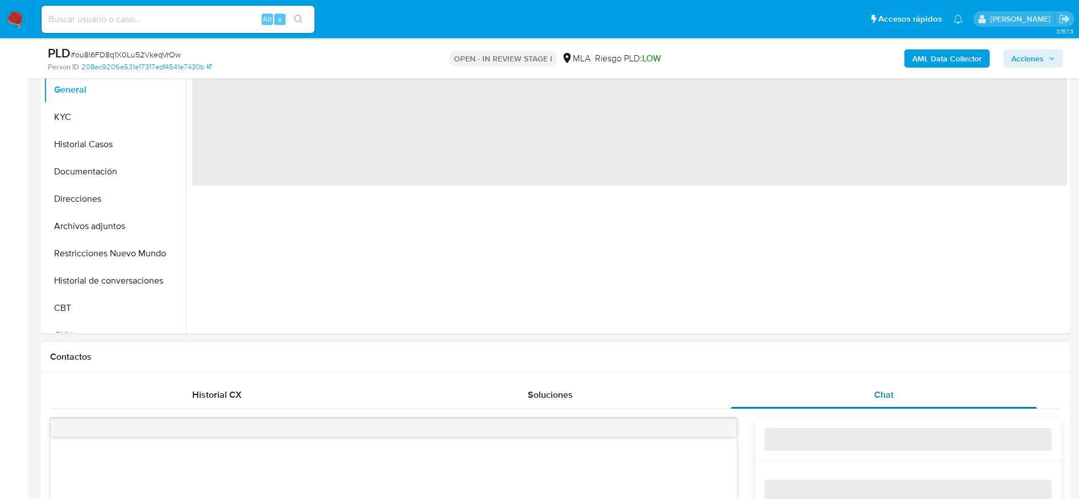
select select "10"
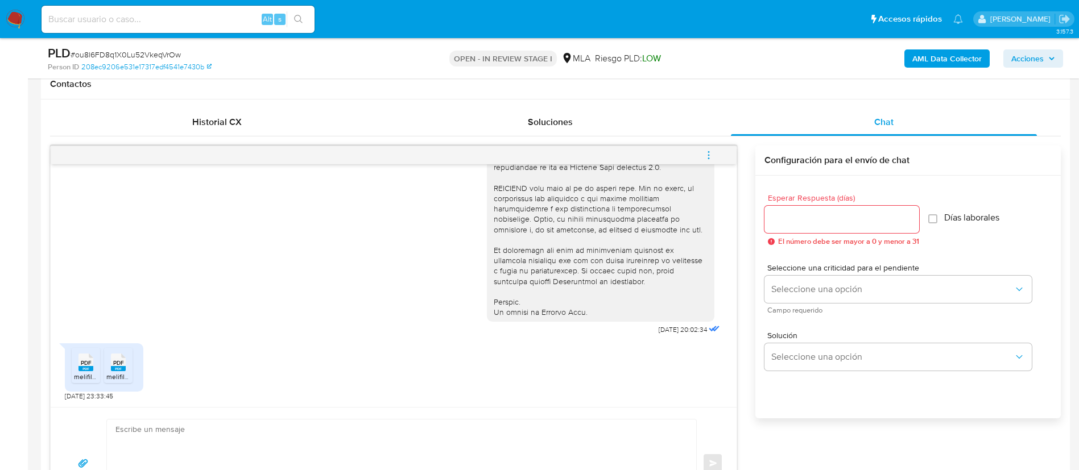
scroll to position [527, 0]
click at [824, 276] on button "Seleccione una opción" at bounding box center [897, 288] width 267 height 27
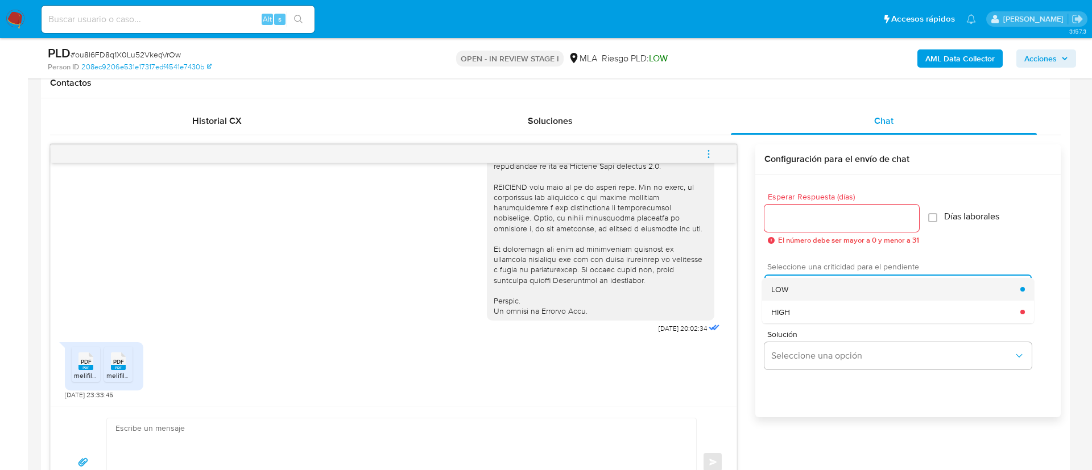
click at [801, 284] on div "LOW" at bounding box center [895, 289] width 249 height 23
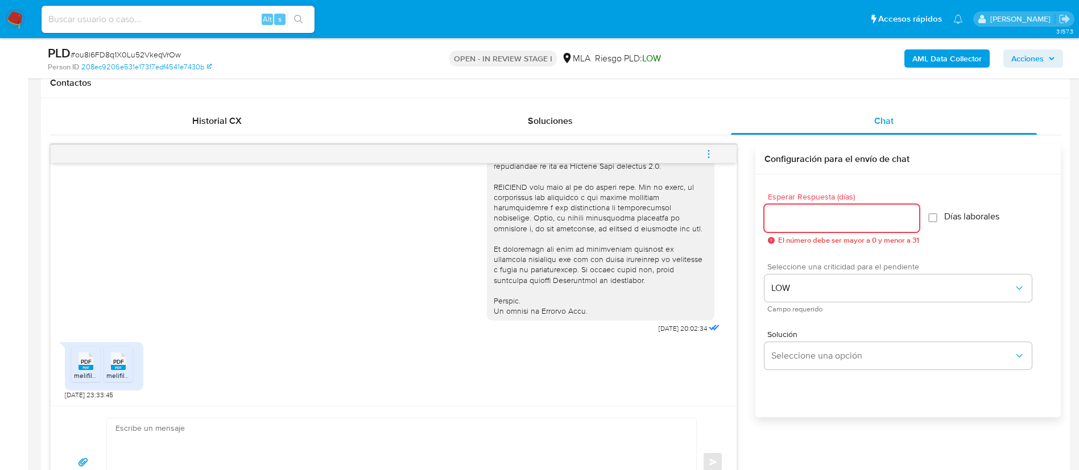
click at [796, 221] on input "Esperar Respuesta (días)" at bounding box center [841, 218] width 155 height 15
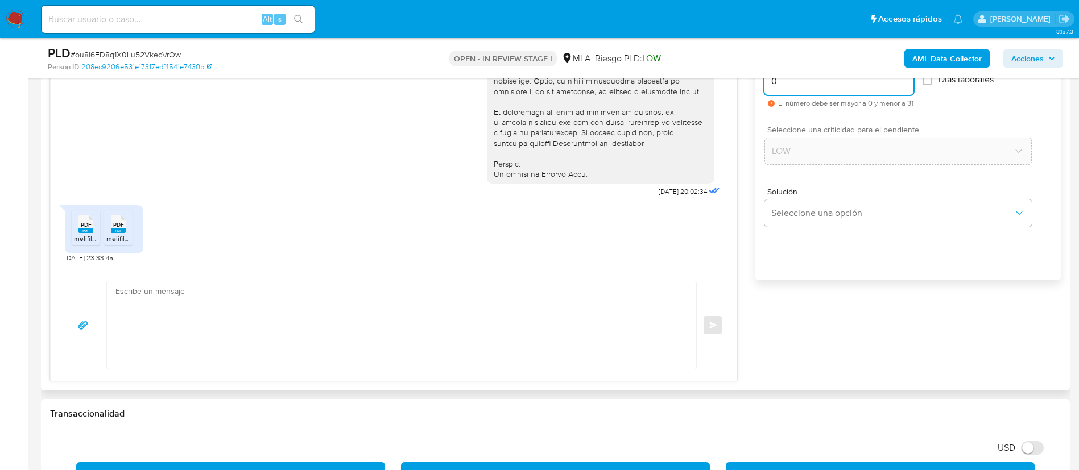
scroll to position [679, 0]
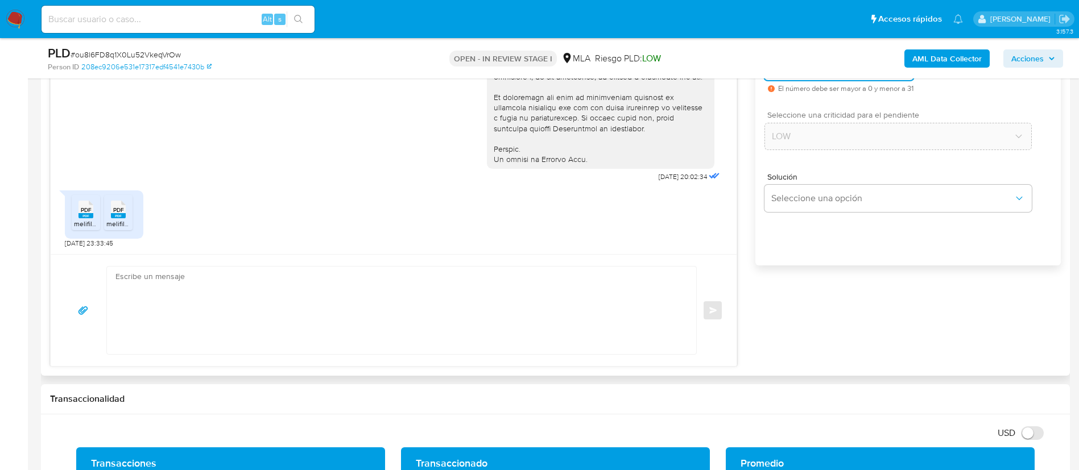
type input "0"
click at [578, 288] on textarea at bounding box center [398, 311] width 567 height 88
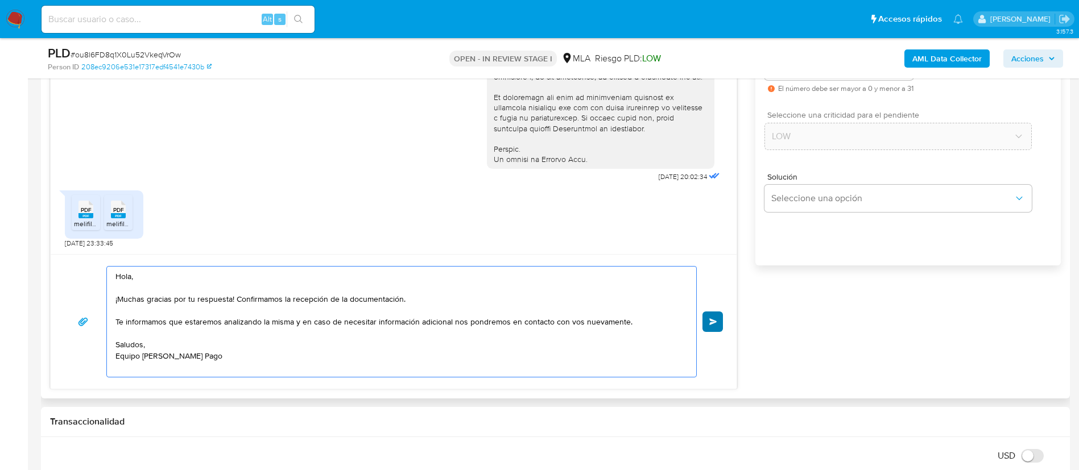
type textarea "Hola, ¡Muchas gracias por tu respuesta! Confirmamos la recepción de la document…"
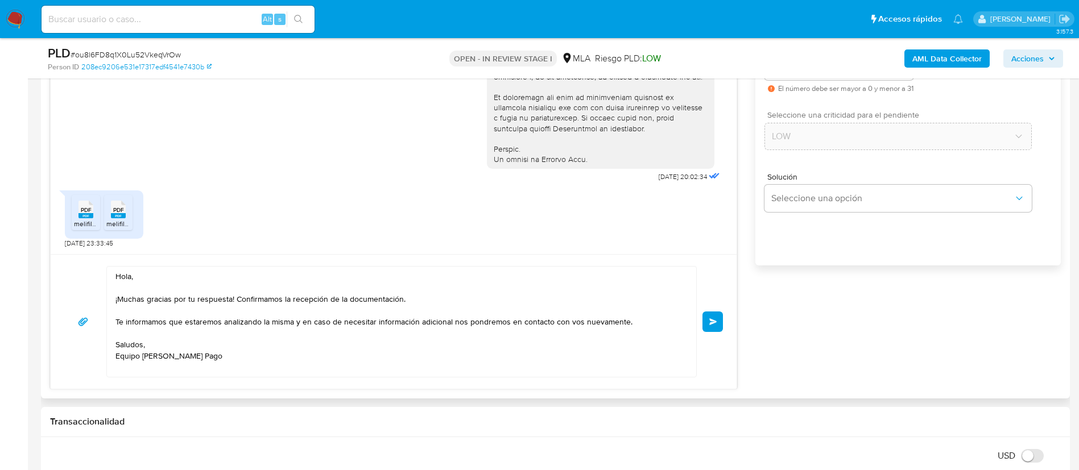
click at [719, 325] on button "Enviar" at bounding box center [712, 322] width 20 height 20
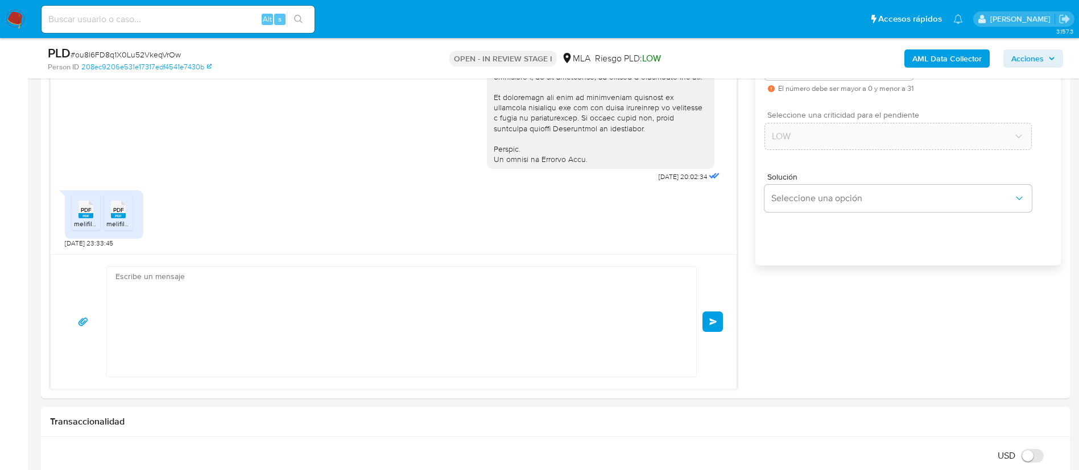
scroll to position [622, 0]
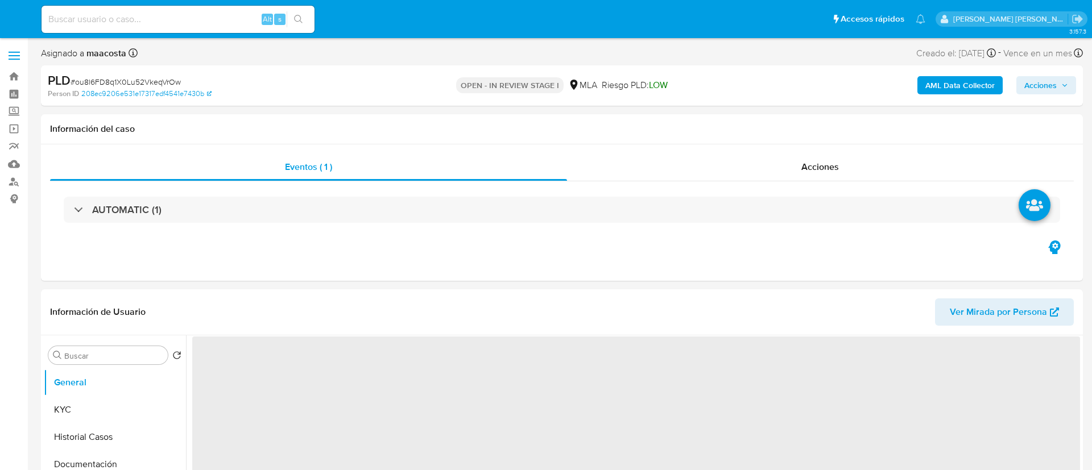
select select "10"
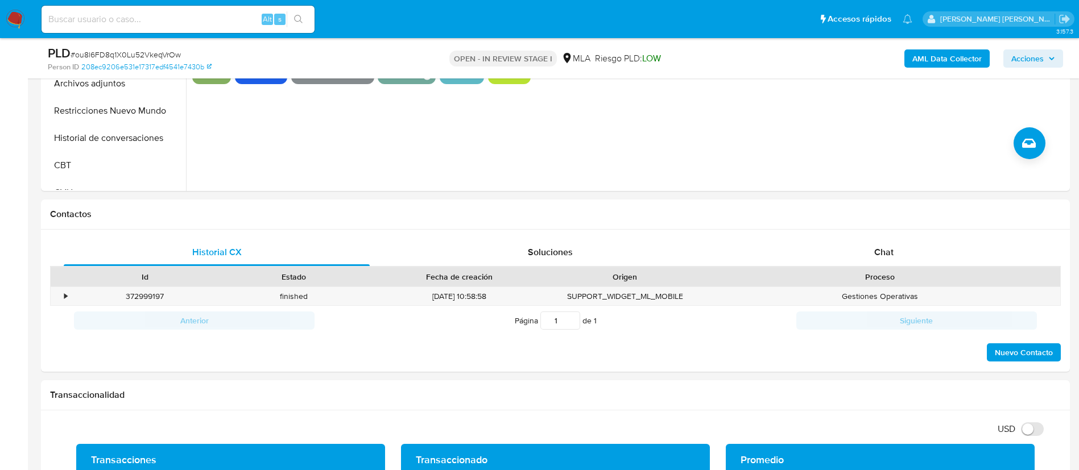
scroll to position [415, 0]
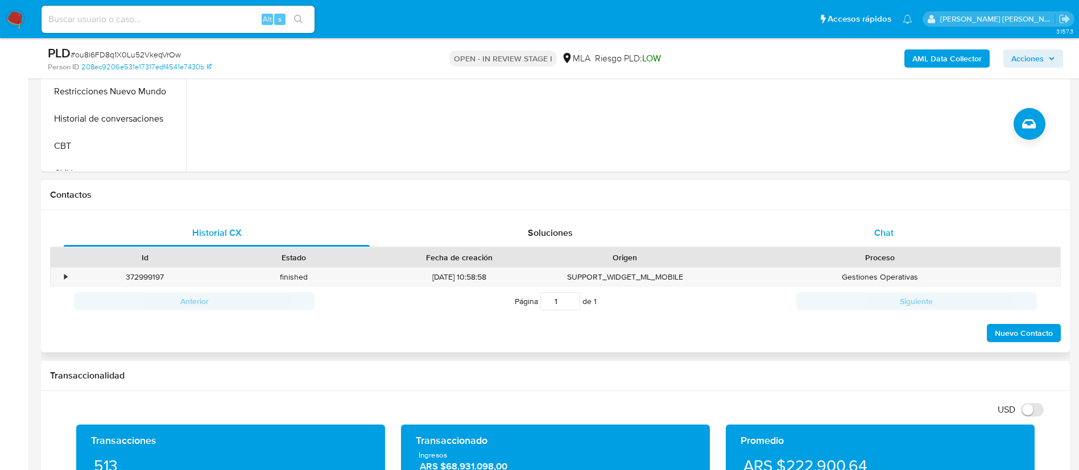
click at [861, 227] on div "Chat" at bounding box center [884, 233] width 306 height 27
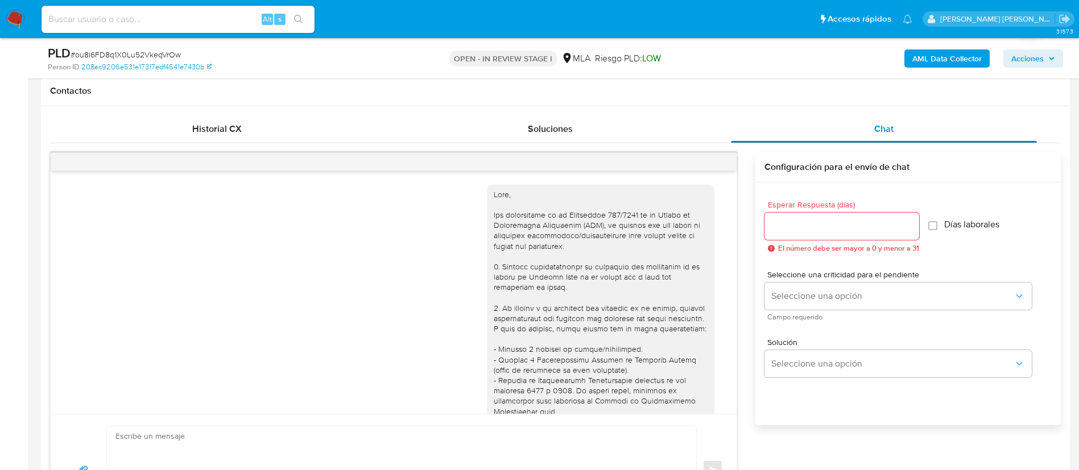
scroll to position [622, 0]
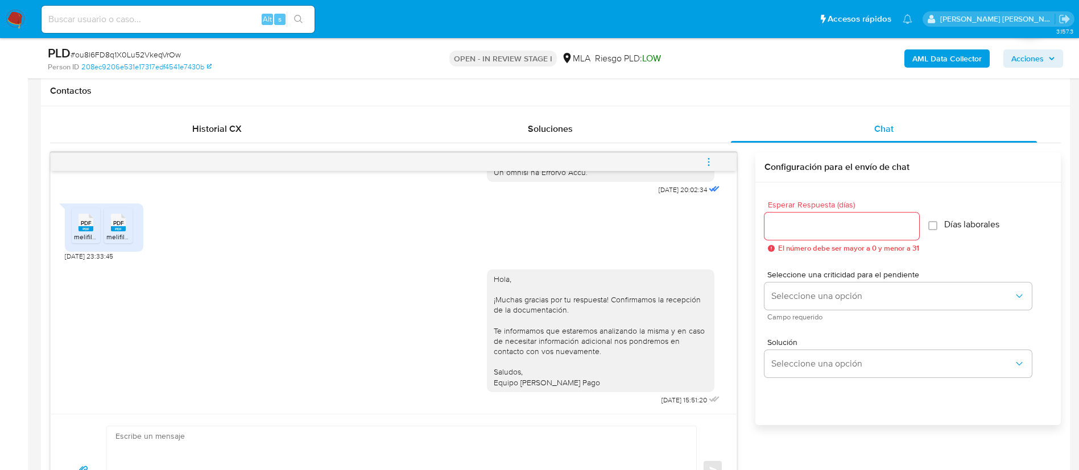
click at [710, 159] on icon "menu-action" at bounding box center [709, 162] width 10 height 10
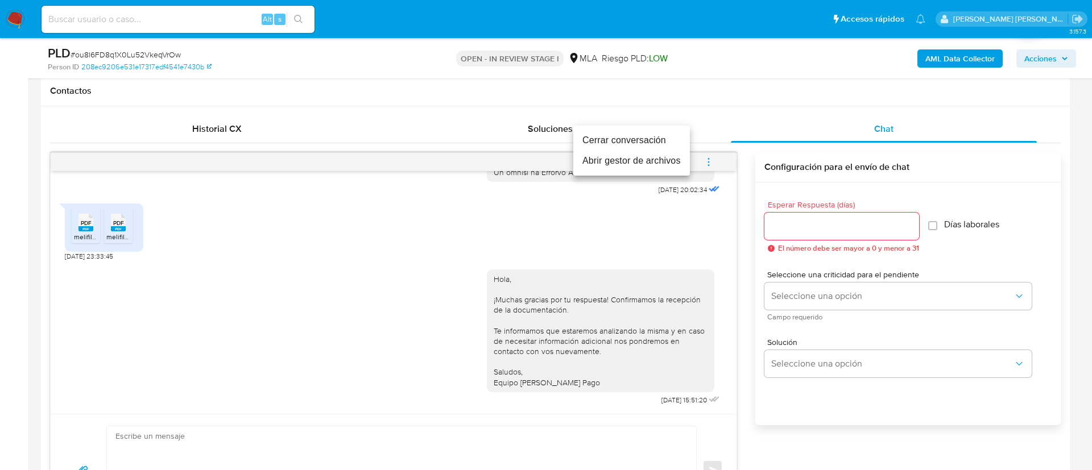
click at [623, 145] on li "Cerrar conversación" at bounding box center [631, 140] width 117 height 20
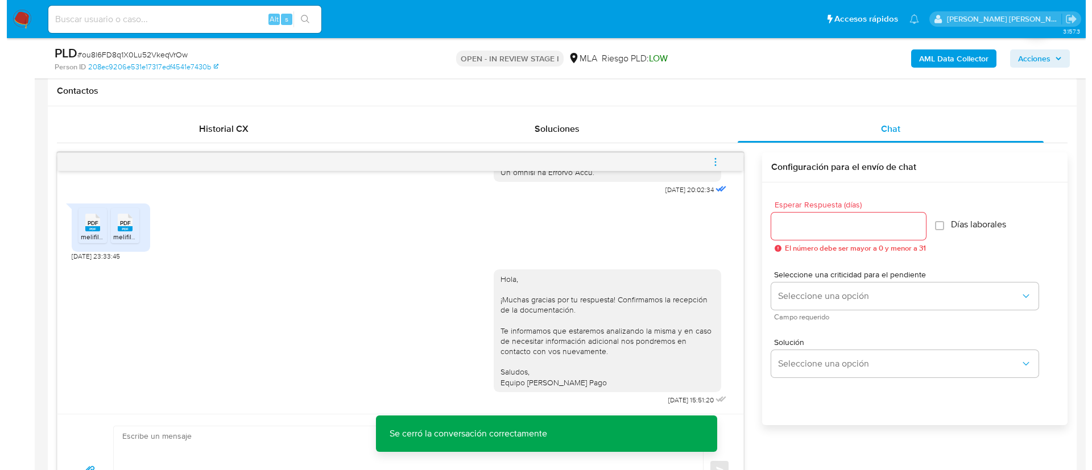
scroll to position [183, 0]
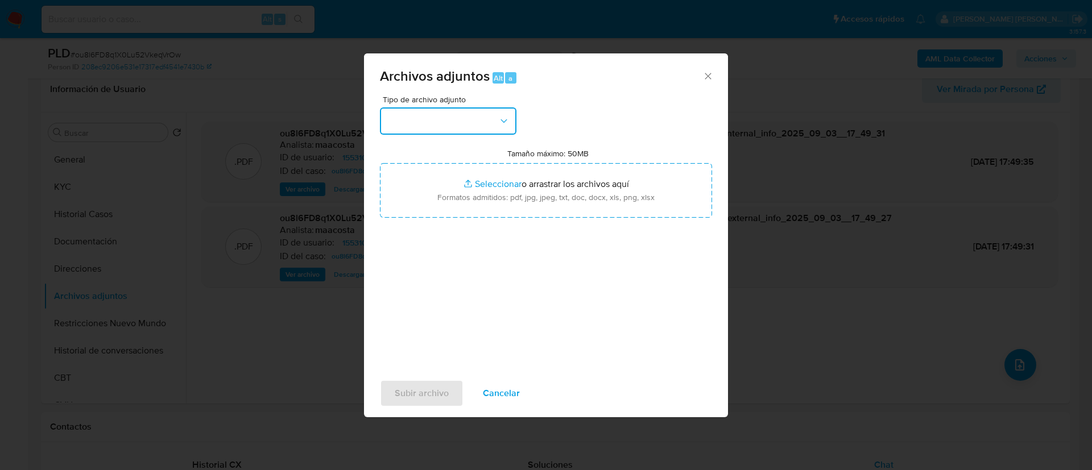
click at [478, 121] on button "button" at bounding box center [448, 121] width 137 height 27
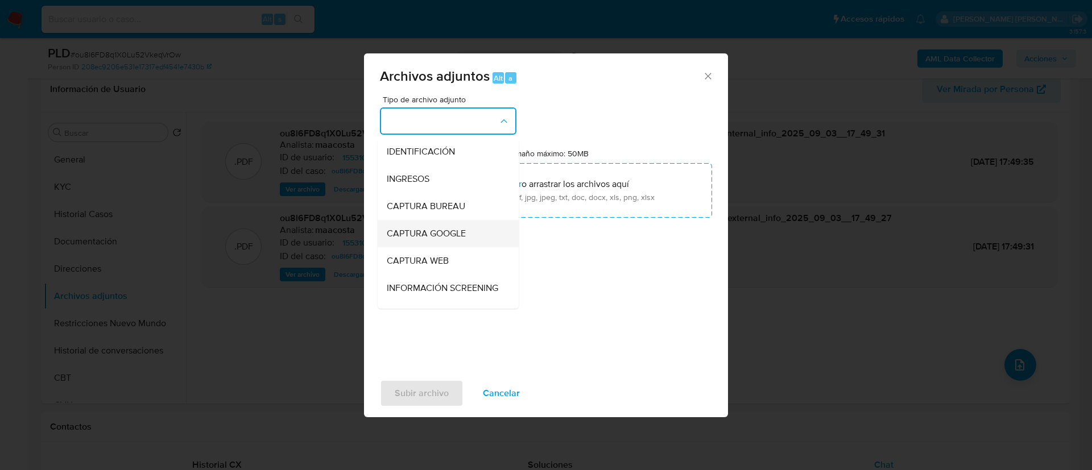
scroll to position [145, 0]
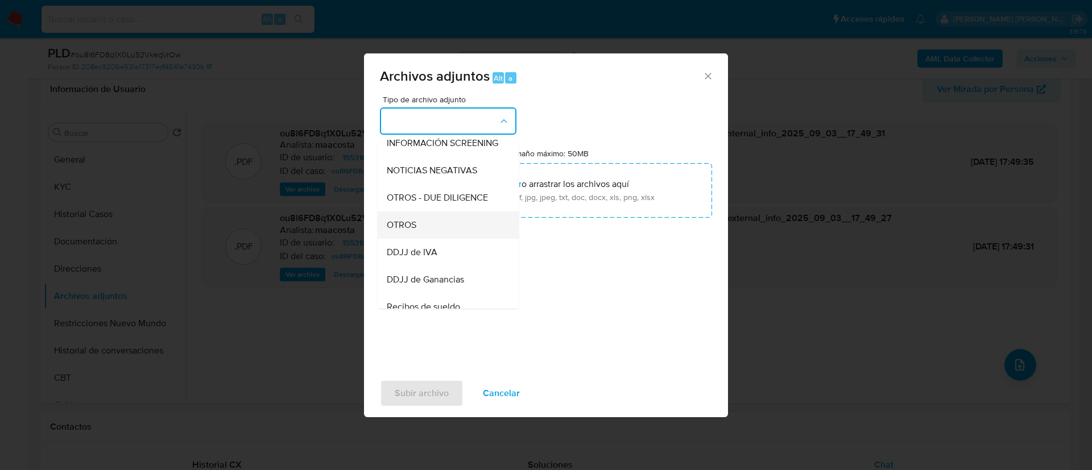
click at [419, 239] on div "OTROS" at bounding box center [445, 225] width 116 height 27
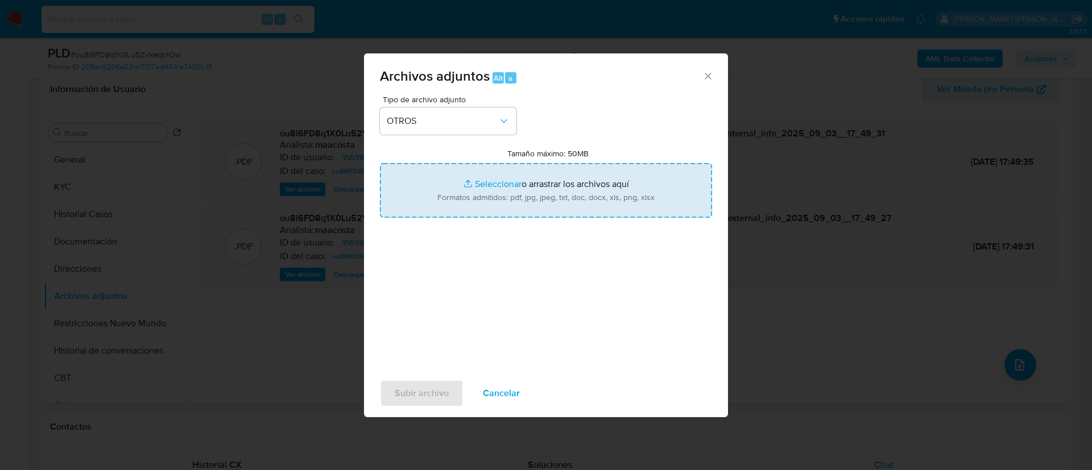
type input "C:\fakepath\Recategorización monotributo.pdf"
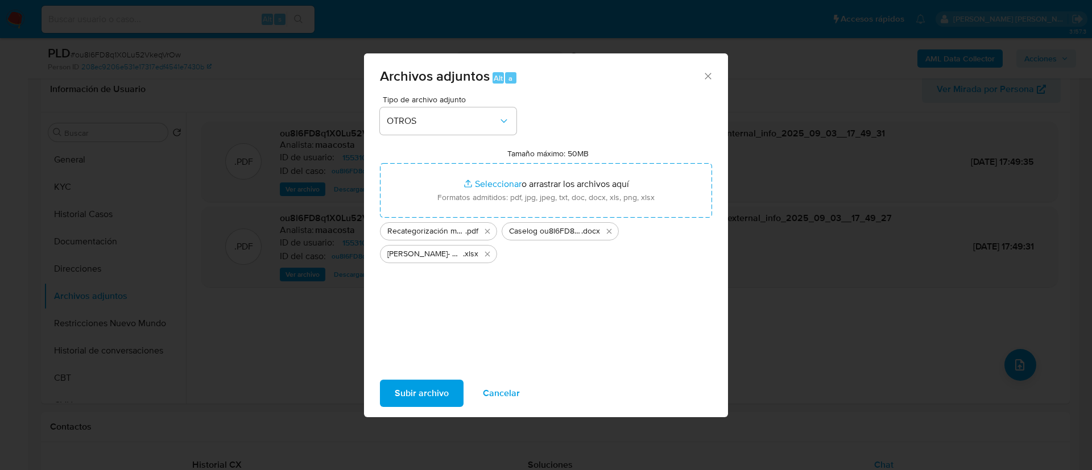
click at [435, 394] on span "Subir archivo" at bounding box center [422, 393] width 54 height 25
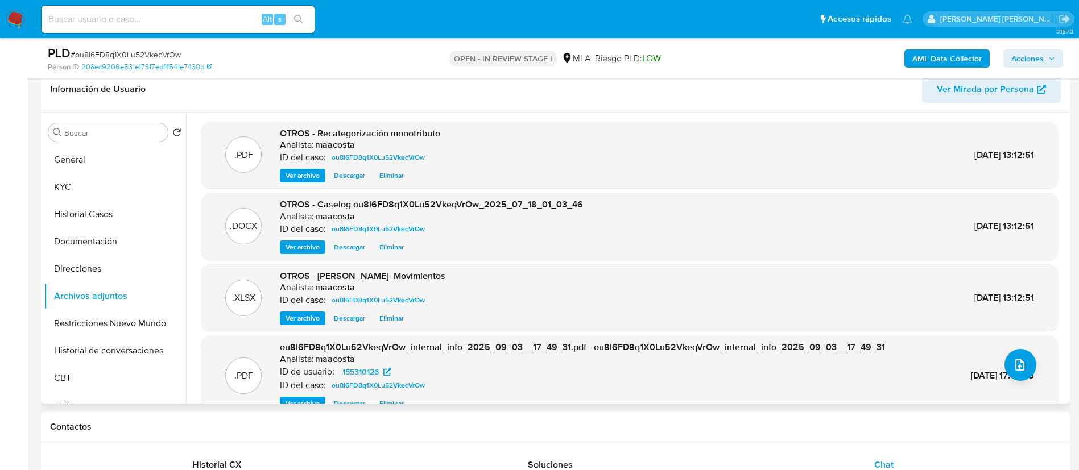
click at [387, 244] on span "Eliminar" at bounding box center [391, 247] width 24 height 11
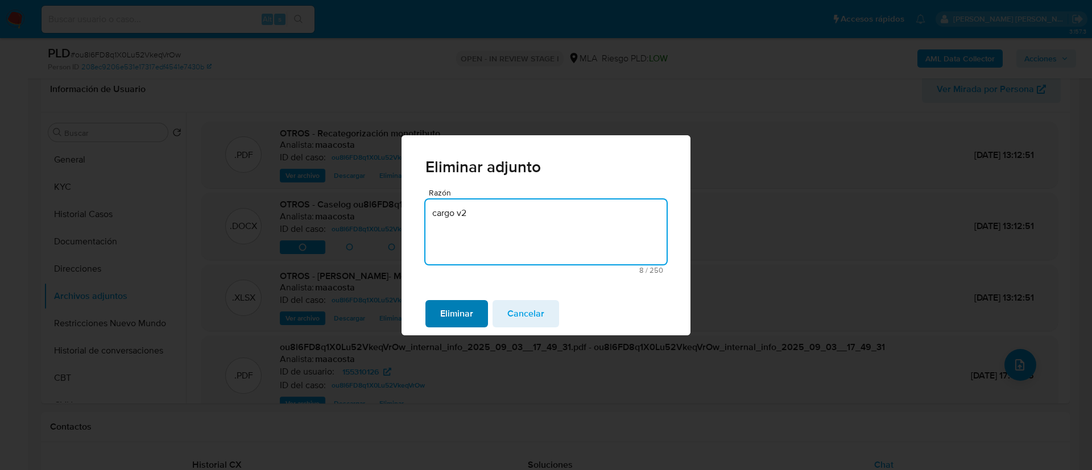
type textarea "cargo v2"
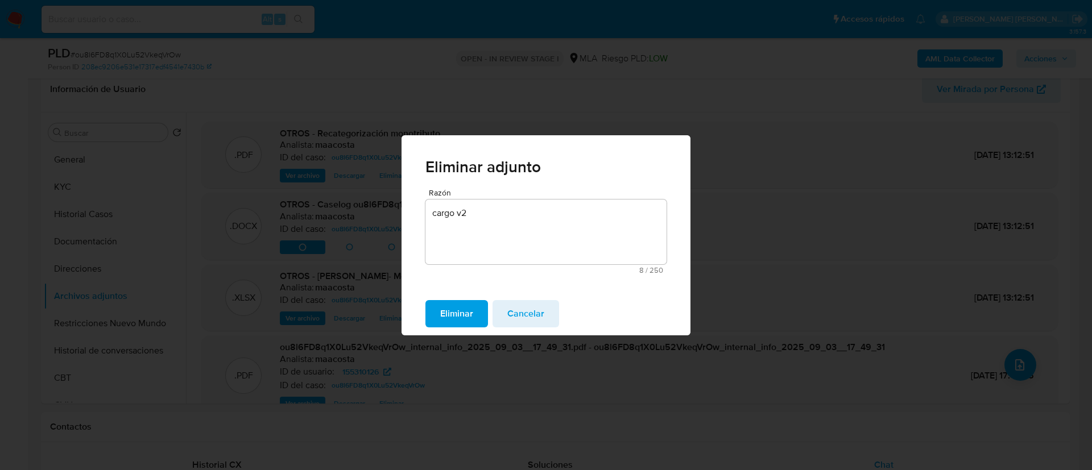
click at [463, 311] on span "Eliminar" at bounding box center [456, 313] width 33 height 25
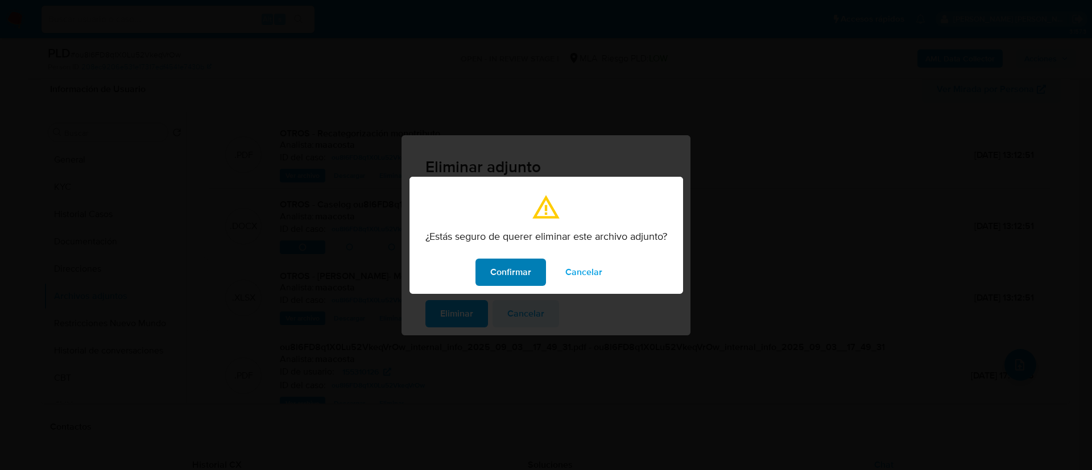
click at [501, 265] on span "Confirmar" at bounding box center [510, 272] width 41 height 25
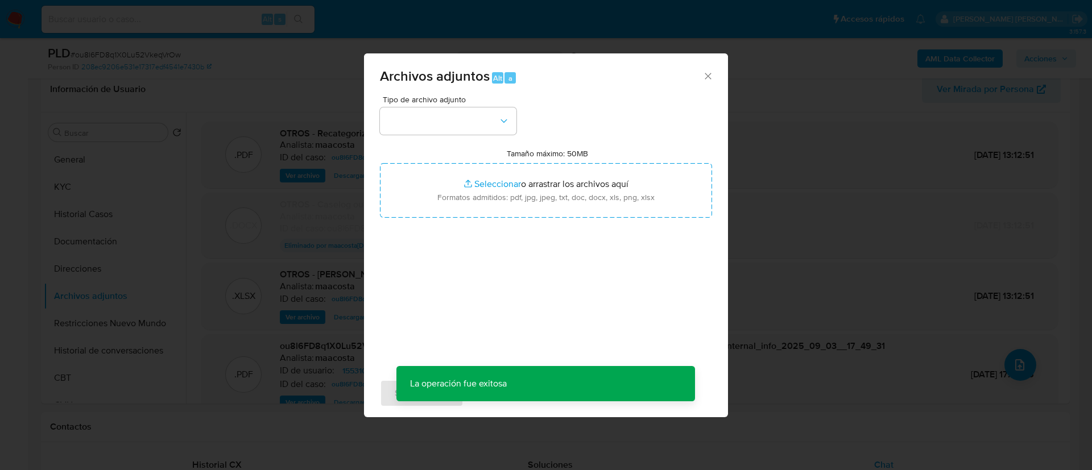
click at [466, 139] on div "Tipo de archivo adjunto Tamaño máximo: 50MB Seleccionar archivos Seleccionar o …" at bounding box center [546, 230] width 332 height 268
click at [455, 118] on button "button" at bounding box center [448, 121] width 137 height 27
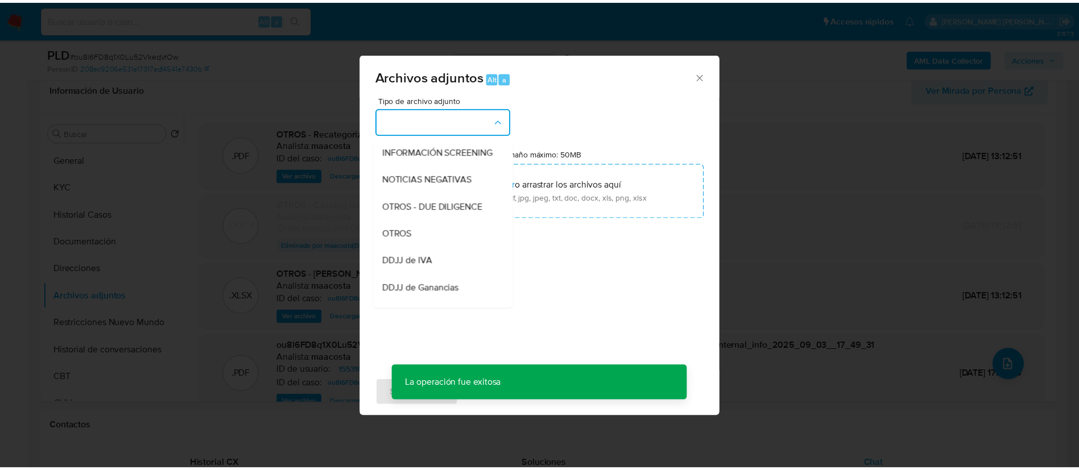
scroll to position [138, 0]
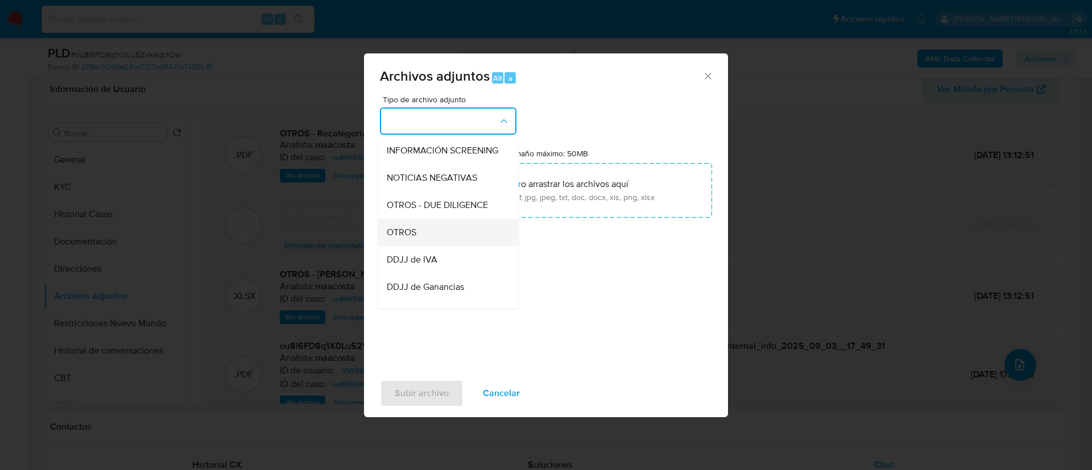
click at [427, 231] on div "OTROS" at bounding box center [445, 232] width 116 height 27
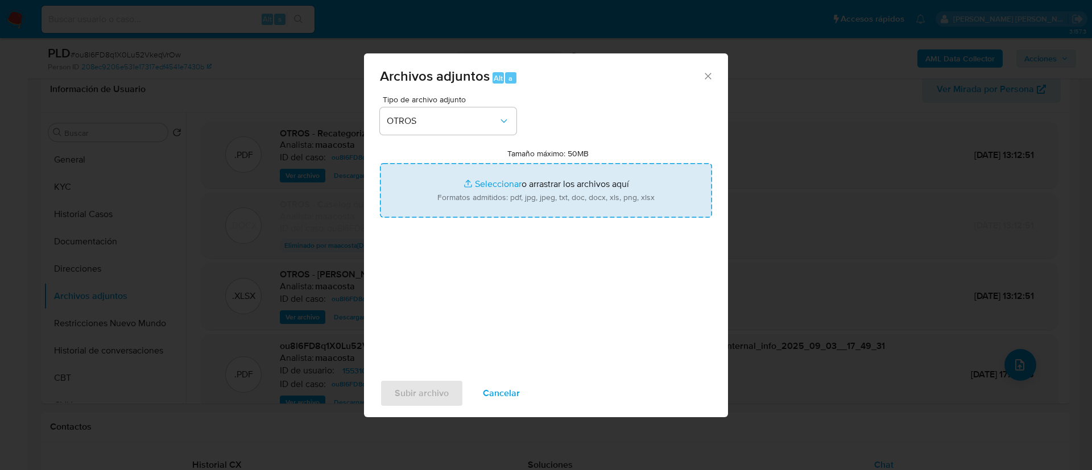
type input "C:\fakepath\Caselog ou8l6FD8q1X0Lu52VkeqVrOw.docx"
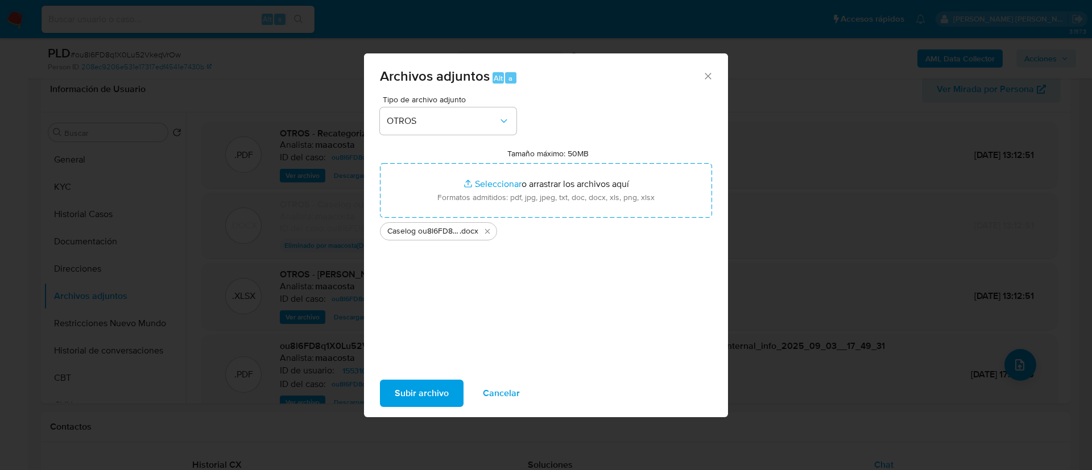
click at [423, 388] on span "Subir archivo" at bounding box center [422, 393] width 54 height 25
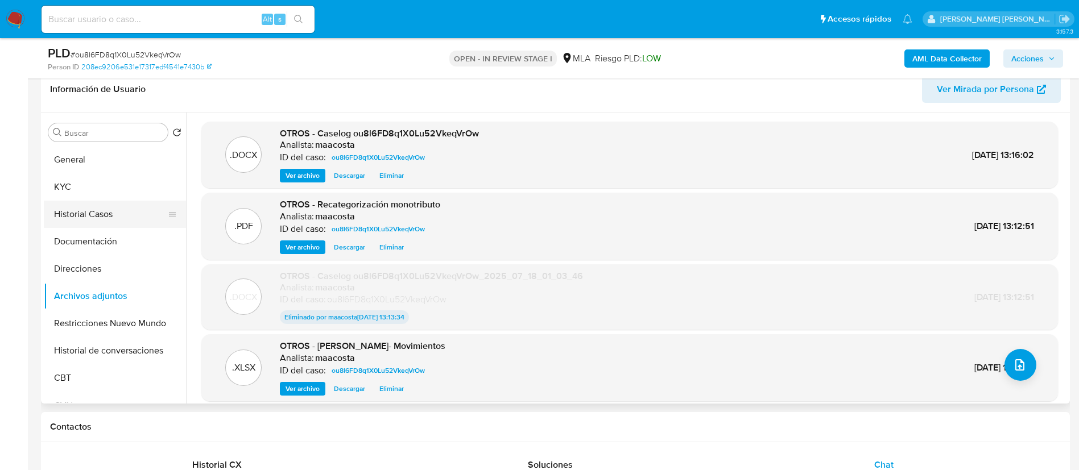
click at [98, 226] on button "Historial Casos" at bounding box center [110, 214] width 133 height 27
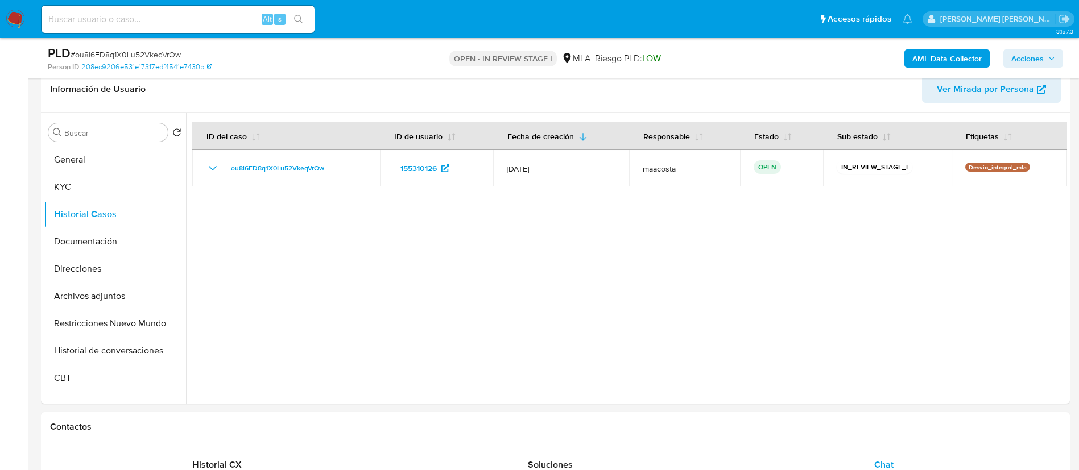
click at [1036, 58] on span "Acciones" at bounding box center [1027, 58] width 32 height 18
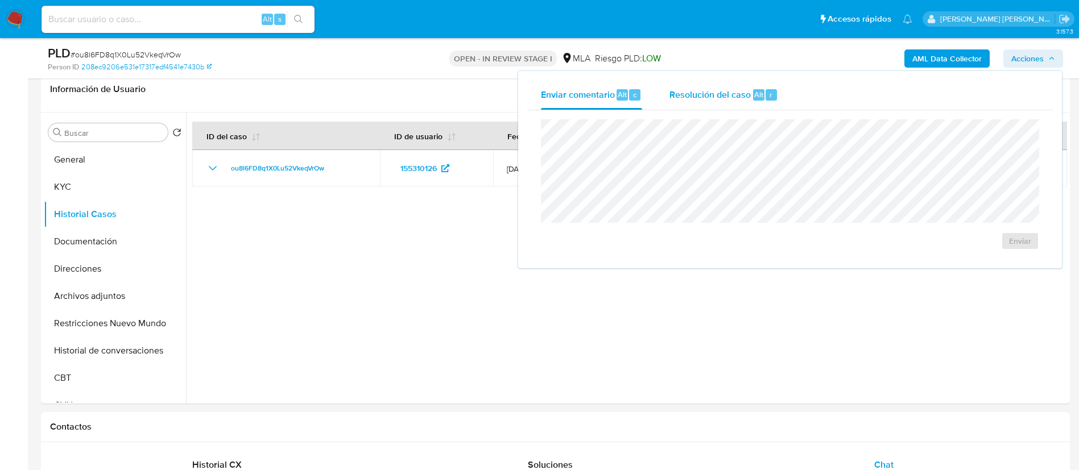
click at [726, 82] on div "Resolución del caso Alt r" at bounding box center [723, 95] width 109 height 30
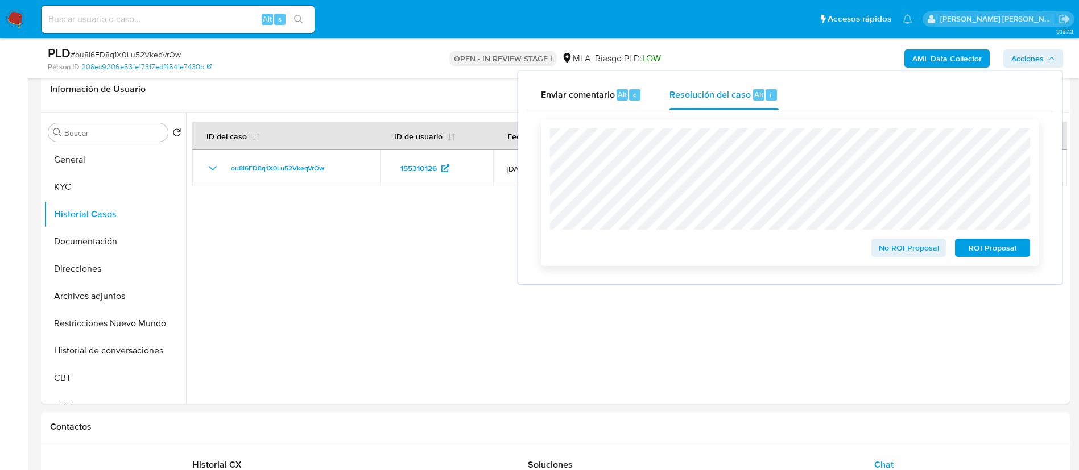
click at [888, 260] on div "No ROI Proposal ROI Proposal" at bounding box center [790, 192] width 498 height 147
click at [899, 251] on span "No ROI Proposal" at bounding box center [908, 248] width 59 height 16
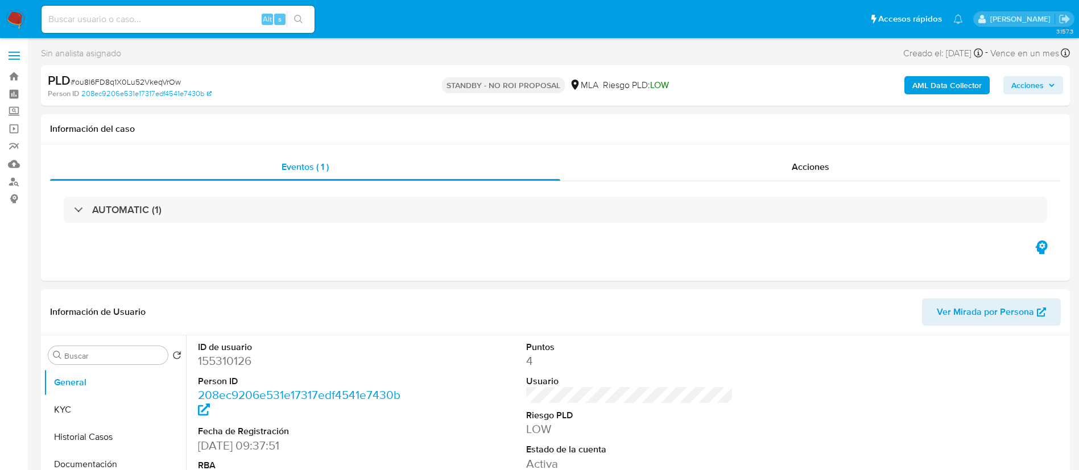
paste input "KWT9lgkkOJaAyKhRoqEAcTJc"
click at [243, 25] on input "KWT9lgkkOJaAyKhRoqEAcTJc" at bounding box center [178, 19] width 273 height 15
type input "KWT9lgkkOJaAyKhRoqEAcTJc"
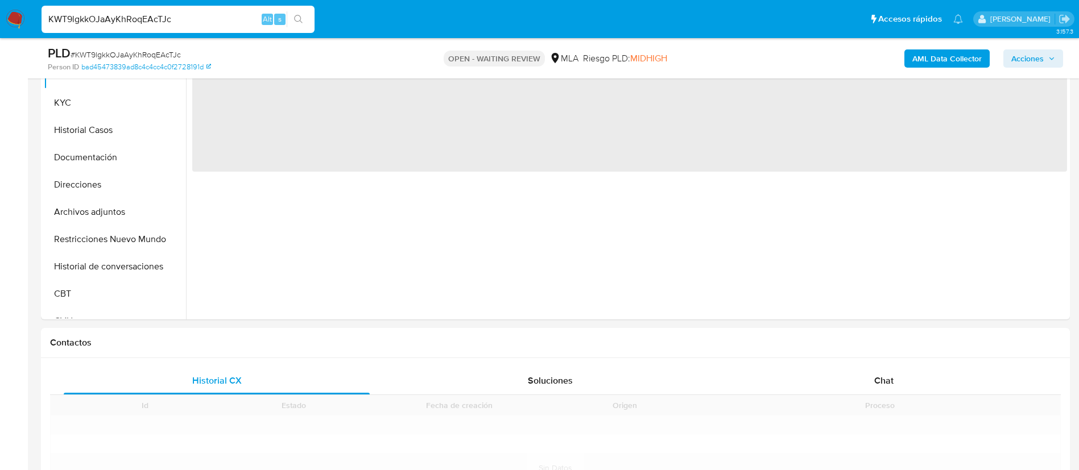
scroll to position [394, 0]
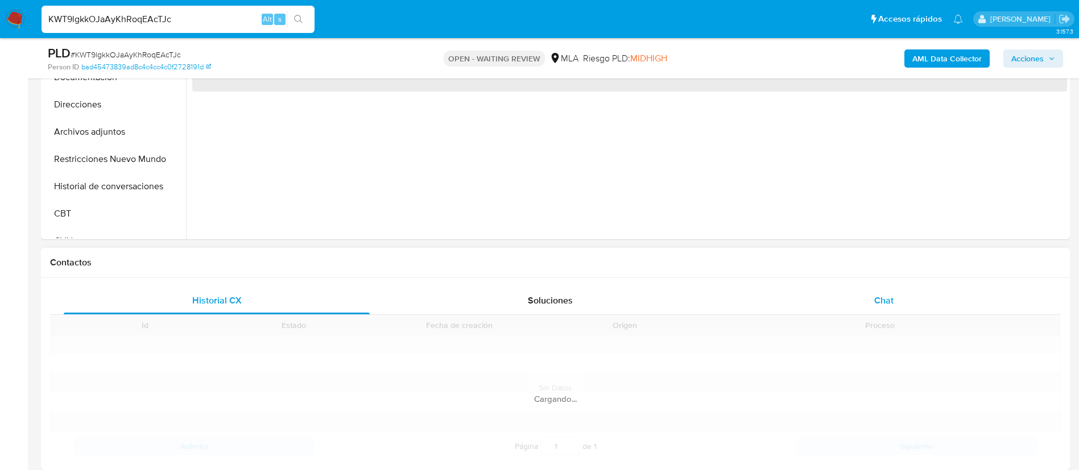
click at [891, 296] on span "Chat" at bounding box center [883, 300] width 19 height 13
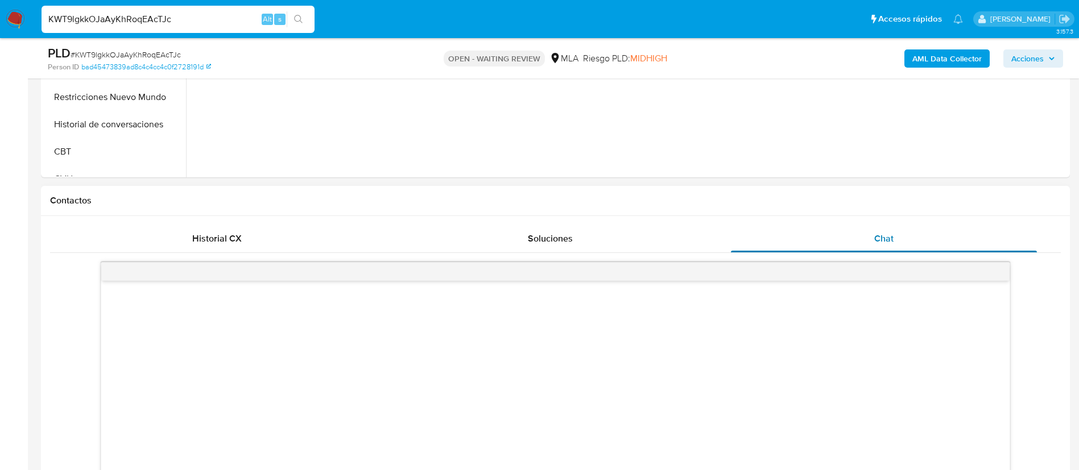
select select "10"
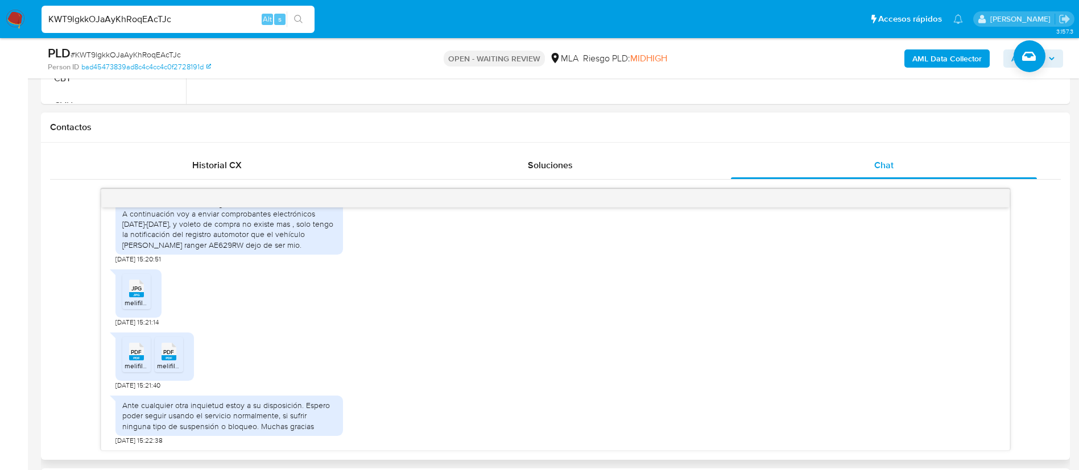
scroll to position [731, 0]
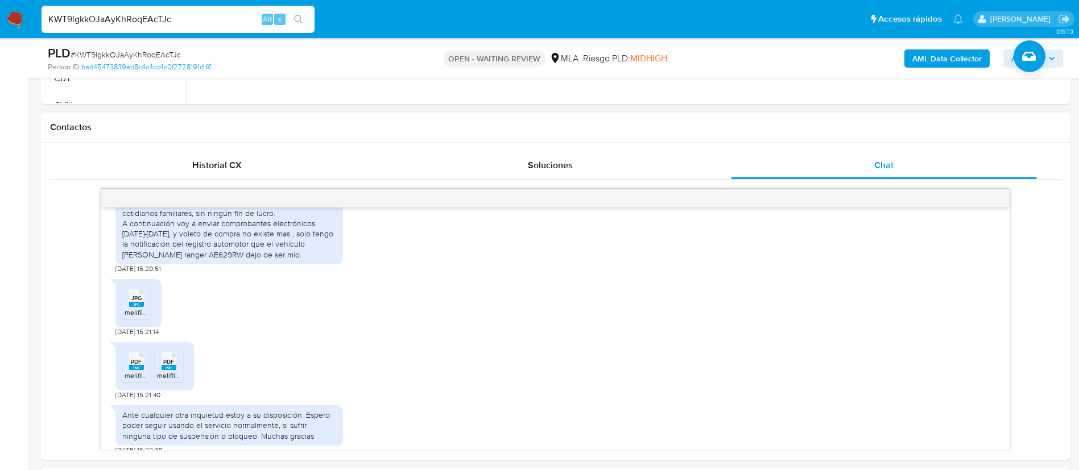
click at [169, 10] on div "KWT9lgkkOJaAyKhRoqEAcTJc Alt s" at bounding box center [178, 19] width 273 height 27
paste input "id53HfTGBRNfj71UoynfxQzI"
click at [177, 20] on input "KWT9lgkkOJaAyKhRoqEAcTJc" at bounding box center [178, 19] width 273 height 15
type input "id53HfTGBRNfj71UoynfxQzI"
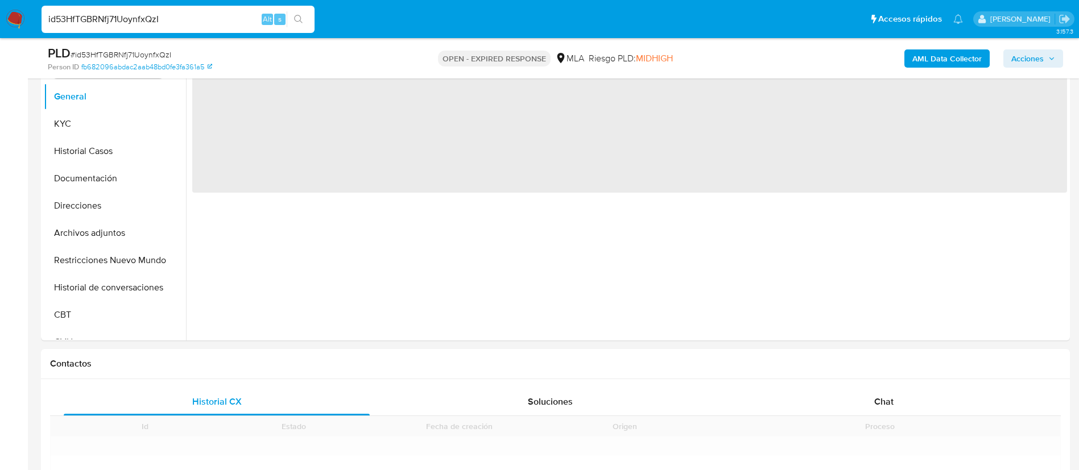
scroll to position [352, 0]
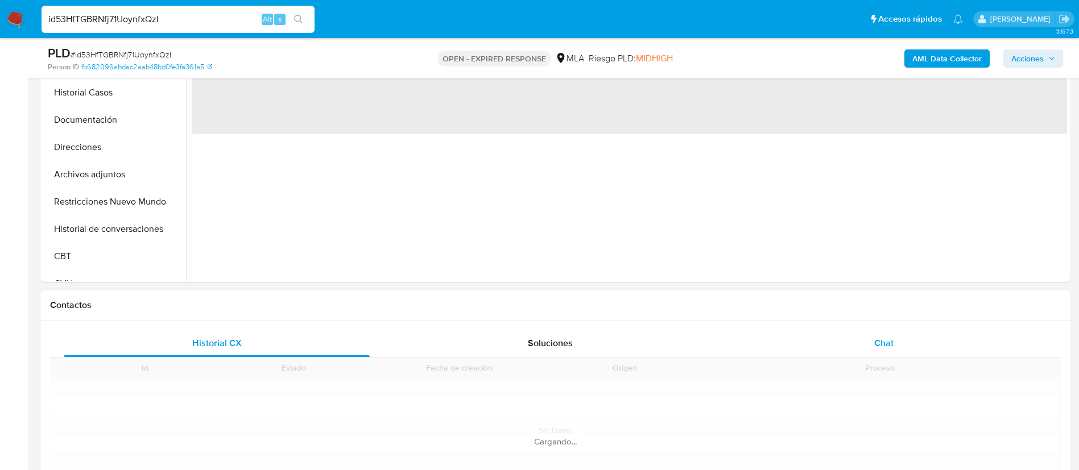
click at [882, 350] on div "Chat" at bounding box center [884, 343] width 306 height 27
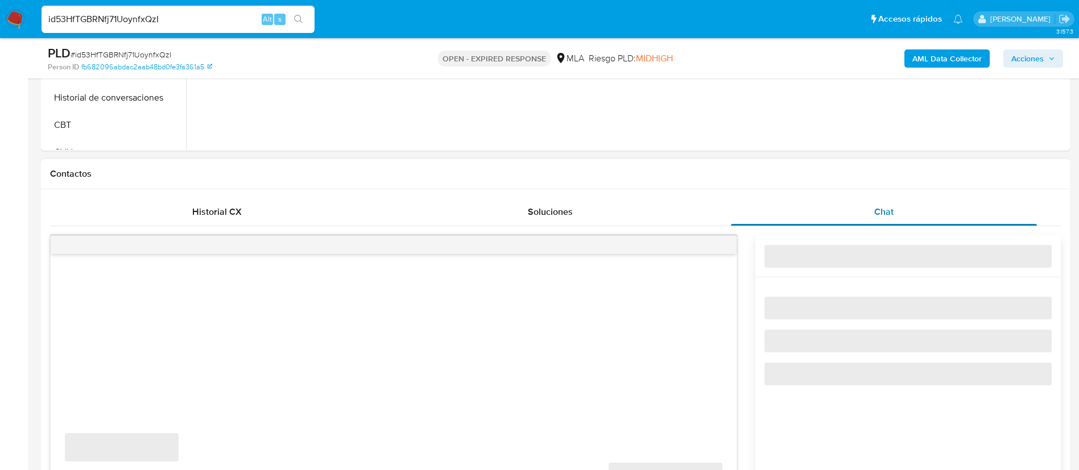
scroll to position [524, 0]
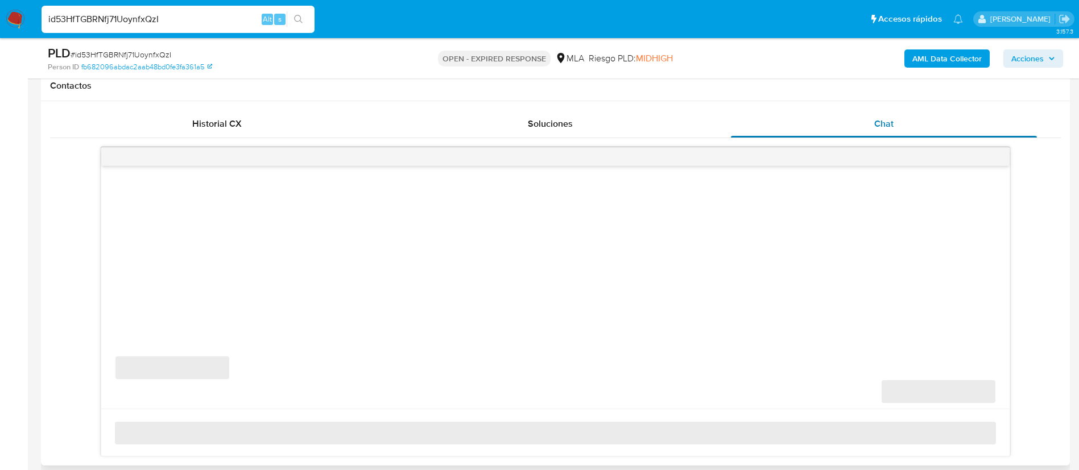
select select "10"
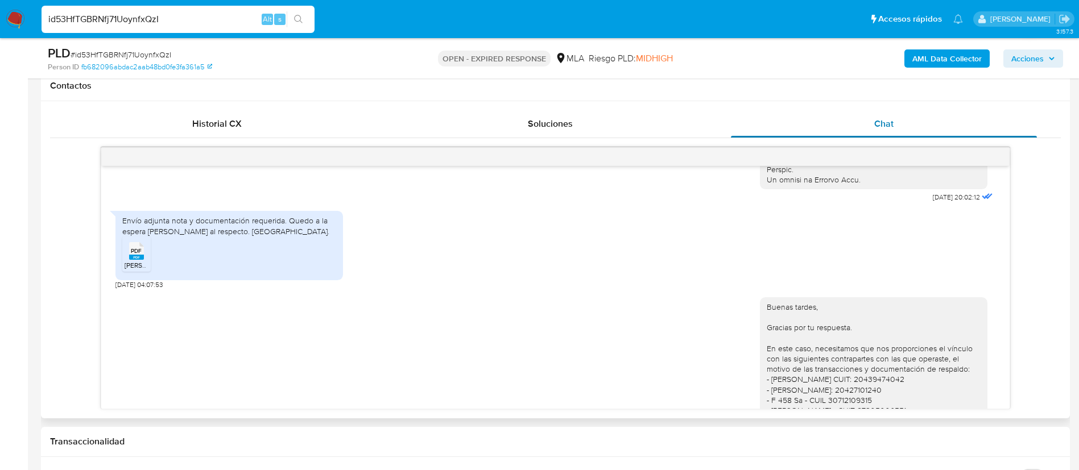
scroll to position [586, 0]
paste input "n9bzUbvnMKTB07XXJJyRQpfE"
click at [207, 16] on input "id53HfTGBRNfj71UoynfxQzI" at bounding box center [178, 19] width 273 height 15
type input "n9bzUbvnMKTB07XXJJyRQpfE"
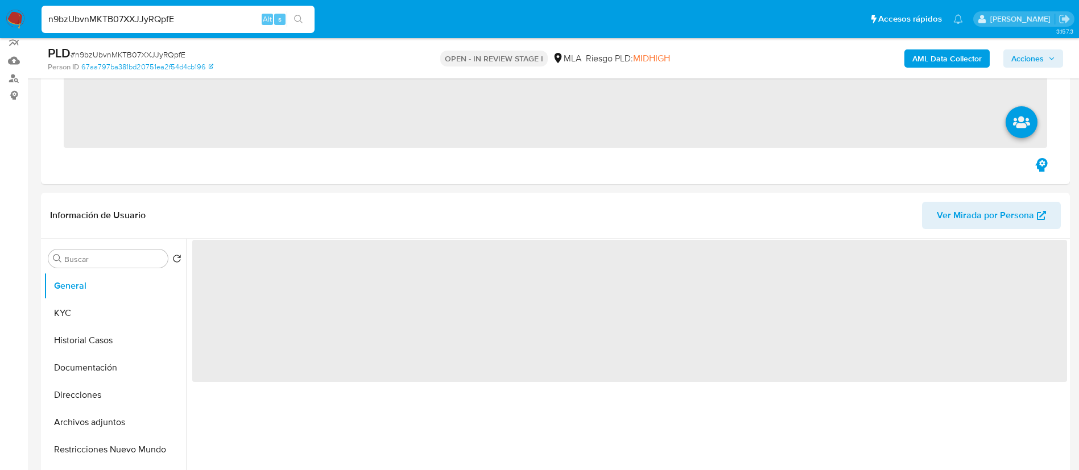
scroll to position [123, 0]
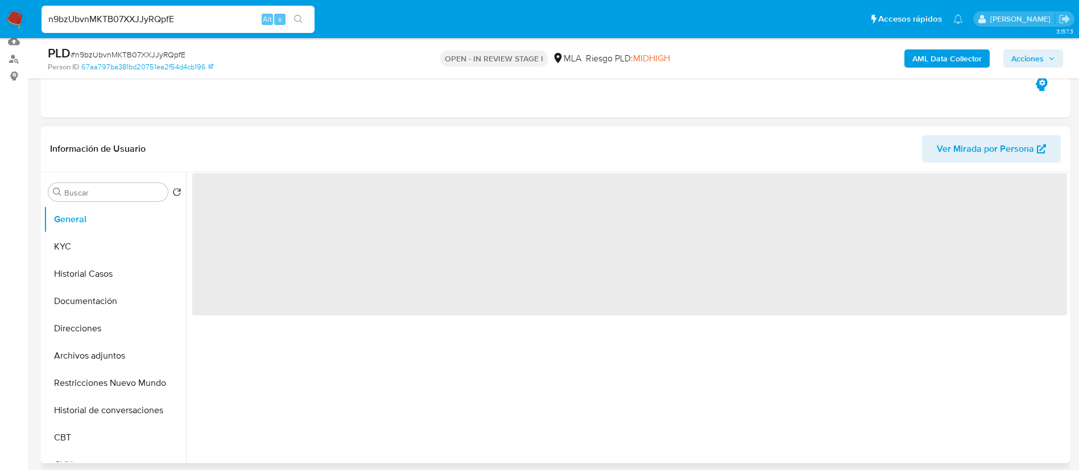
select select "10"
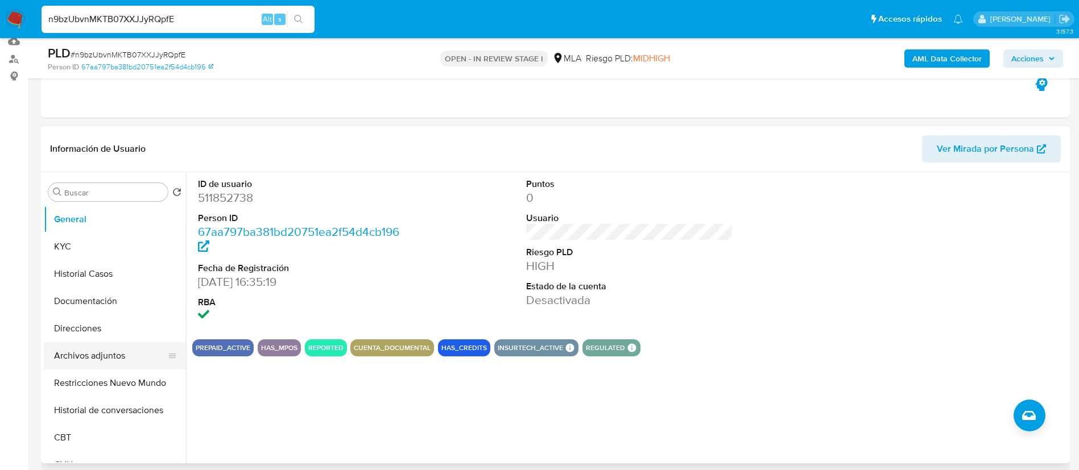
click at [108, 355] on button "Archivos adjuntos" at bounding box center [110, 355] width 133 height 27
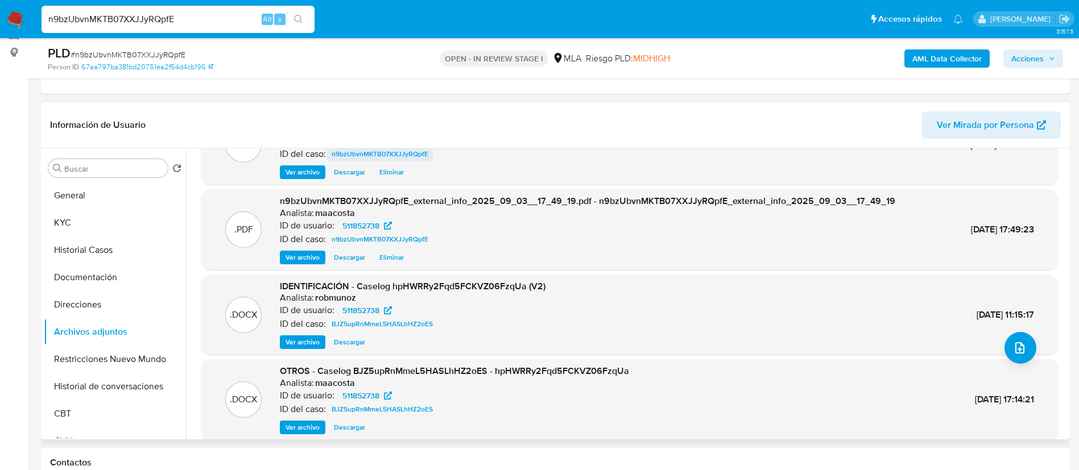
scroll to position [55, 0]
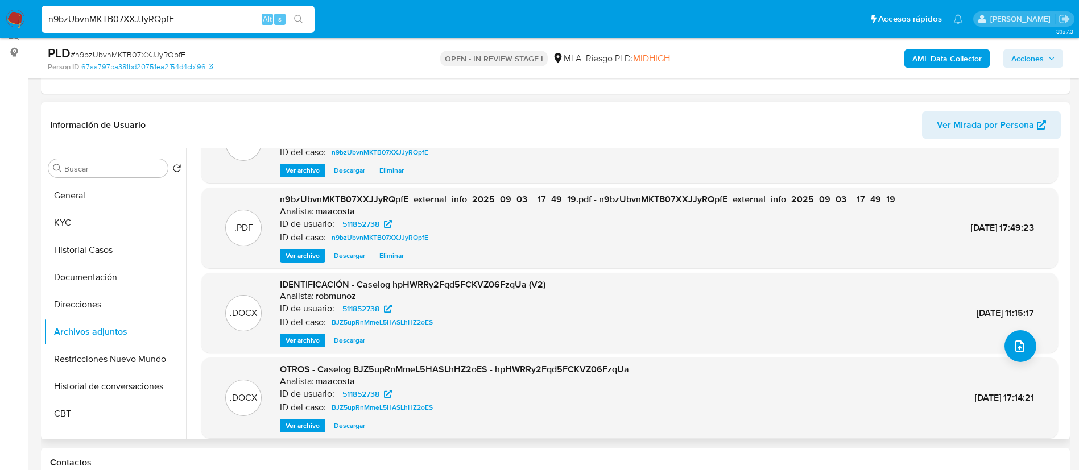
click at [314, 336] on span "Ver archivo" at bounding box center [303, 340] width 34 height 11
click at [297, 331] on div "IDENTIFICACIÓN - Caselog hpHWRRy2Fqd5FCKVZ06FzqUa (V2) Analista: robmunoz ID de…" at bounding box center [413, 313] width 266 height 69
click at [309, 338] on span "Ver archivo" at bounding box center [303, 340] width 34 height 11
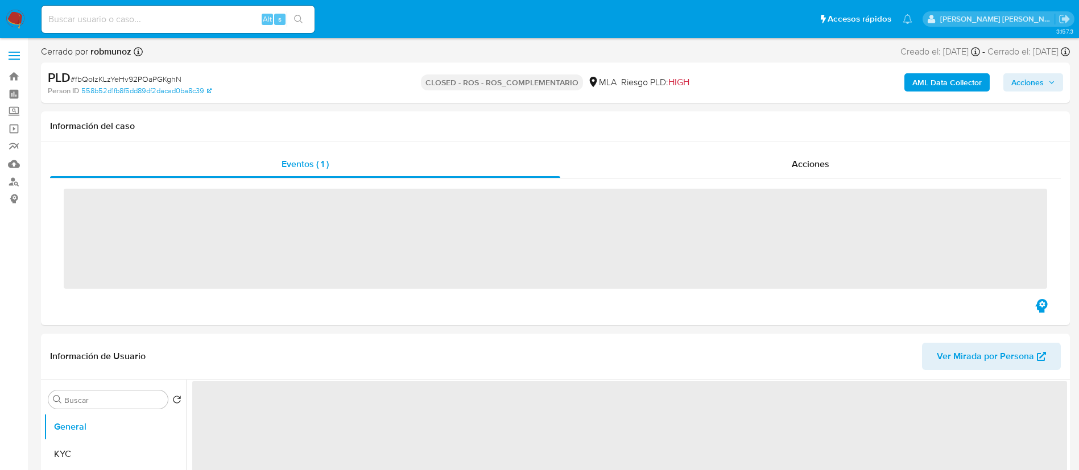
select select "10"
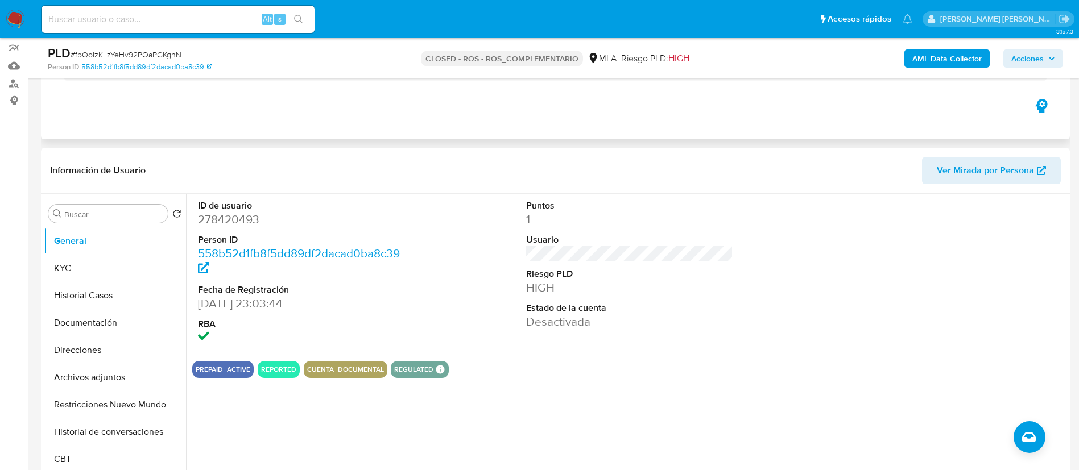
scroll to position [99, 0]
click at [94, 388] on button "Archivos adjuntos" at bounding box center [110, 376] width 133 height 27
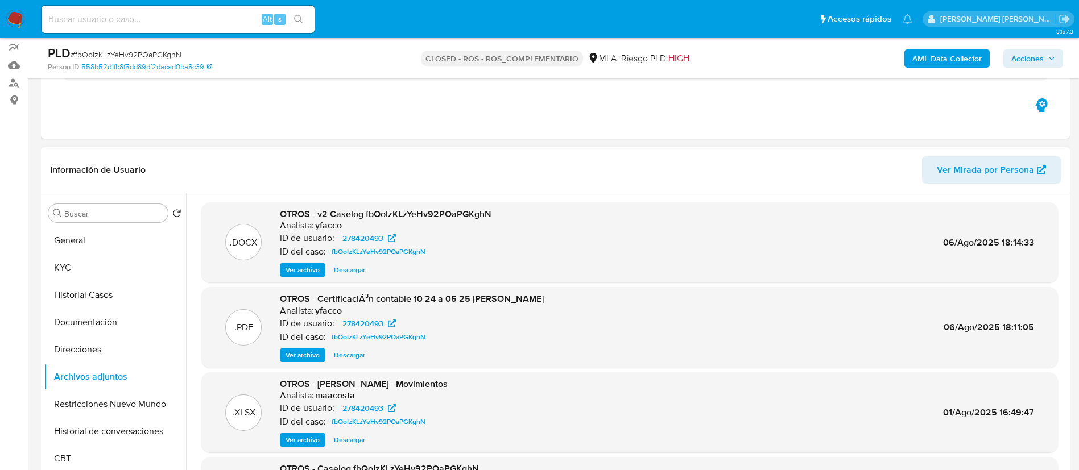
click at [292, 268] on span "Ver archivo" at bounding box center [303, 269] width 34 height 11
click at [310, 268] on span "Ver archivo" at bounding box center [303, 269] width 34 height 11
click at [123, 296] on button "Historial Casos" at bounding box center [110, 295] width 133 height 27
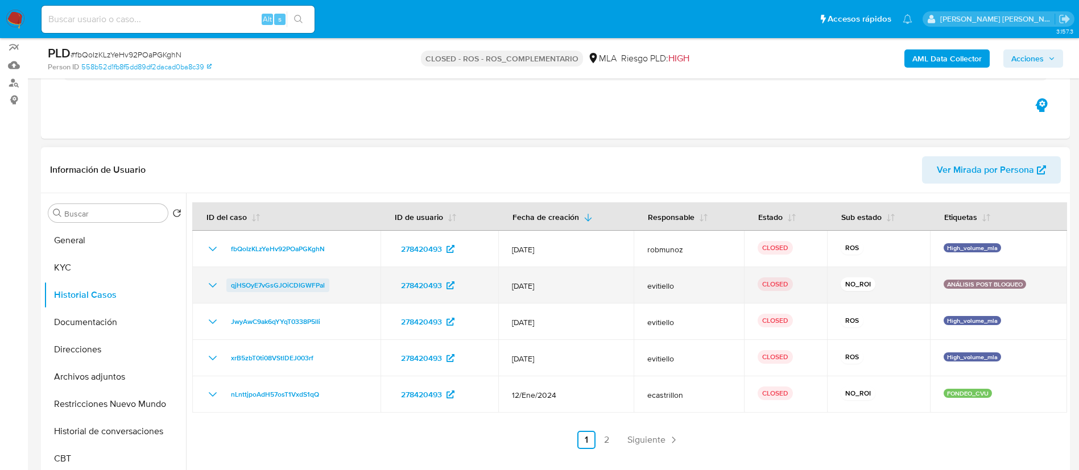
click at [246, 286] on span "qjHSOyE7vGsGJOiCDIGWFPal" at bounding box center [278, 286] width 94 height 14
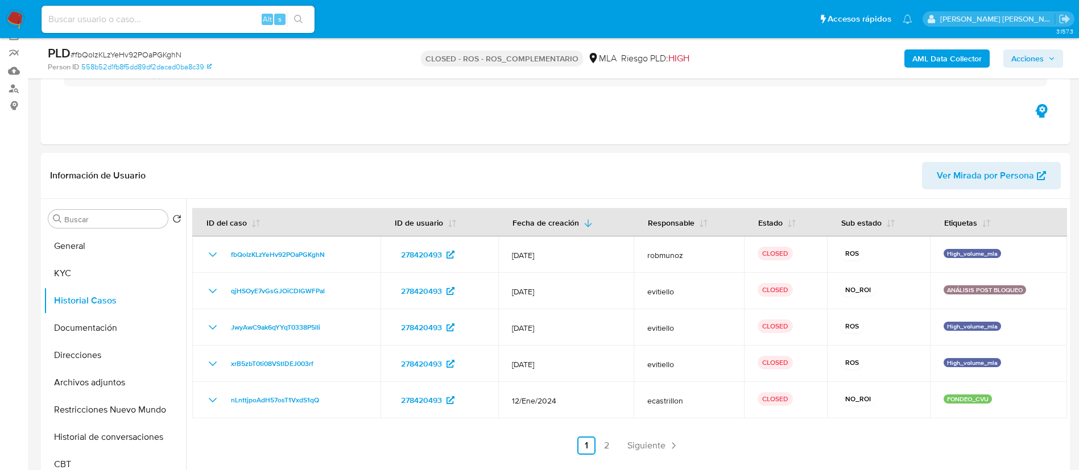
scroll to position [107, 0]
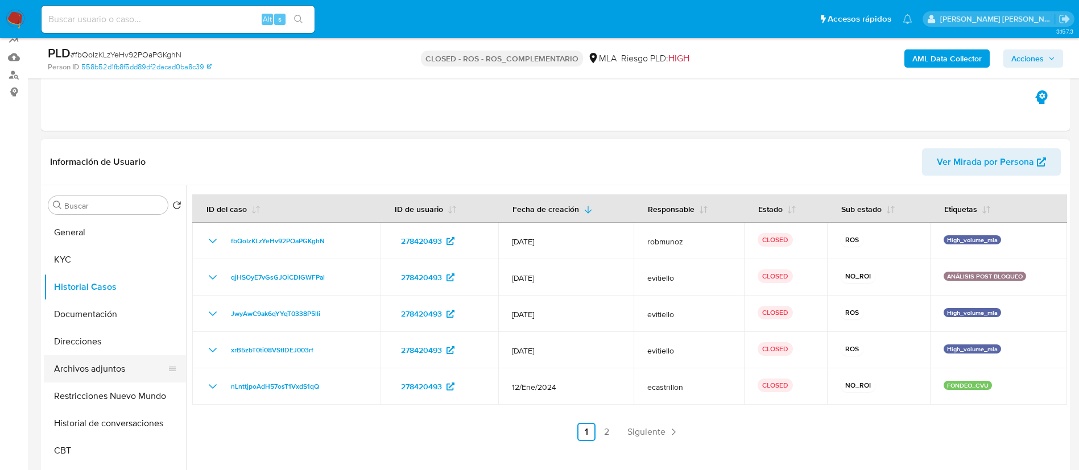
click at [82, 373] on button "Archivos adjuntos" at bounding box center [110, 368] width 133 height 27
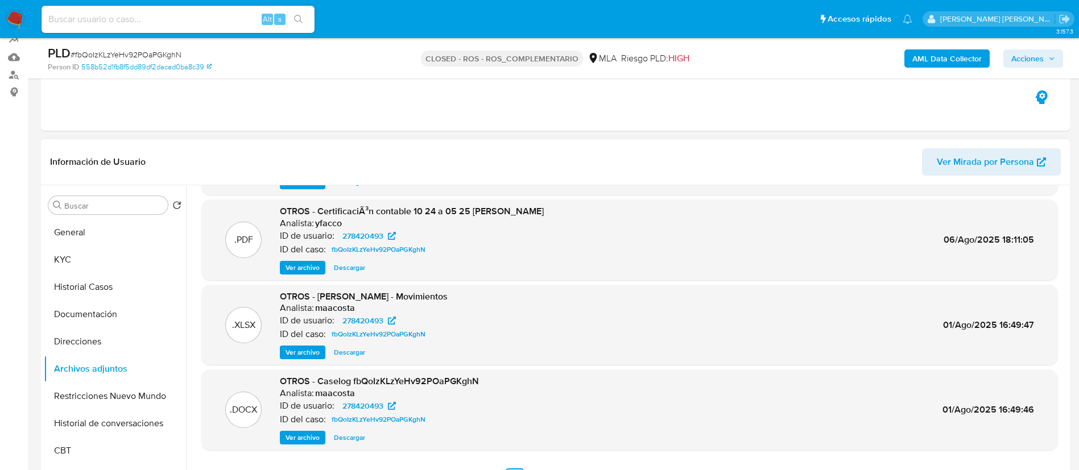
scroll to position [96, 0]
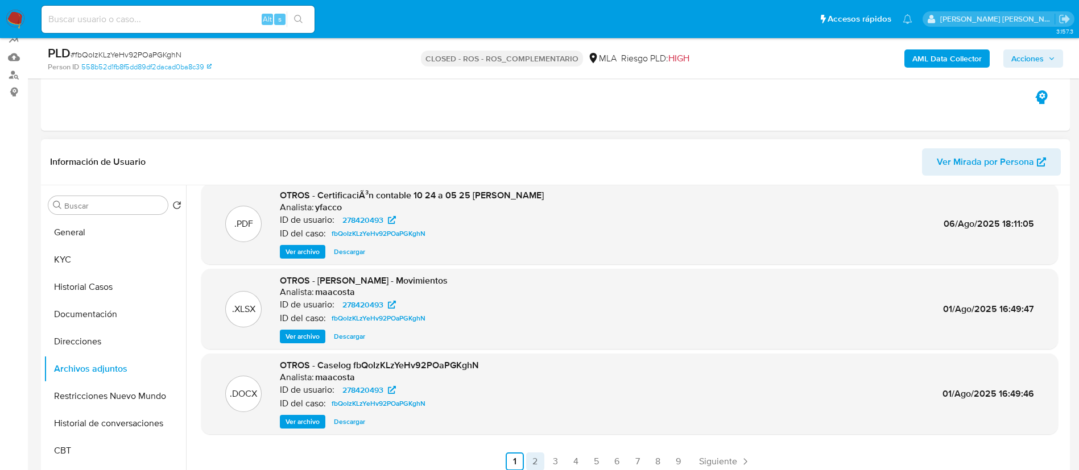
click at [536, 454] on link "2" at bounding box center [535, 462] width 18 height 18
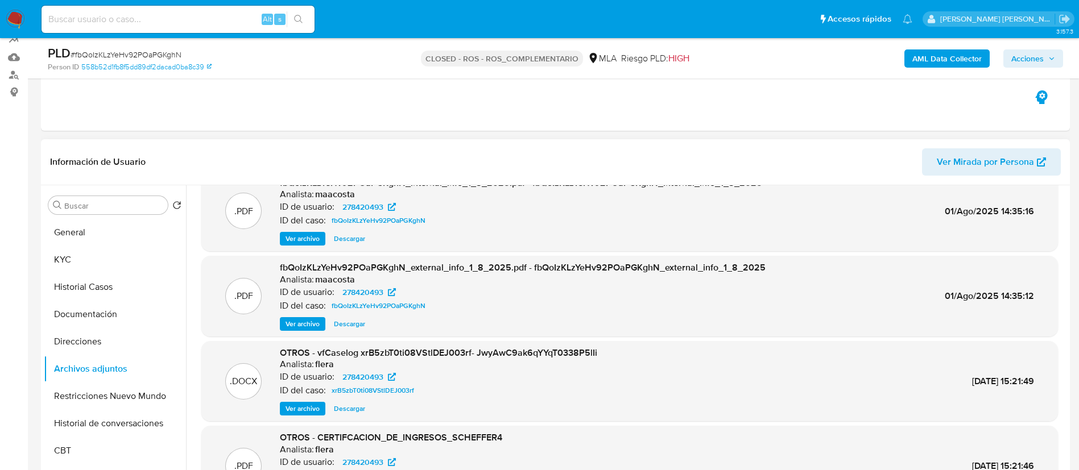
scroll to position [24, 0]
click at [296, 403] on span "Ver archivo" at bounding box center [303, 408] width 34 height 11
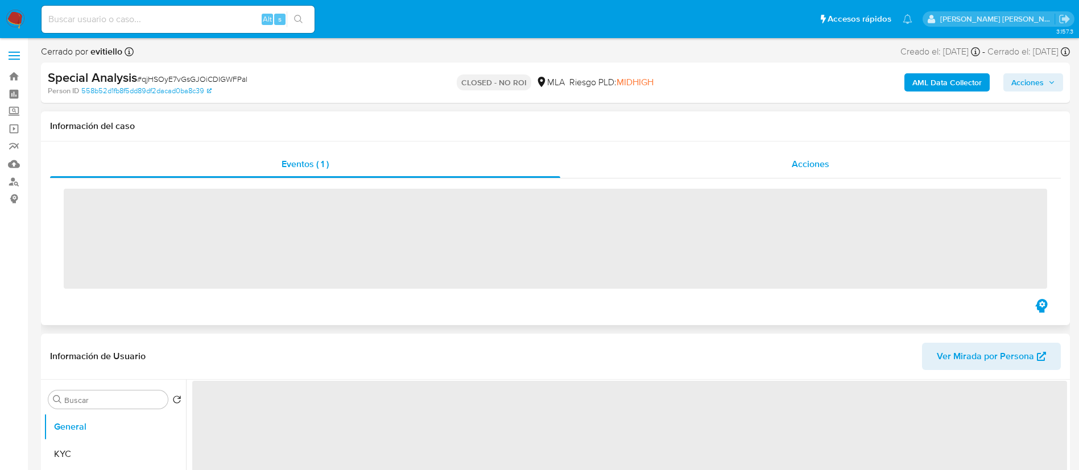
click at [792, 167] on span "Acciones" at bounding box center [811, 164] width 38 height 13
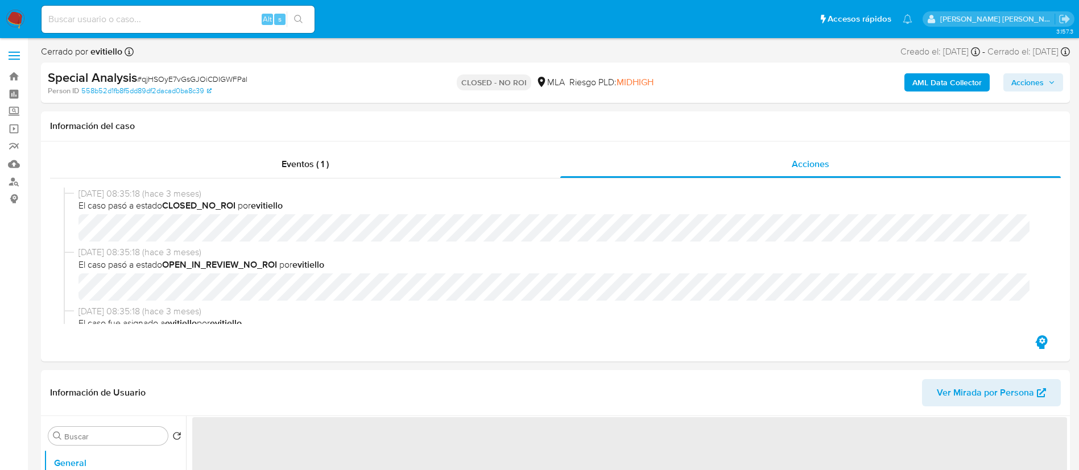
select select "10"
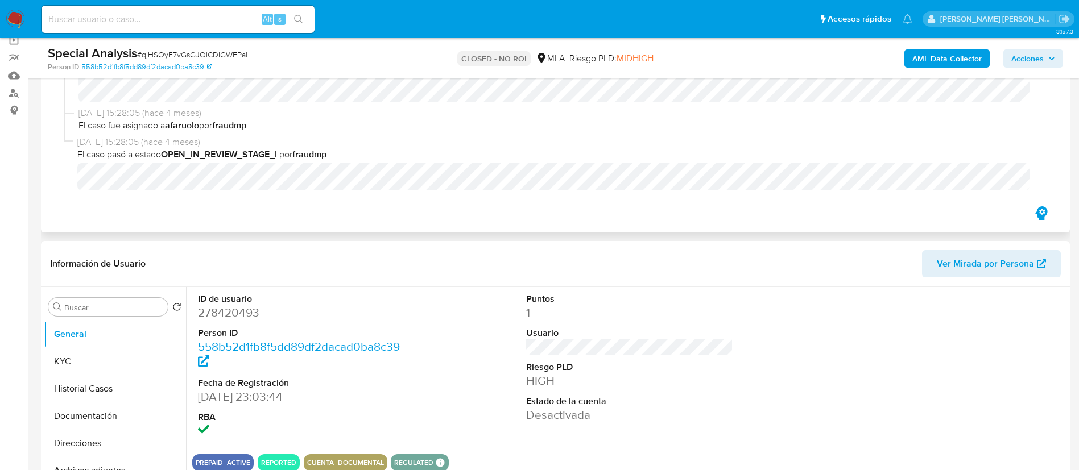
scroll to position [90, 0]
